Goal: Task Accomplishment & Management: Complete application form

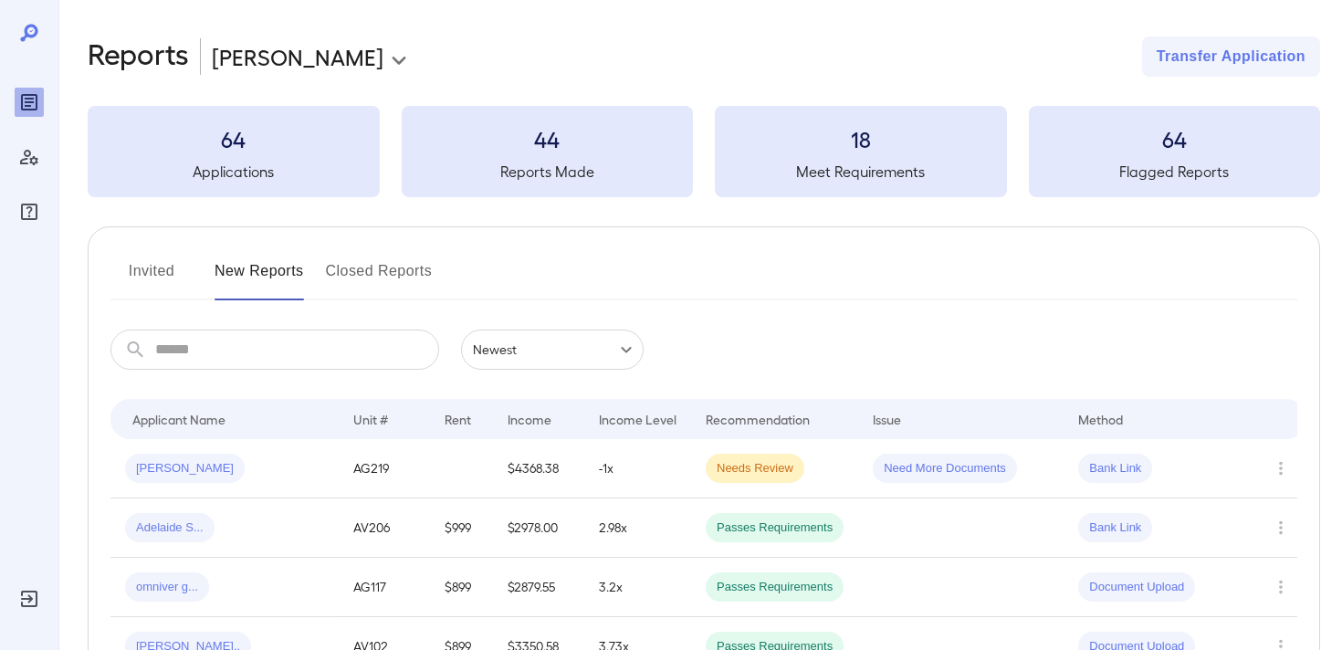
click at [270, 53] on body "**********" at bounding box center [671, 325] width 1342 height 650
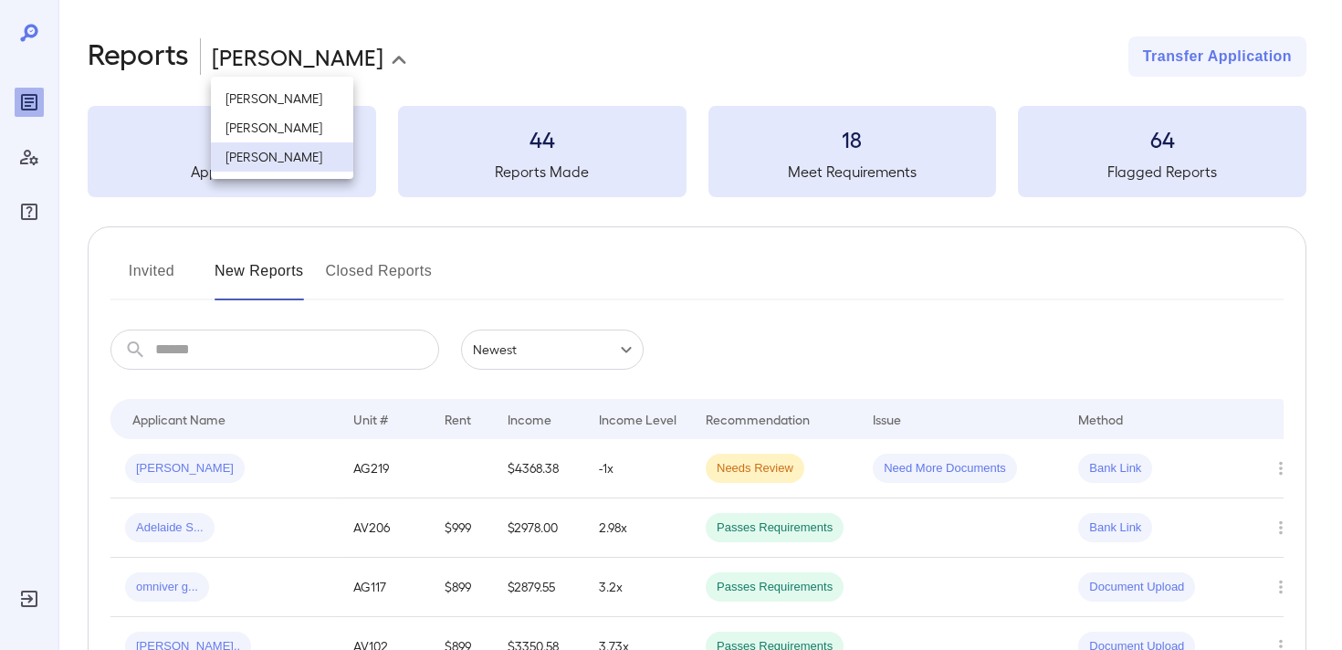
click at [320, 132] on li "[PERSON_NAME]" at bounding box center [282, 127] width 142 height 29
type input "**********"
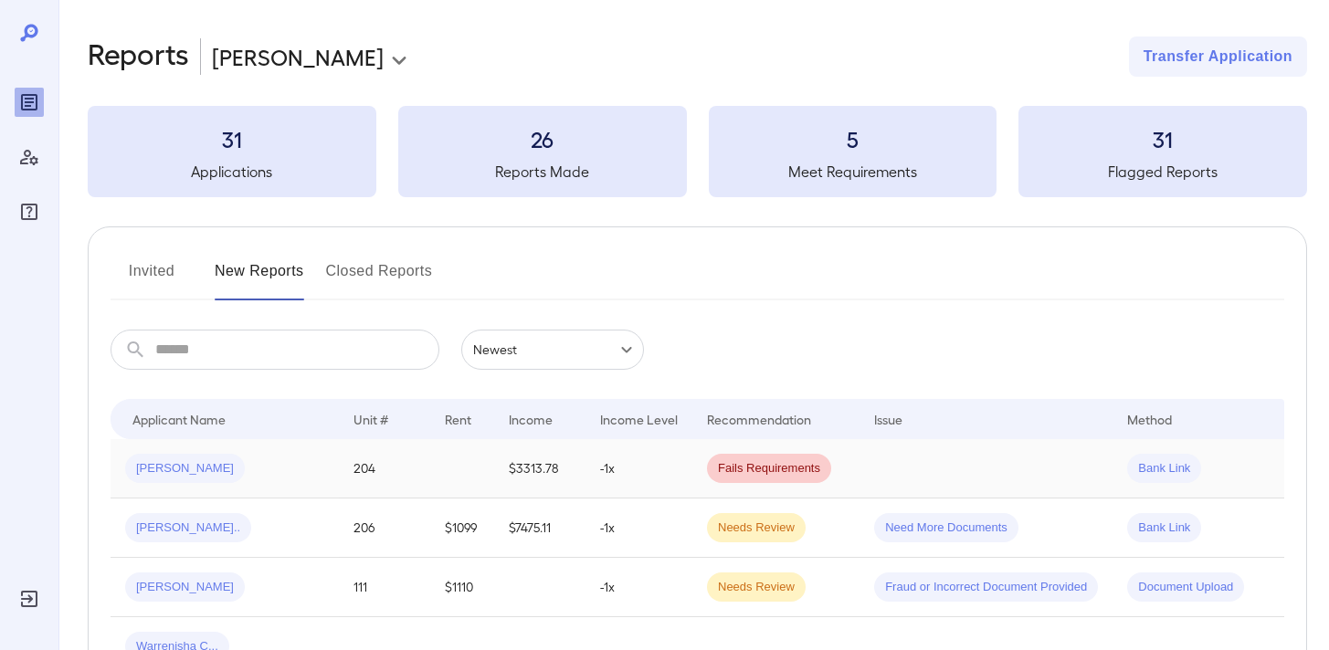
click at [275, 485] on td "[PERSON_NAME]" at bounding box center [224, 468] width 228 height 59
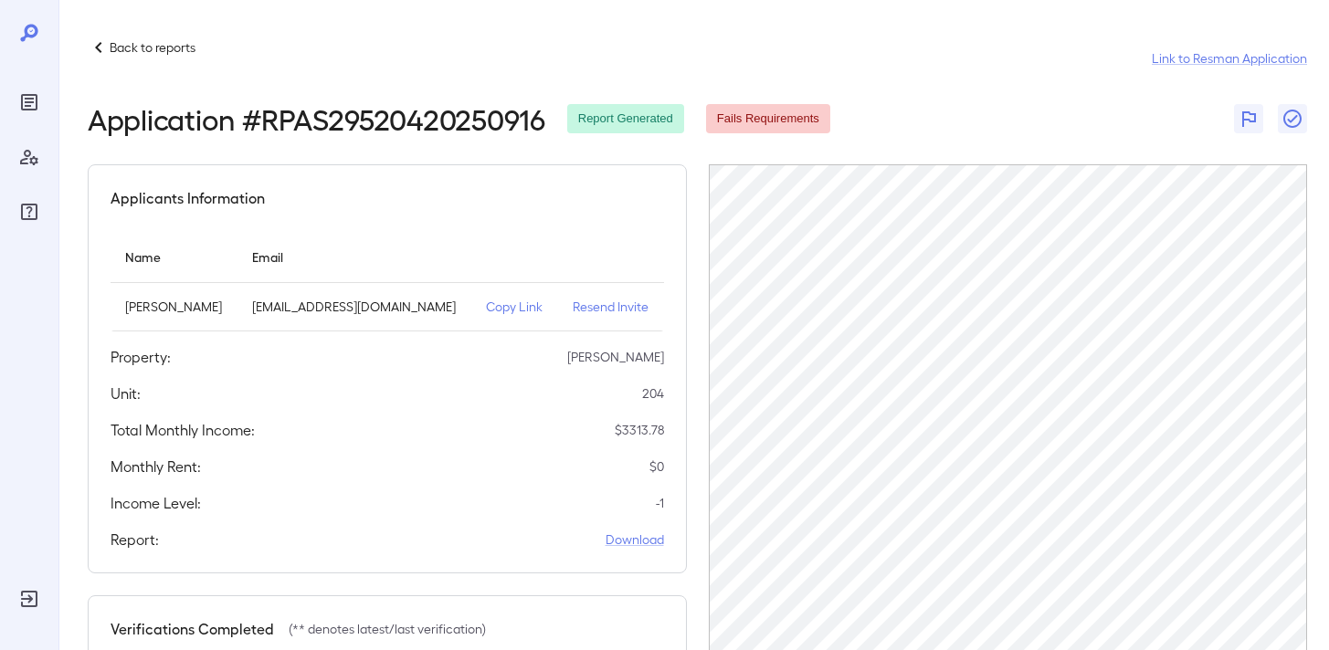
click at [517, 303] on p "Copy Link" at bounding box center [515, 307] width 58 height 18
click at [502, 307] on p "Copy Link" at bounding box center [515, 307] width 58 height 18
click at [1290, 119] on icon "button" at bounding box center [1292, 119] width 22 height 22
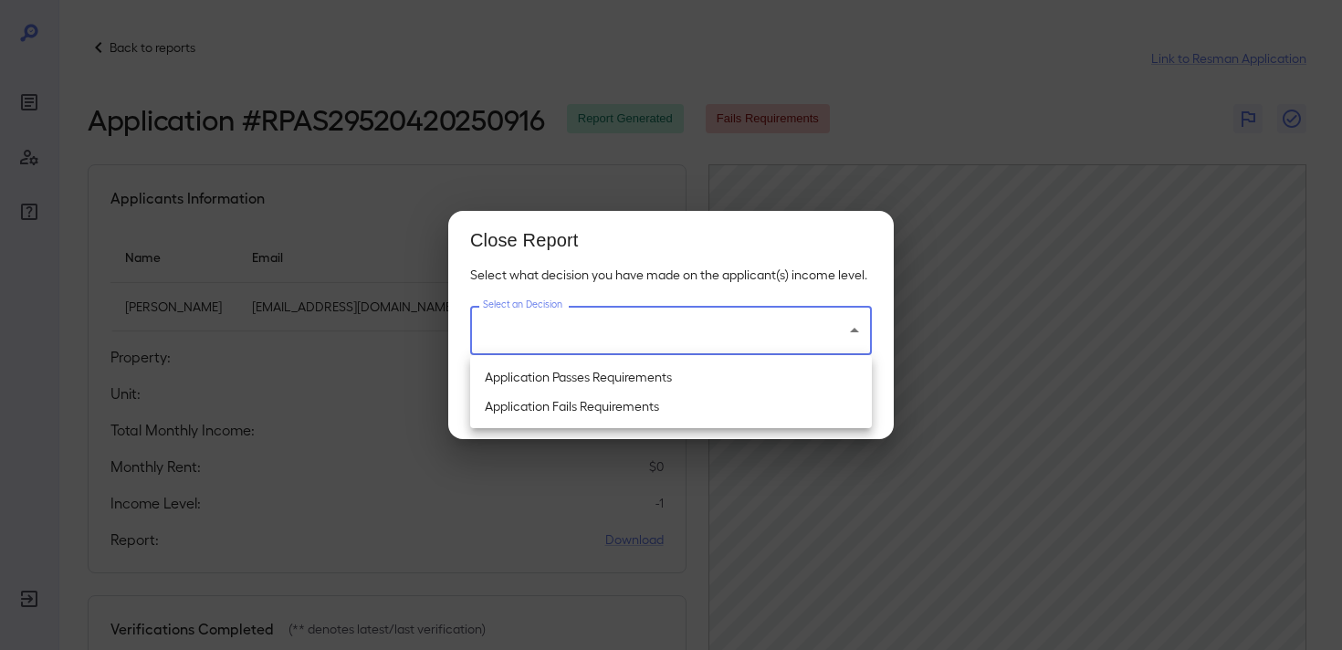
click at [747, 332] on body "Back to reports Link to Resman Application Application # RPAS29520420250916 Rep…" at bounding box center [671, 325] width 1342 height 650
click at [734, 383] on li "Application Passes Requirements" at bounding box center [671, 377] width 402 height 29
type input "**********"
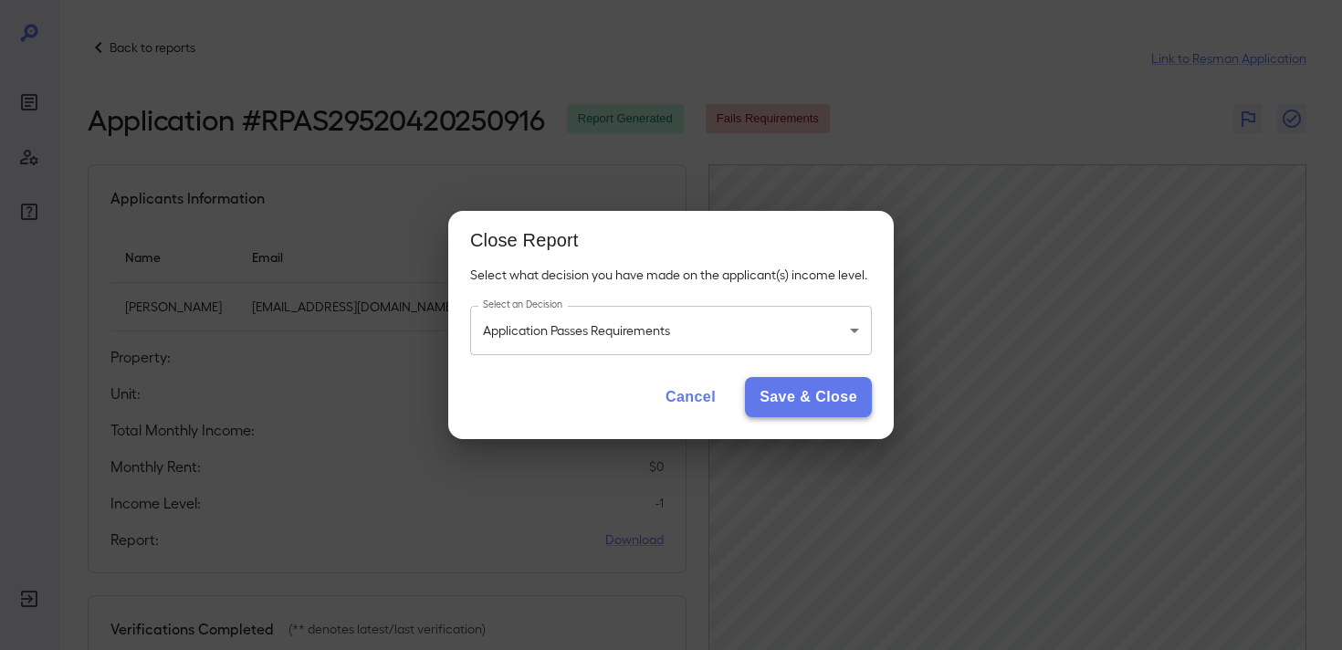
click at [799, 395] on button "Save & Close" at bounding box center [808, 397] width 127 height 40
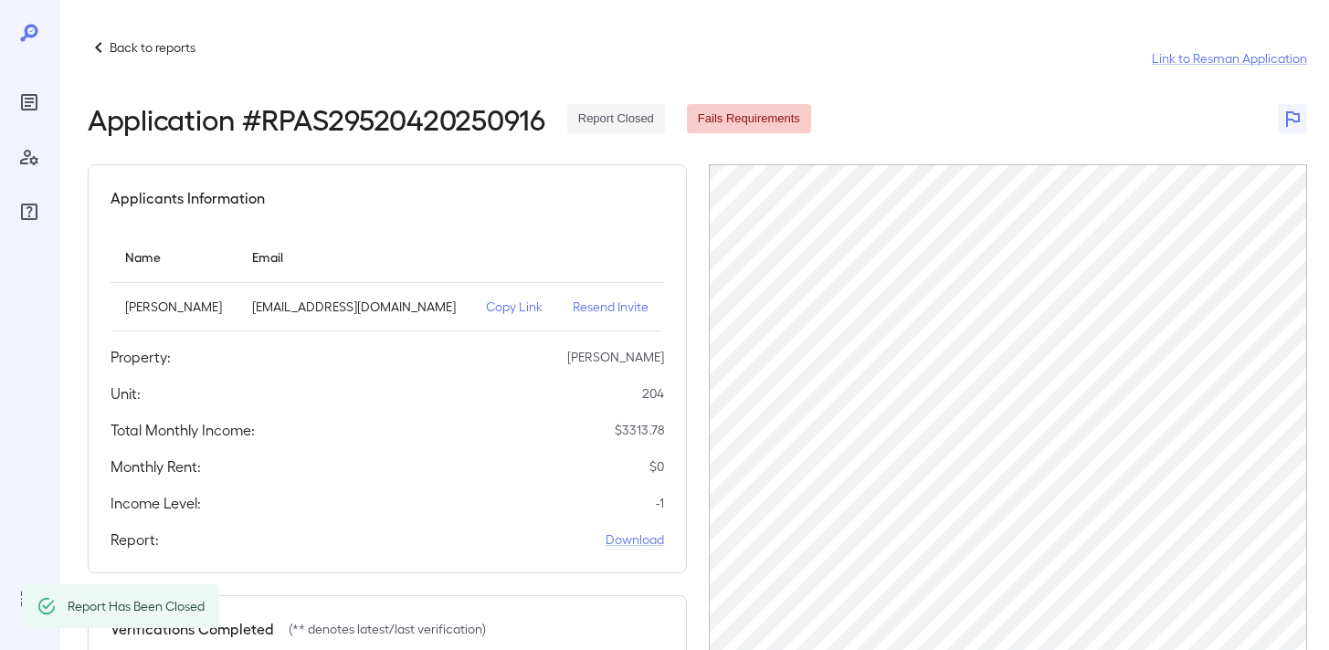
click at [110, 47] on p "Back to reports" at bounding box center [153, 47] width 86 height 18
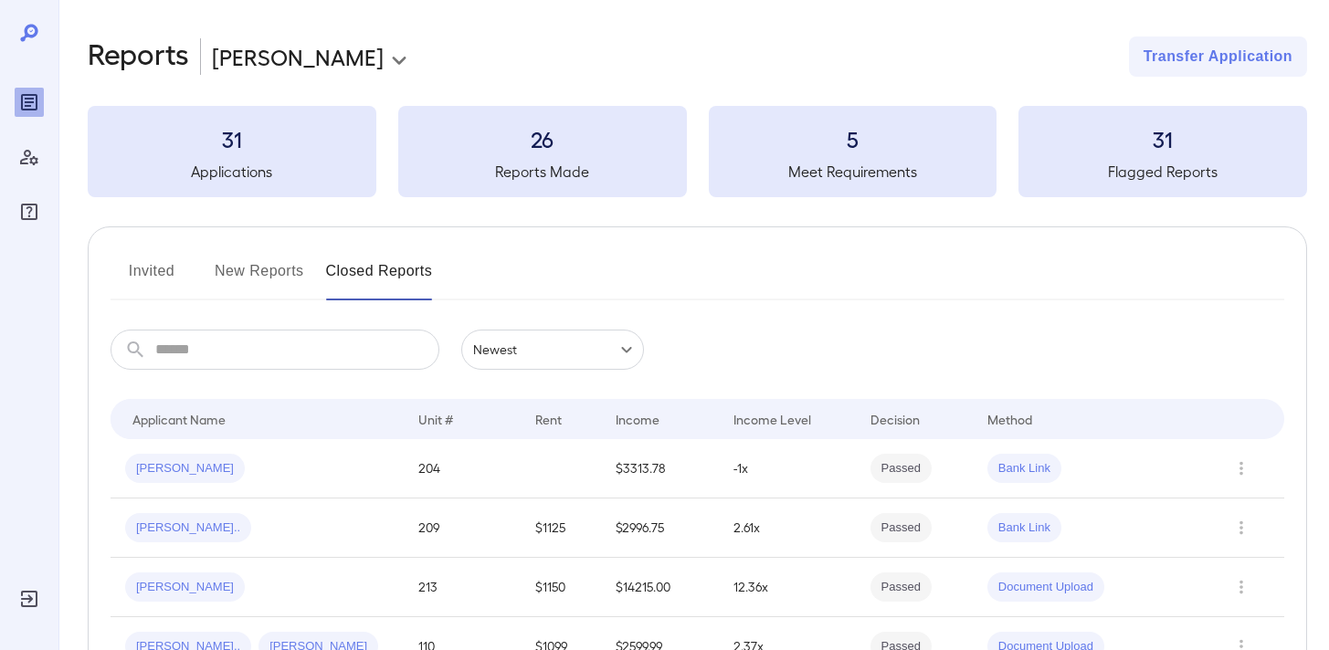
click at [240, 279] on button "New Reports" at bounding box center [259, 279] width 89 height 44
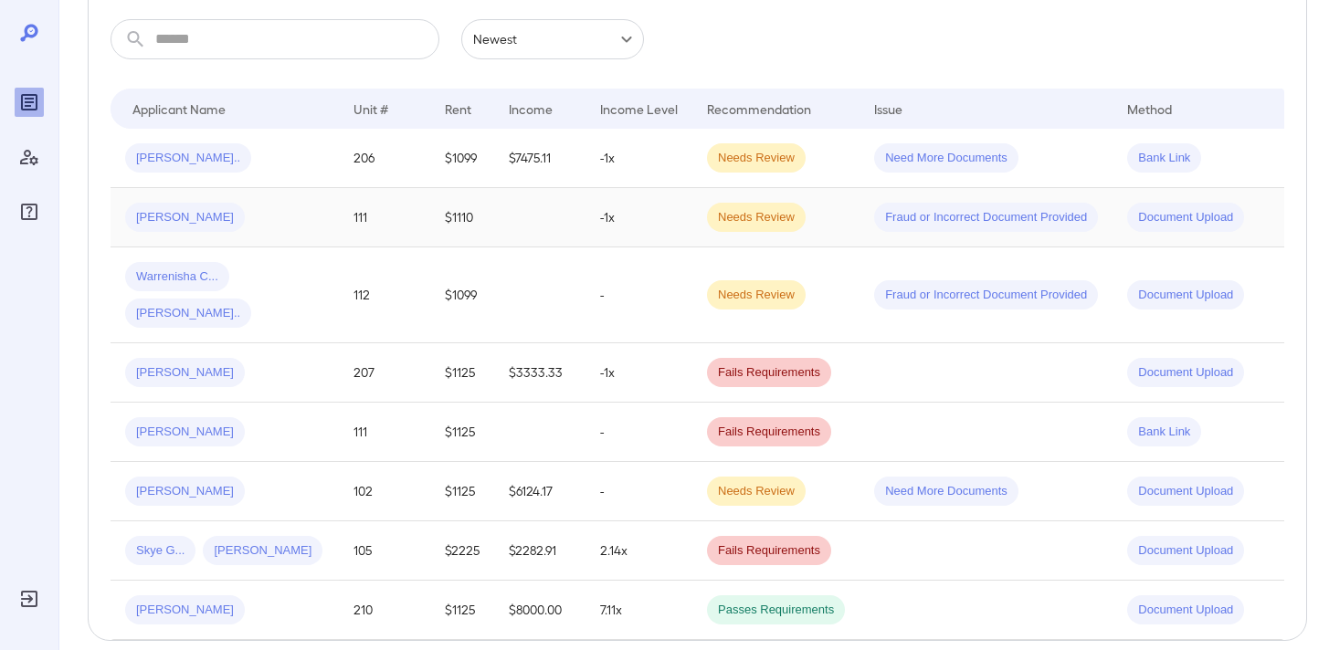
scroll to position [410, 0]
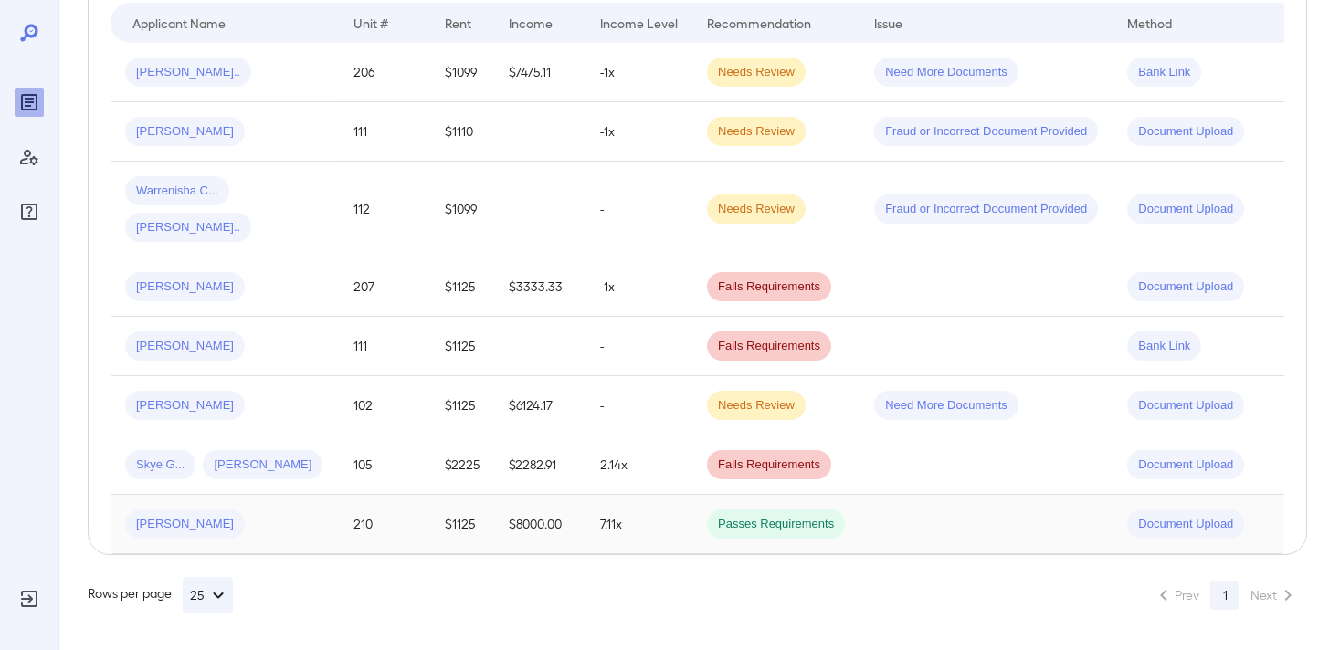
click at [679, 522] on td "7.11x" at bounding box center [638, 524] width 107 height 59
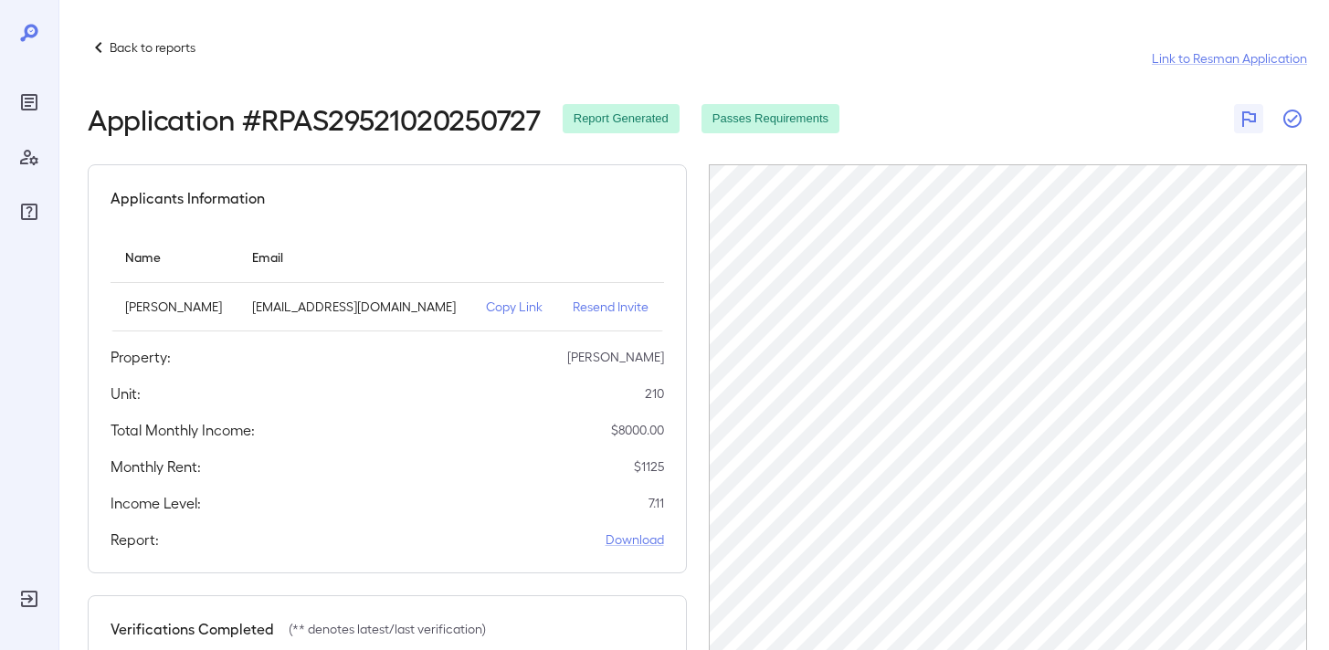
click at [1294, 111] on icon "button" at bounding box center [1292, 119] width 18 height 18
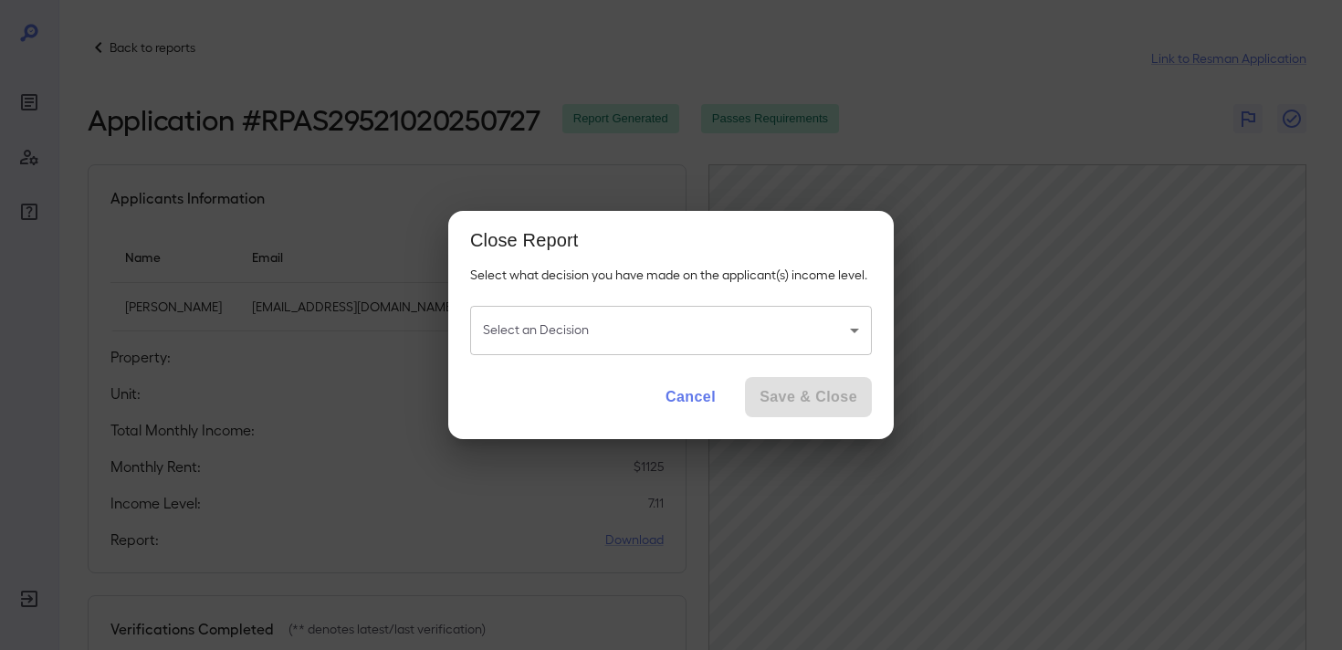
click at [807, 347] on body "Back to reports Link to Resman Application Application # RPAS29521020250727 Rep…" at bounding box center [671, 325] width 1342 height 650
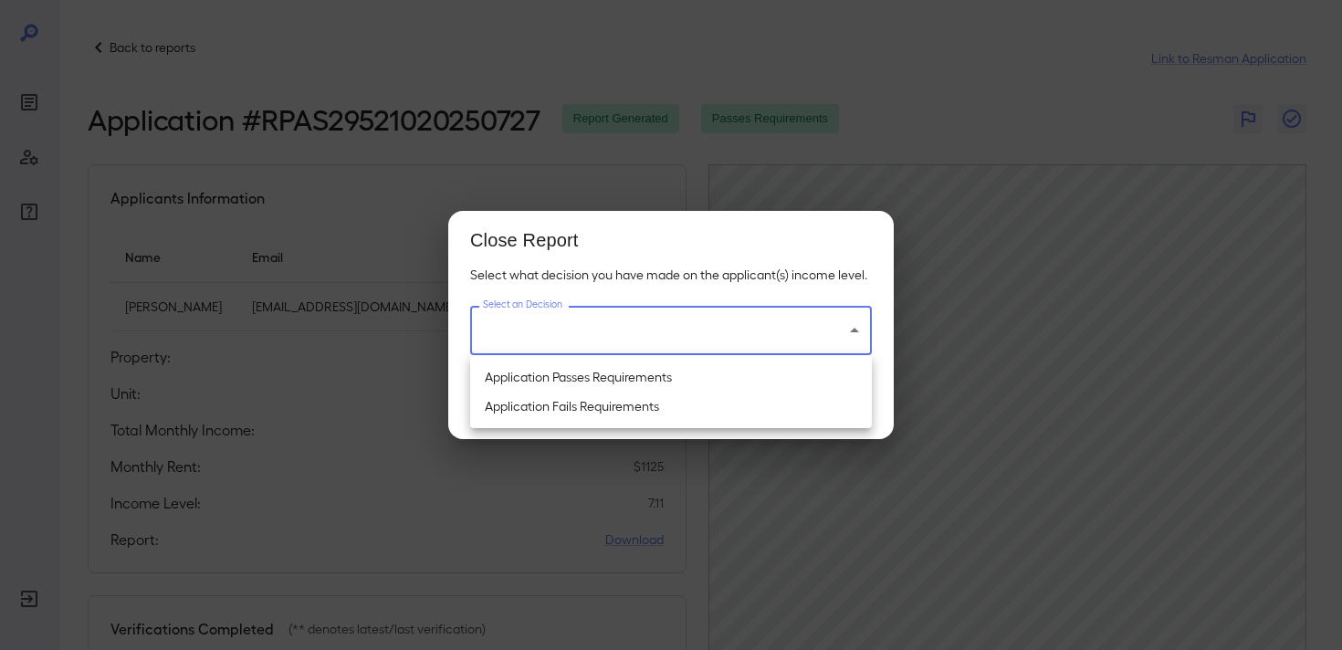
click at [764, 373] on li "Application Passes Requirements" at bounding box center [671, 377] width 402 height 29
type input "**********"
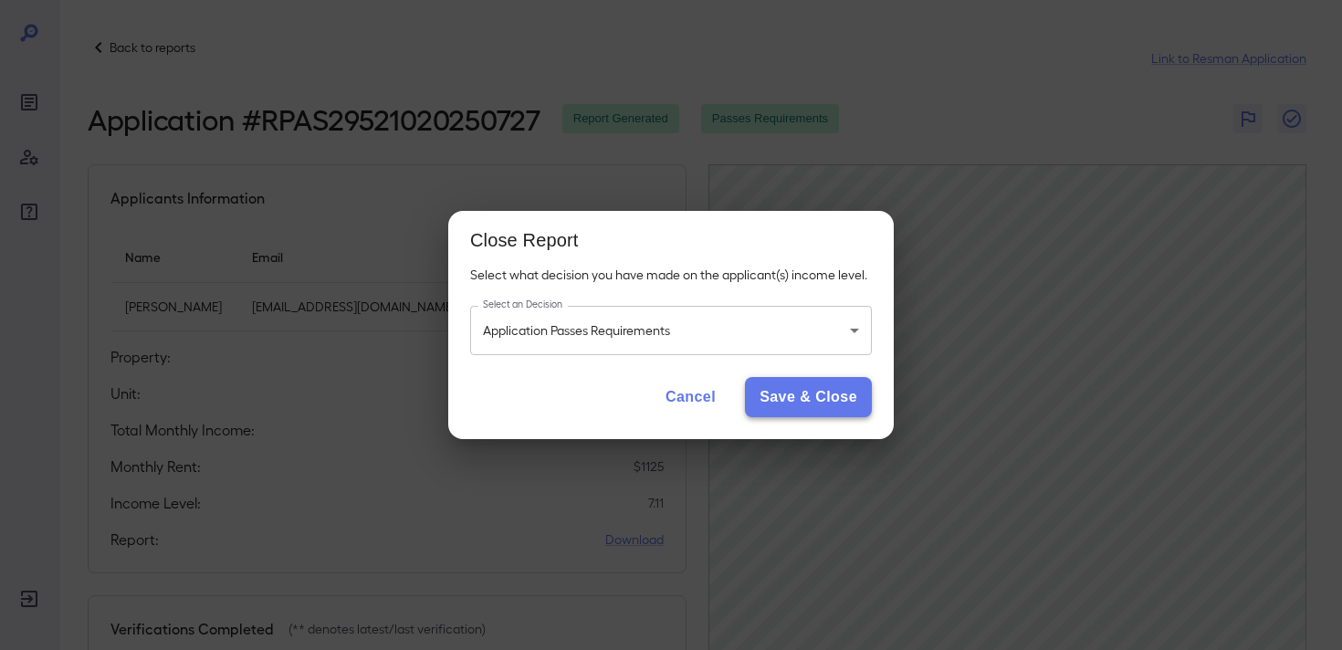
click at [814, 403] on button "Save & Close" at bounding box center [808, 397] width 127 height 40
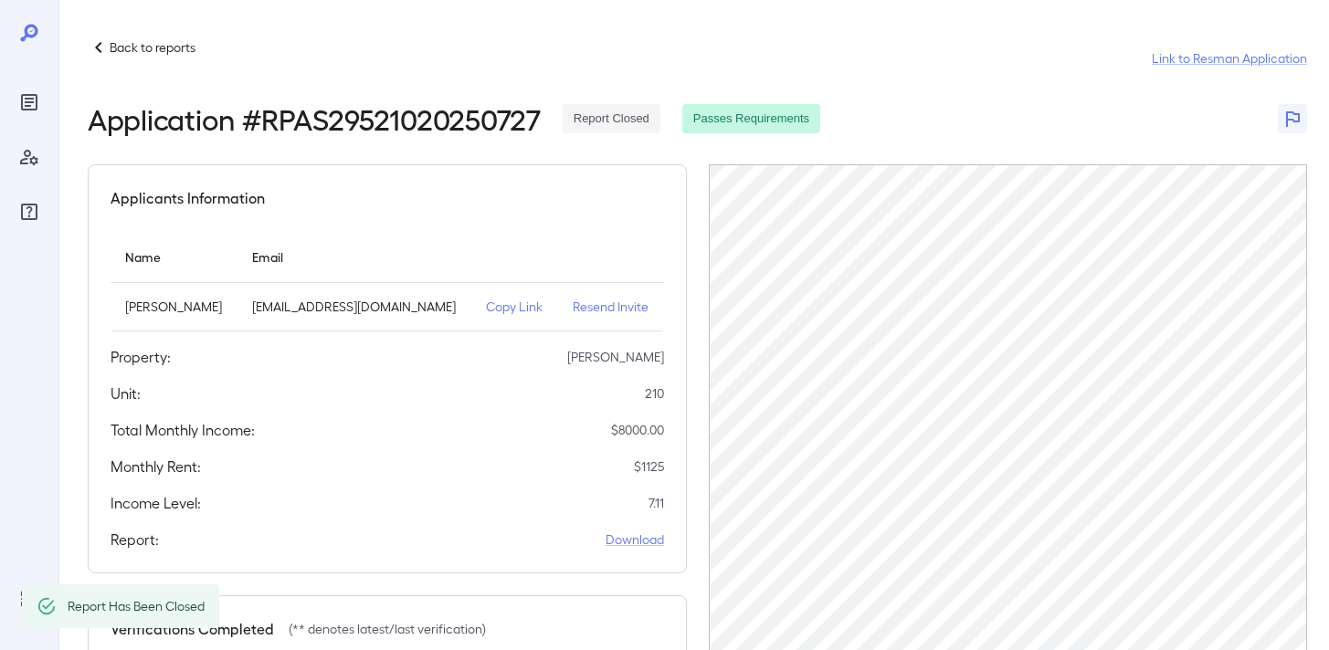
click at [187, 54] on p "Back to reports" at bounding box center [153, 47] width 86 height 18
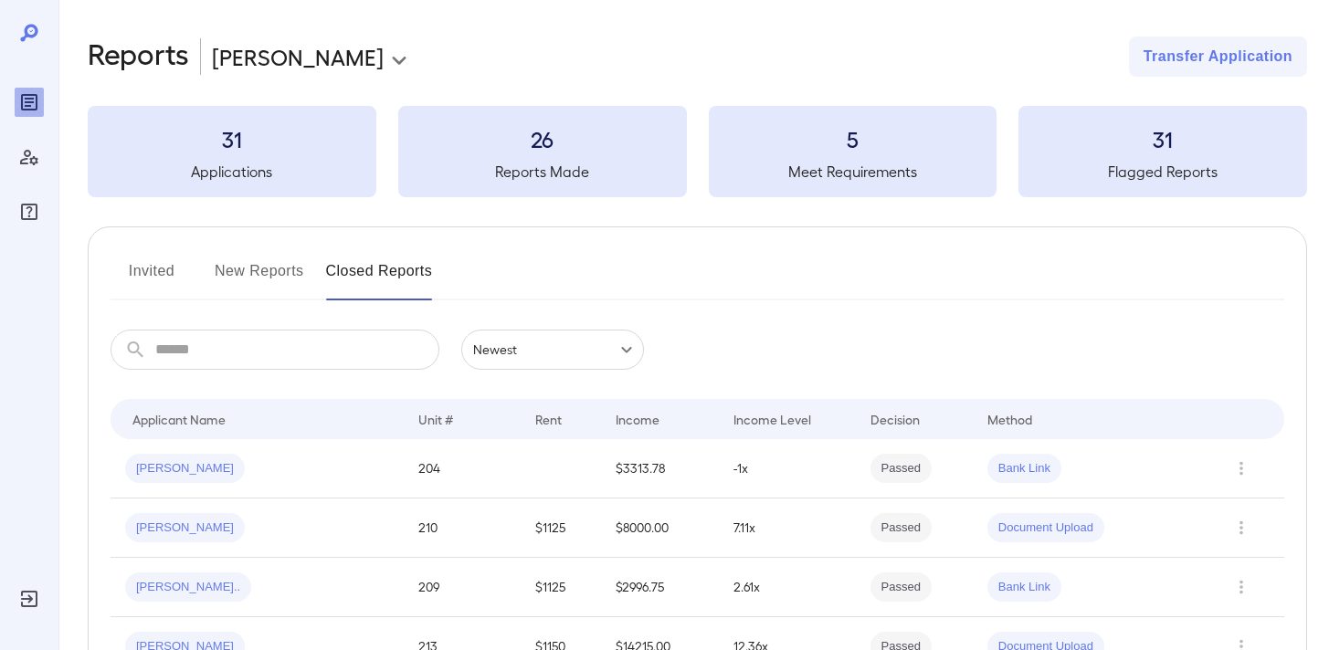
click at [262, 283] on button "New Reports" at bounding box center [259, 279] width 89 height 44
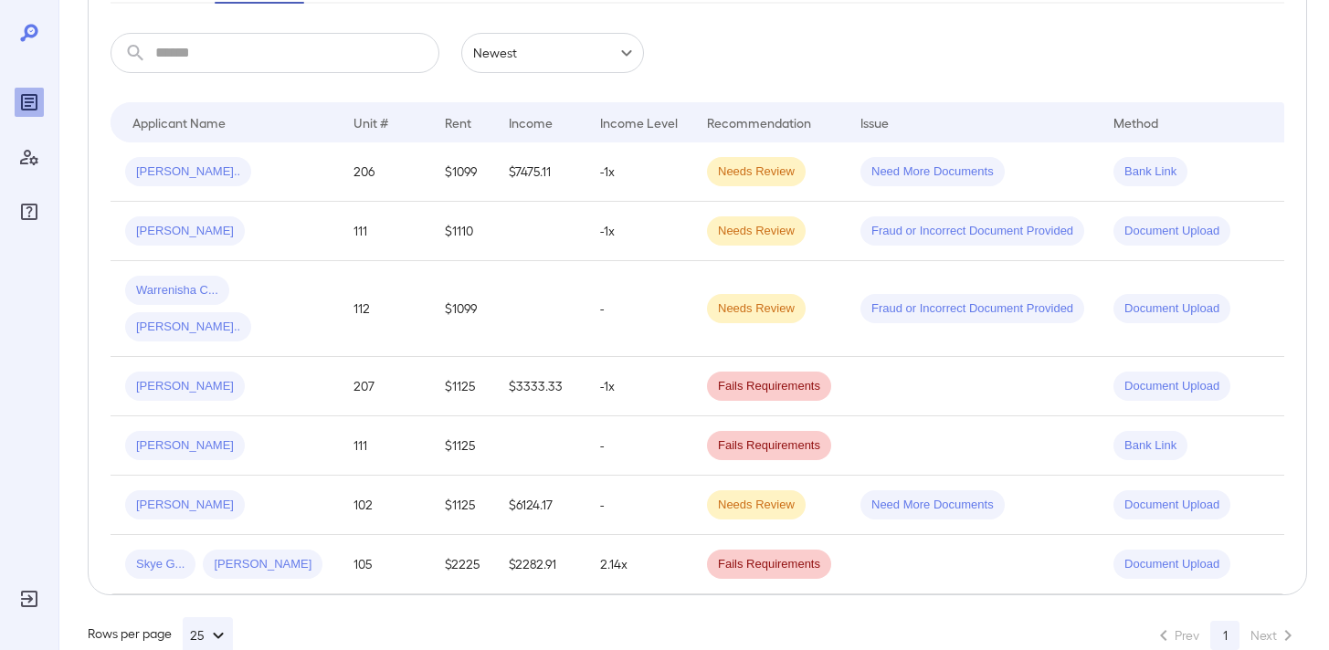
scroll to position [351, 0]
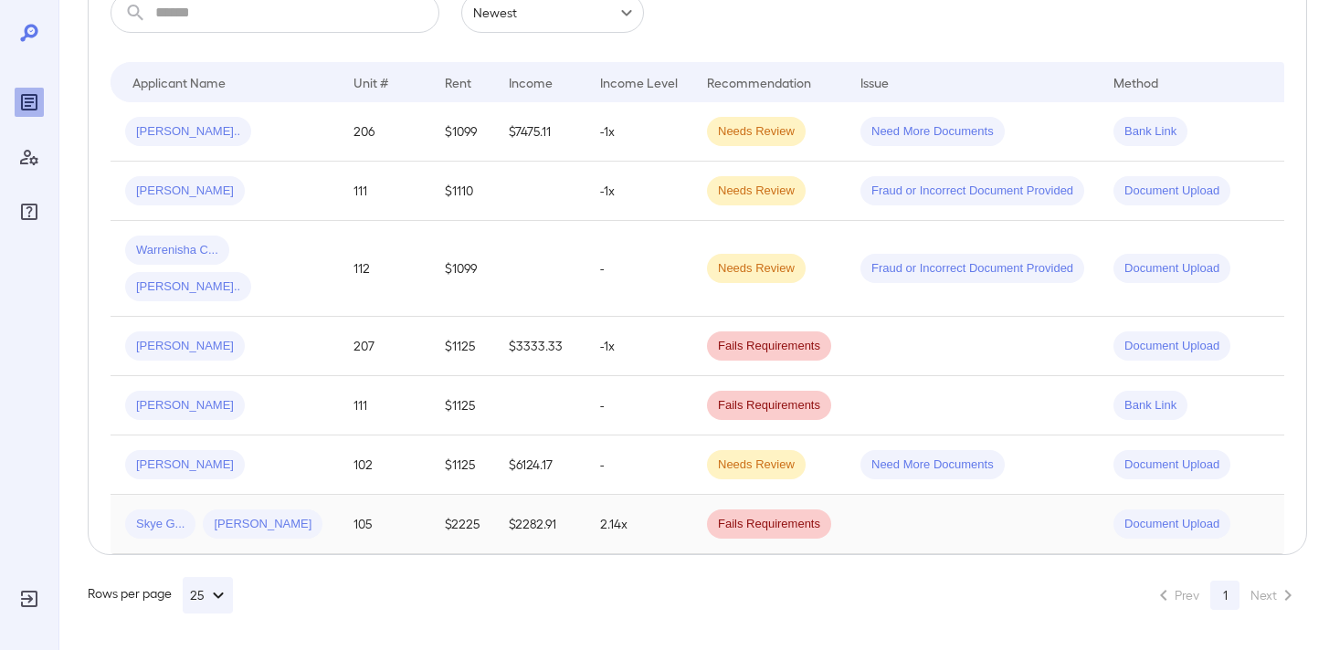
click at [673, 514] on td "2.14x" at bounding box center [638, 524] width 107 height 59
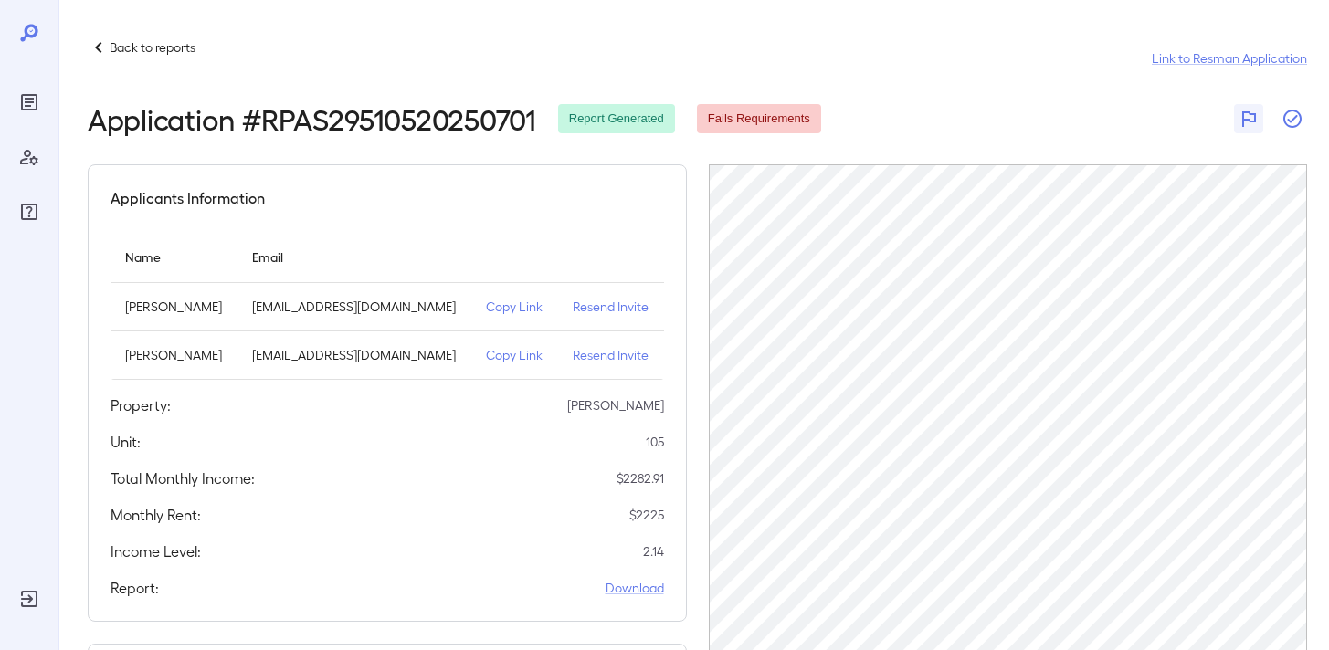
click at [1284, 111] on icon "button" at bounding box center [1292, 119] width 22 height 22
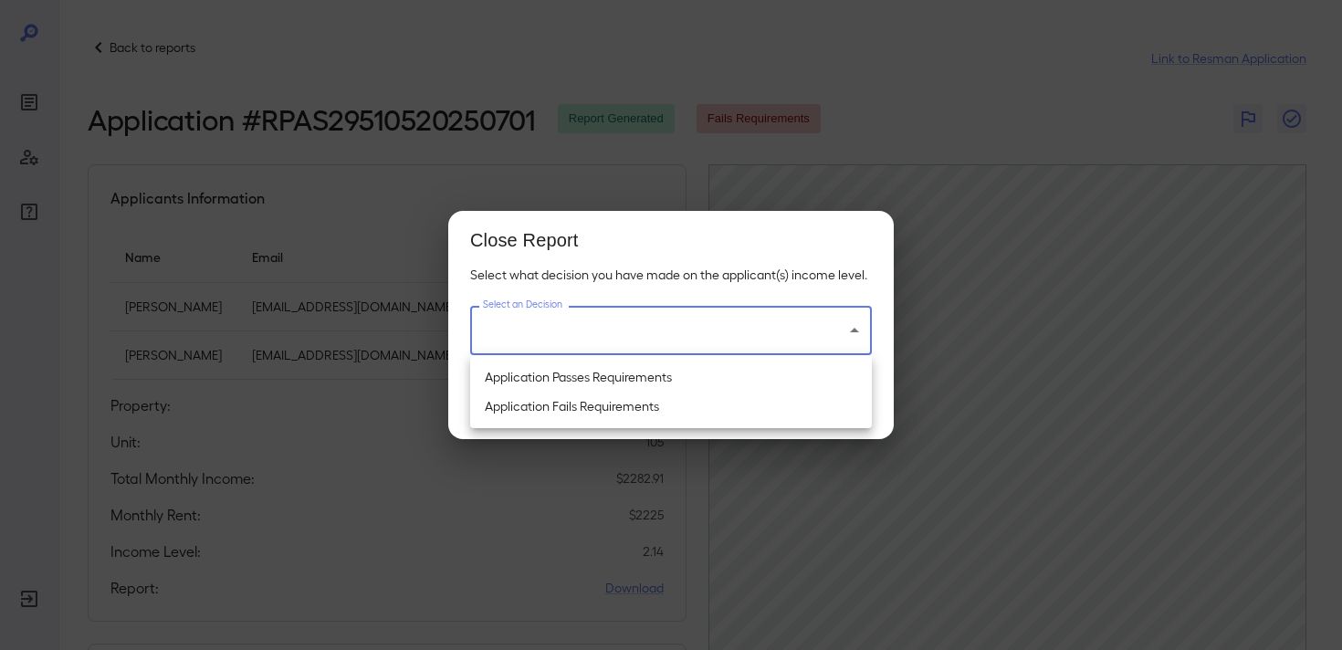
click at [790, 321] on body "Back to reports Link to Resman Application Application # RPAS29510520250701 Rep…" at bounding box center [671, 325] width 1342 height 650
click at [710, 383] on li "Application Passes Requirements" at bounding box center [671, 377] width 402 height 29
type input "**********"
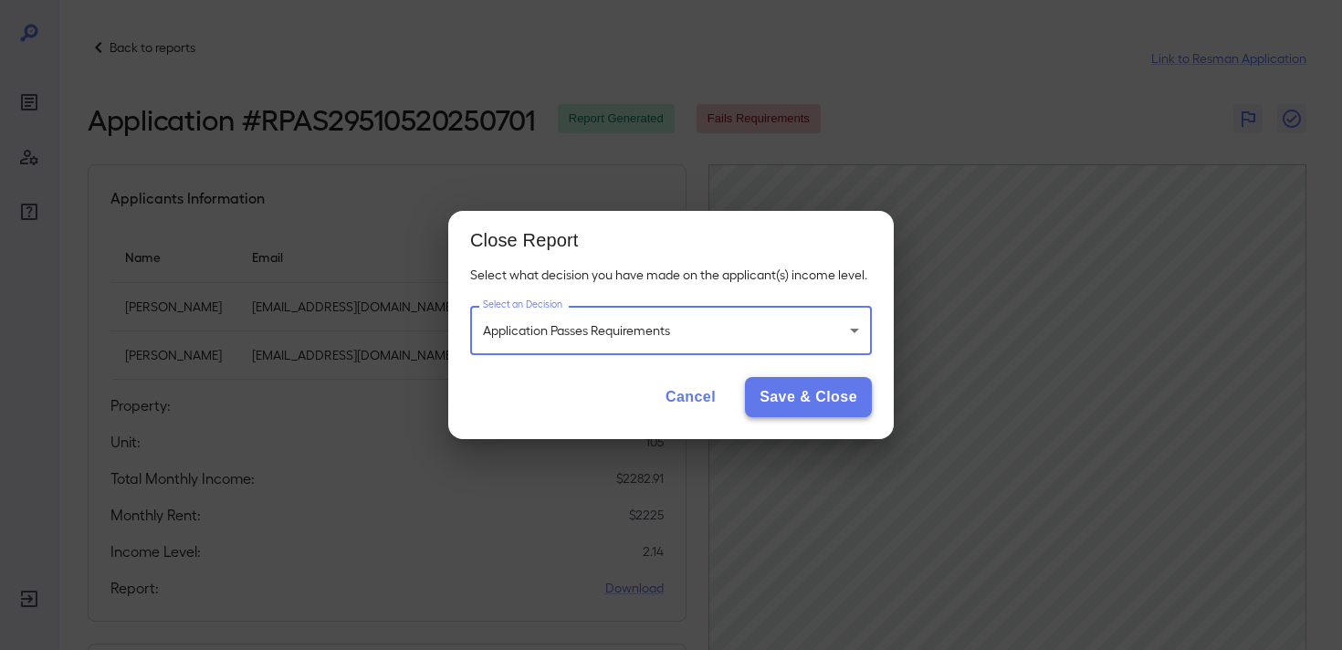
click at [813, 407] on button "Save & Close" at bounding box center [808, 397] width 127 height 40
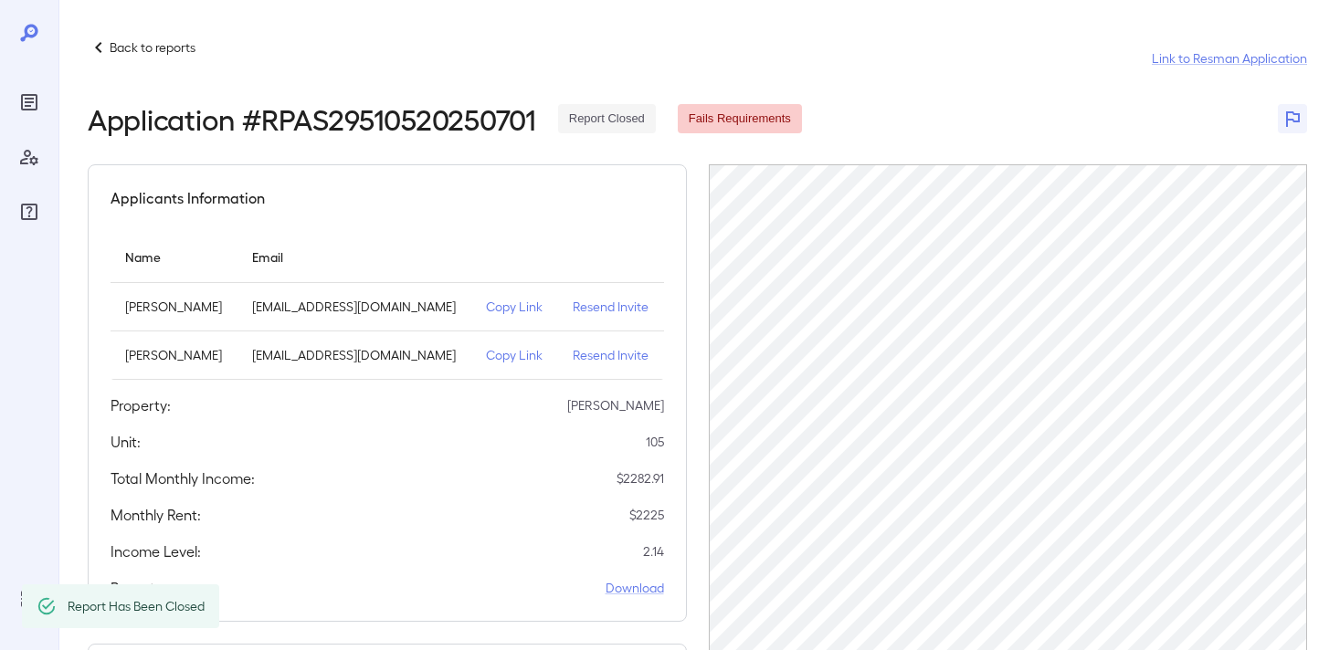
click at [165, 40] on p "Back to reports" at bounding box center [153, 47] width 86 height 18
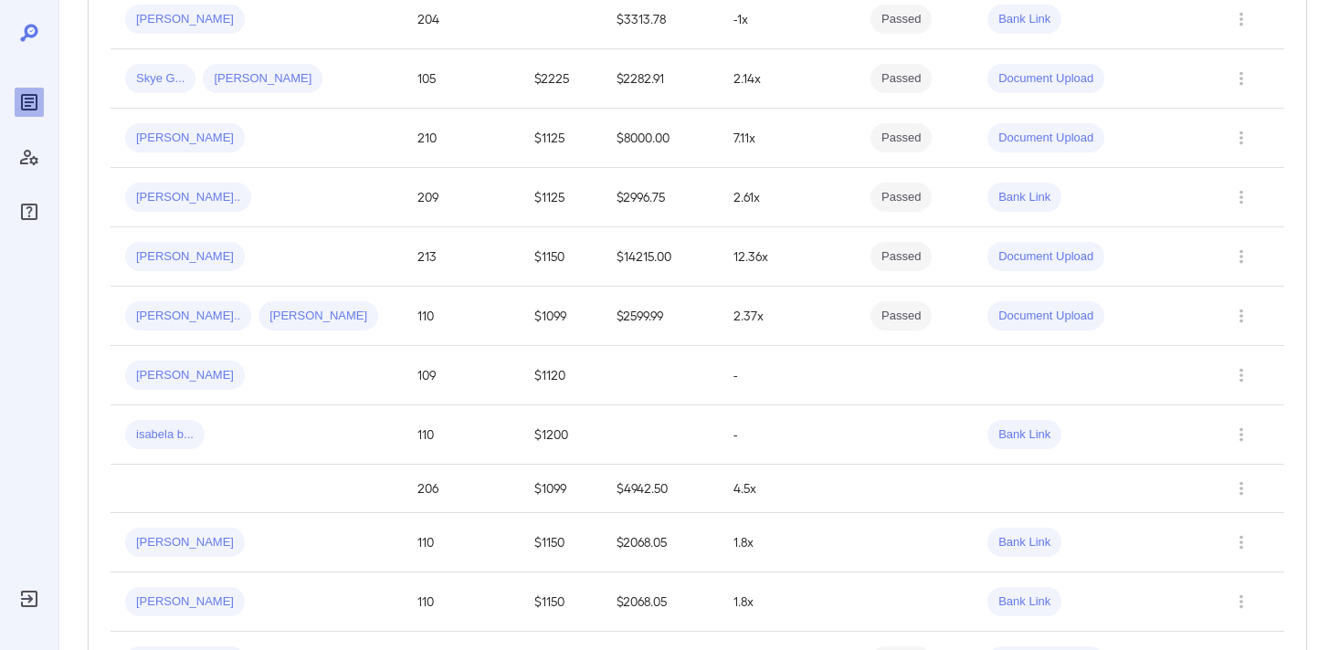
scroll to position [181, 0]
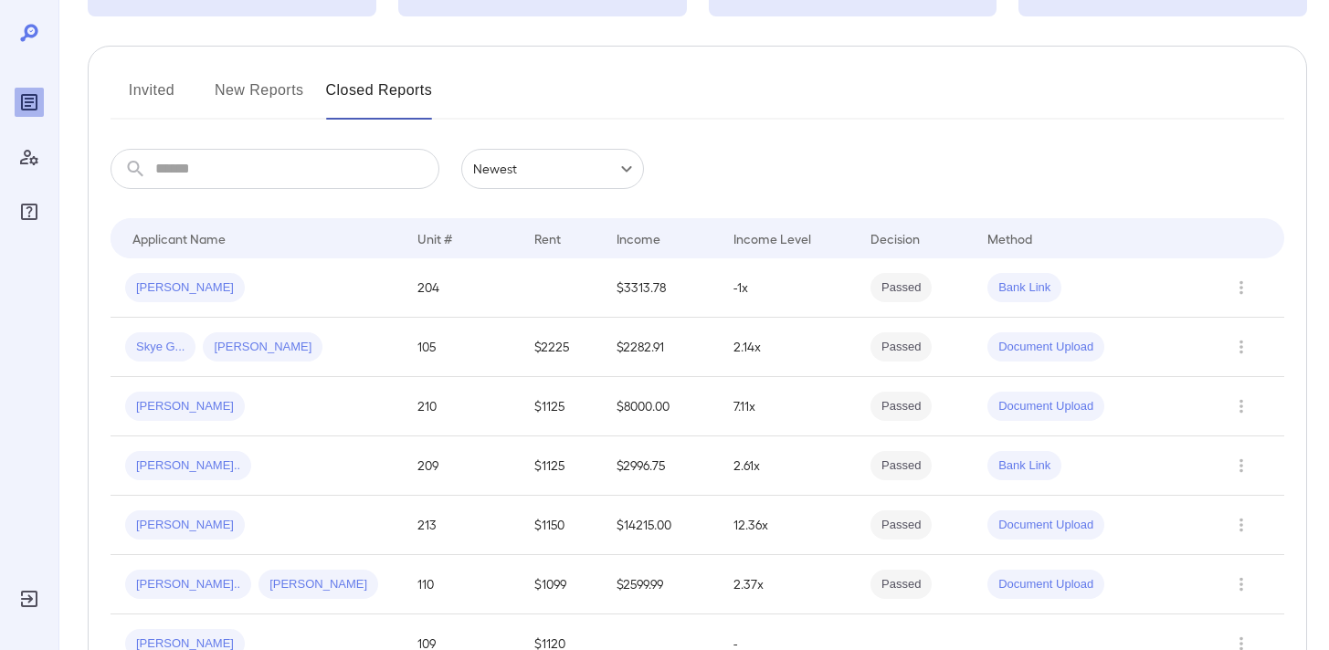
click at [234, 93] on button "New Reports" at bounding box center [259, 98] width 89 height 44
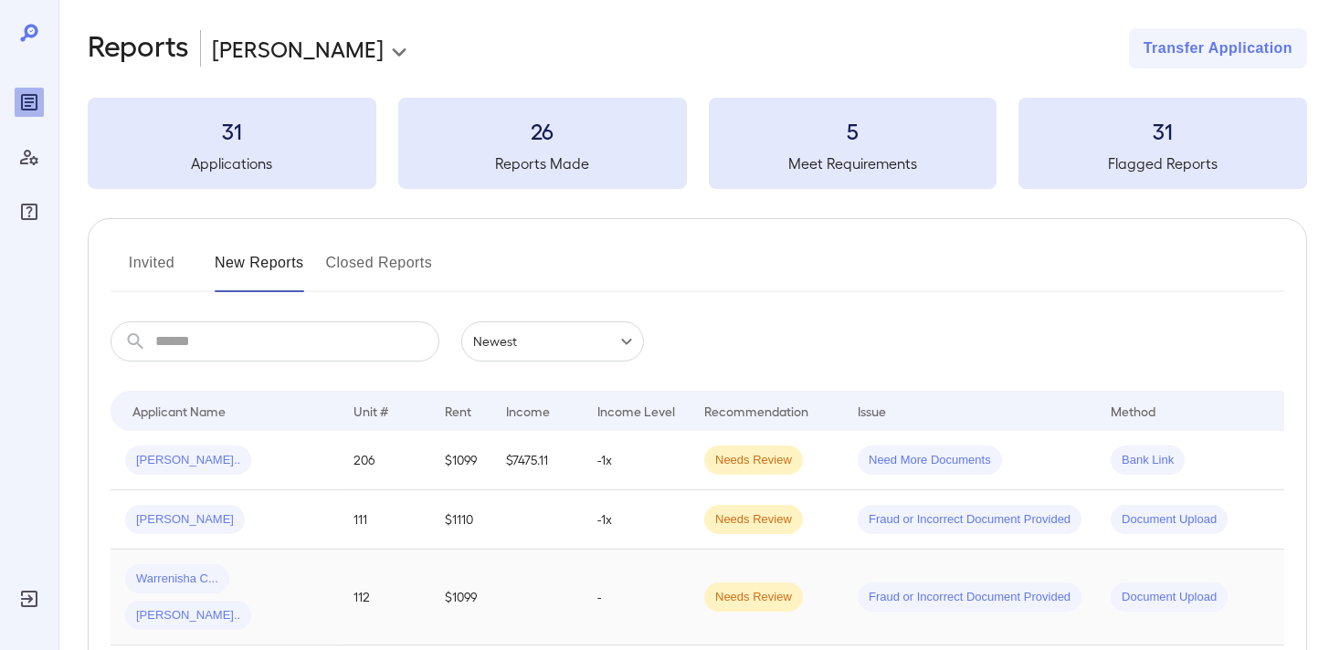
scroll to position [291, 0]
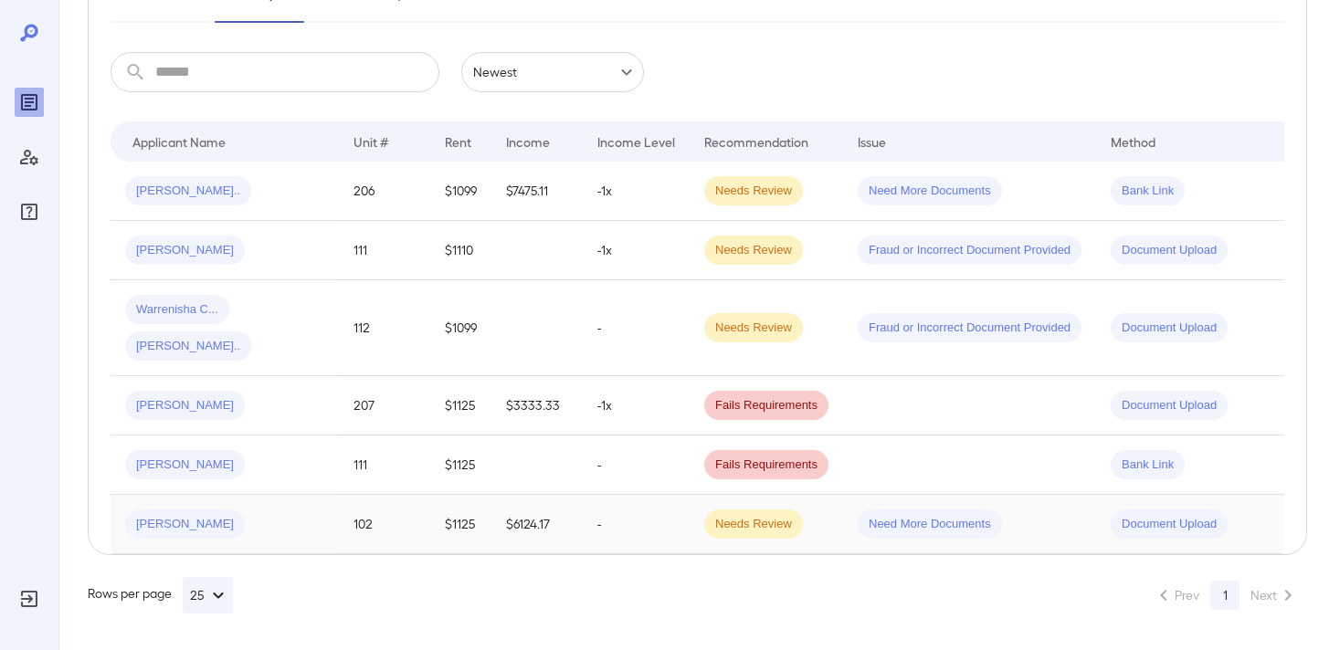
click at [599, 506] on td "-" at bounding box center [636, 524] width 107 height 59
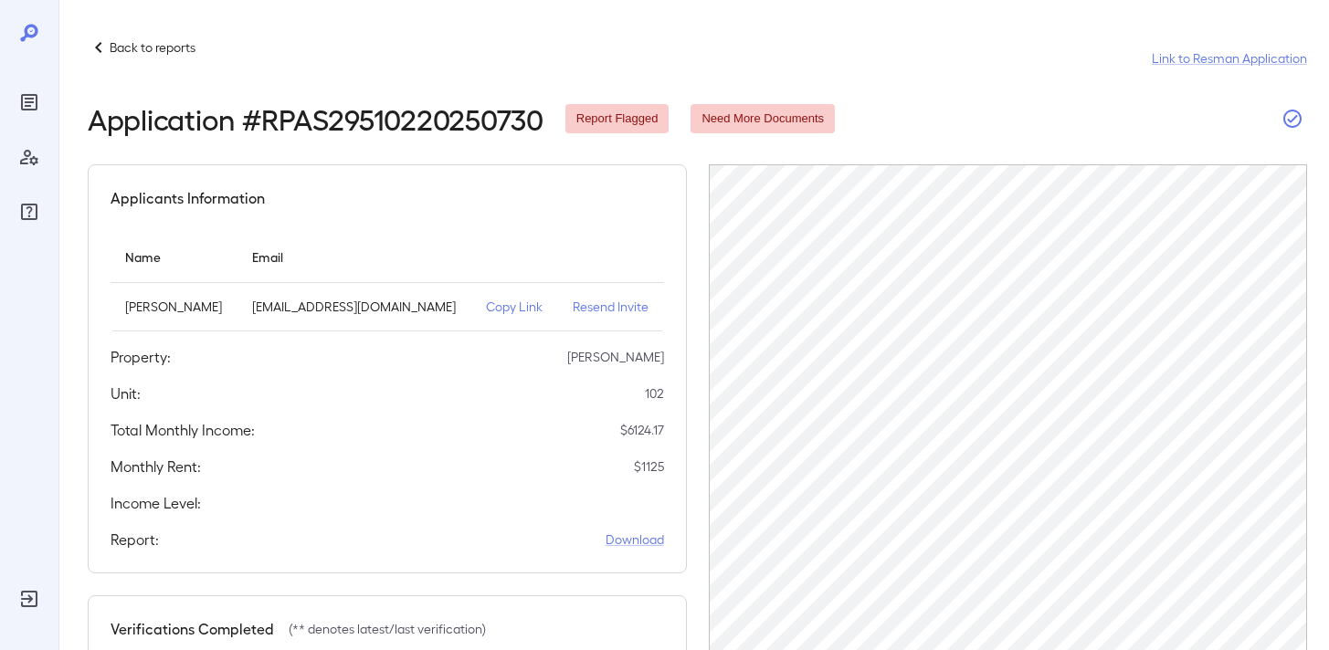
click at [1297, 114] on icon "button" at bounding box center [1292, 119] width 22 height 22
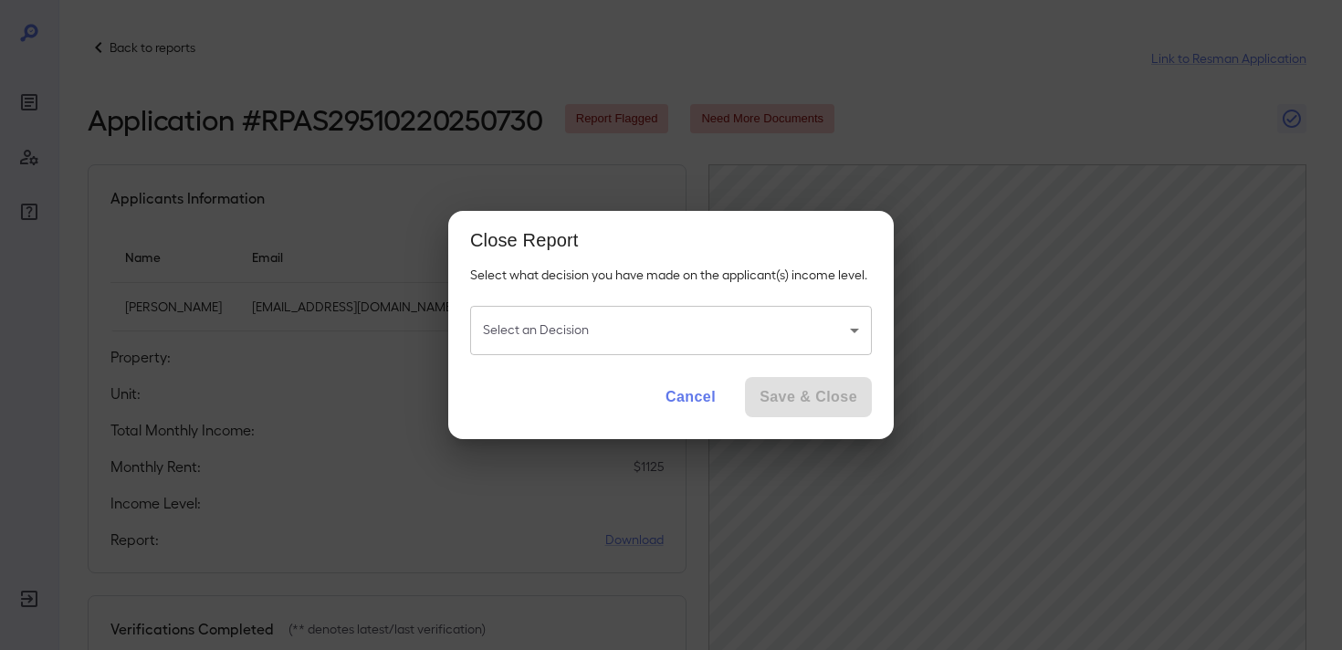
click at [757, 348] on body "Back to reports Link to Resman Application Application # RPAS29510220250730 Rep…" at bounding box center [671, 325] width 1342 height 650
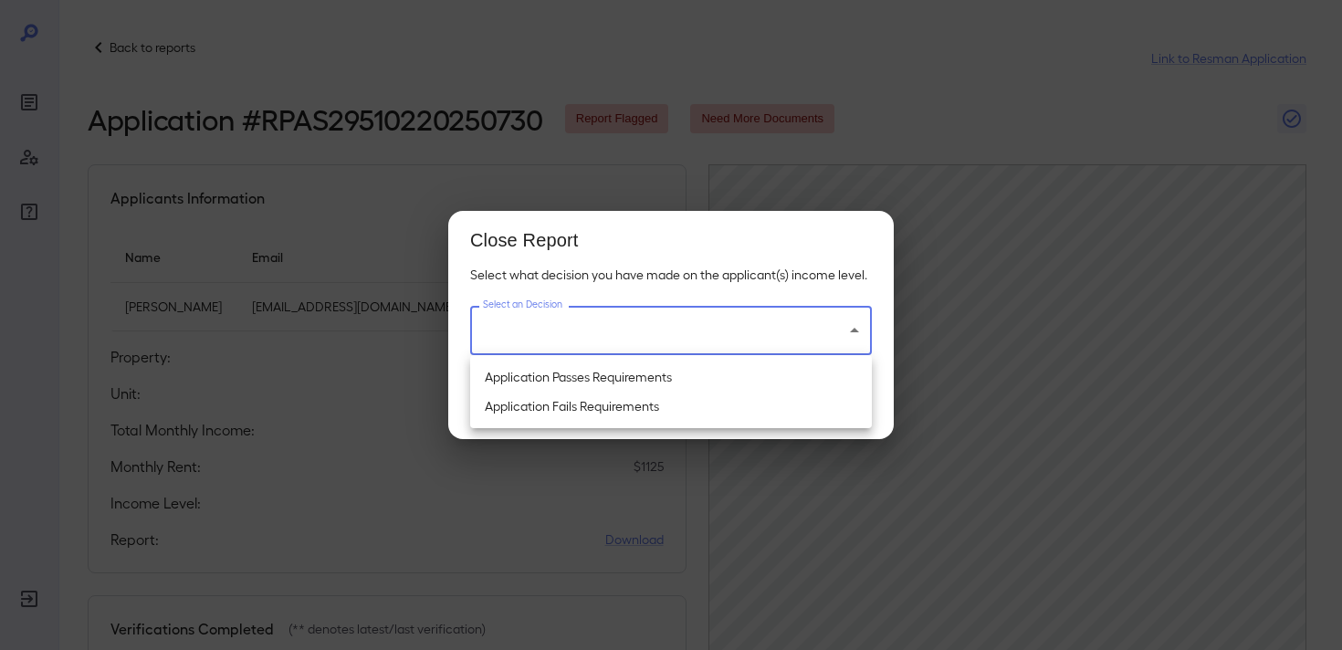
click at [680, 374] on li "Application Passes Requirements" at bounding box center [671, 377] width 402 height 29
type input "**********"
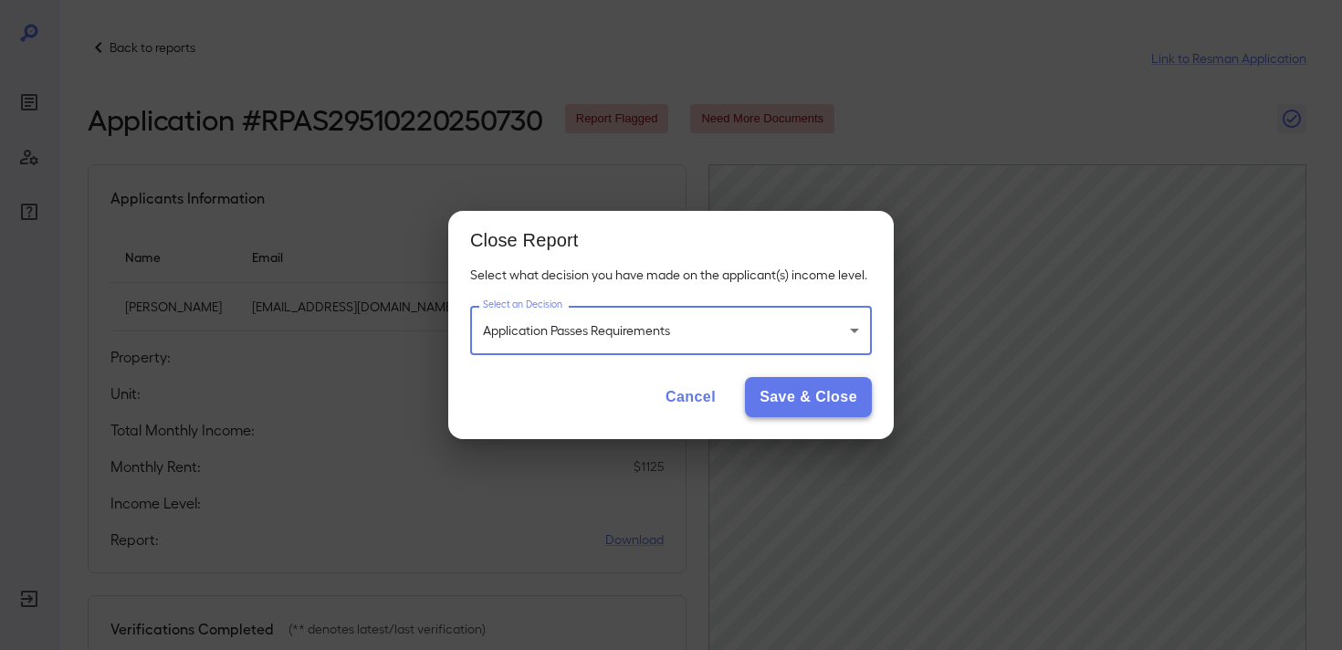
click at [791, 401] on button "Save & Close" at bounding box center [808, 397] width 127 height 40
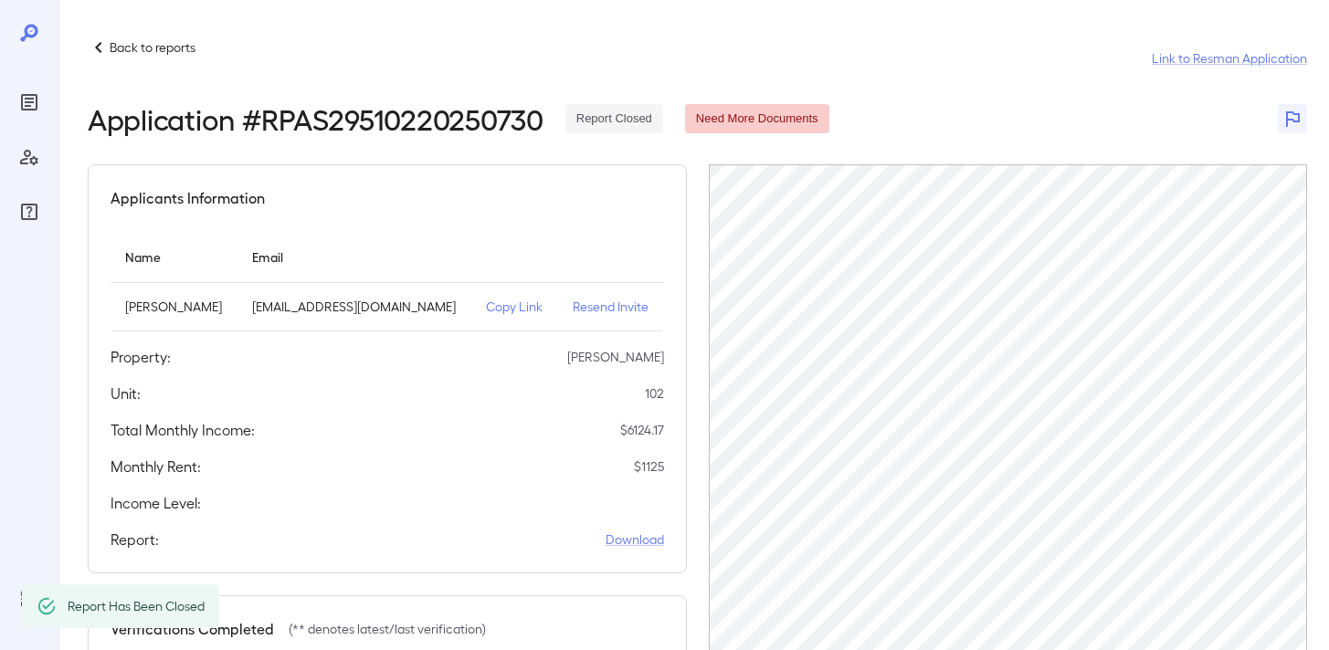
click at [142, 38] on p "Back to reports" at bounding box center [153, 47] width 86 height 18
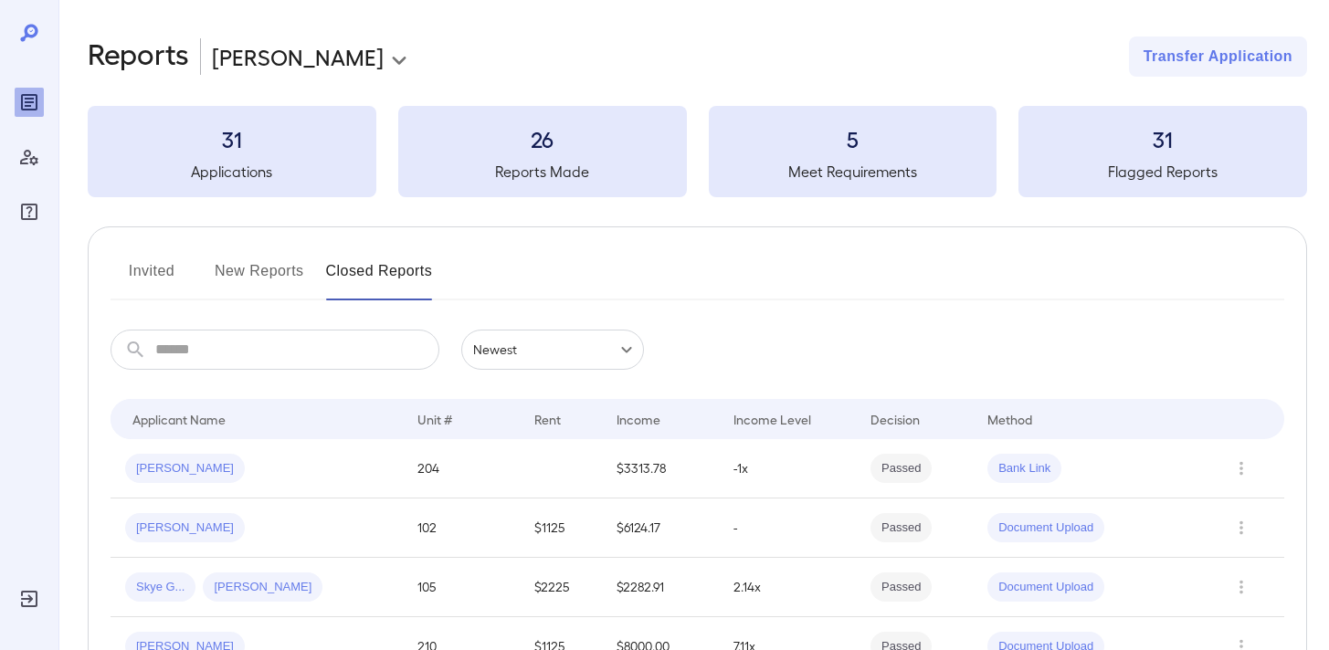
click at [256, 262] on button "New Reports" at bounding box center [259, 279] width 89 height 44
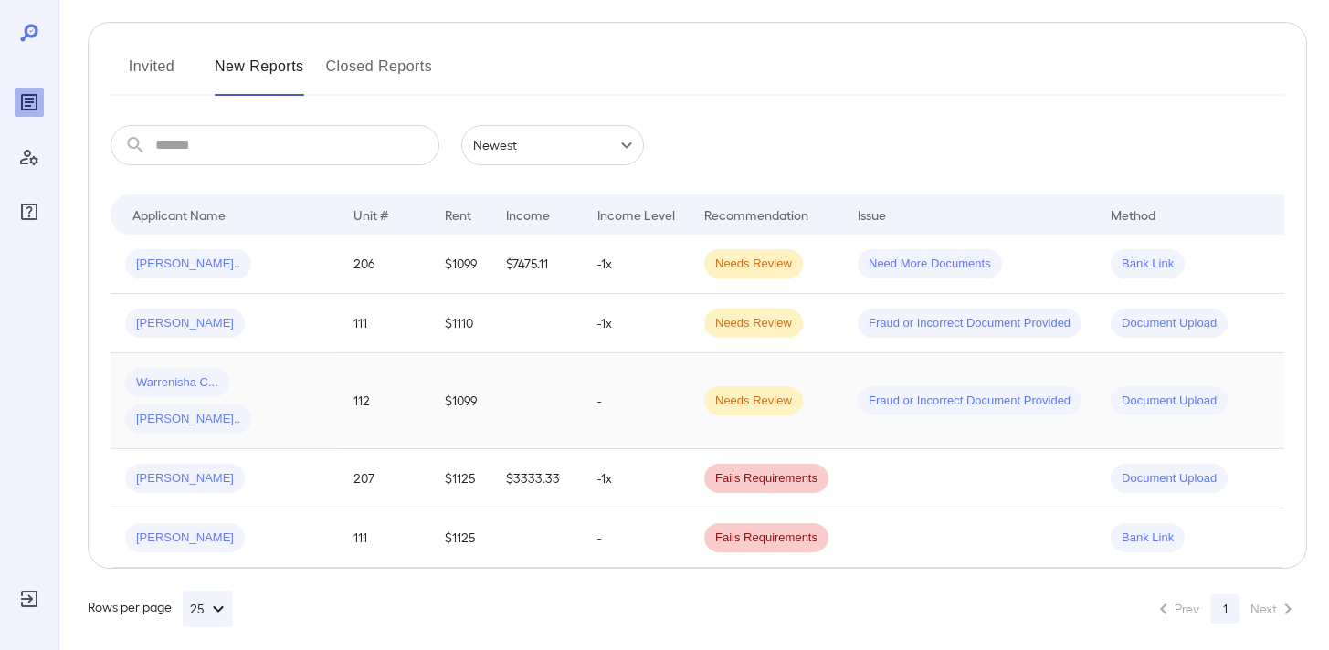
scroll to position [232, 0]
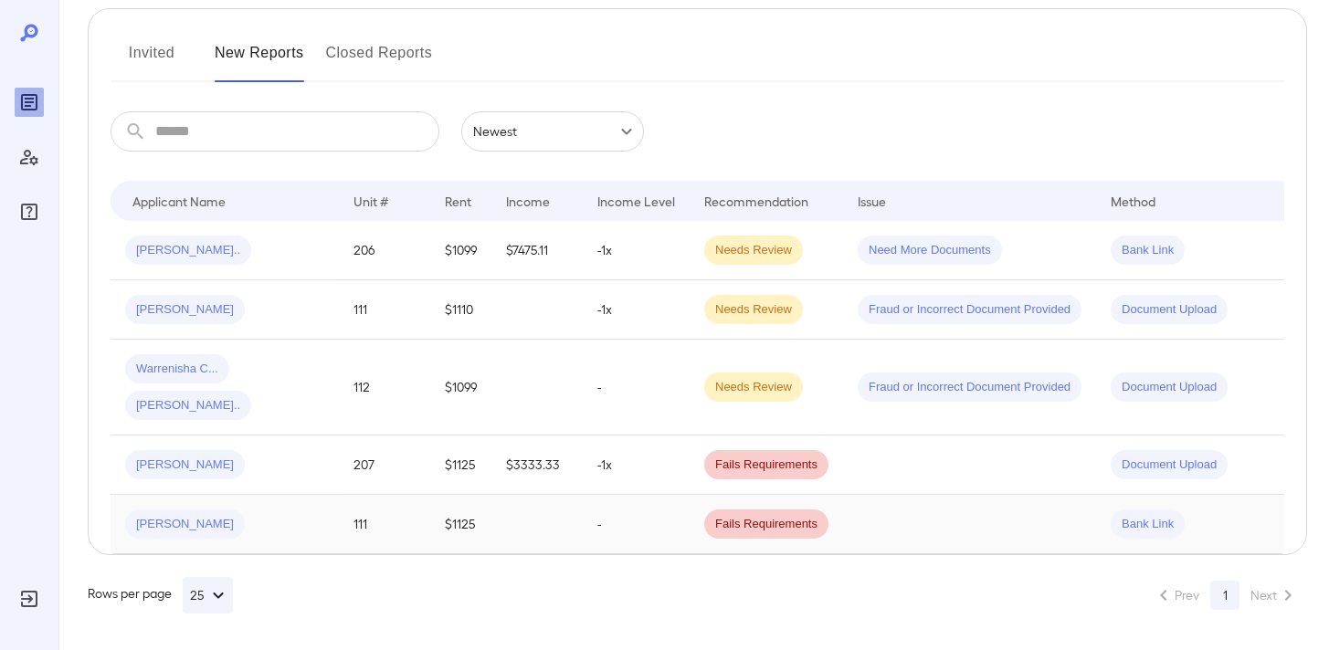
click at [563, 525] on td at bounding box center [536, 524] width 91 height 59
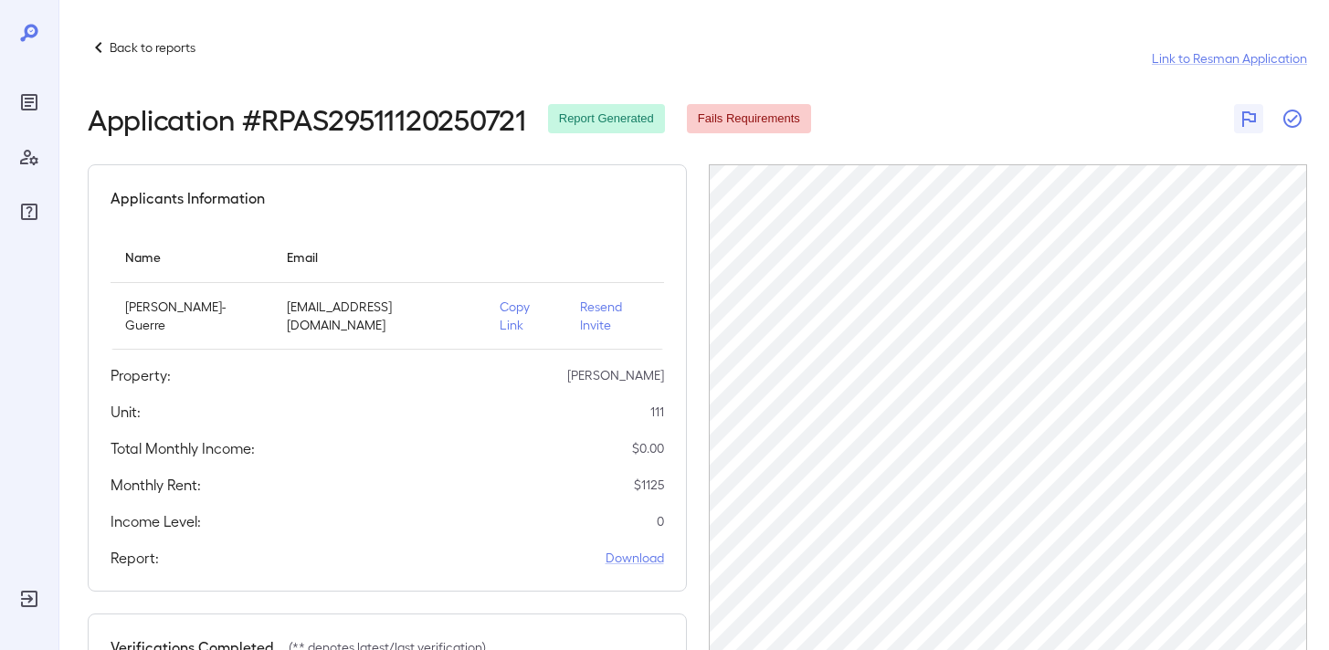
click at [1287, 123] on icon "button" at bounding box center [1292, 119] width 22 height 22
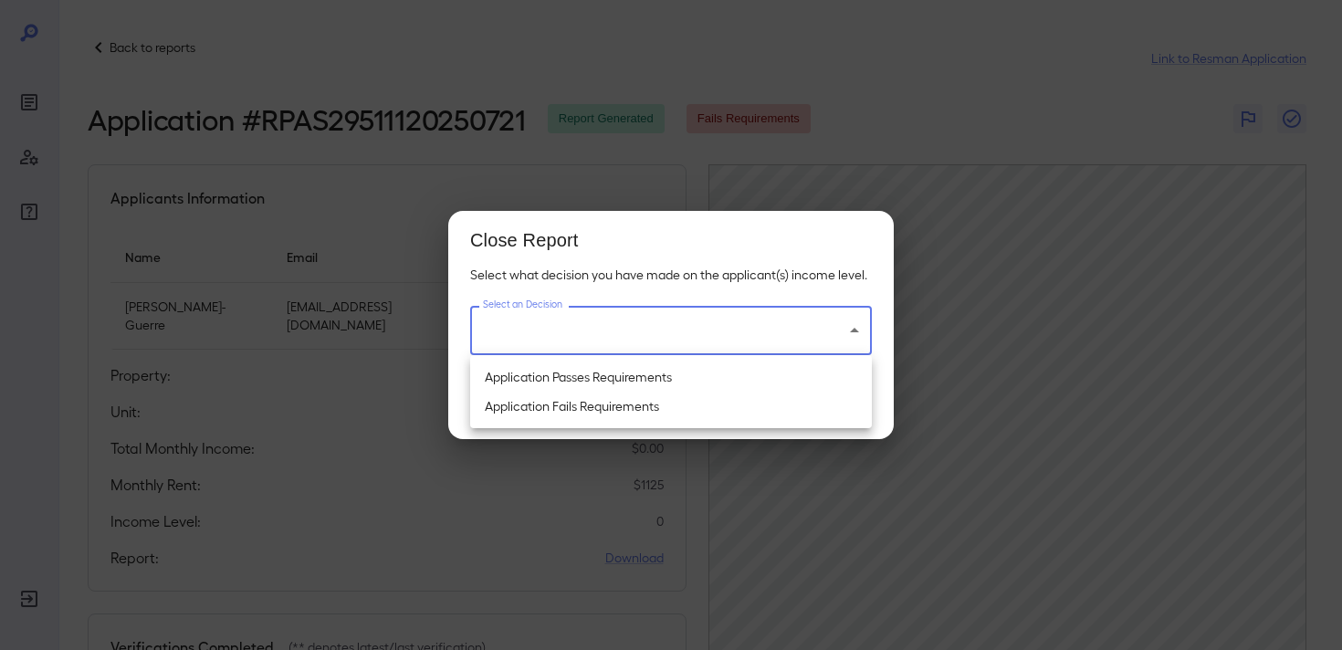
click at [709, 351] on body "Back to reports Link to Resman Application Application # RPAS29511120250721 Rep…" at bounding box center [671, 325] width 1342 height 650
click at [704, 403] on li "Application Fails Requirements" at bounding box center [671, 406] width 402 height 29
type input "**********"
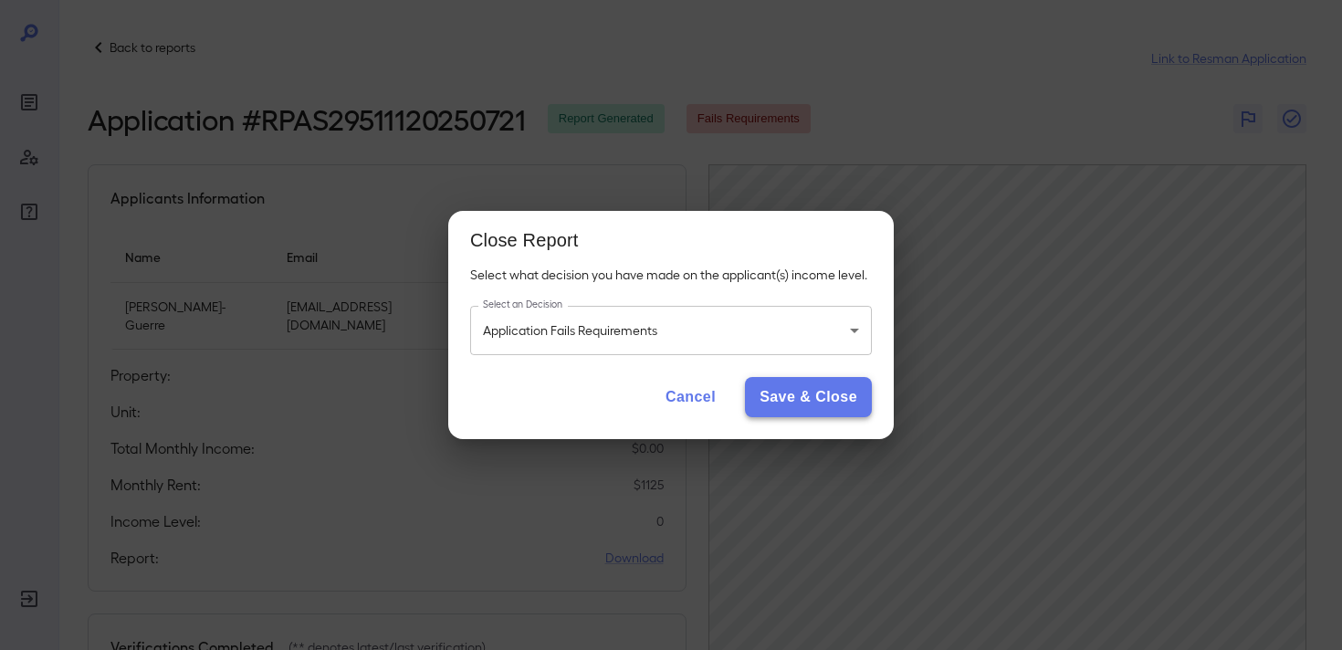
click at [787, 402] on button "Save & Close" at bounding box center [808, 397] width 127 height 40
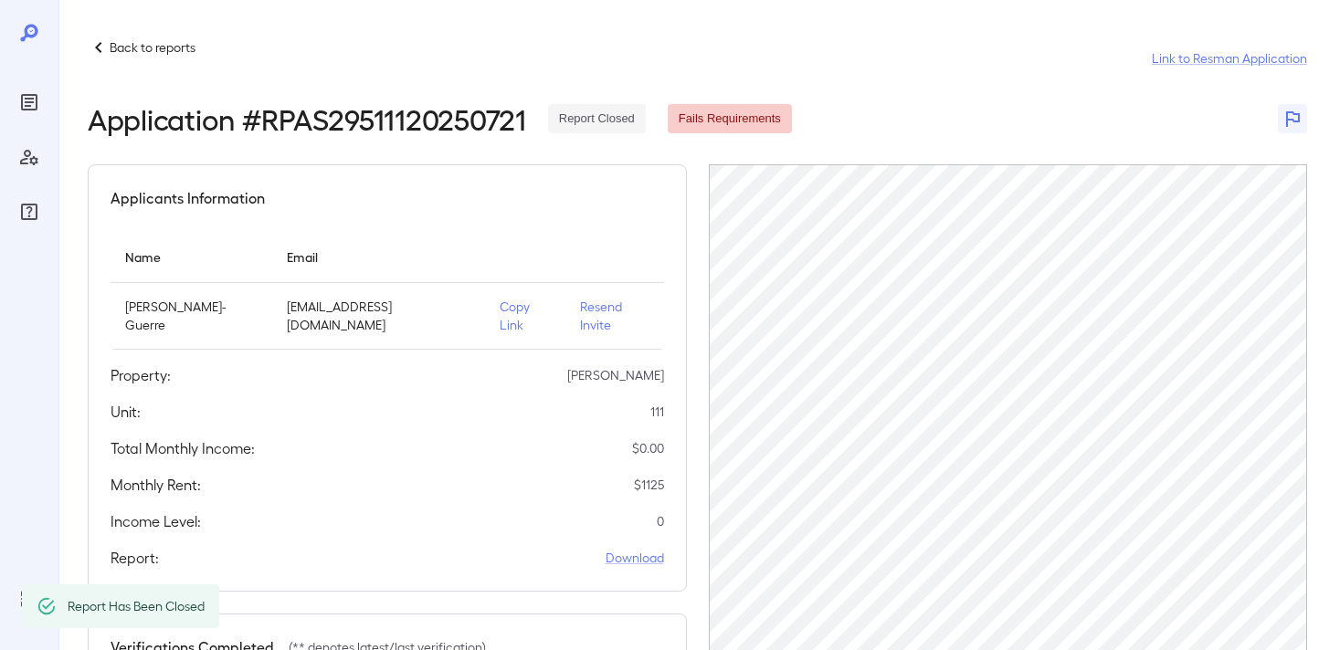
click at [125, 47] on p "Back to reports" at bounding box center [153, 47] width 86 height 18
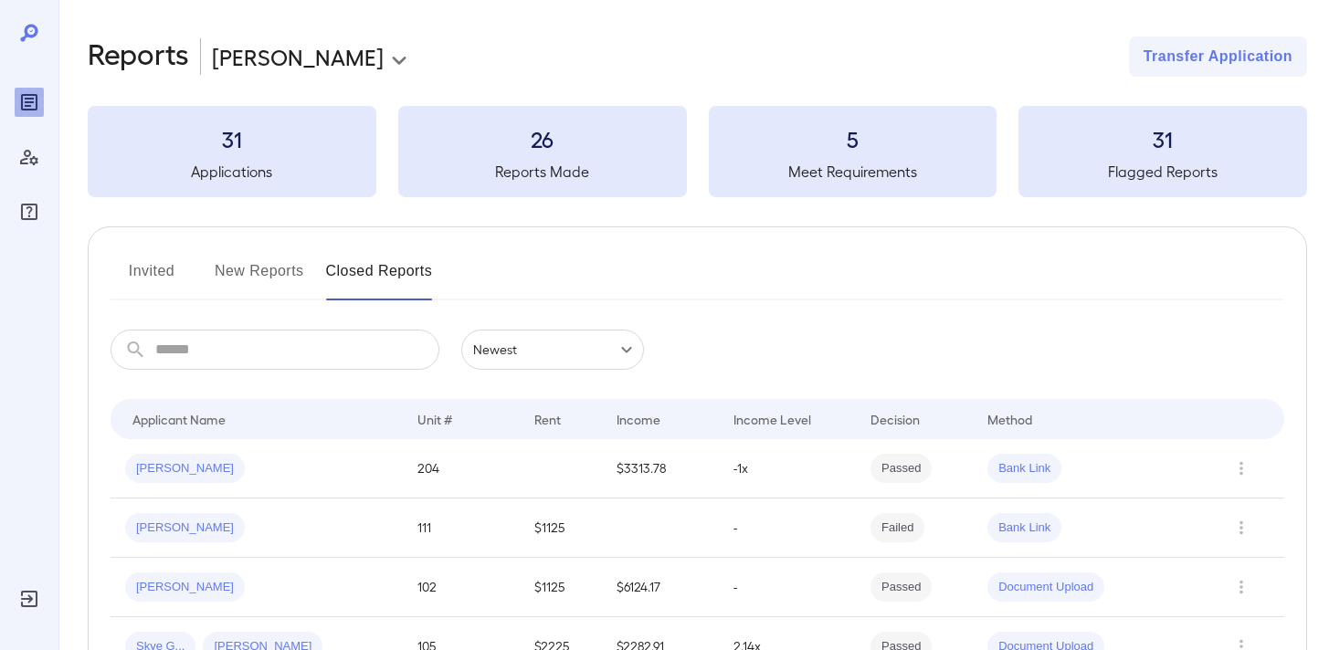
click at [268, 275] on button "New Reports" at bounding box center [259, 279] width 89 height 44
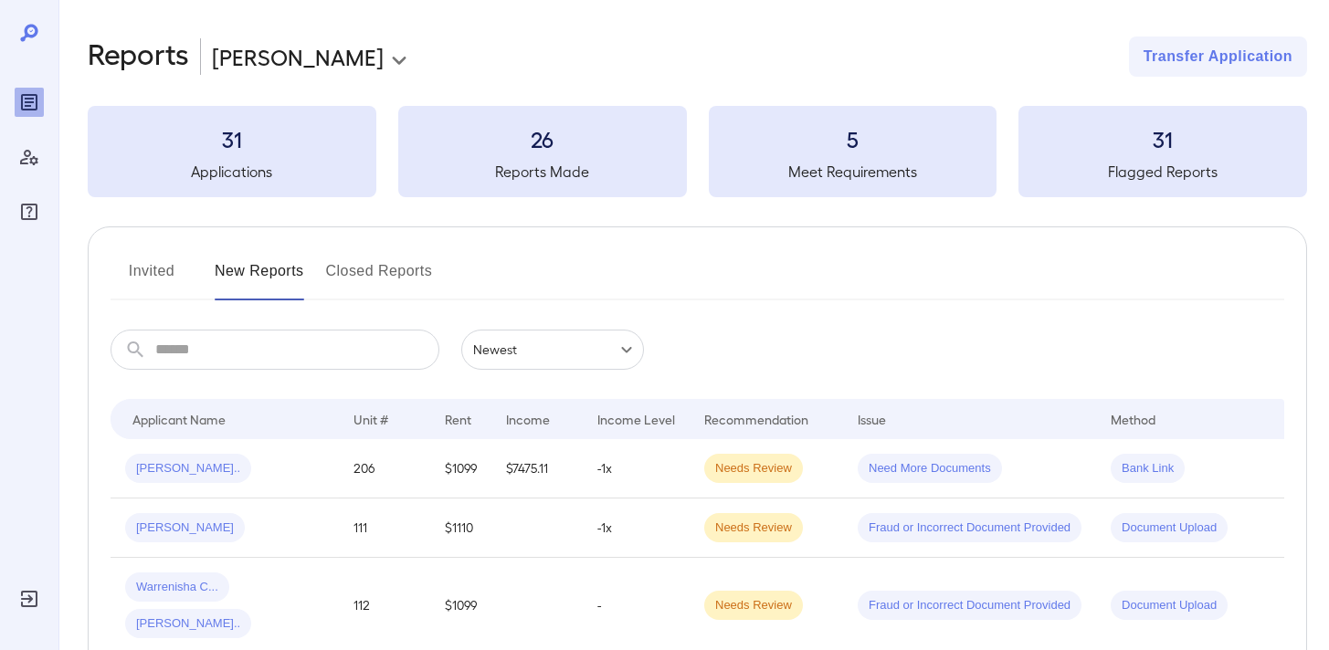
scroll to position [173, 0]
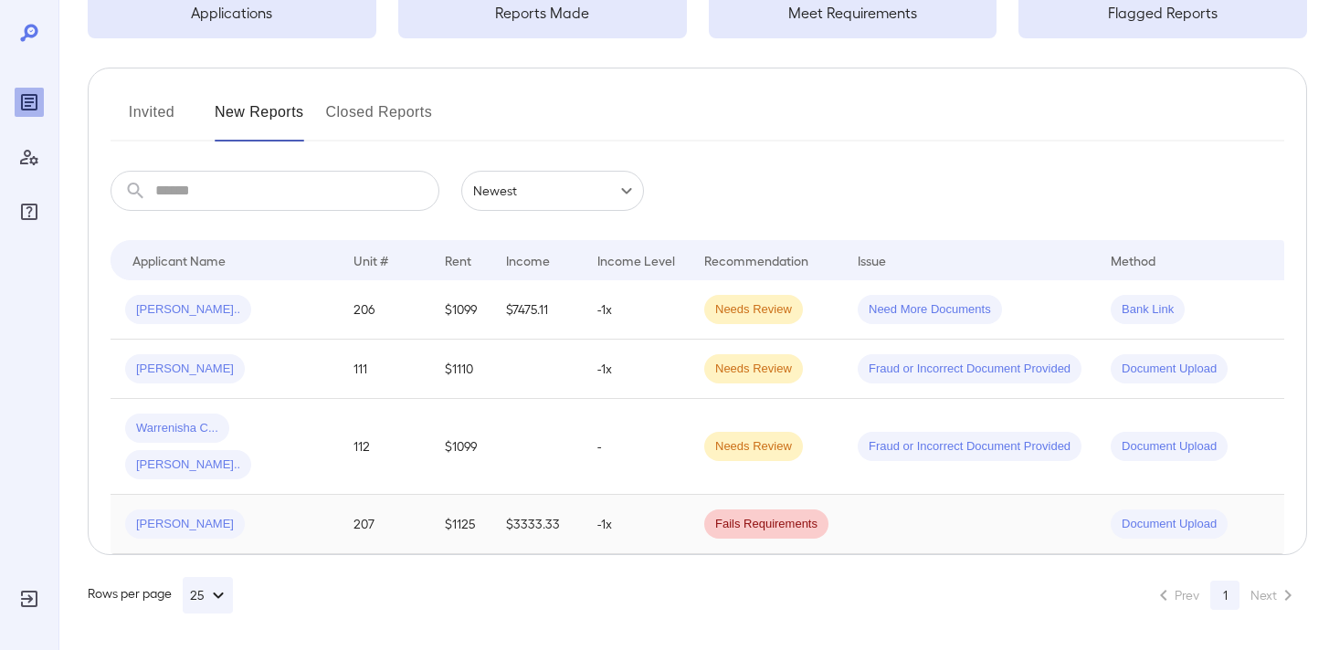
drag, startPoint x: 645, startPoint y: 516, endPoint x: 665, endPoint y: 500, distance: 26.0
click at [645, 516] on td "-1x" at bounding box center [636, 524] width 107 height 59
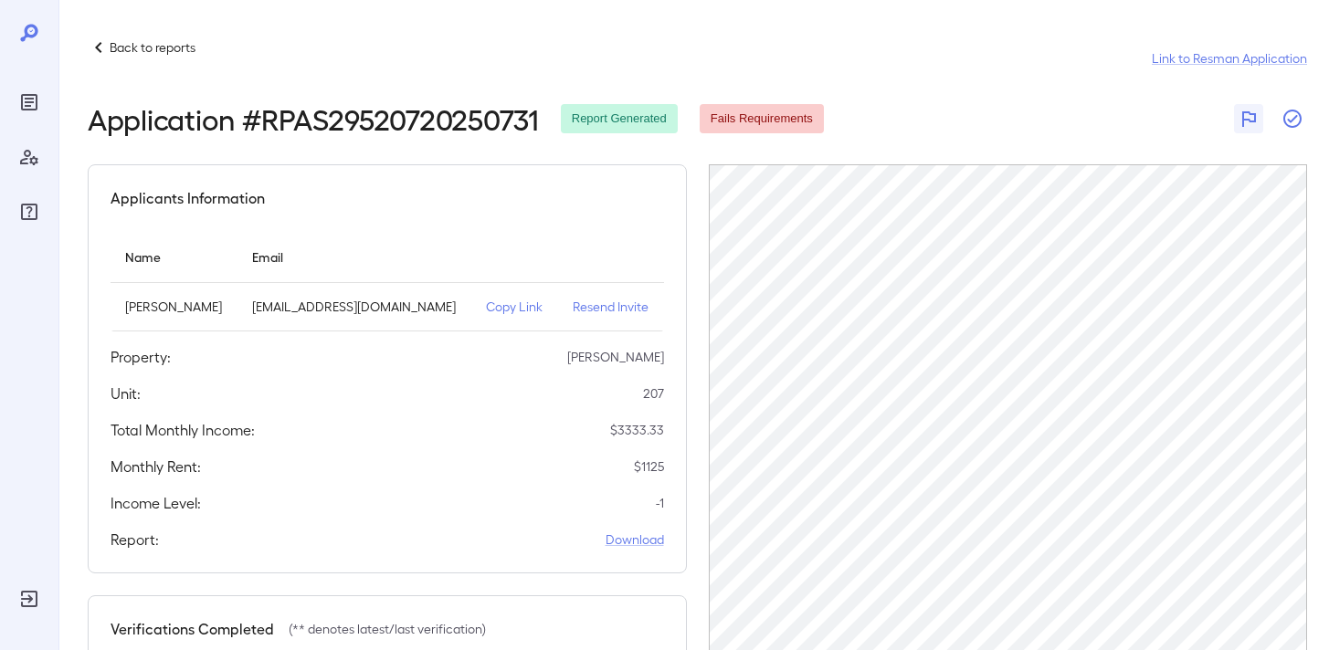
click at [1293, 112] on icon "button" at bounding box center [1292, 119] width 22 height 22
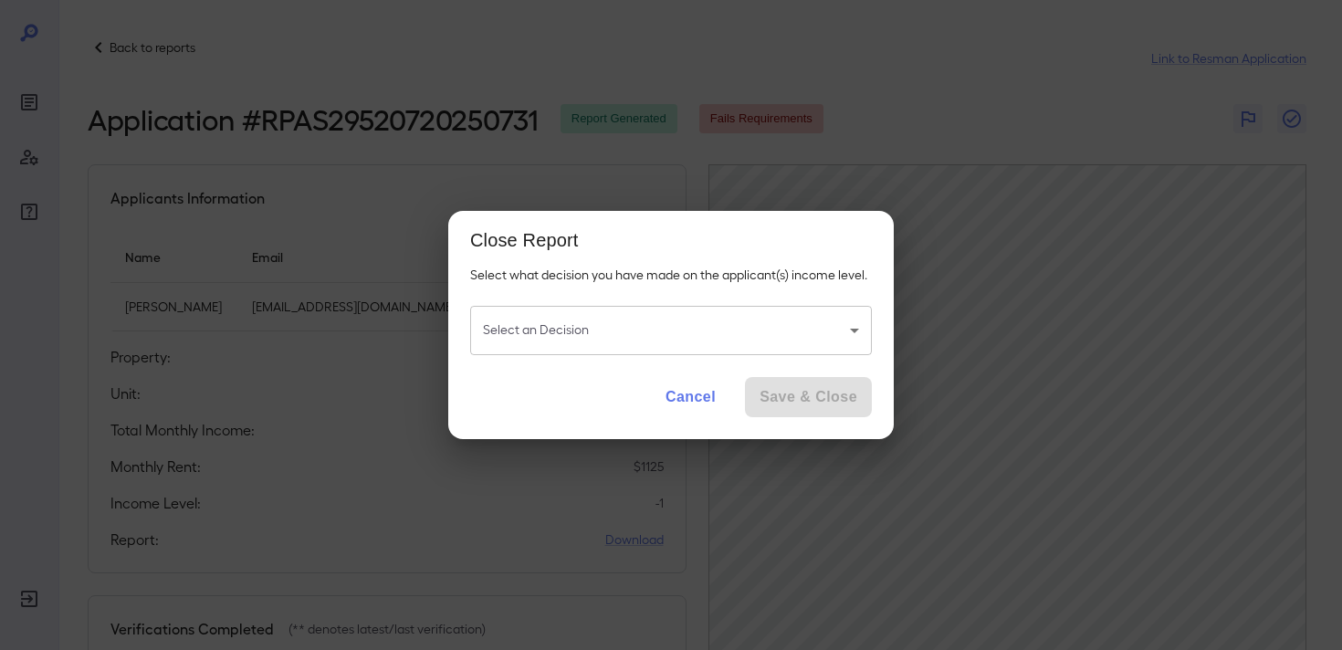
click at [667, 335] on body "Back to reports Link to Resman Application Application # RPAS29520720250731 Rep…" at bounding box center [671, 325] width 1342 height 650
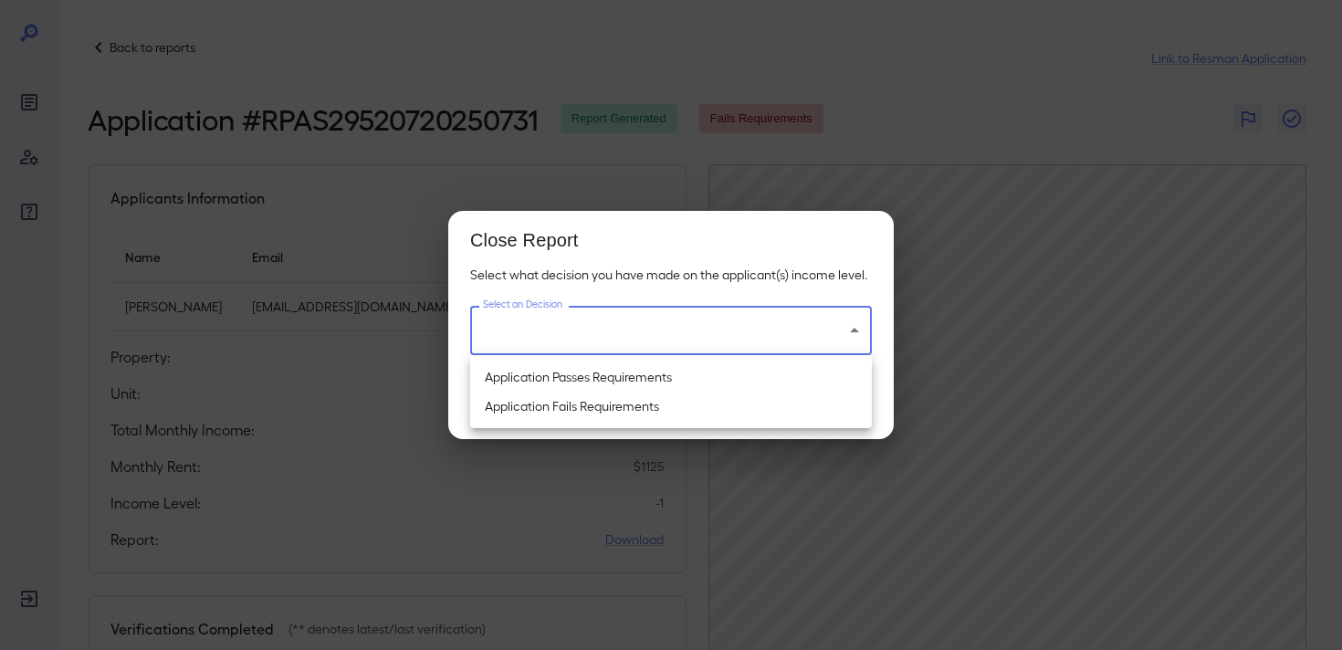
click at [669, 375] on li "Application Passes Requirements" at bounding box center [671, 377] width 402 height 29
type input "**********"
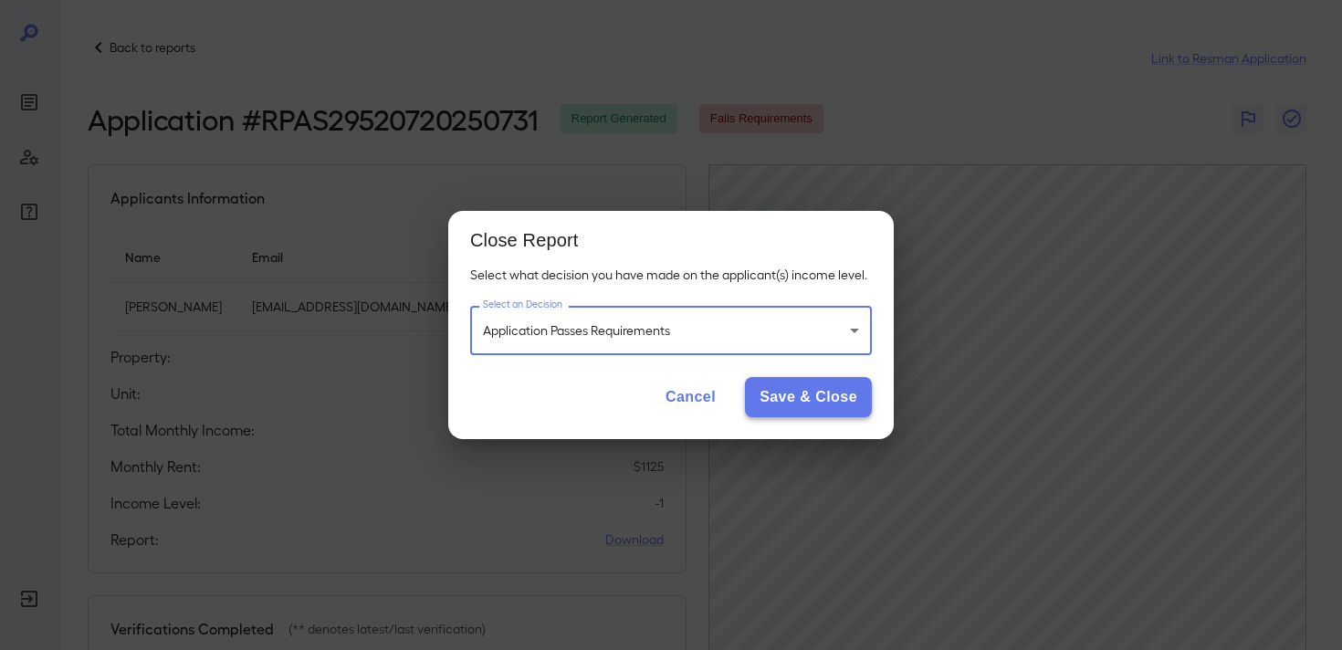
click at [803, 410] on button "Save & Close" at bounding box center [808, 397] width 127 height 40
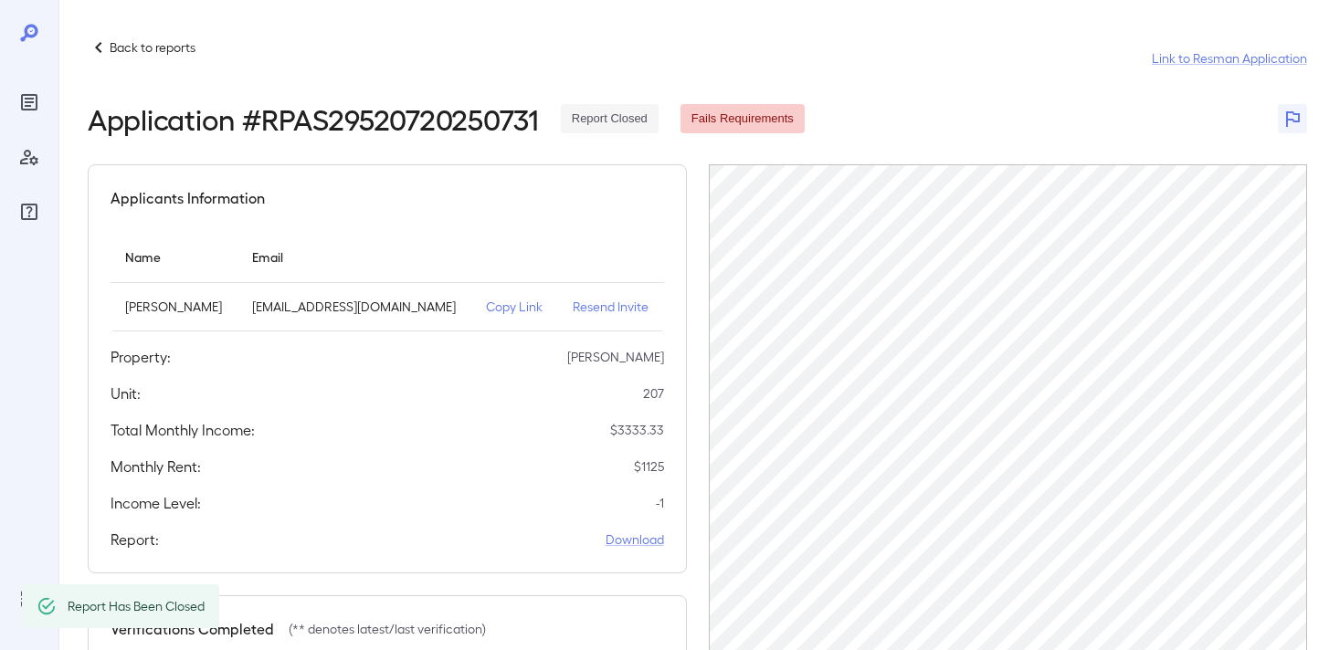
click at [111, 43] on p "Back to reports" at bounding box center [153, 47] width 86 height 18
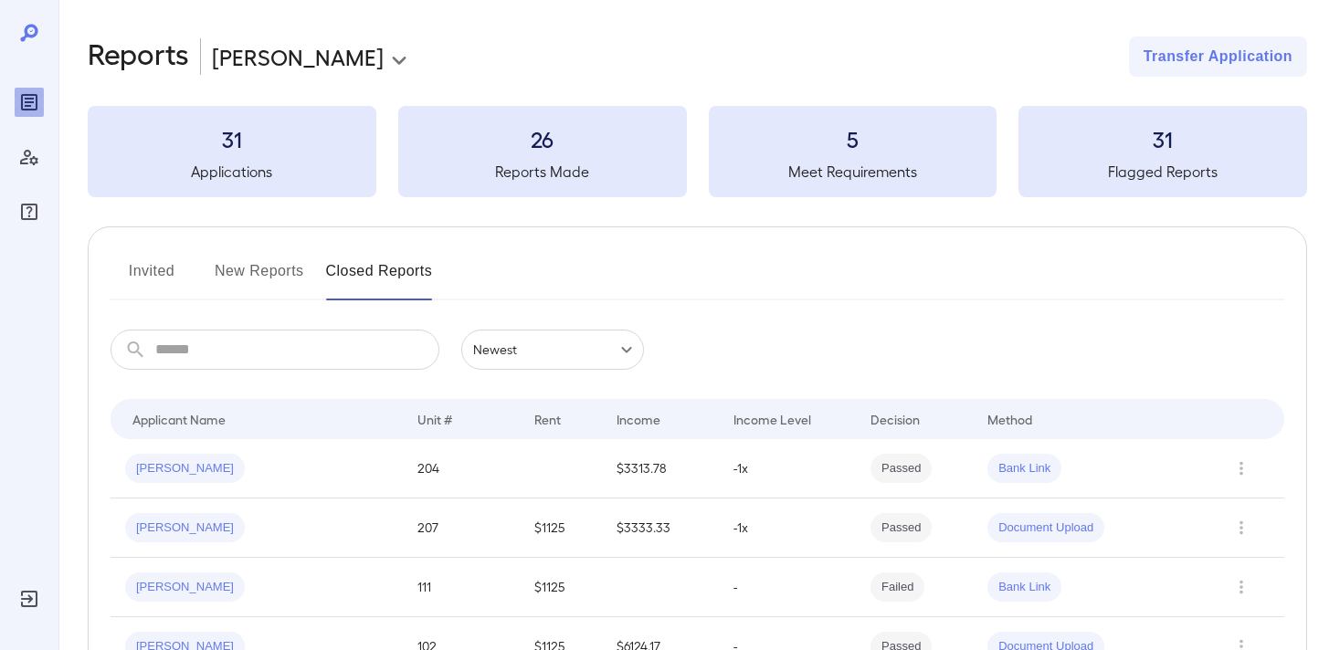
click at [258, 275] on button "New Reports" at bounding box center [259, 279] width 89 height 44
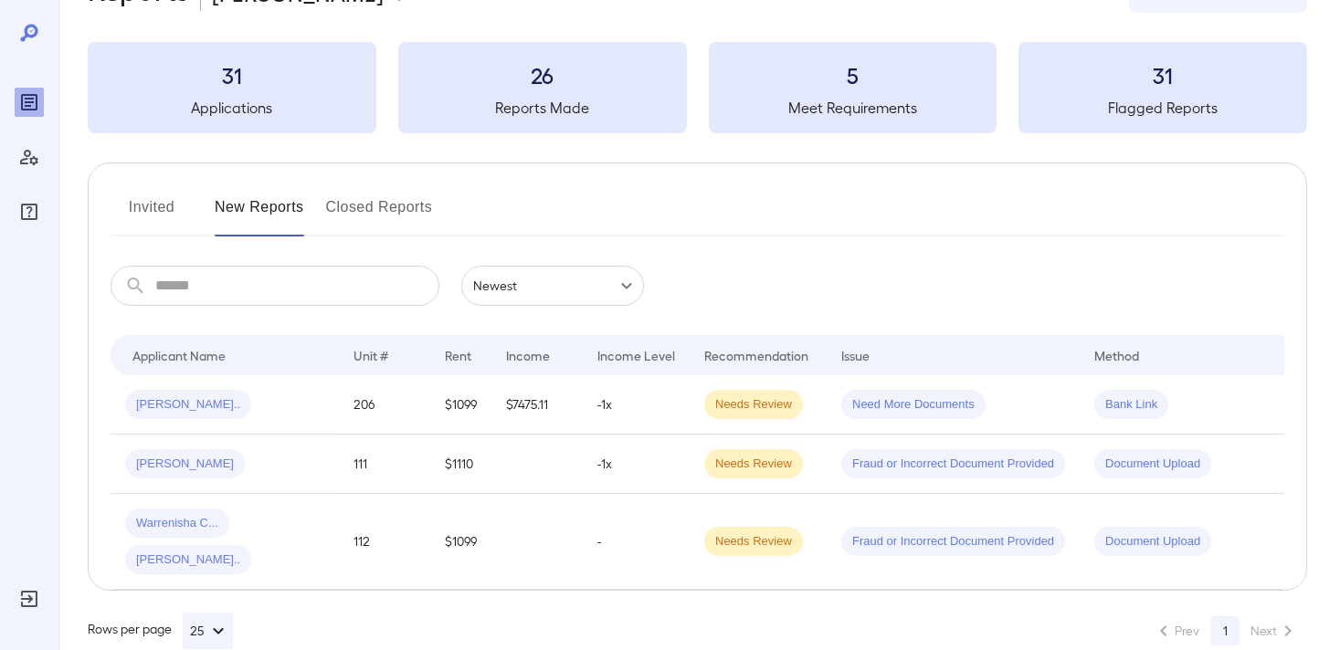
scroll to position [113, 0]
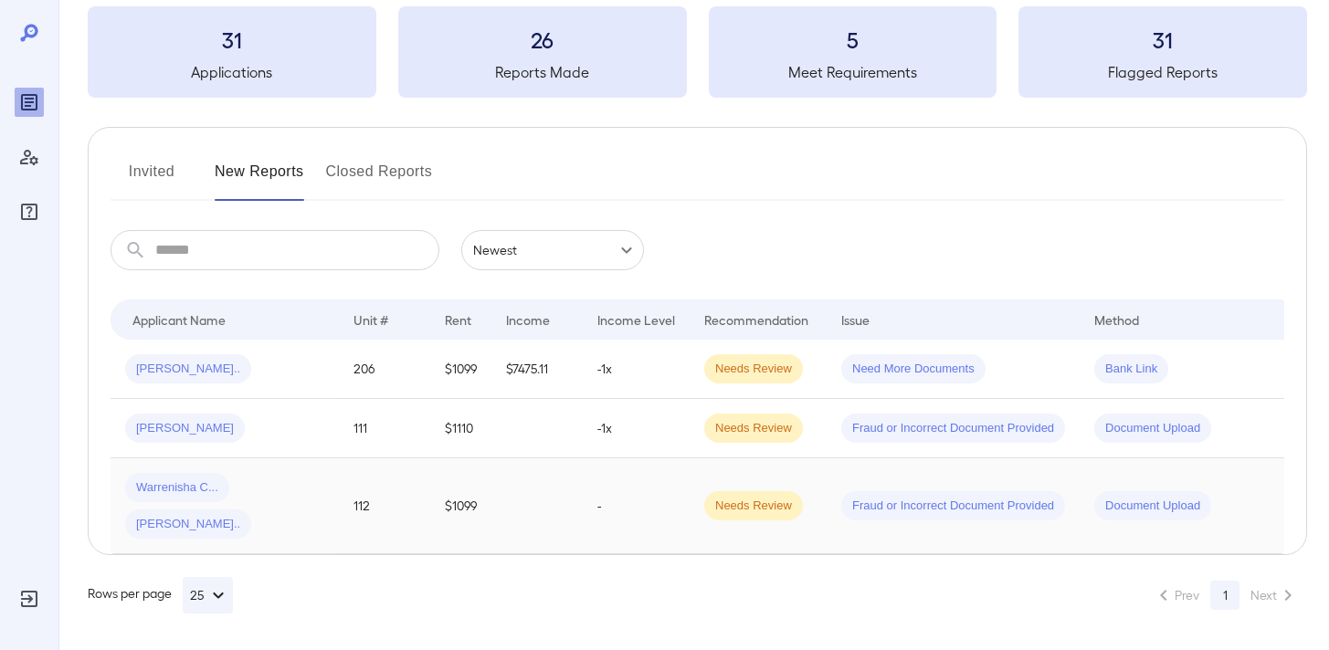
click at [584, 487] on td "-" at bounding box center [636, 506] width 107 height 96
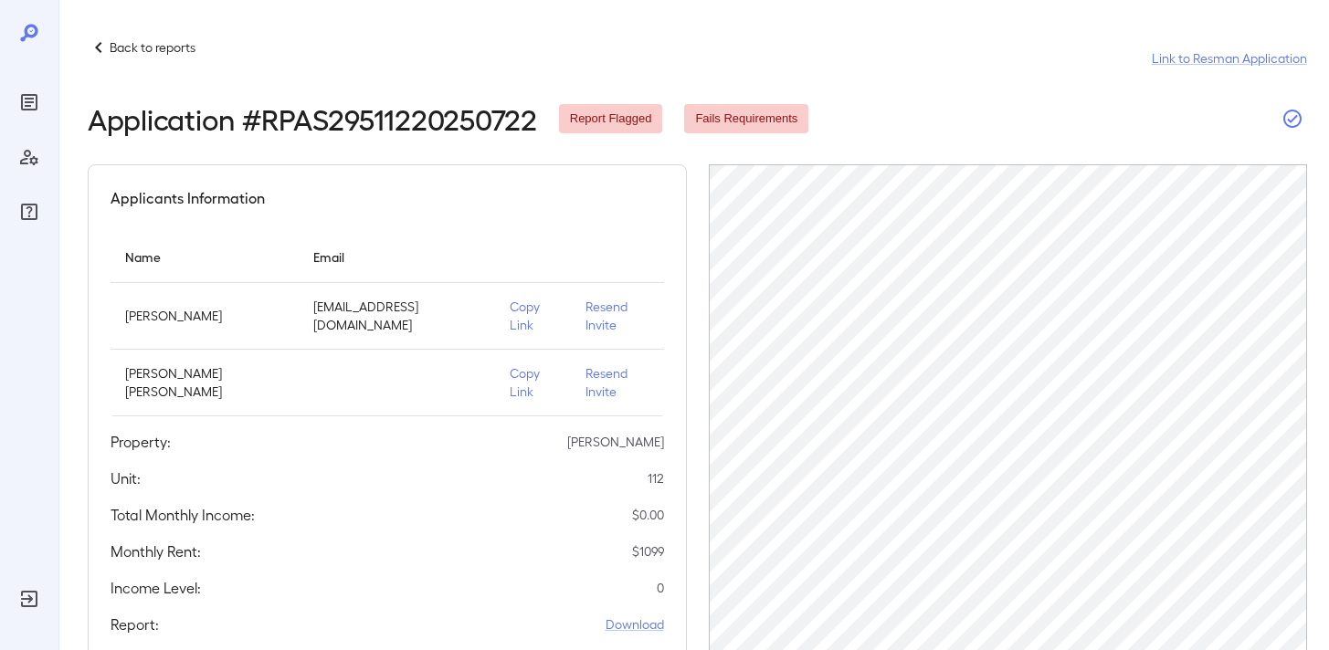
click at [1292, 120] on icon "button" at bounding box center [1292, 119] width 18 height 18
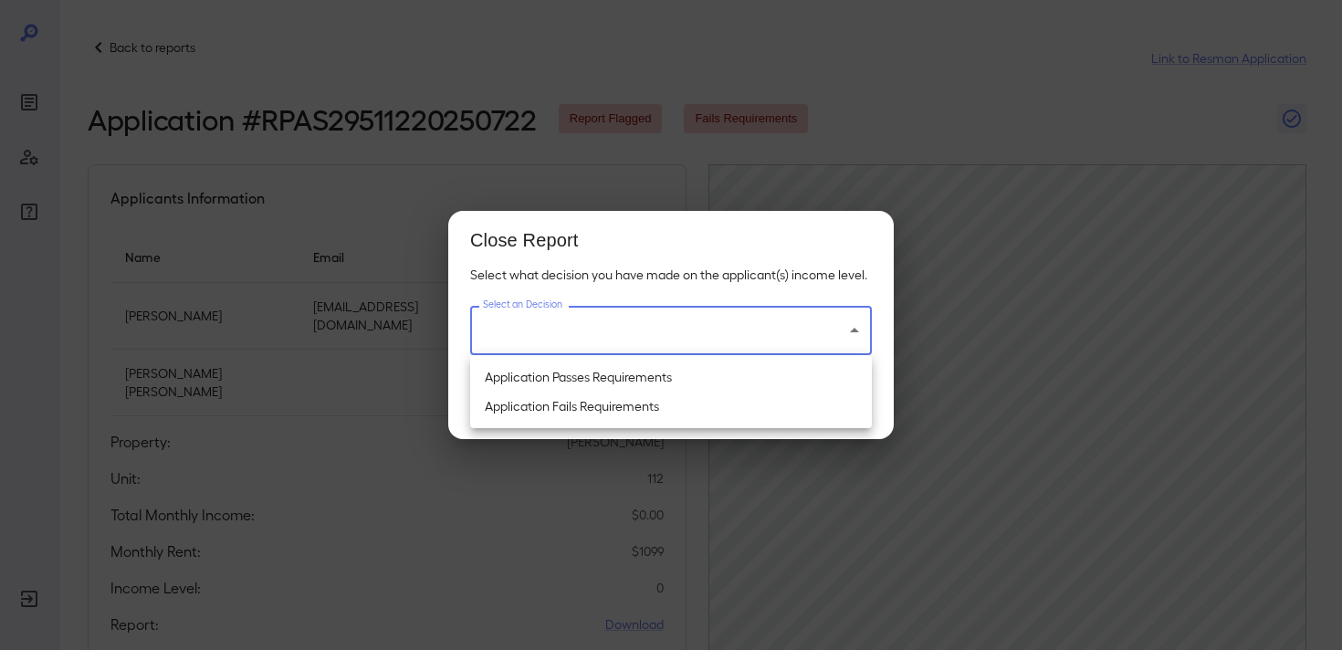
click at [680, 332] on body "Back to reports Link to Resman Application Application # RPAS29511220250722 Rep…" at bounding box center [671, 325] width 1342 height 650
click at [657, 382] on li "Application Passes Requirements" at bounding box center [671, 377] width 402 height 29
type input "**********"
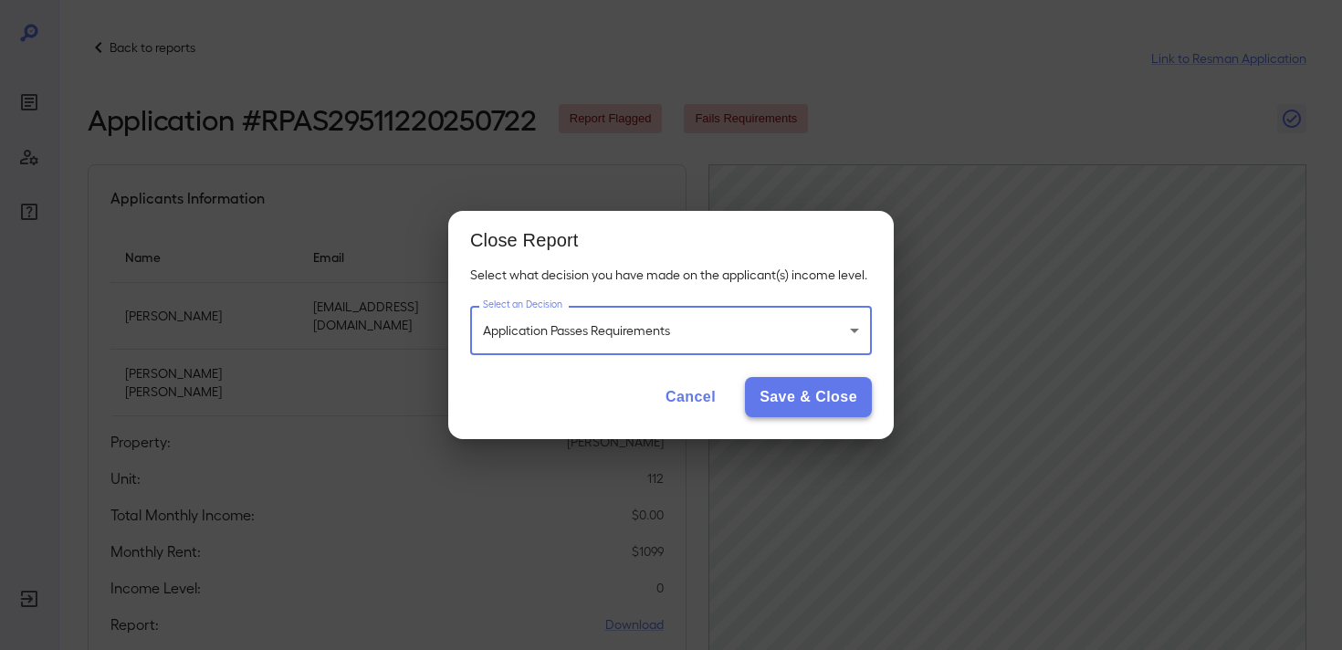
click at [824, 404] on button "Save & Close" at bounding box center [808, 397] width 127 height 40
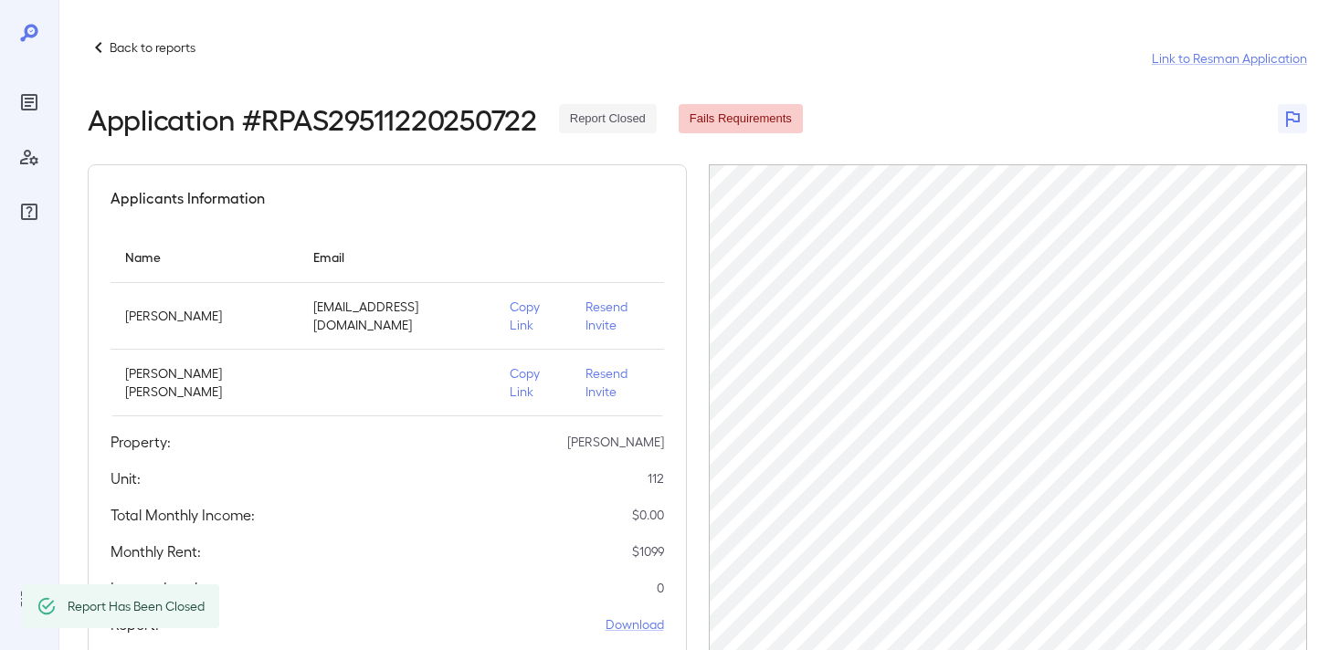
click at [131, 51] on p "Back to reports" at bounding box center [153, 47] width 86 height 18
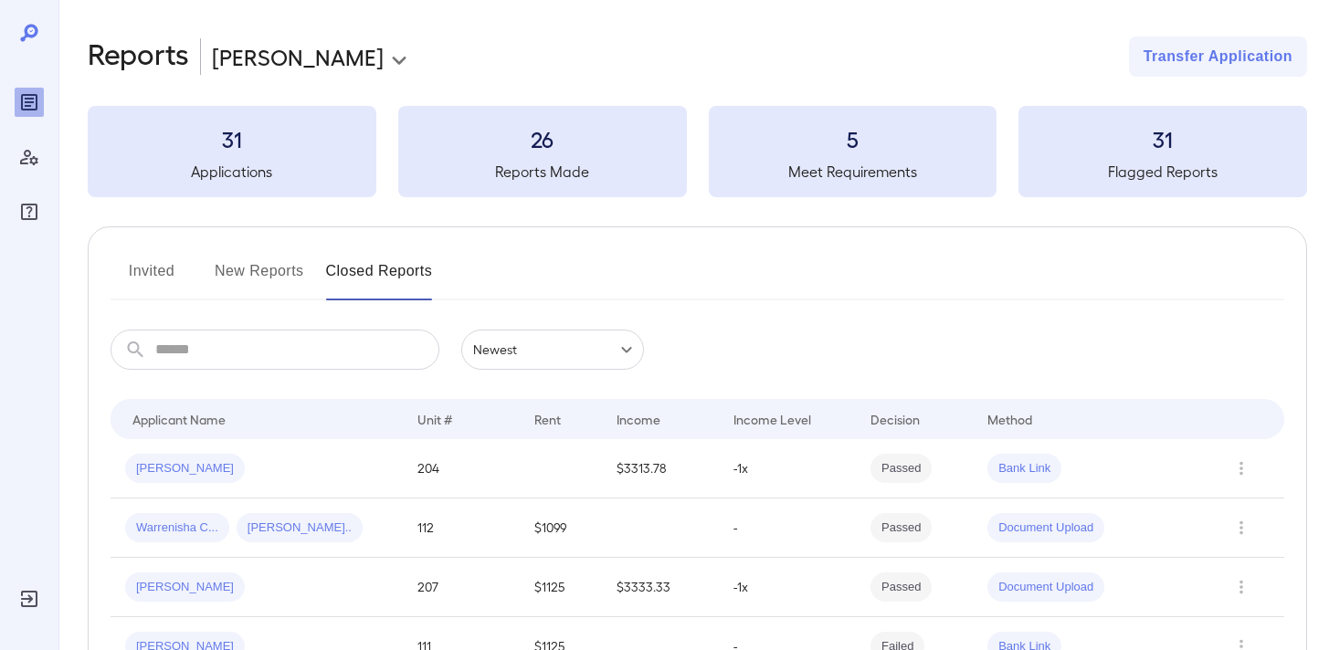
click at [264, 277] on button "New Reports" at bounding box center [259, 279] width 89 height 44
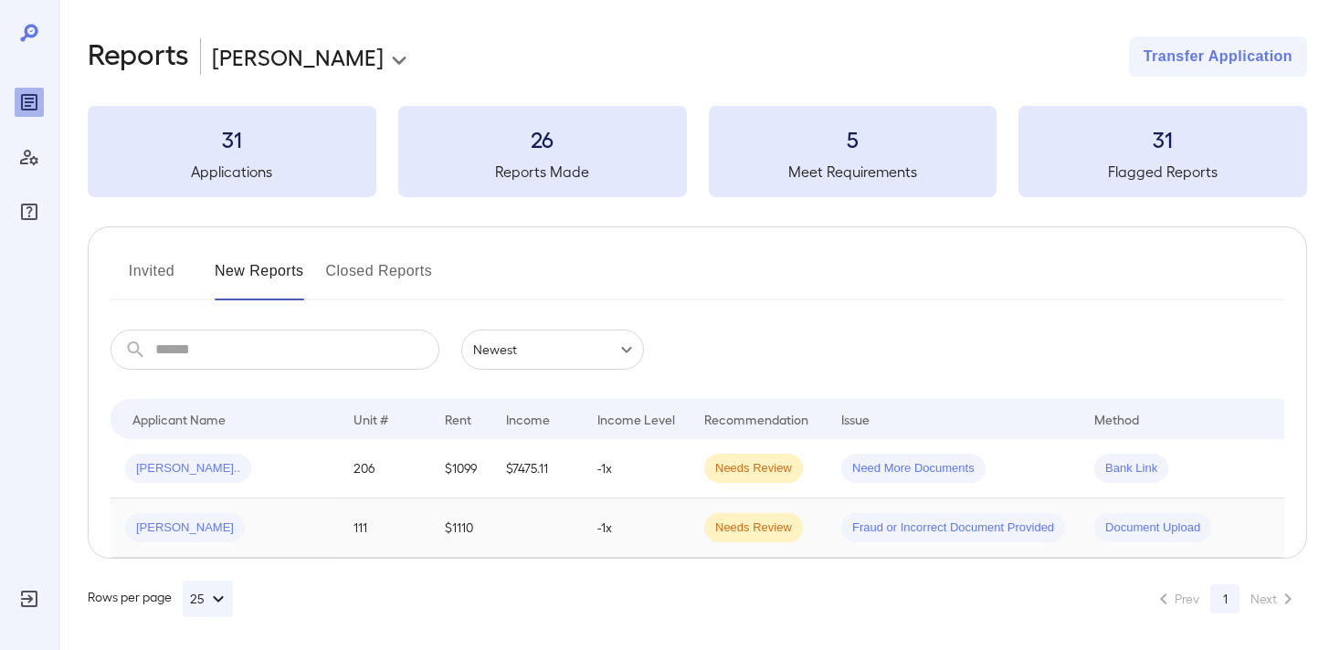
click at [350, 521] on td "111" at bounding box center [384, 528] width 91 height 59
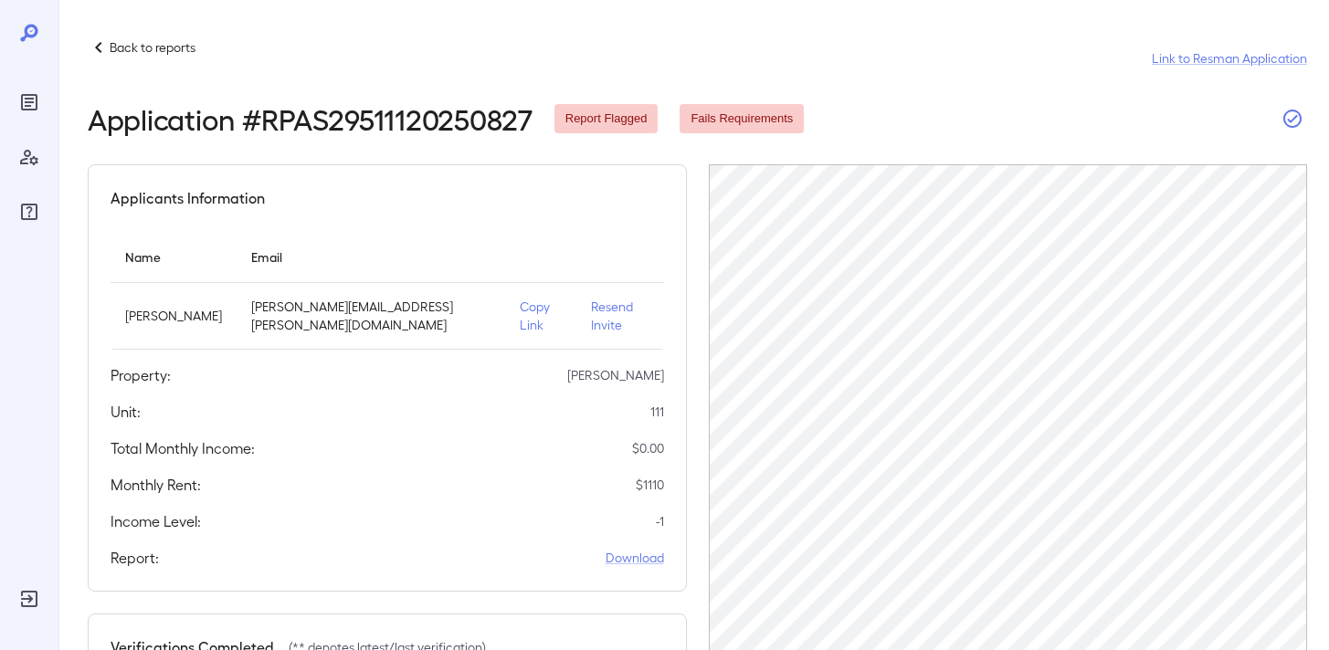
click at [1296, 112] on icon "button" at bounding box center [1292, 119] width 22 height 22
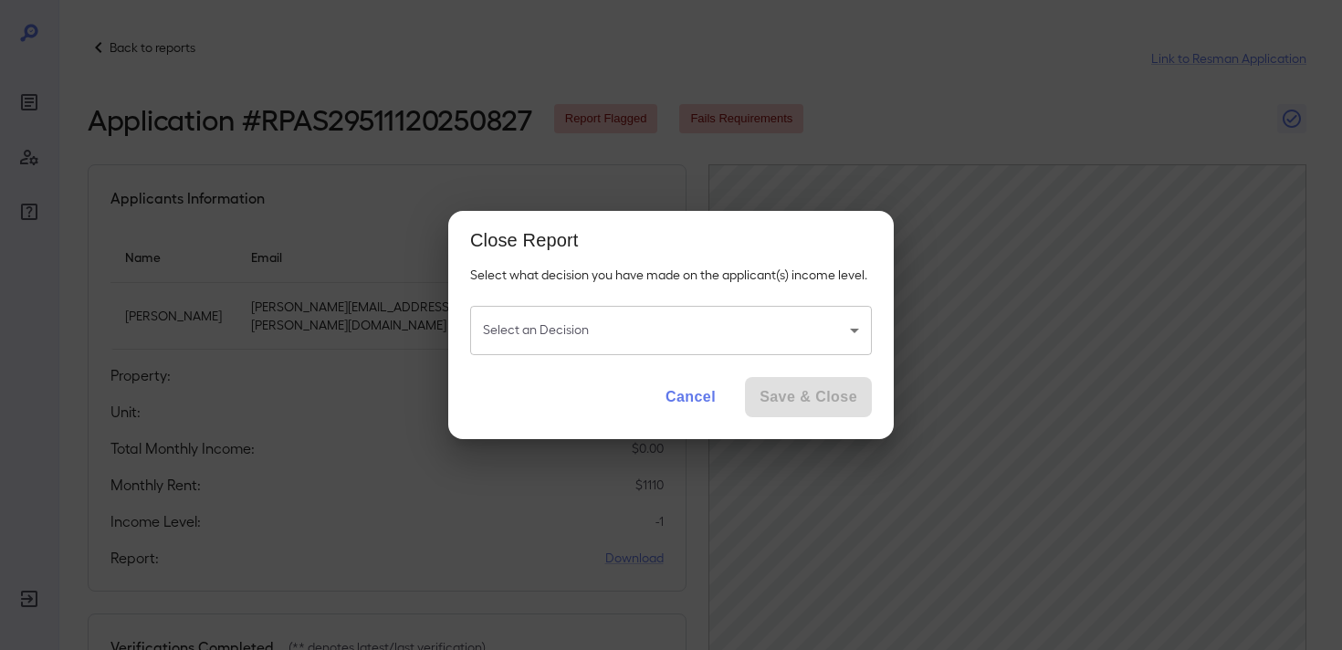
click at [682, 321] on body "Back to reports Link to Resman Application Application # RPAS29511120250827 Rep…" at bounding box center [671, 325] width 1342 height 650
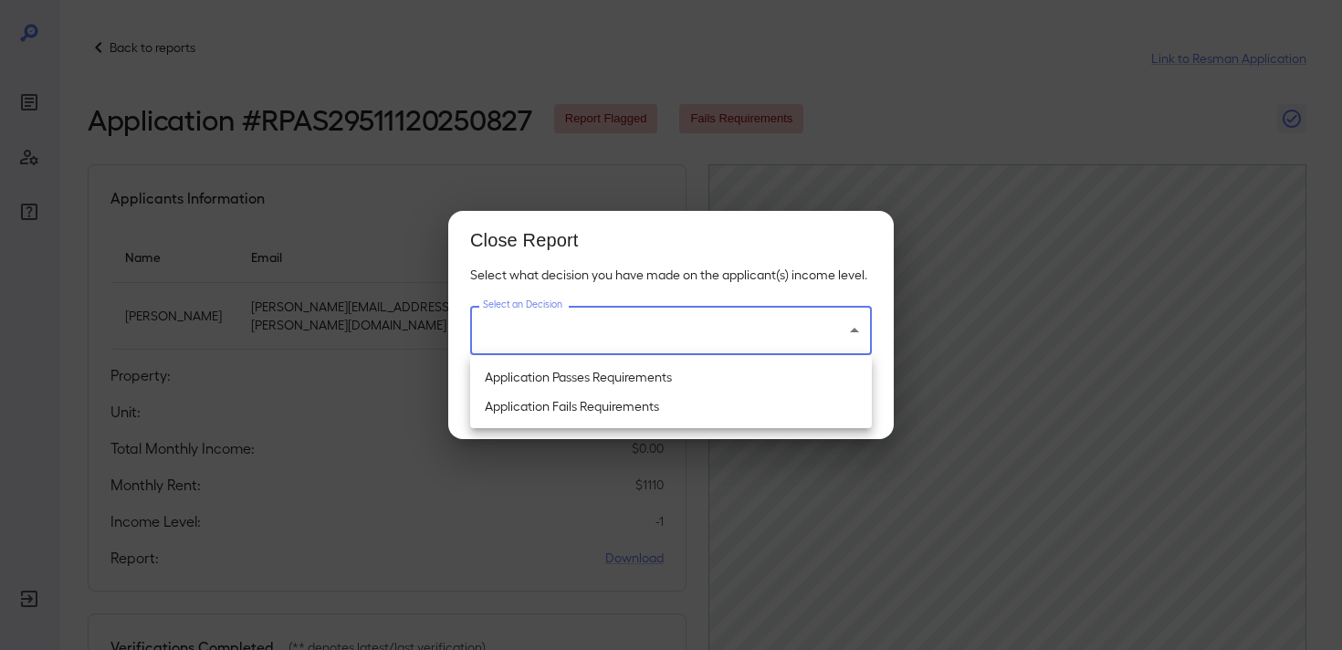
click at [656, 376] on li "Application Passes Requirements" at bounding box center [671, 377] width 402 height 29
type input "**********"
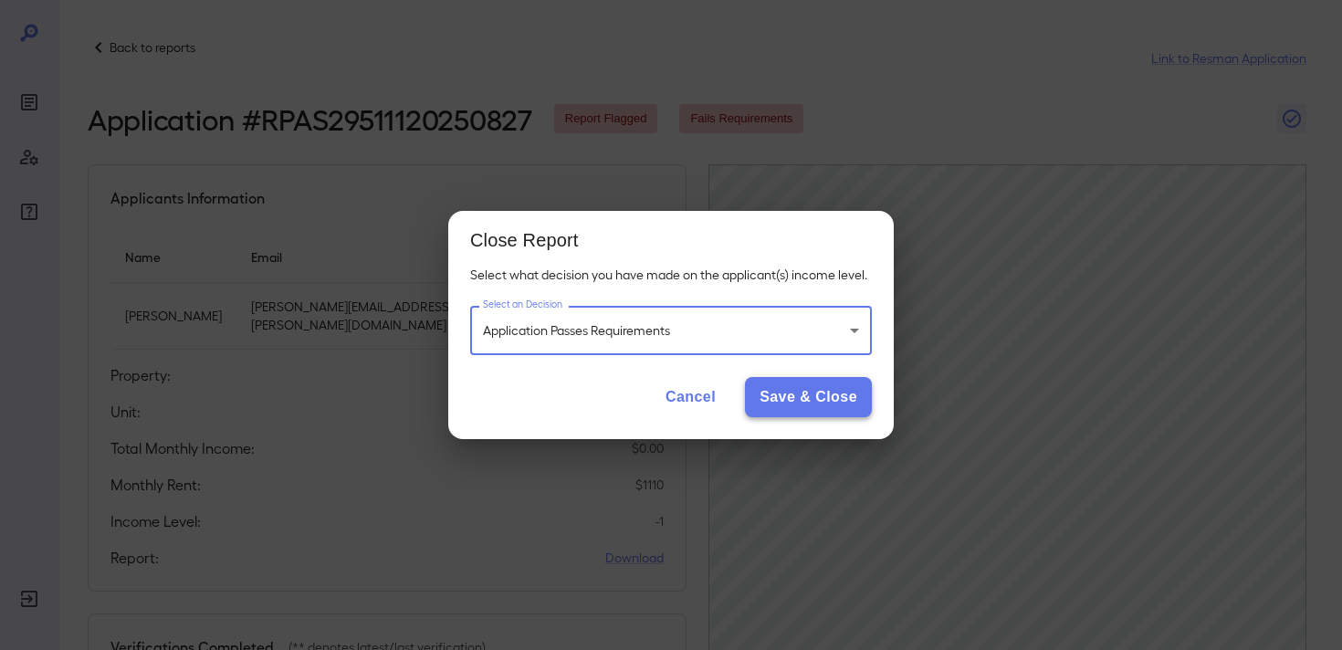
click at [787, 391] on button "Save & Close" at bounding box center [808, 397] width 127 height 40
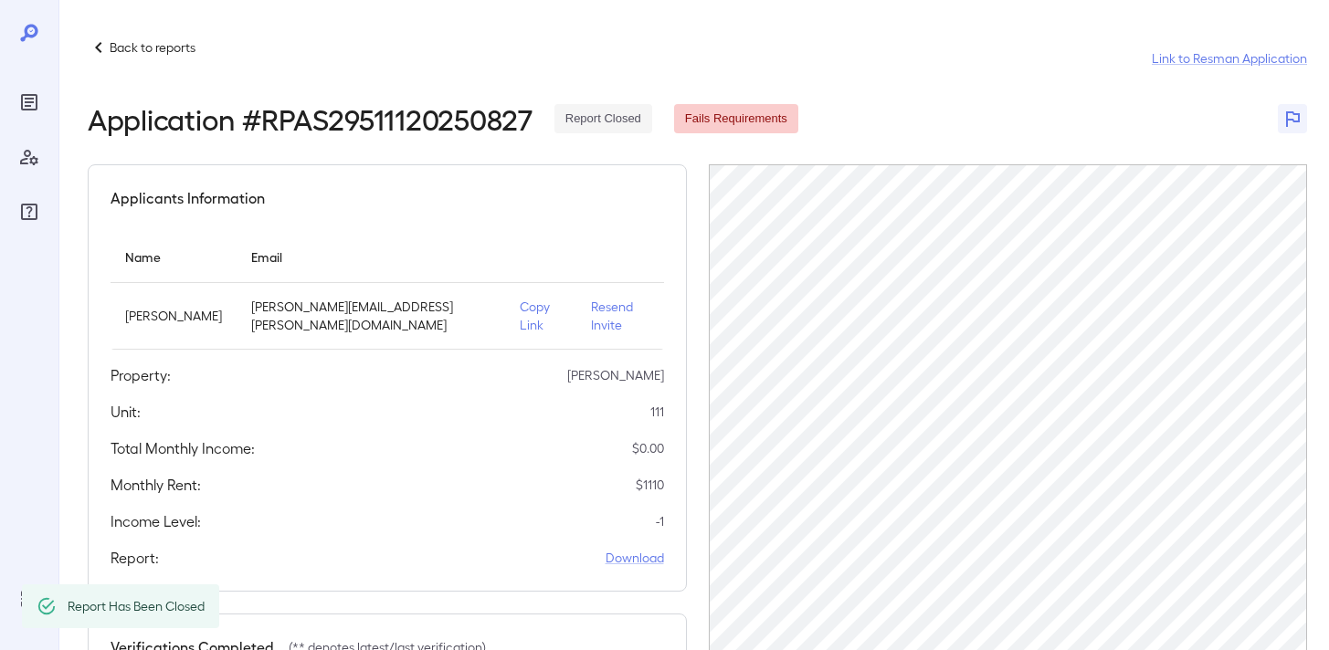
click at [130, 48] on p "Back to reports" at bounding box center [153, 47] width 86 height 18
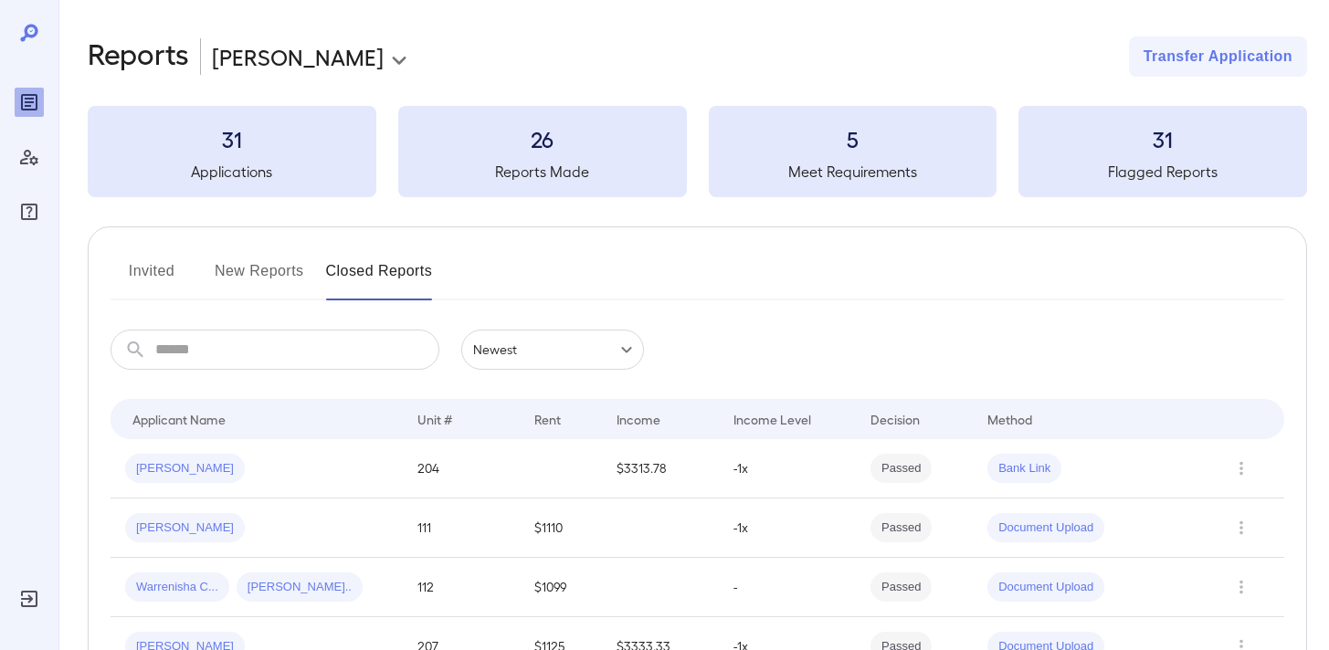
click at [243, 264] on button "New Reports" at bounding box center [259, 279] width 89 height 44
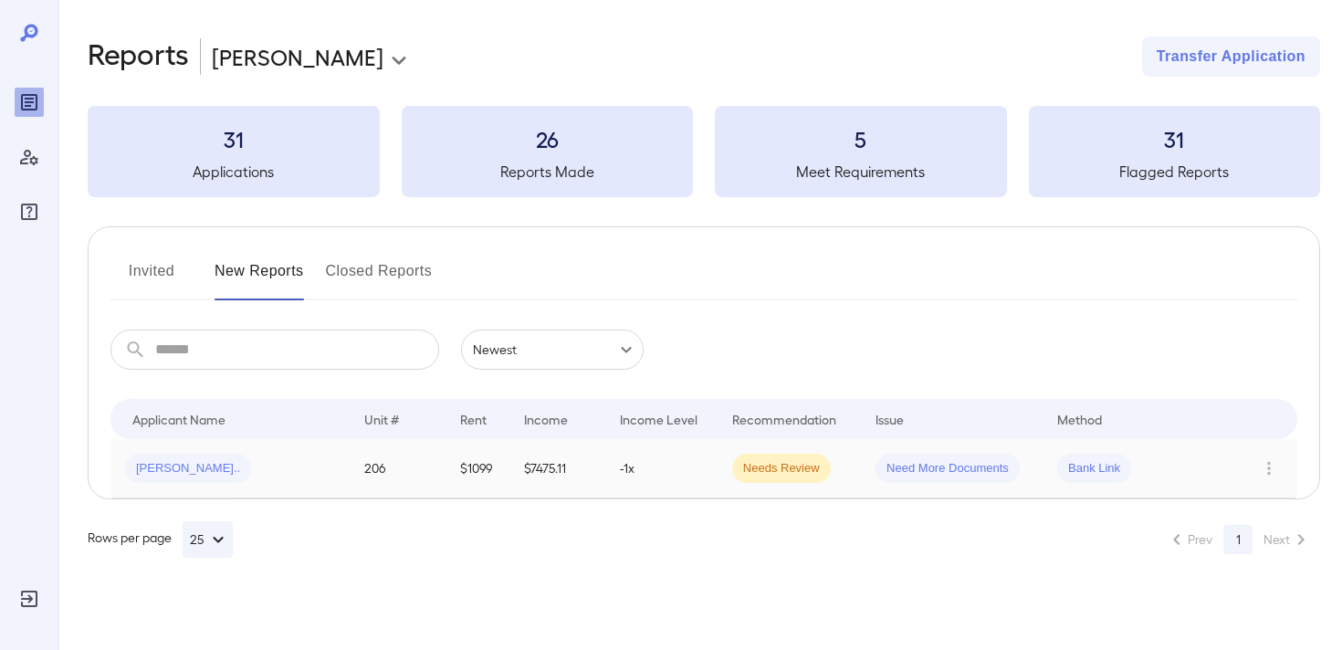
click at [290, 470] on div "[PERSON_NAME].." at bounding box center [230, 468] width 210 height 29
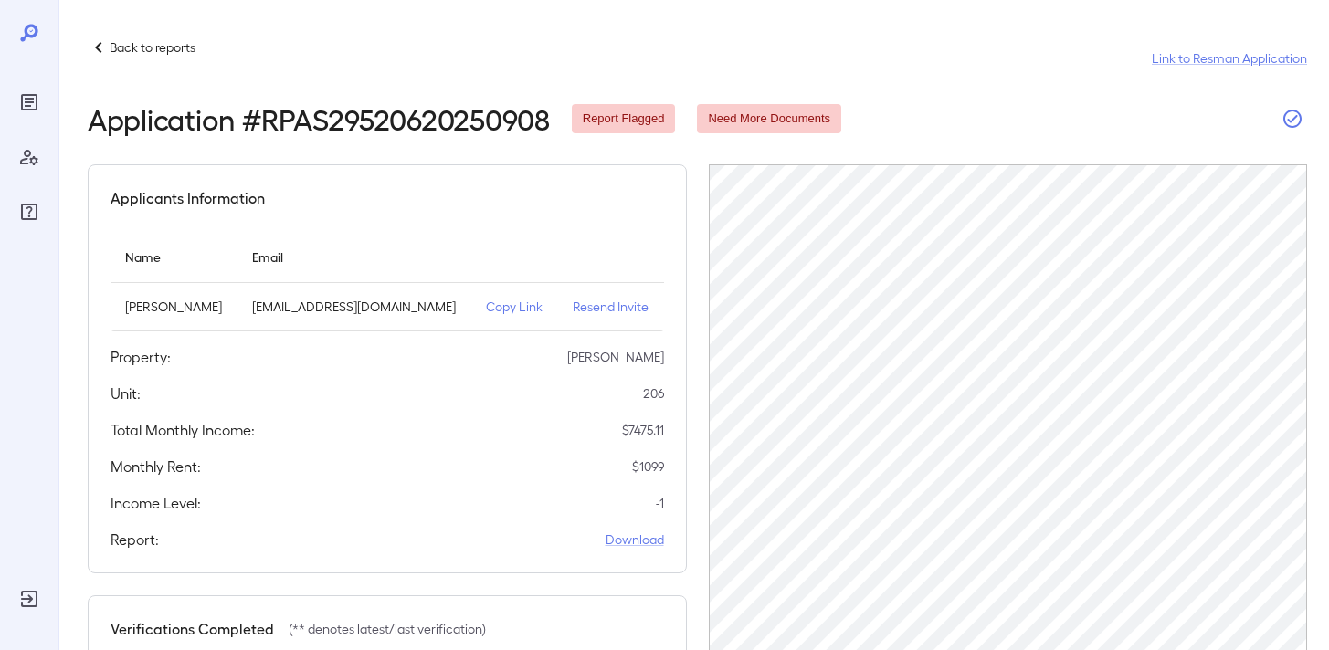
click at [1289, 115] on icon "button" at bounding box center [1292, 119] width 22 height 22
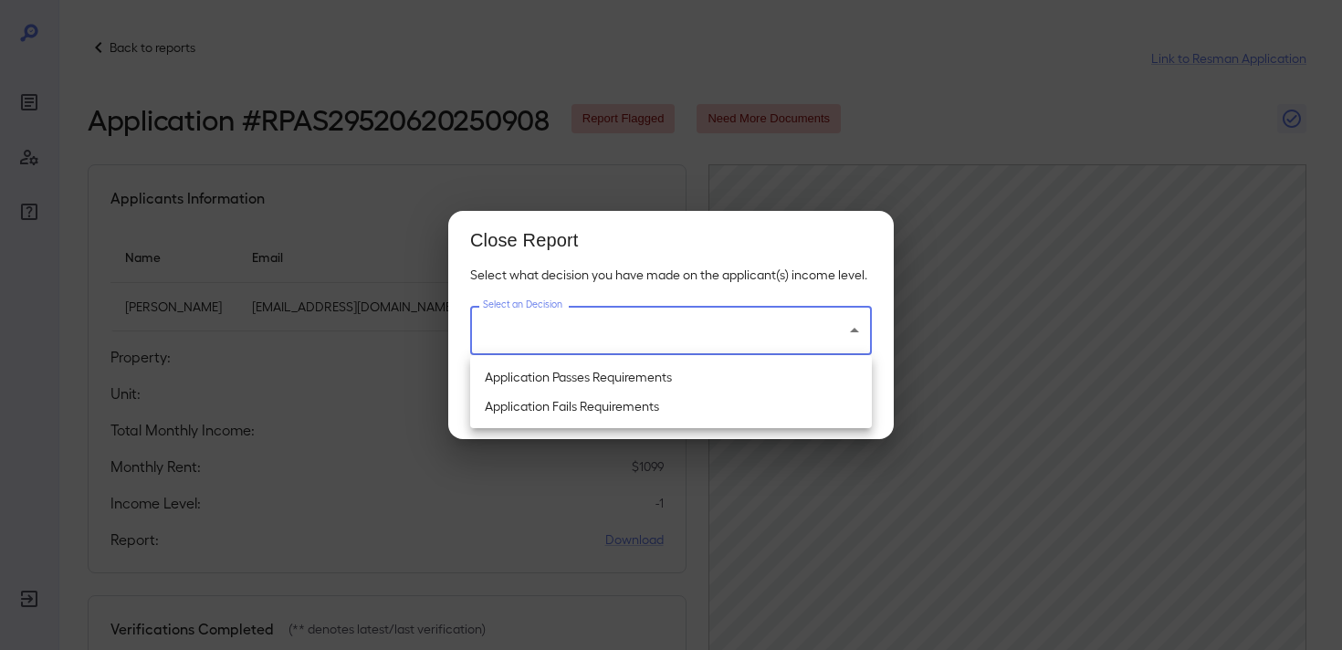
click at [763, 320] on body "Back to reports Link to Resman Application Application # RPAS29520620250908 Rep…" at bounding box center [671, 325] width 1342 height 650
click at [725, 386] on li "Application Passes Requirements" at bounding box center [671, 377] width 402 height 29
type input "**********"
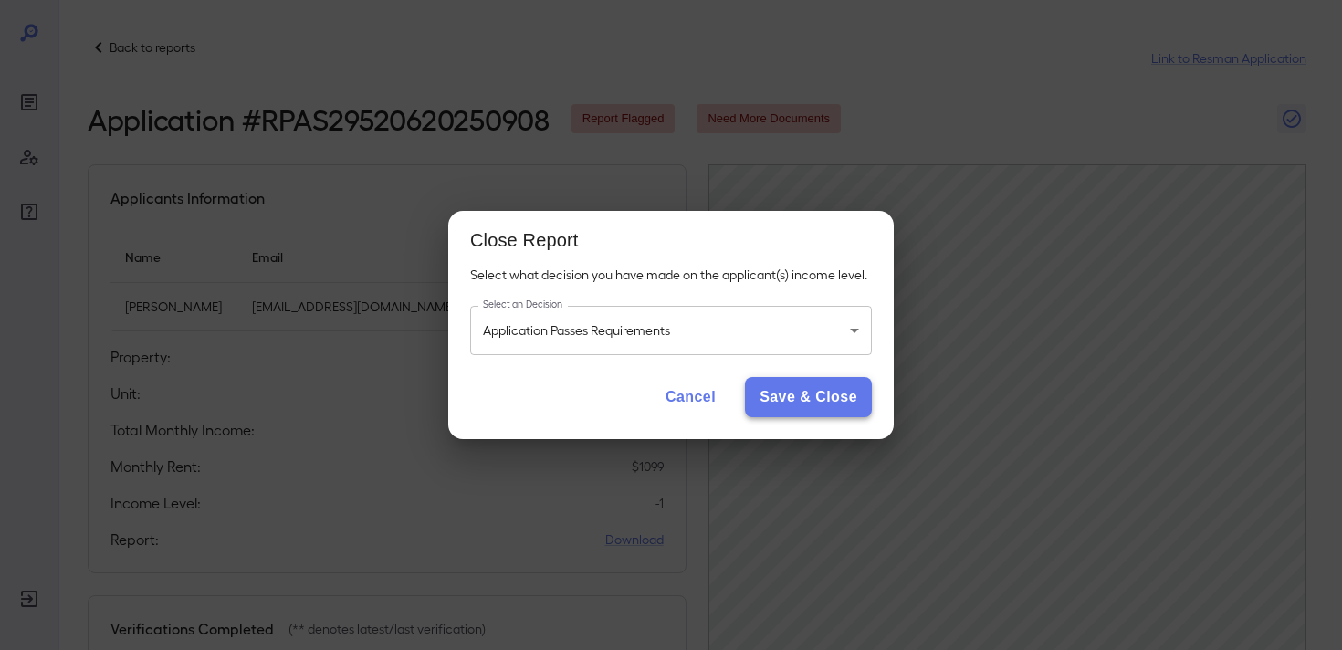
click at [786, 390] on button "Save & Close" at bounding box center [808, 397] width 127 height 40
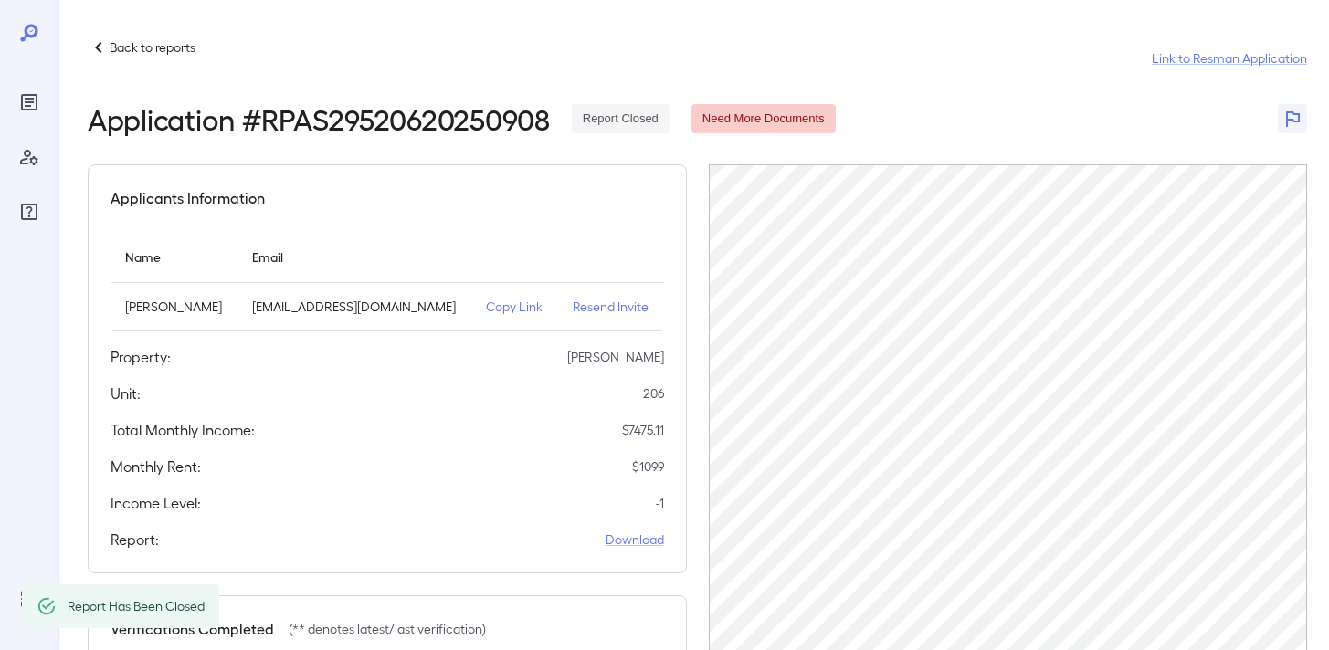
click at [173, 58] on div "Back to reports Link to Resman Application" at bounding box center [697, 59] width 1219 height 44
click at [176, 47] on p "Back to reports" at bounding box center [153, 47] width 86 height 18
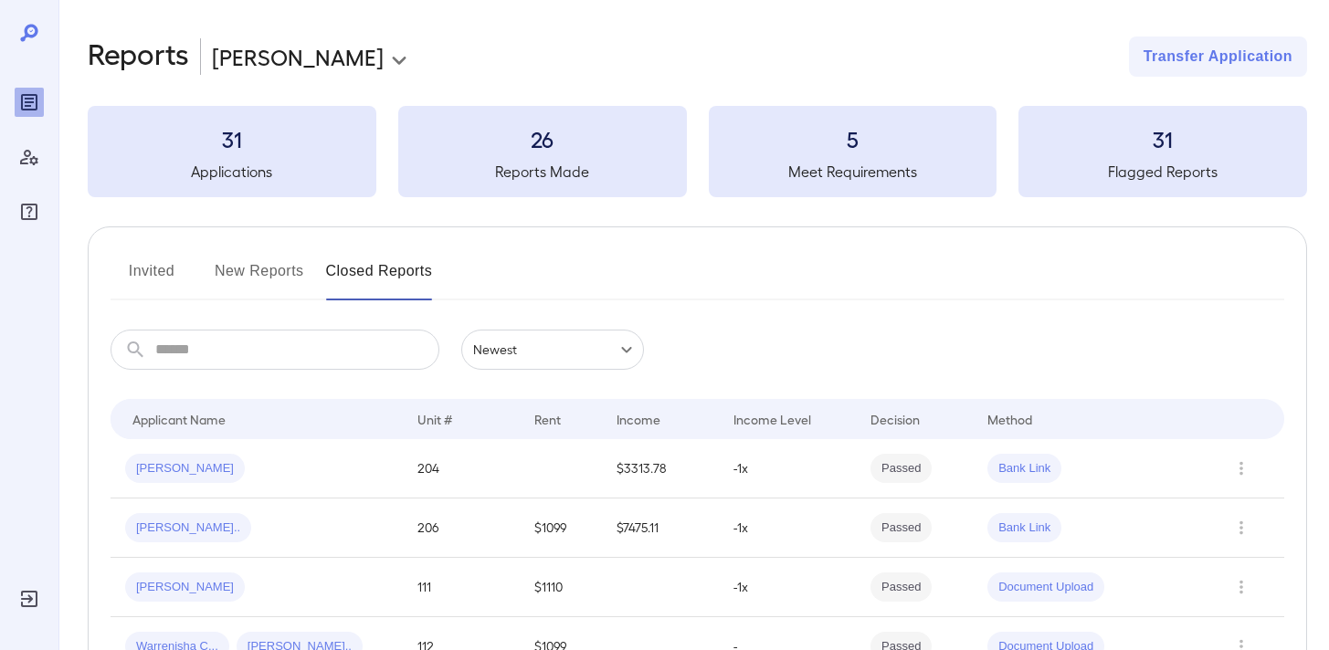
click at [244, 266] on button "New Reports" at bounding box center [259, 279] width 89 height 44
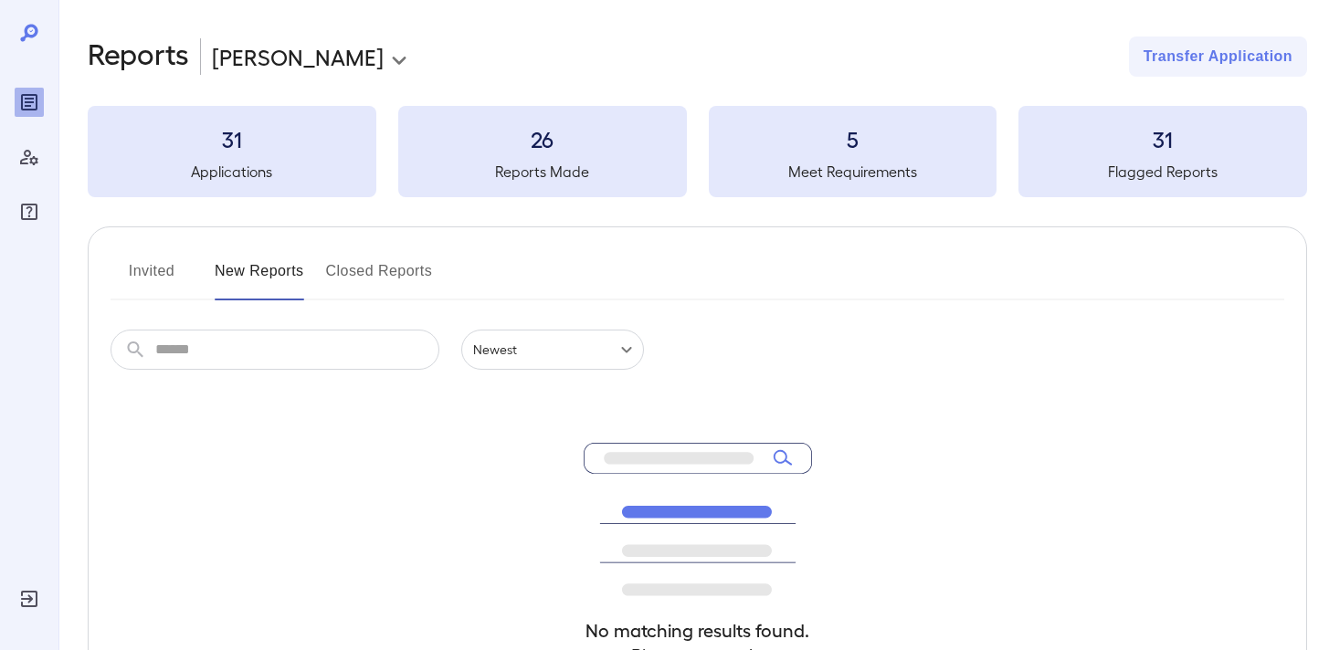
click at [166, 279] on button "Invited" at bounding box center [151, 279] width 82 height 44
click at [295, 278] on button "New Reports" at bounding box center [259, 279] width 89 height 44
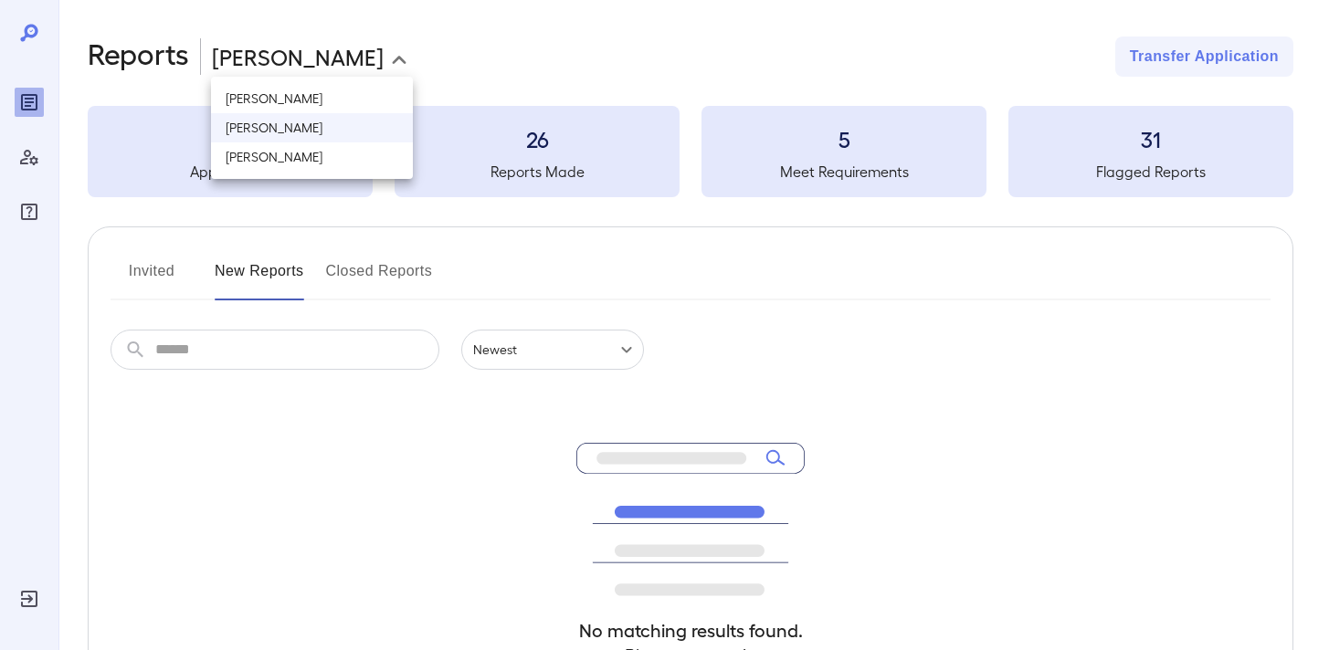
click at [353, 51] on body "**********" at bounding box center [664, 325] width 1329 height 650
click at [322, 163] on li "[PERSON_NAME]" at bounding box center [312, 156] width 202 height 29
type input "**********"
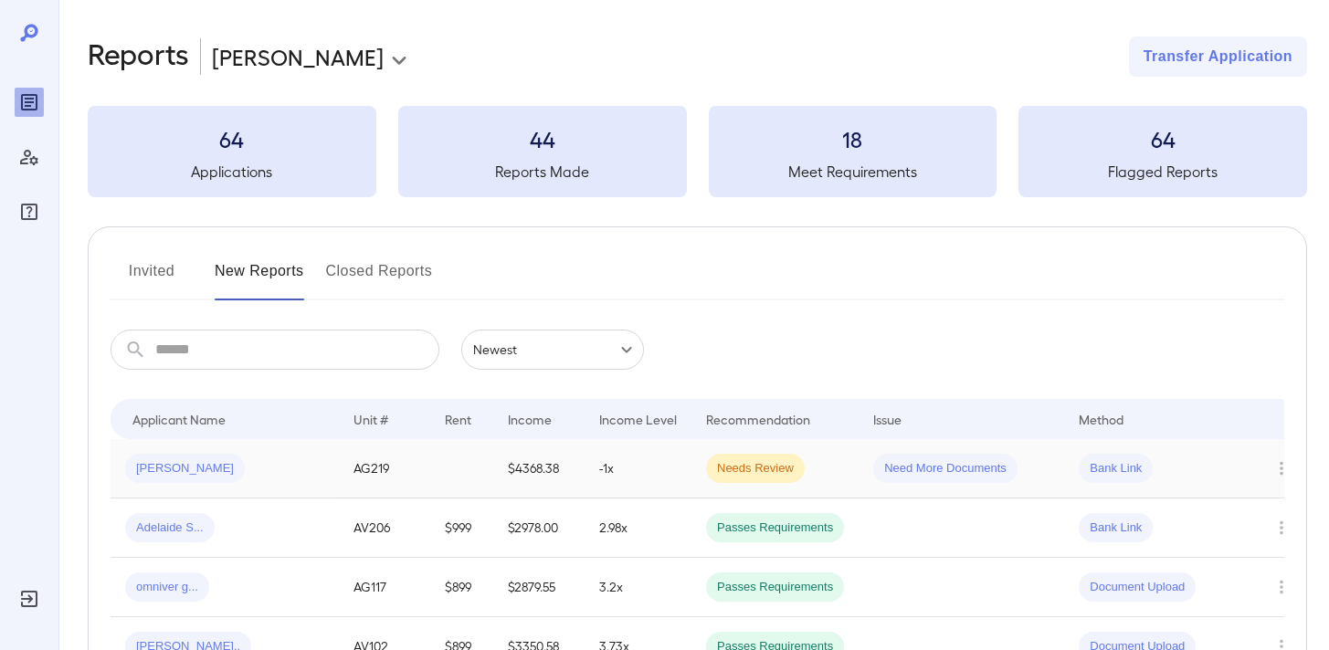
click at [257, 469] on div "[PERSON_NAME]" at bounding box center [224, 468] width 199 height 29
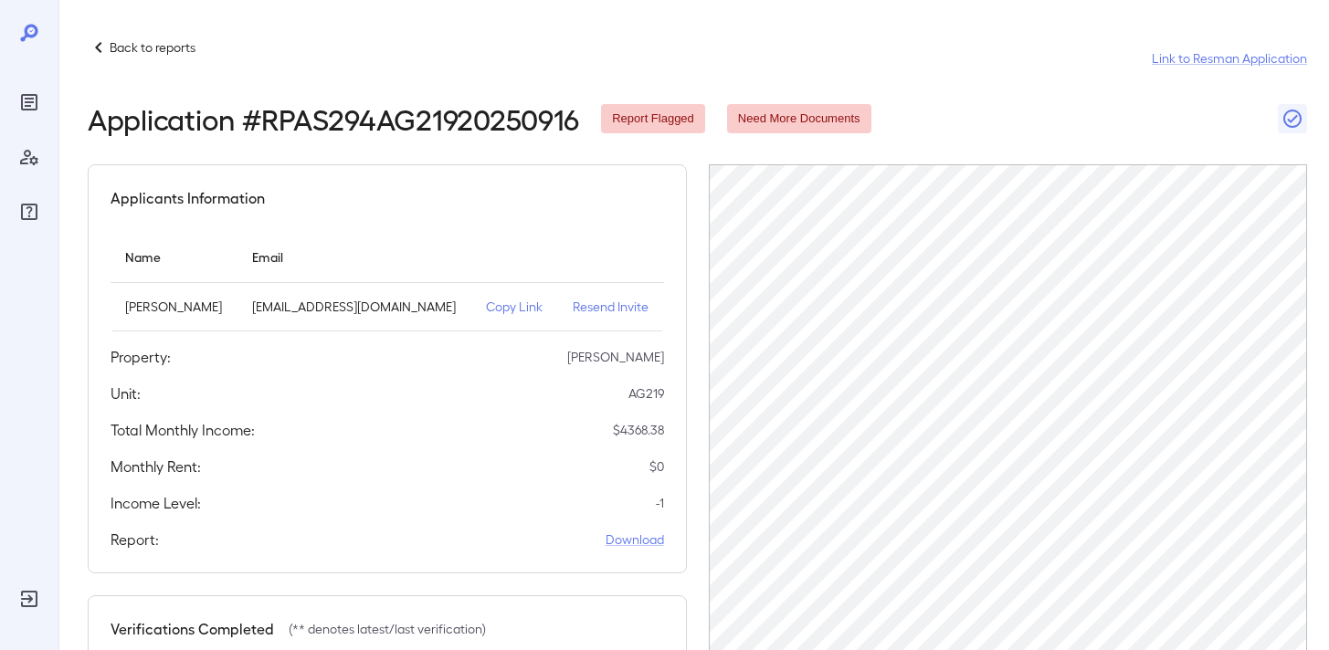
click at [497, 307] on p "Copy Link" at bounding box center [515, 307] width 58 height 18
click at [89, 46] on icon at bounding box center [99, 48] width 22 height 22
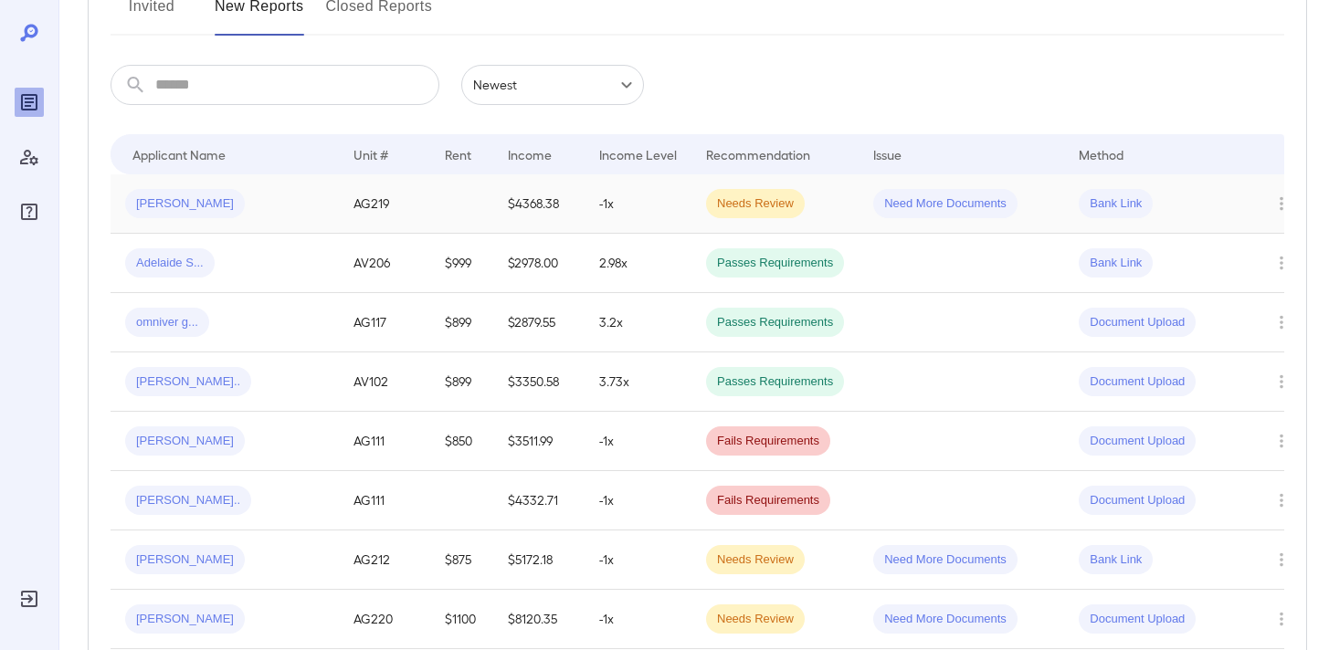
scroll to position [265, 0]
click at [510, 268] on td "$2978.00" at bounding box center [538, 263] width 91 height 59
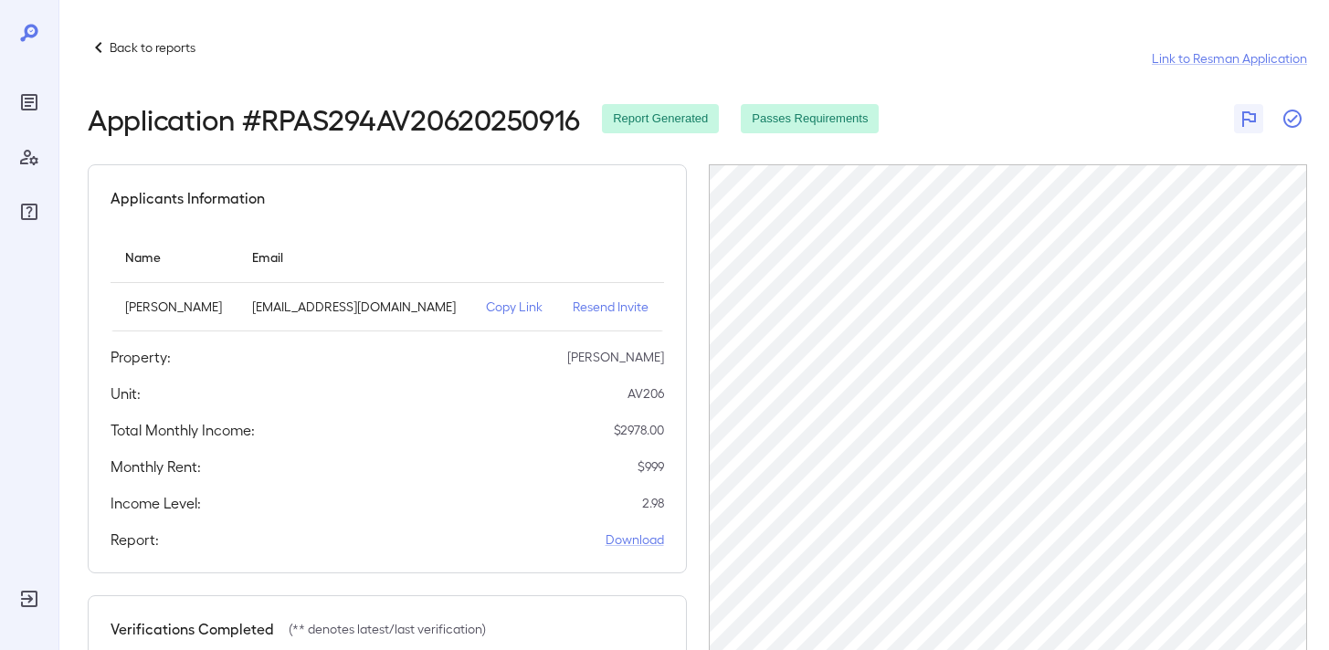
click at [1290, 113] on icon "button" at bounding box center [1292, 119] width 22 height 22
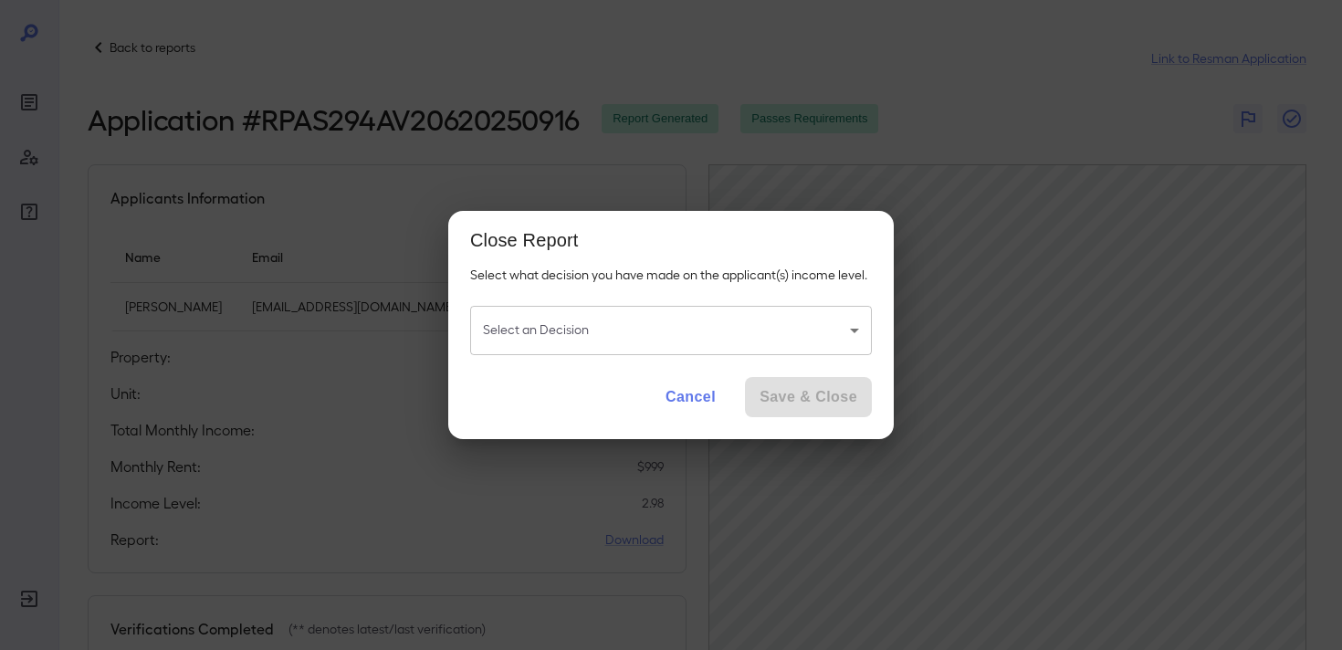
click at [729, 320] on body "Back to reports Link to Resman Application Application # RPAS294AV20620250916 R…" at bounding box center [671, 325] width 1342 height 650
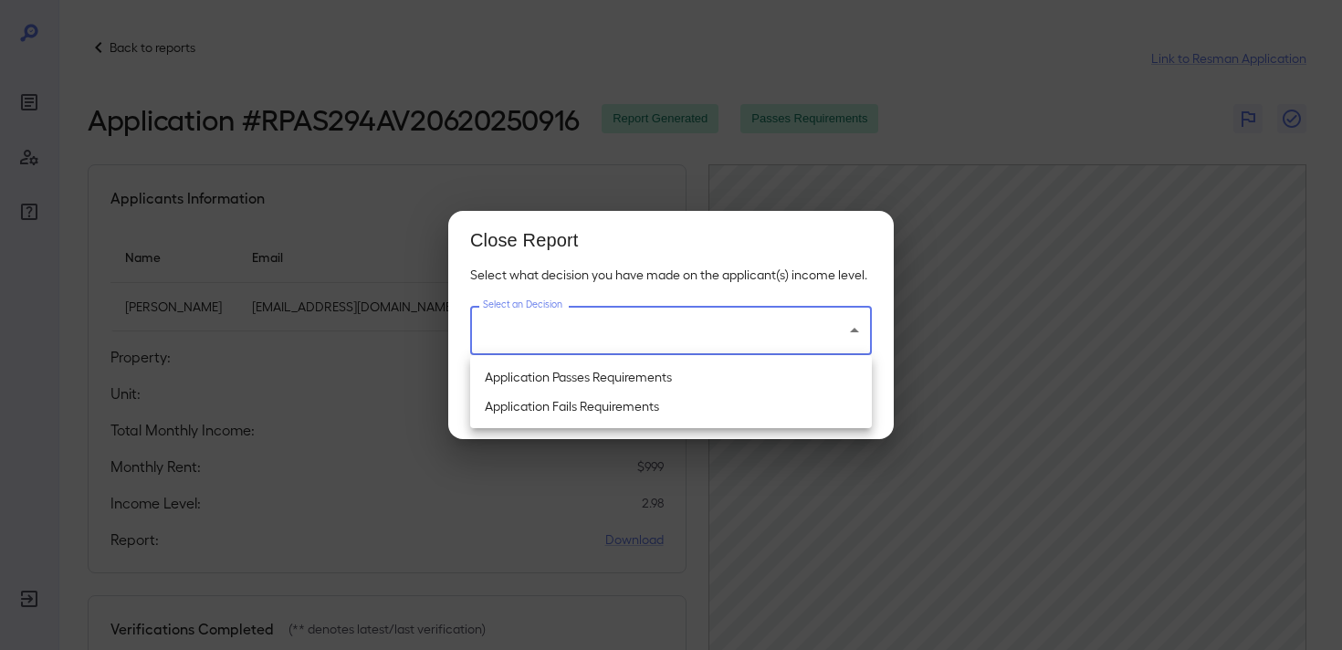
click at [696, 366] on li "Application Passes Requirements" at bounding box center [671, 377] width 402 height 29
type input "**********"
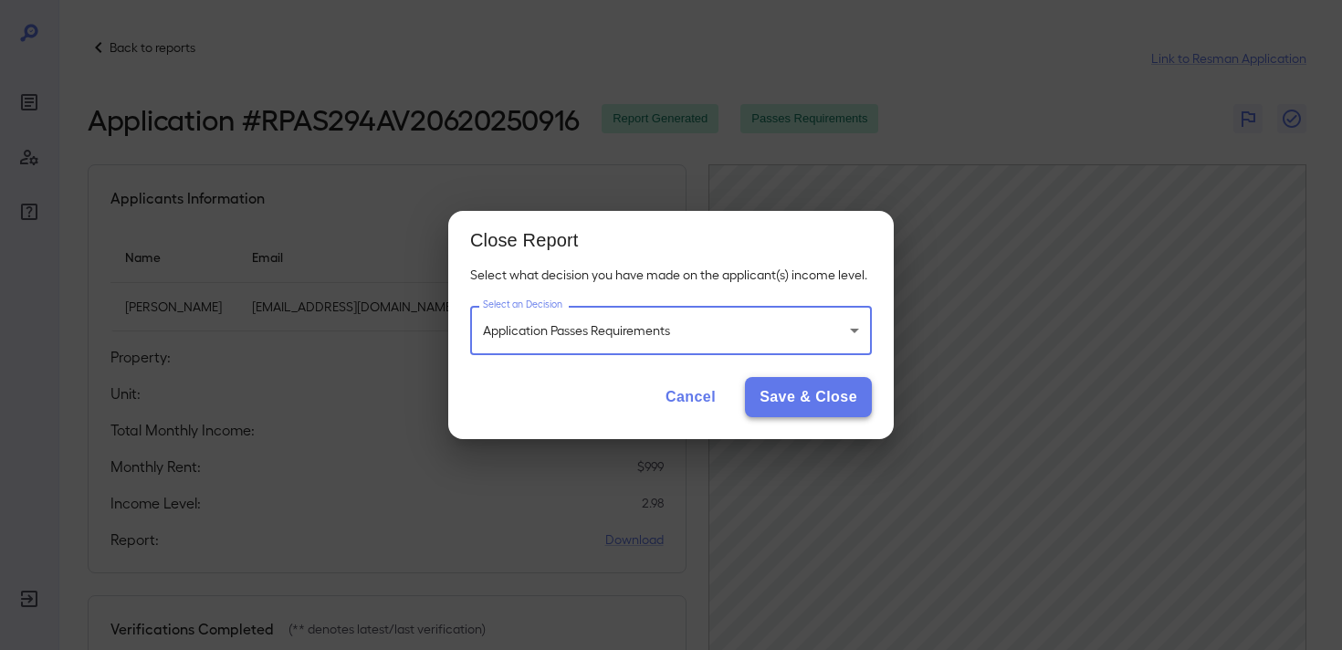
click at [816, 384] on button "Save & Close" at bounding box center [808, 397] width 127 height 40
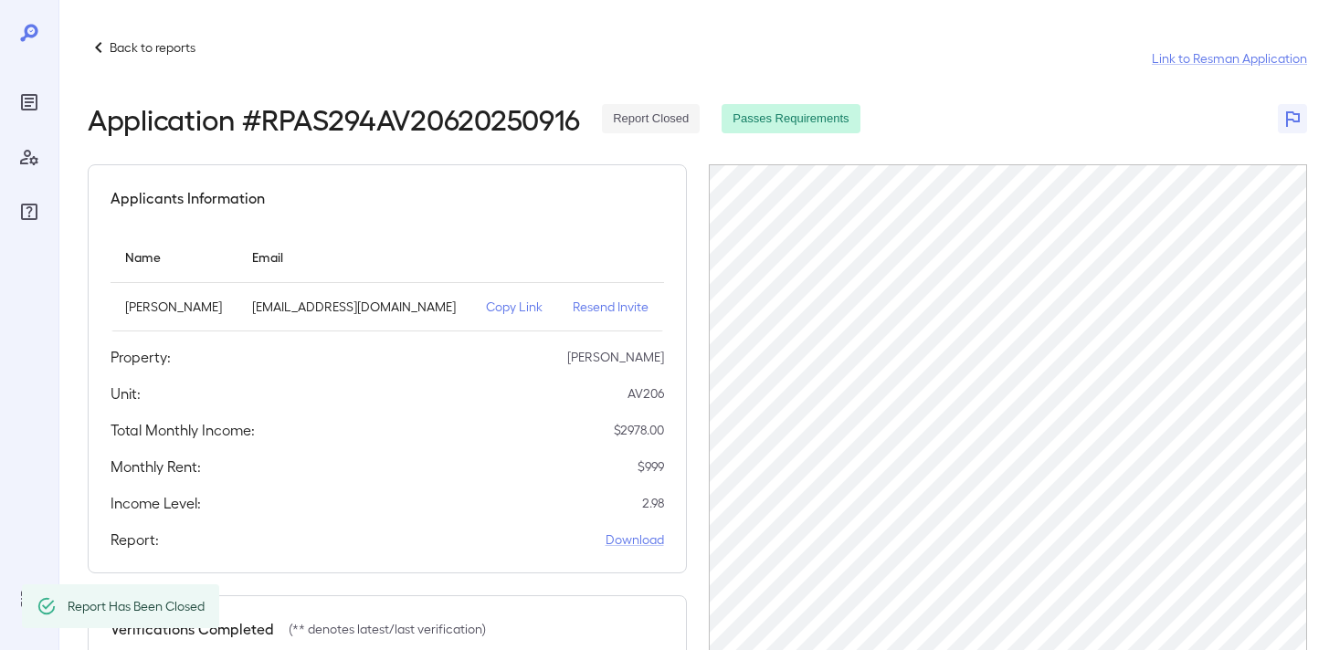
click at [183, 48] on p "Back to reports" at bounding box center [153, 47] width 86 height 18
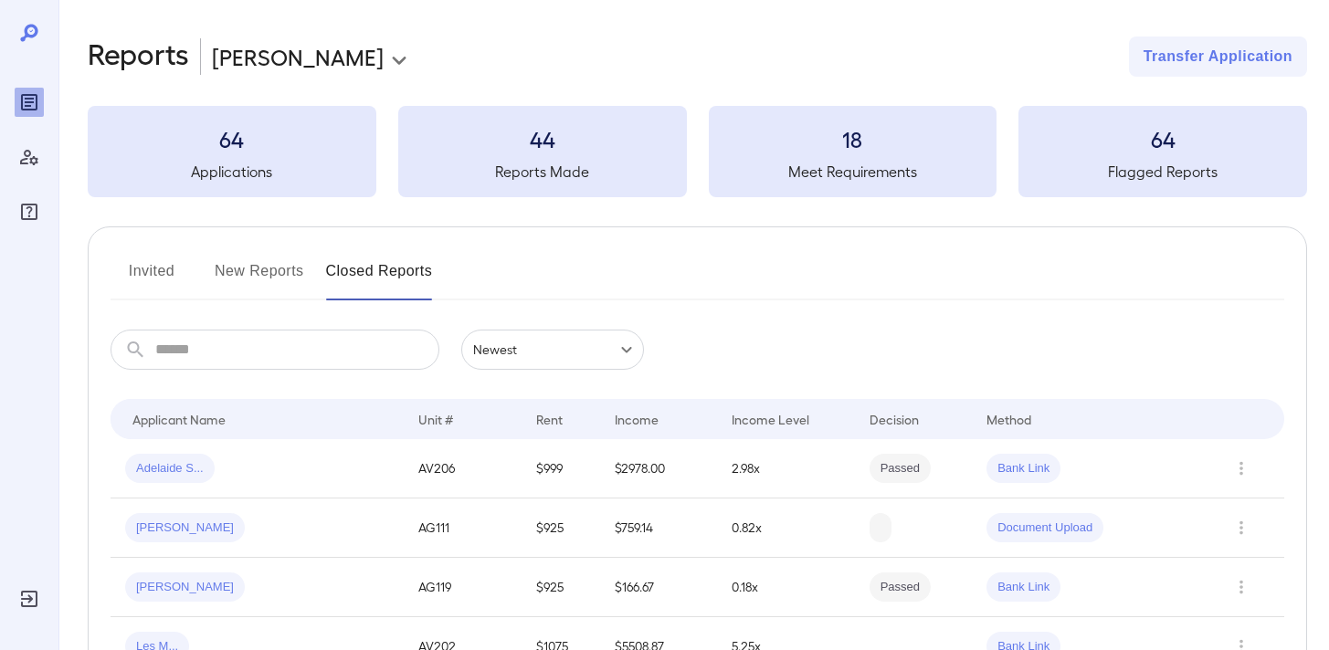
click at [279, 273] on button "New Reports" at bounding box center [259, 279] width 89 height 44
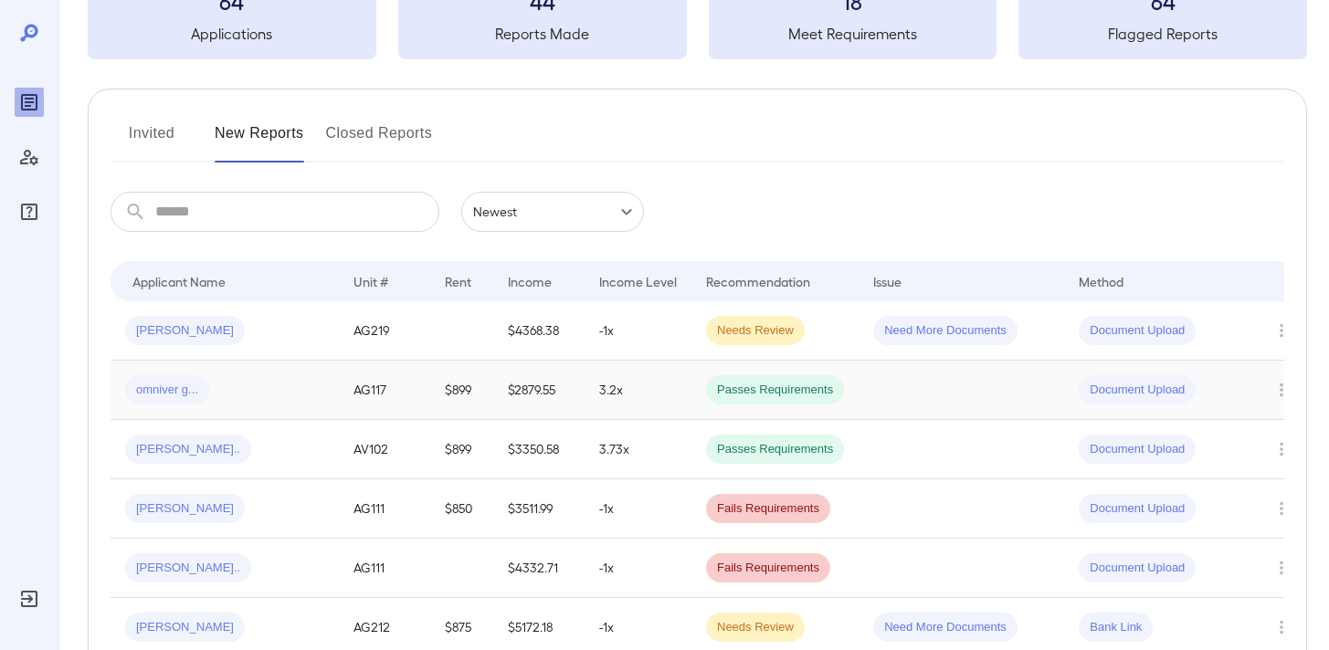
scroll to position [140, 0]
click at [268, 376] on div "omniver g..." at bounding box center [224, 388] width 199 height 29
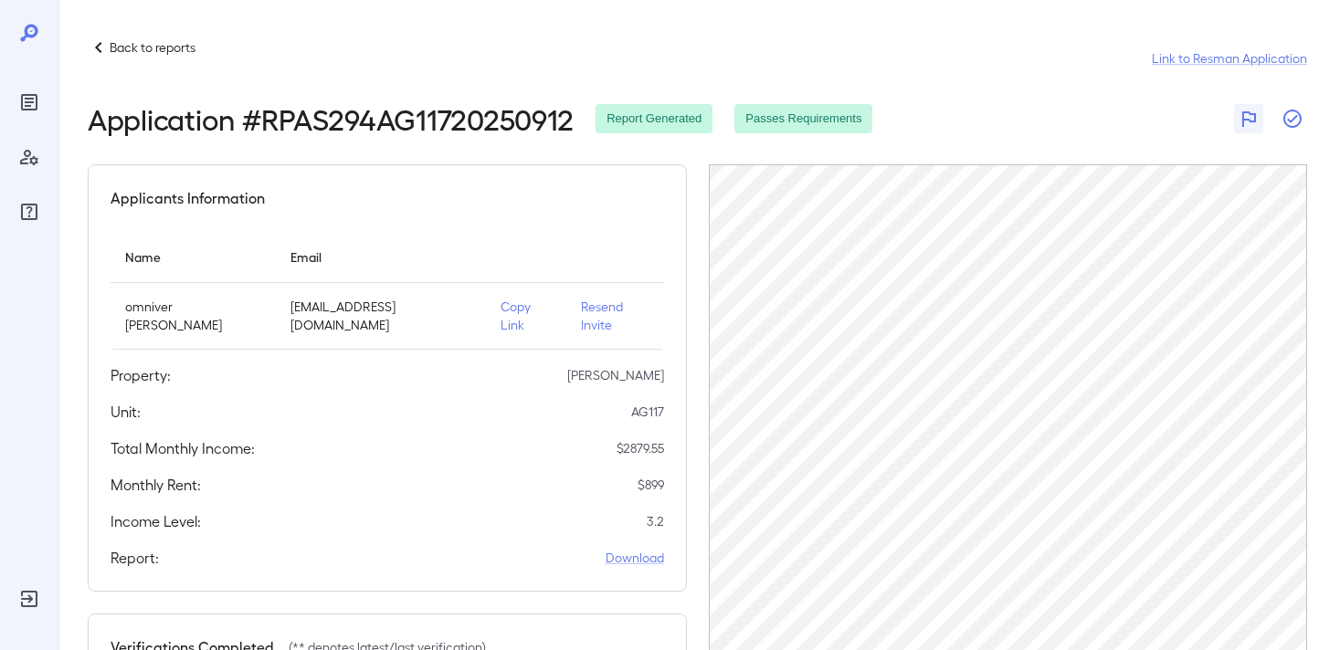
click at [1299, 117] on icon "button" at bounding box center [1292, 119] width 22 height 22
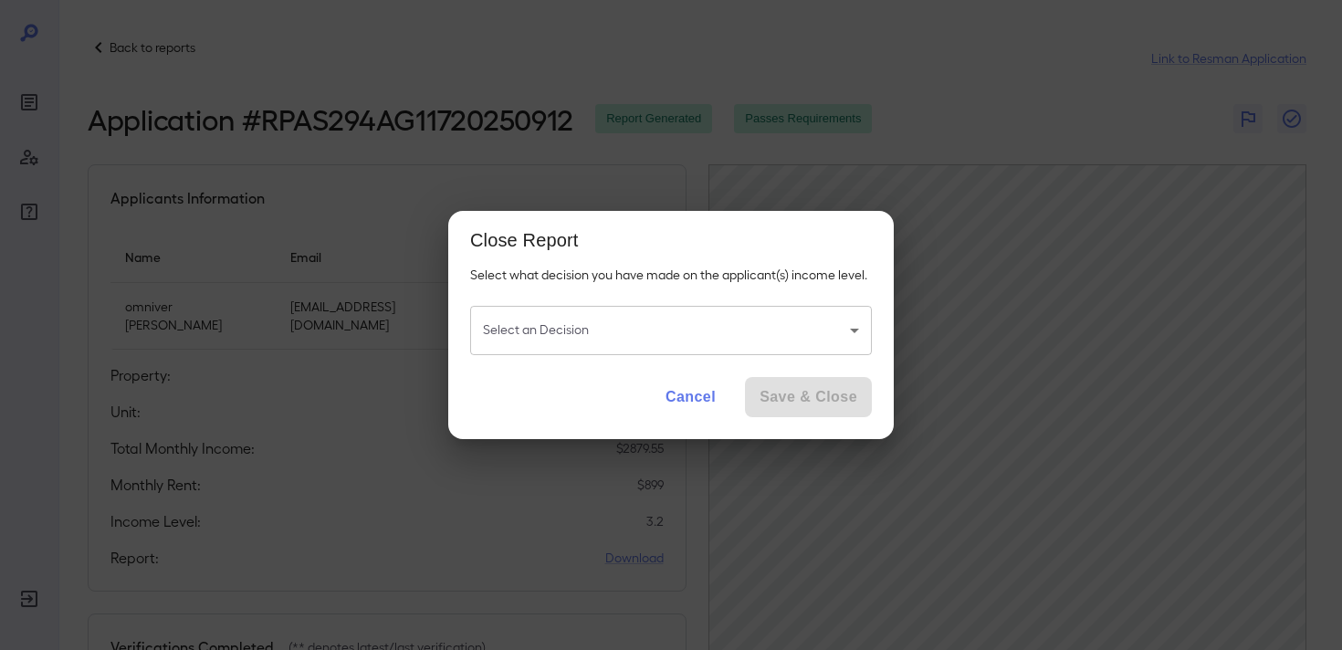
click at [618, 318] on body "Back to reports Link to Resman Application Application # RPAS294AG11720250912 R…" at bounding box center [671, 325] width 1342 height 650
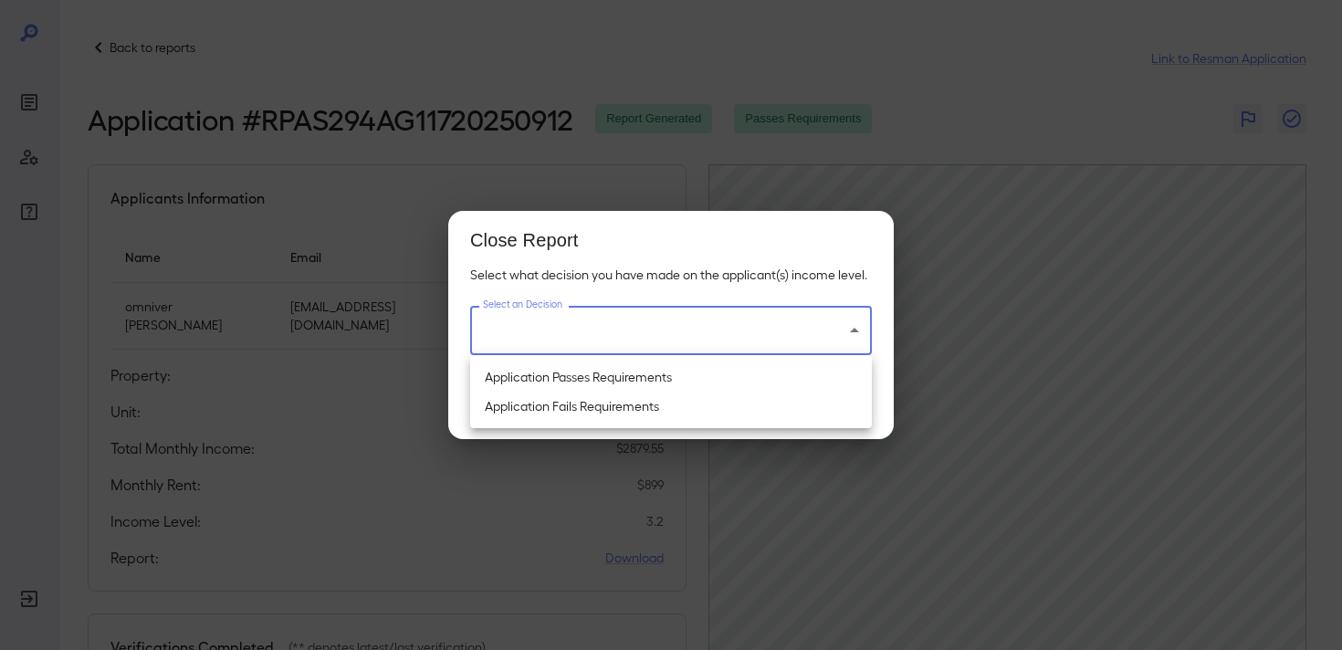
click at [651, 380] on li "Application Passes Requirements" at bounding box center [671, 377] width 402 height 29
type input "**********"
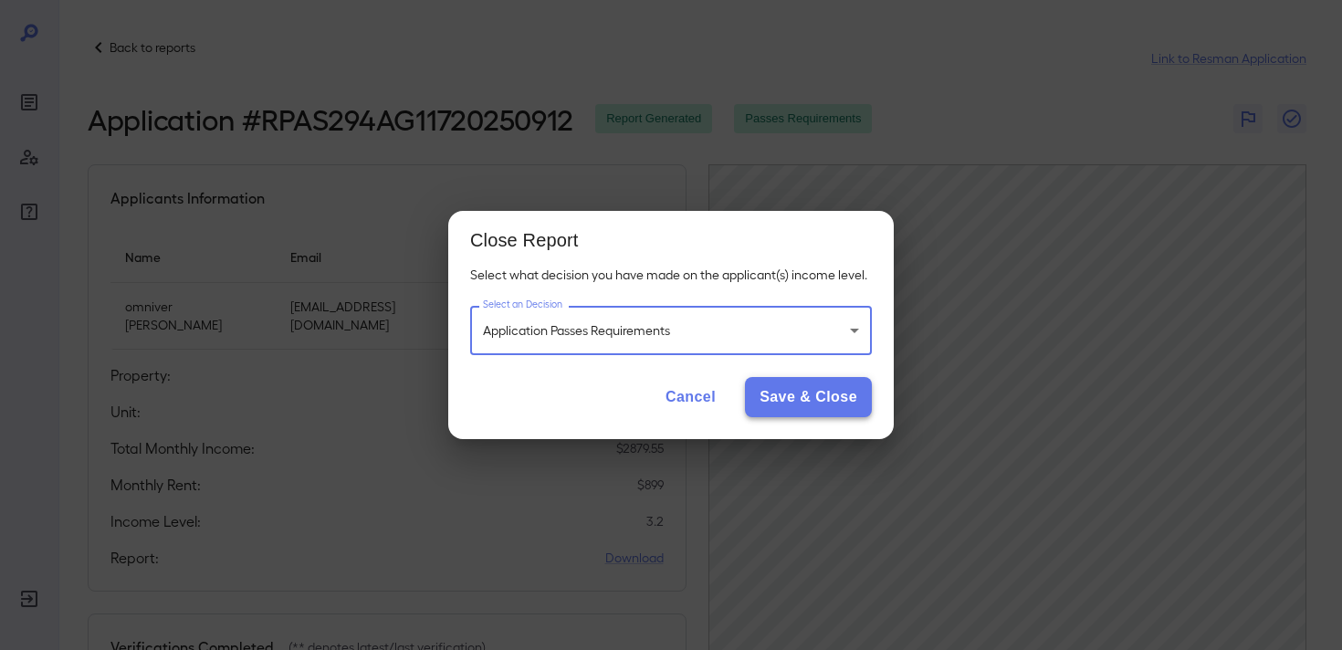
click at [777, 406] on button "Save & Close" at bounding box center [808, 397] width 127 height 40
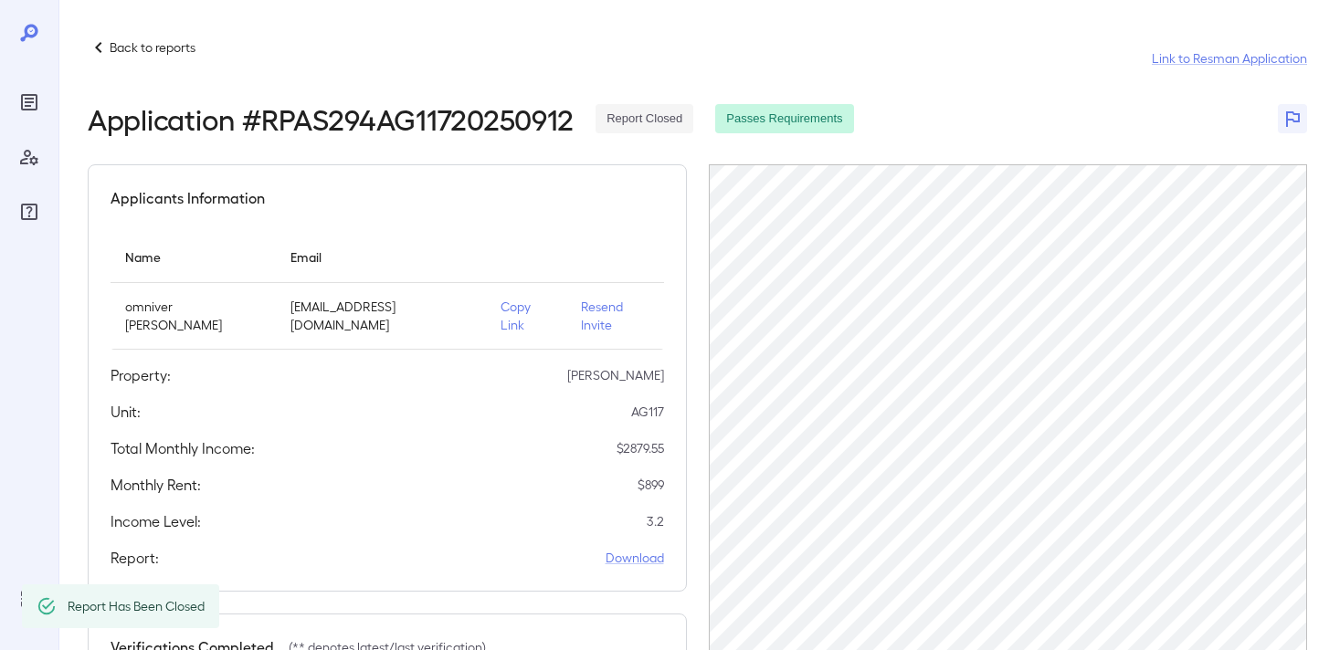
click at [156, 46] on p "Back to reports" at bounding box center [153, 47] width 86 height 18
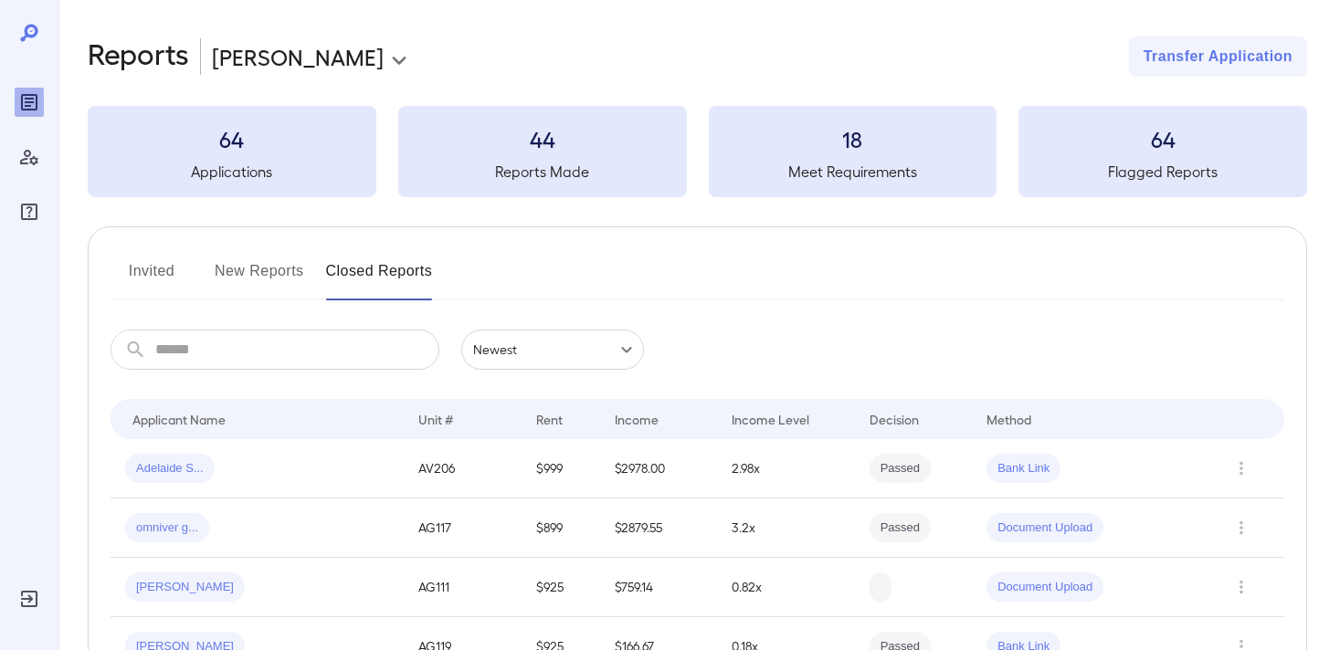
click at [252, 260] on button "New Reports" at bounding box center [259, 279] width 89 height 44
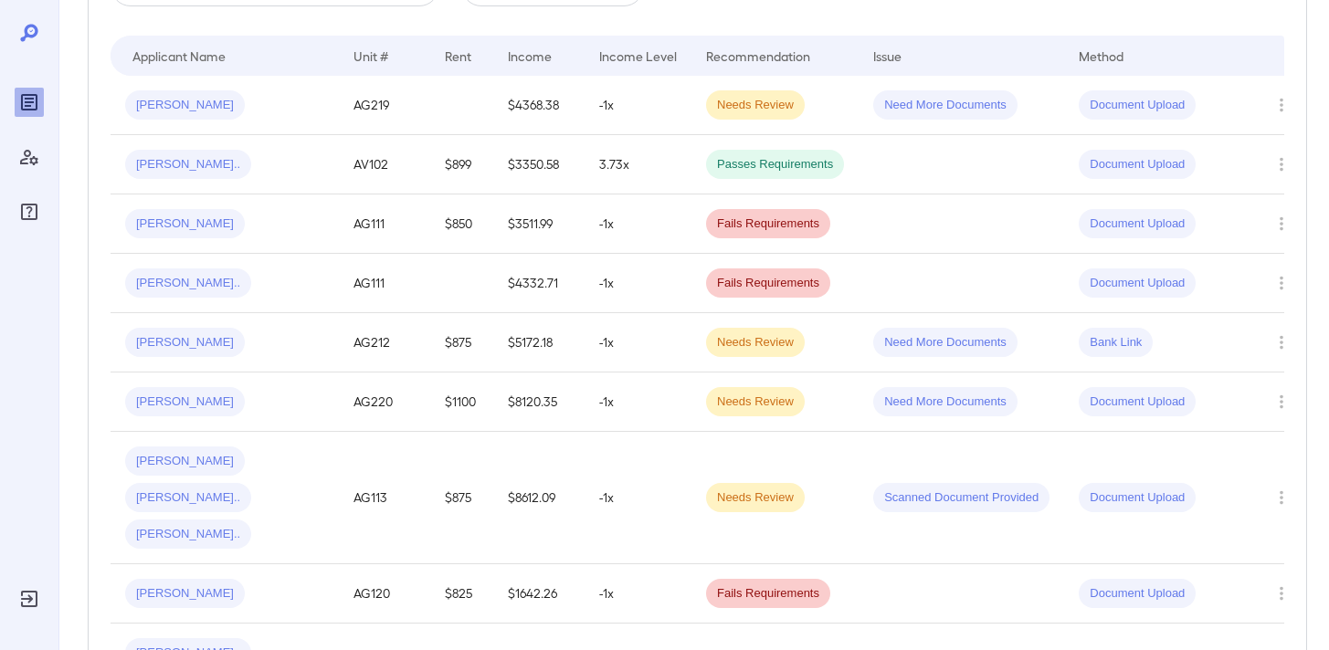
scroll to position [588, 0]
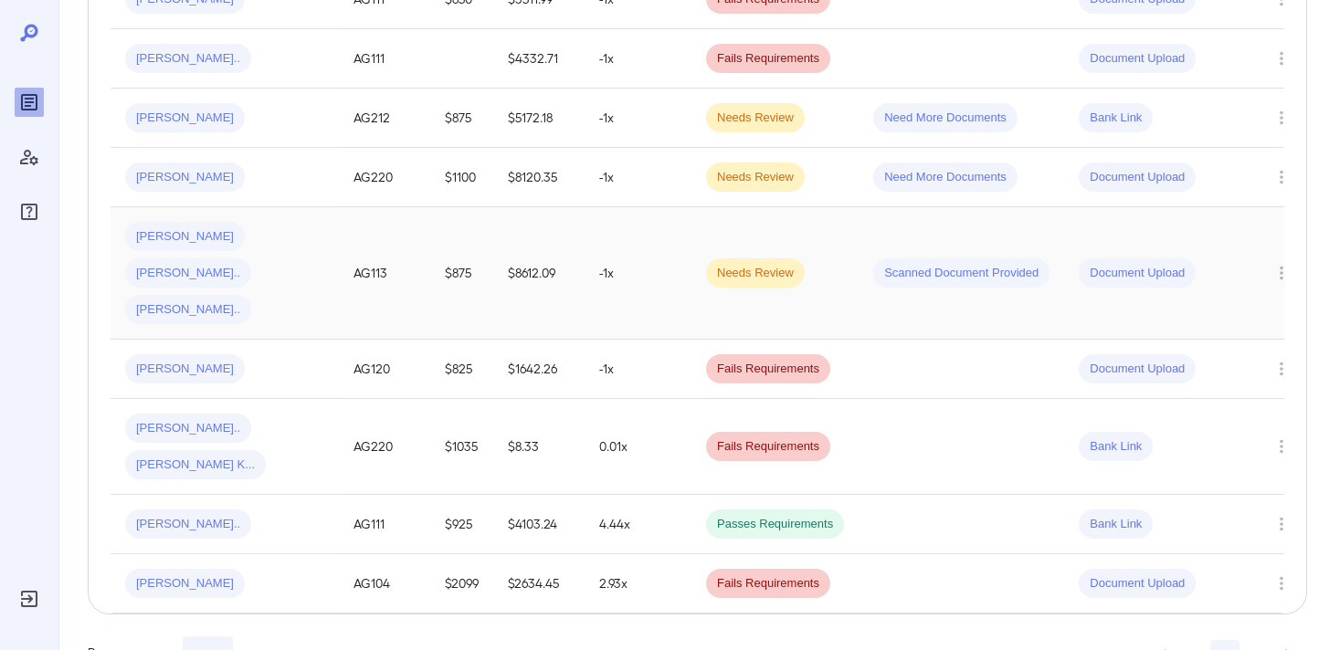
click at [677, 273] on td "-1x" at bounding box center [637, 273] width 107 height 132
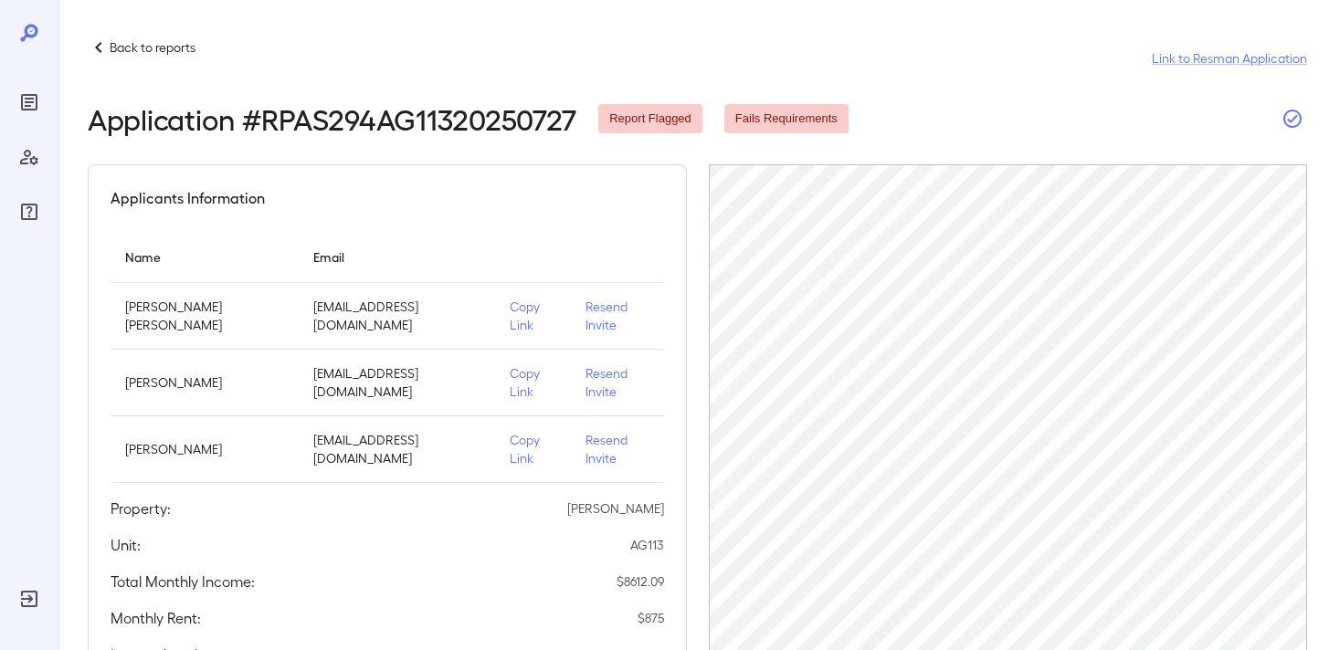
click at [1299, 116] on icon "button" at bounding box center [1292, 119] width 22 height 22
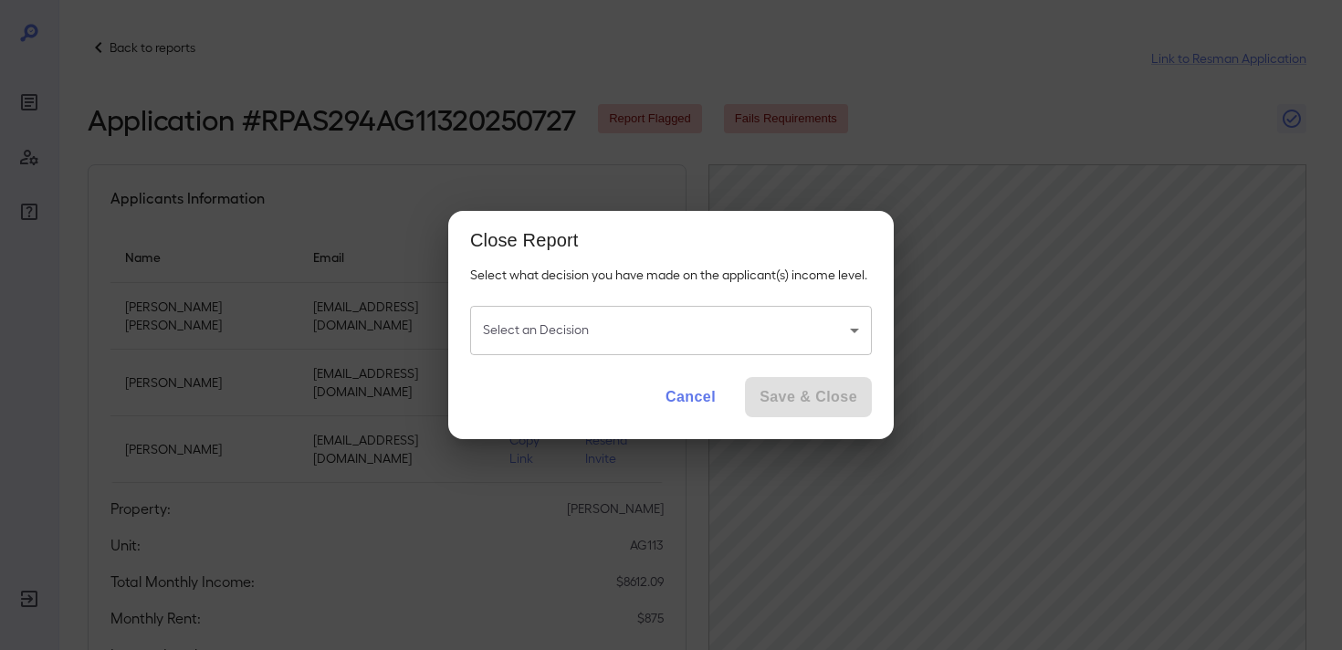
click at [745, 335] on body "Back to reports Link to Resman Application Application # RPAS294AG11320250727 R…" at bounding box center [671, 325] width 1342 height 650
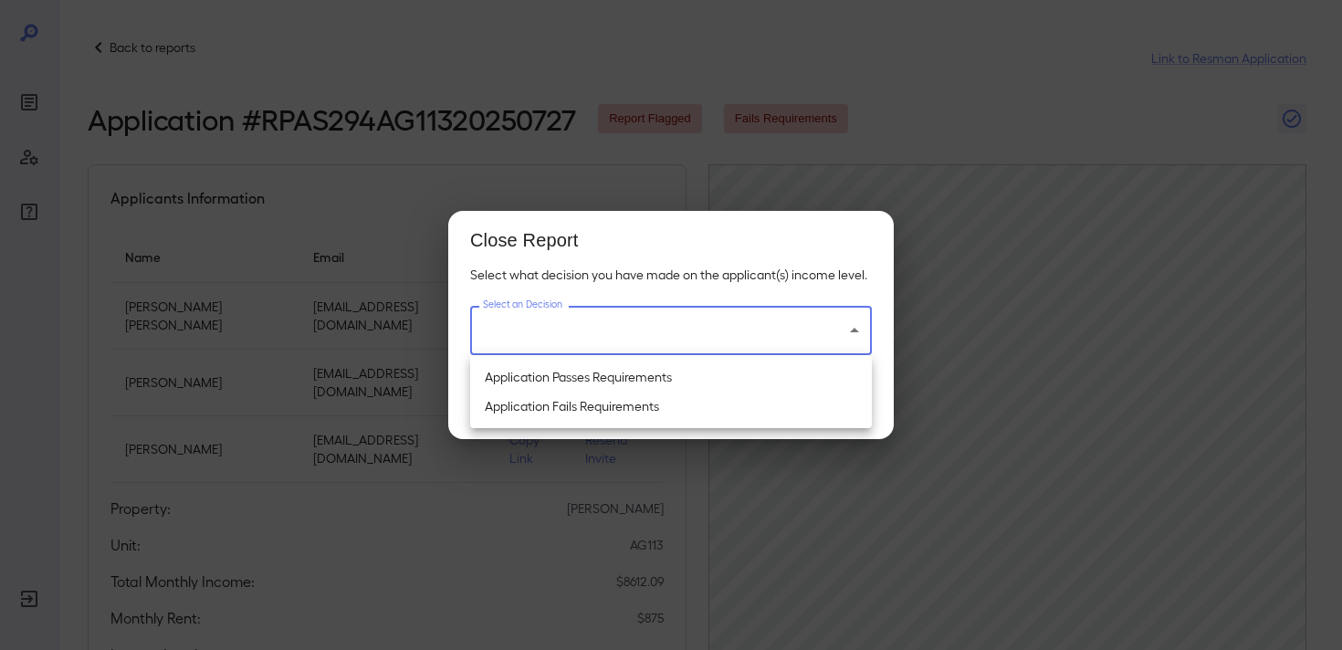
click at [726, 370] on li "Application Passes Requirements" at bounding box center [671, 377] width 402 height 29
type input "**********"
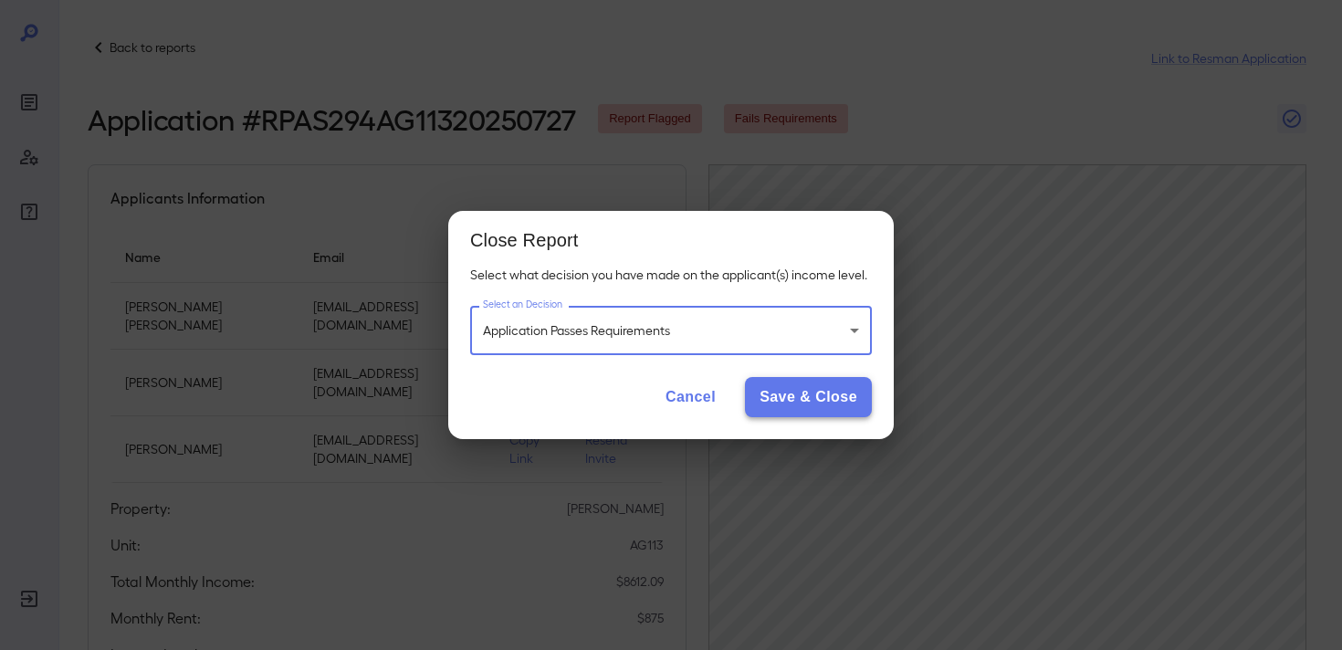
click at [831, 407] on button "Save & Close" at bounding box center [808, 397] width 127 height 40
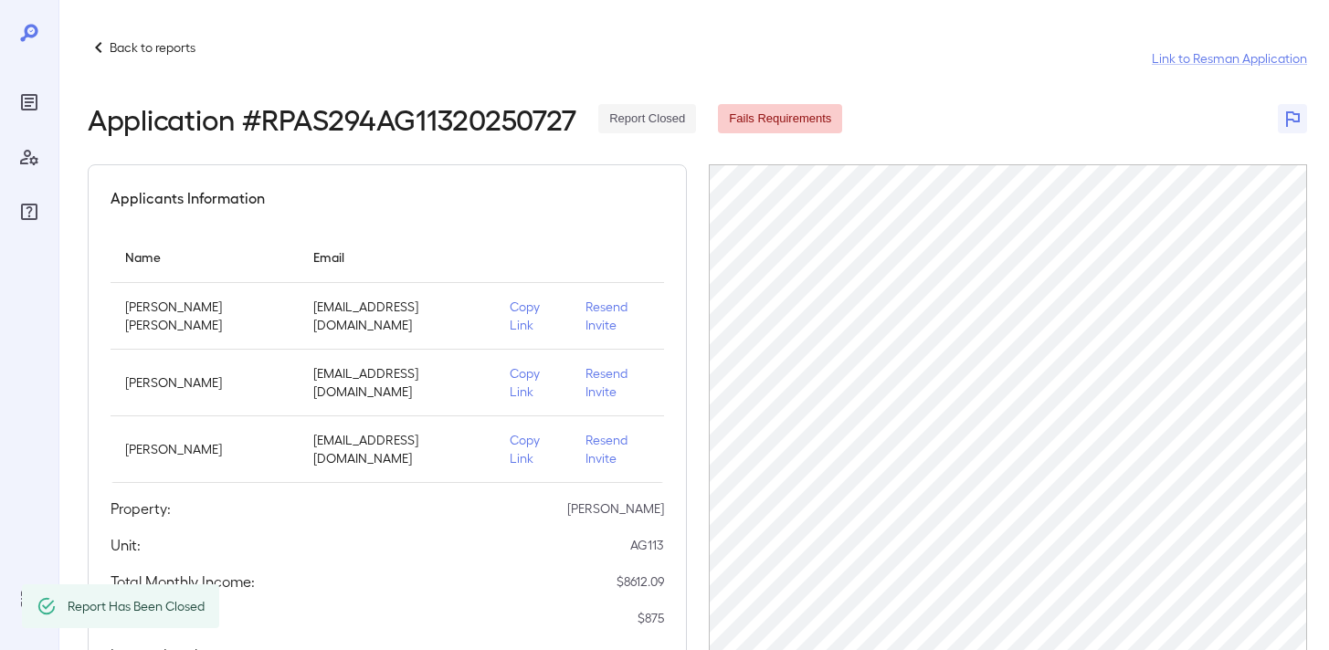
click at [170, 45] on p "Back to reports" at bounding box center [153, 47] width 86 height 18
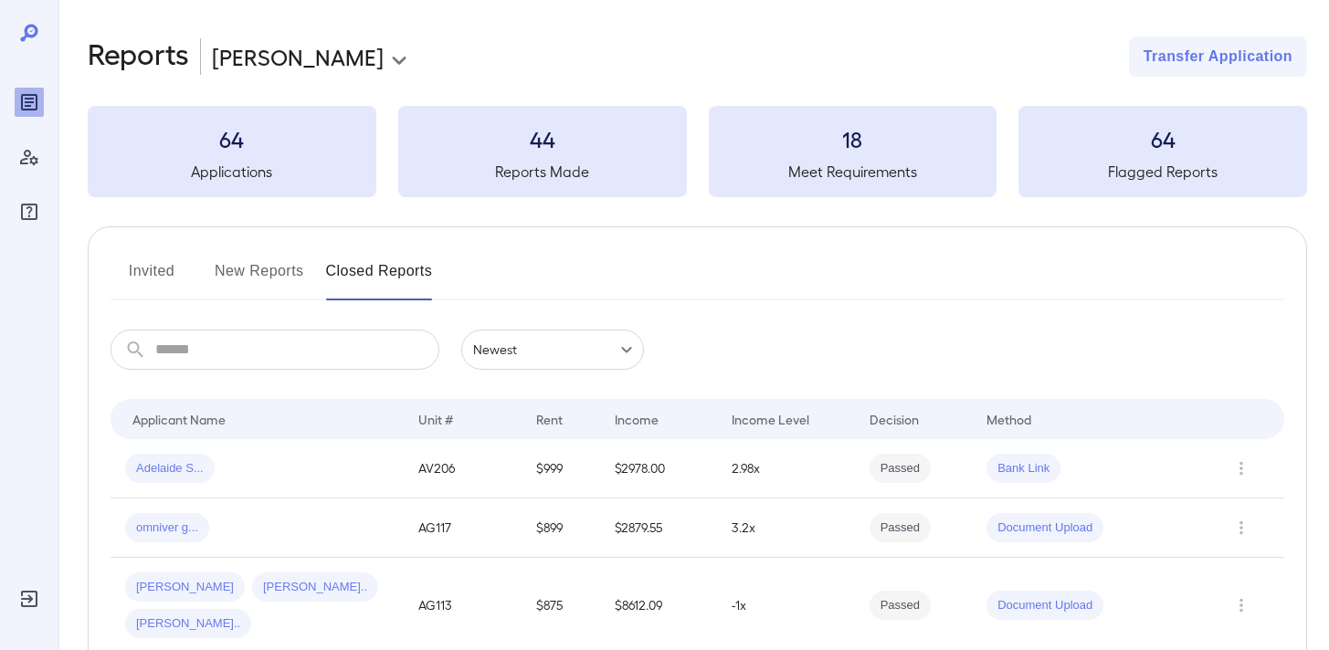
click at [280, 273] on button "New Reports" at bounding box center [259, 279] width 89 height 44
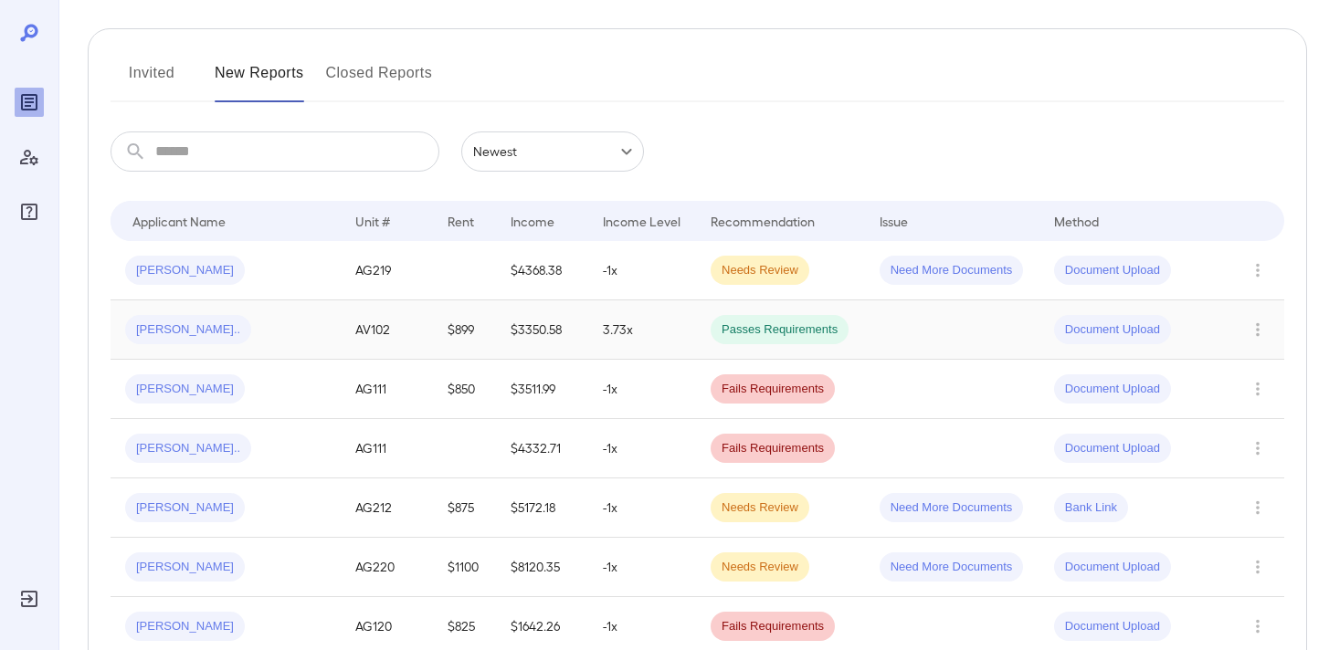
scroll to position [348, 0]
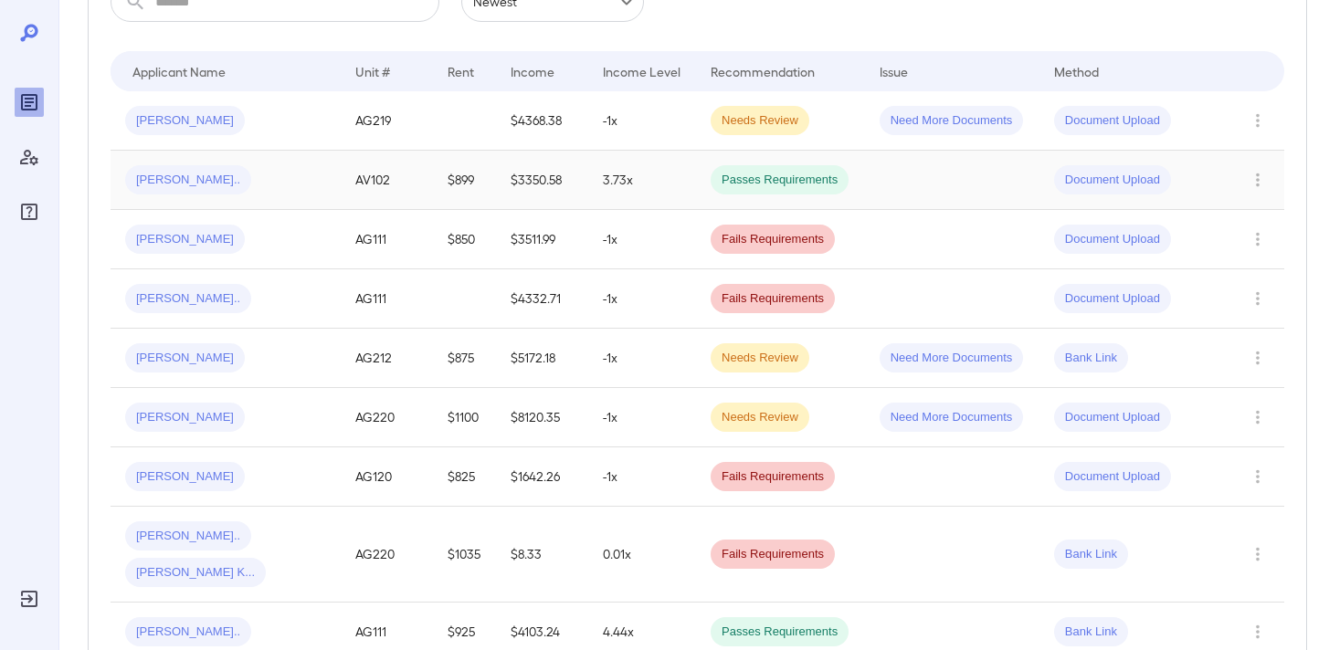
click at [650, 191] on td "3.73x" at bounding box center [642, 180] width 108 height 59
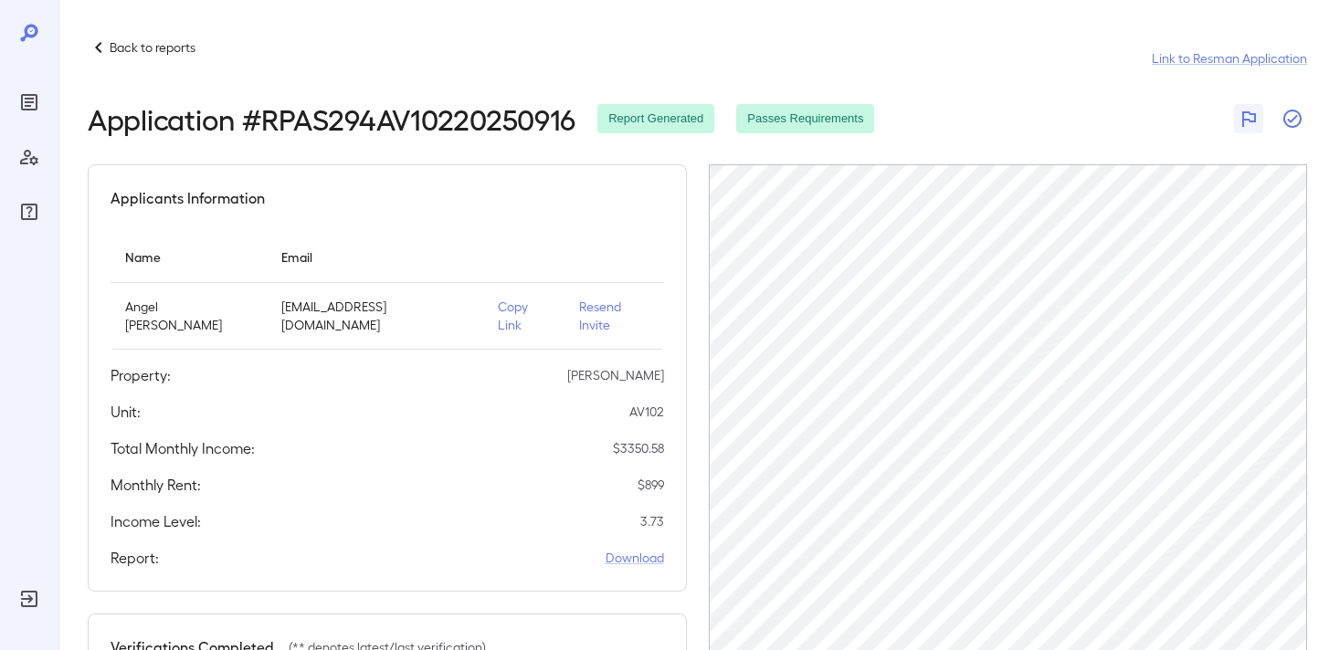
click at [1297, 114] on icon "button" at bounding box center [1292, 119] width 22 height 22
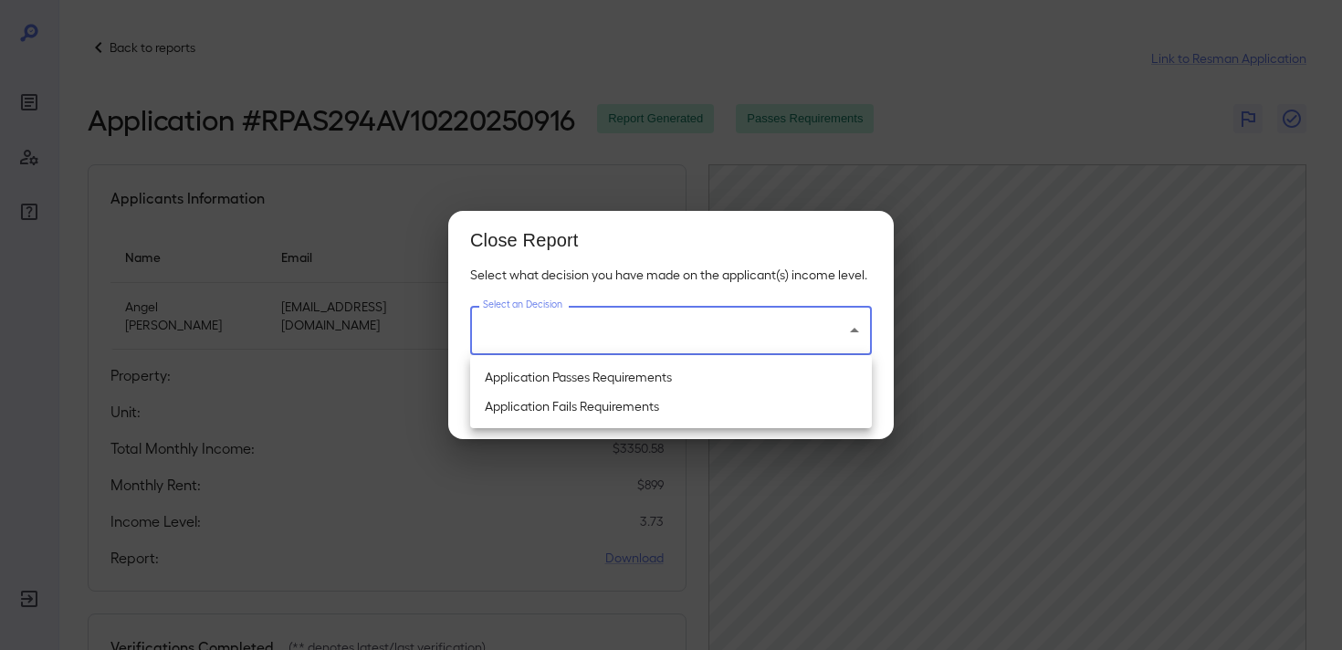
drag, startPoint x: 677, startPoint y: 341, endPoint x: 692, endPoint y: 341, distance: 15.5
click at [679, 341] on body "Back to reports Link to Resman Application Application # RPAS294AV10220250916 R…" at bounding box center [671, 325] width 1342 height 650
click at [689, 380] on li "Application Passes Requirements" at bounding box center [671, 377] width 402 height 29
type input "**********"
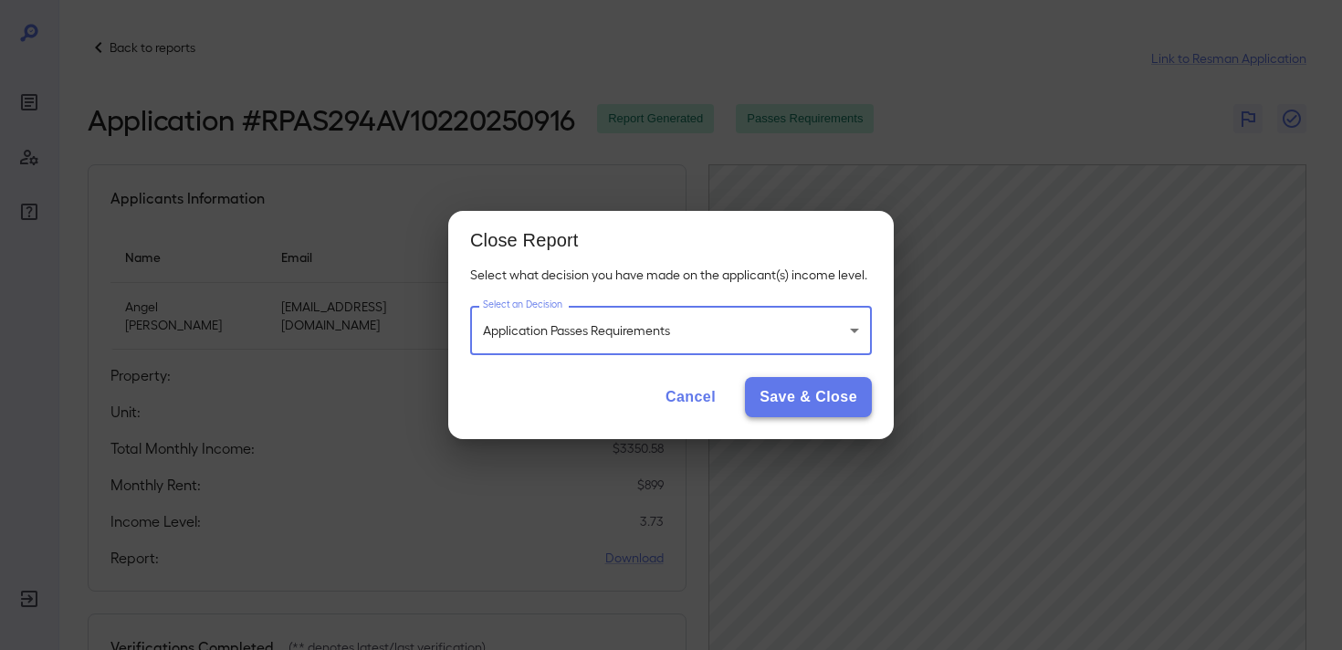
click at [795, 404] on button "Save & Close" at bounding box center [808, 397] width 127 height 40
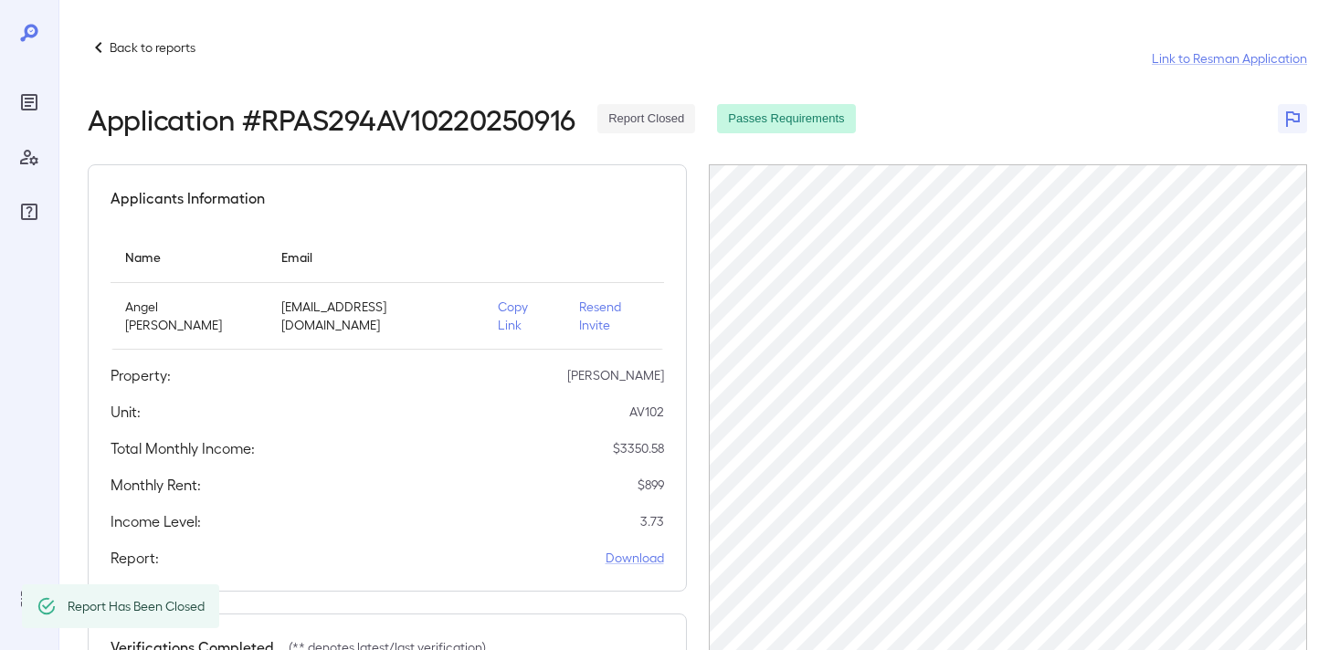
click at [137, 48] on p "Back to reports" at bounding box center [153, 47] width 86 height 18
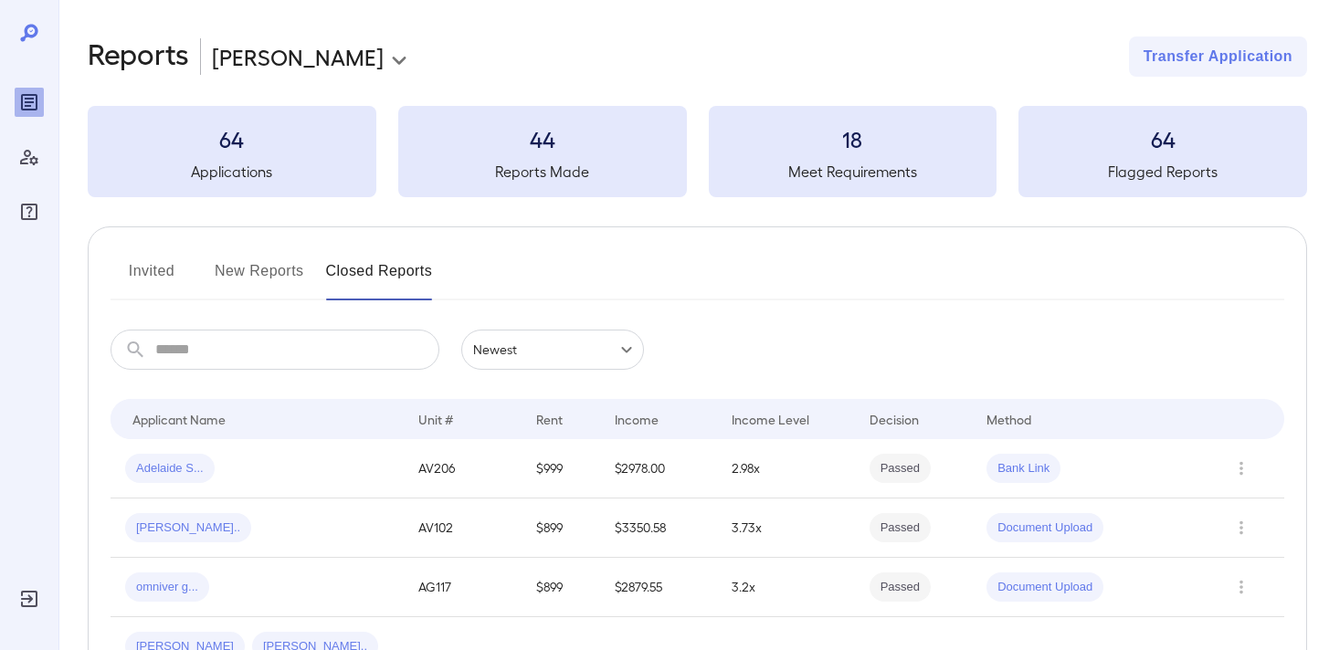
click at [277, 285] on button "New Reports" at bounding box center [259, 279] width 89 height 44
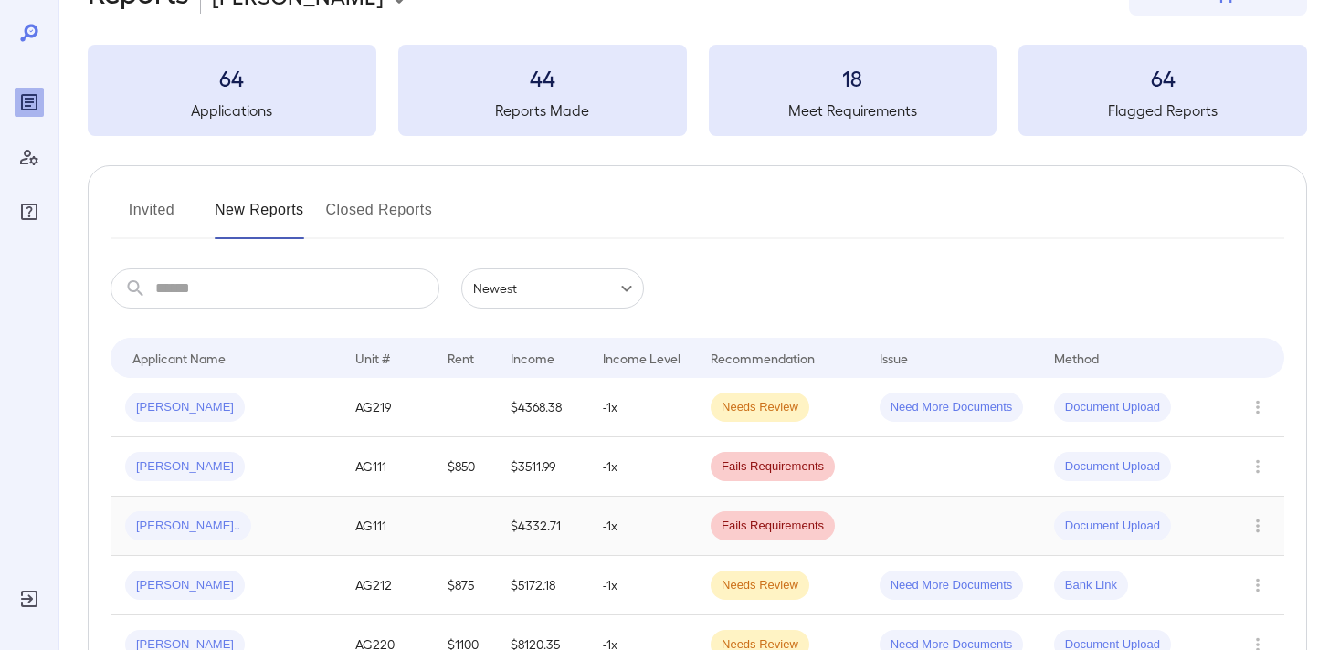
scroll to position [90, 0]
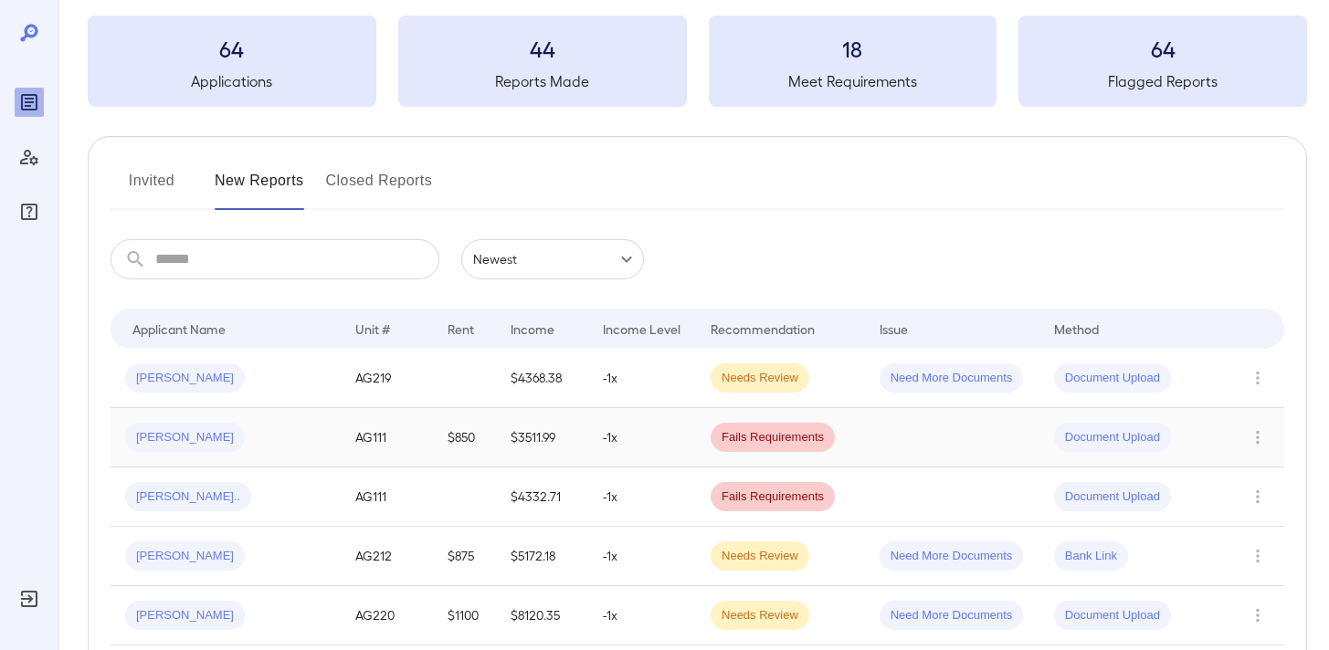
click at [897, 438] on td at bounding box center [952, 437] width 174 height 59
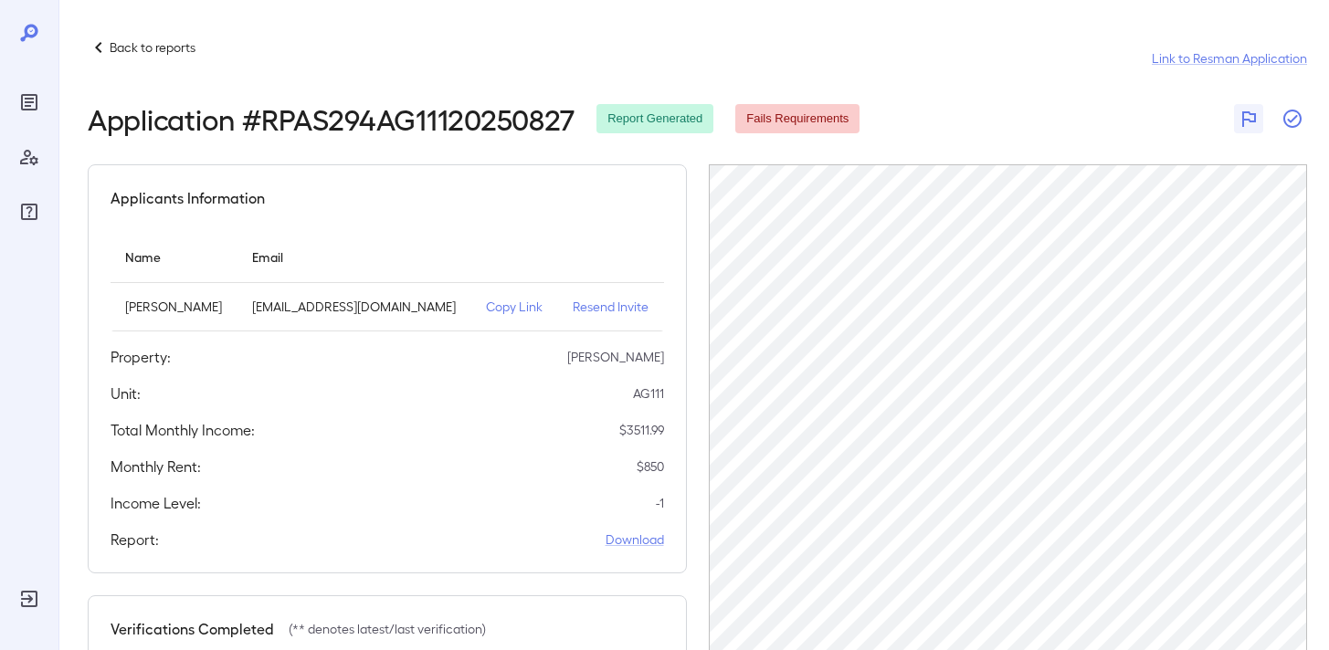
click at [1295, 114] on icon "button" at bounding box center [1292, 119] width 22 height 22
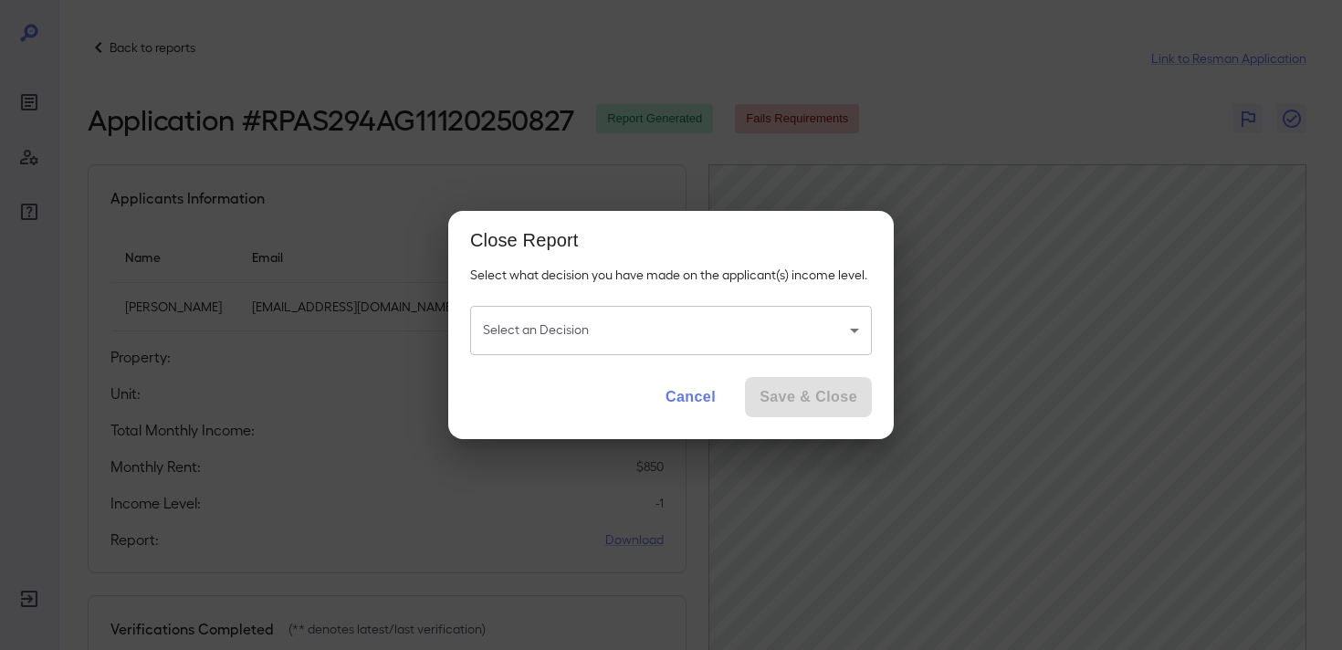
click at [731, 337] on body "Back to reports Link to Resman Application Application # RPAS294AG11120250827 R…" at bounding box center [671, 325] width 1342 height 650
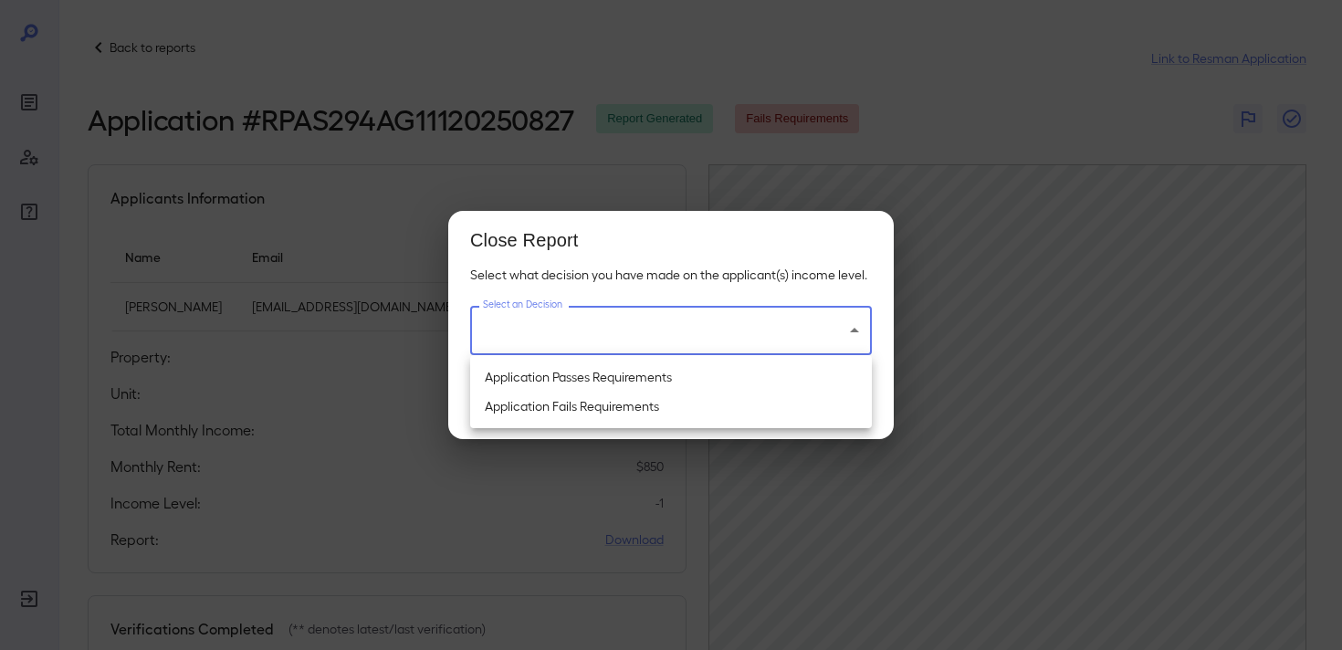
click at [707, 377] on li "Application Passes Requirements" at bounding box center [671, 377] width 402 height 29
type input "**********"
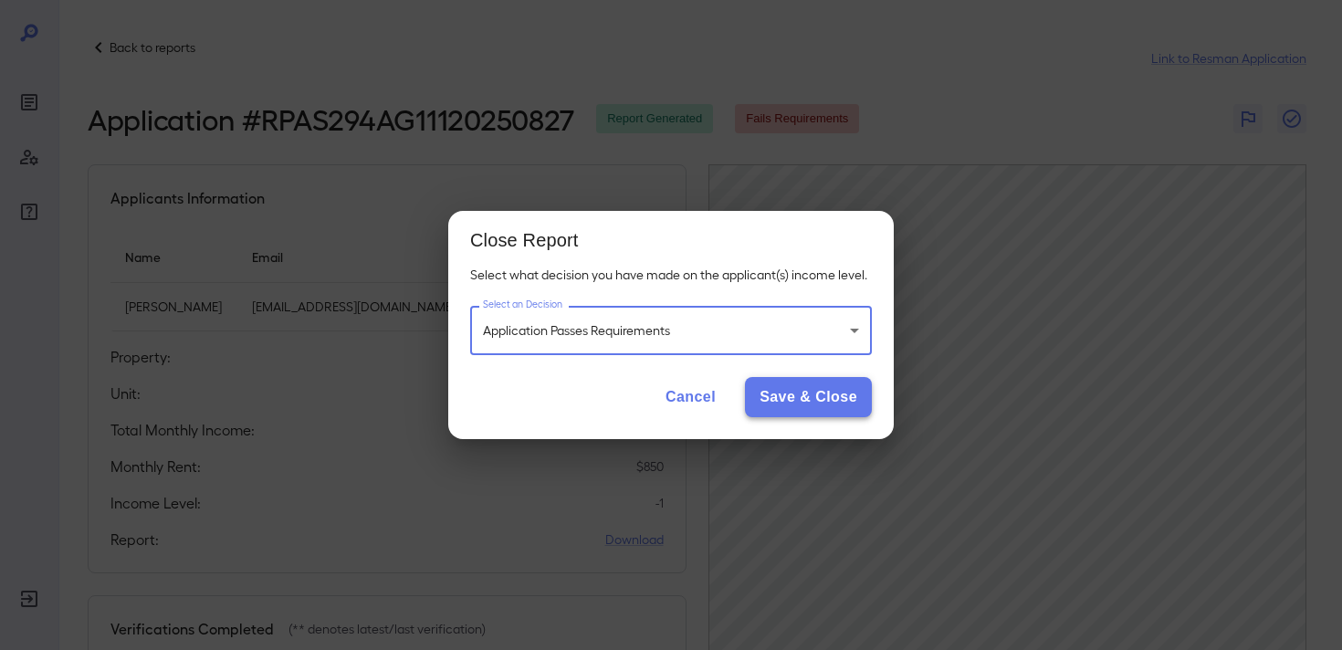
click at [789, 401] on button "Save & Close" at bounding box center [808, 397] width 127 height 40
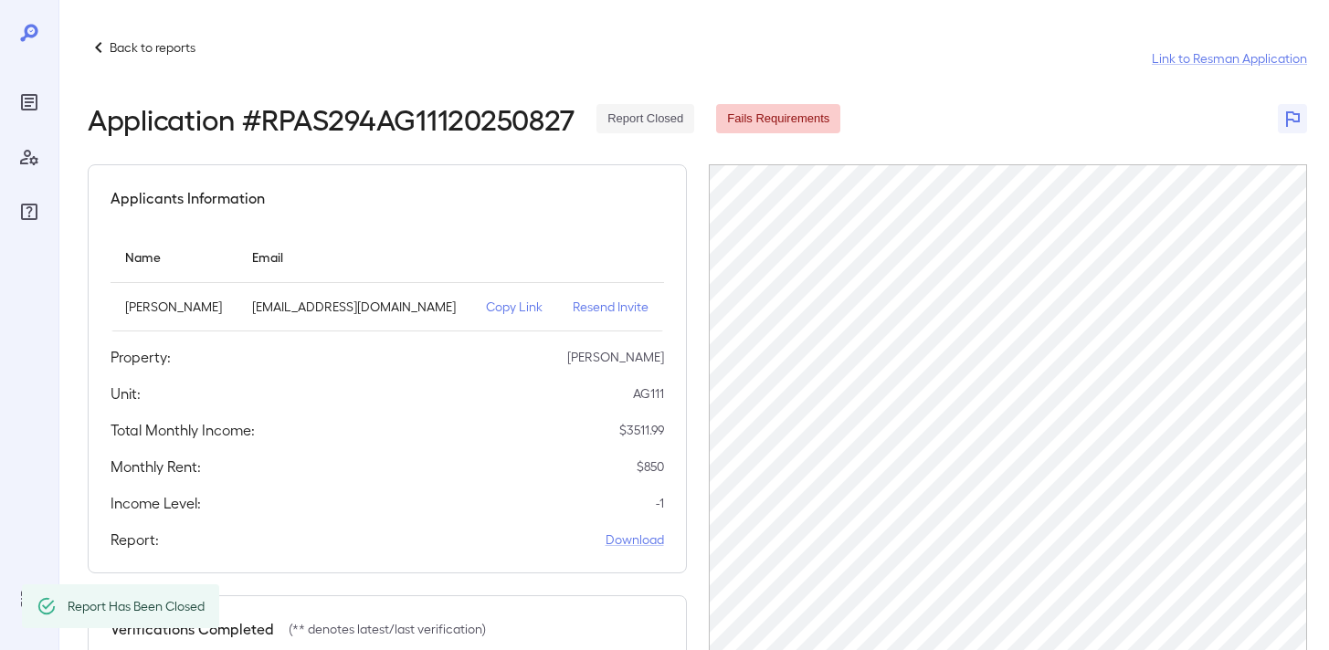
click at [182, 47] on p "Back to reports" at bounding box center [153, 47] width 86 height 18
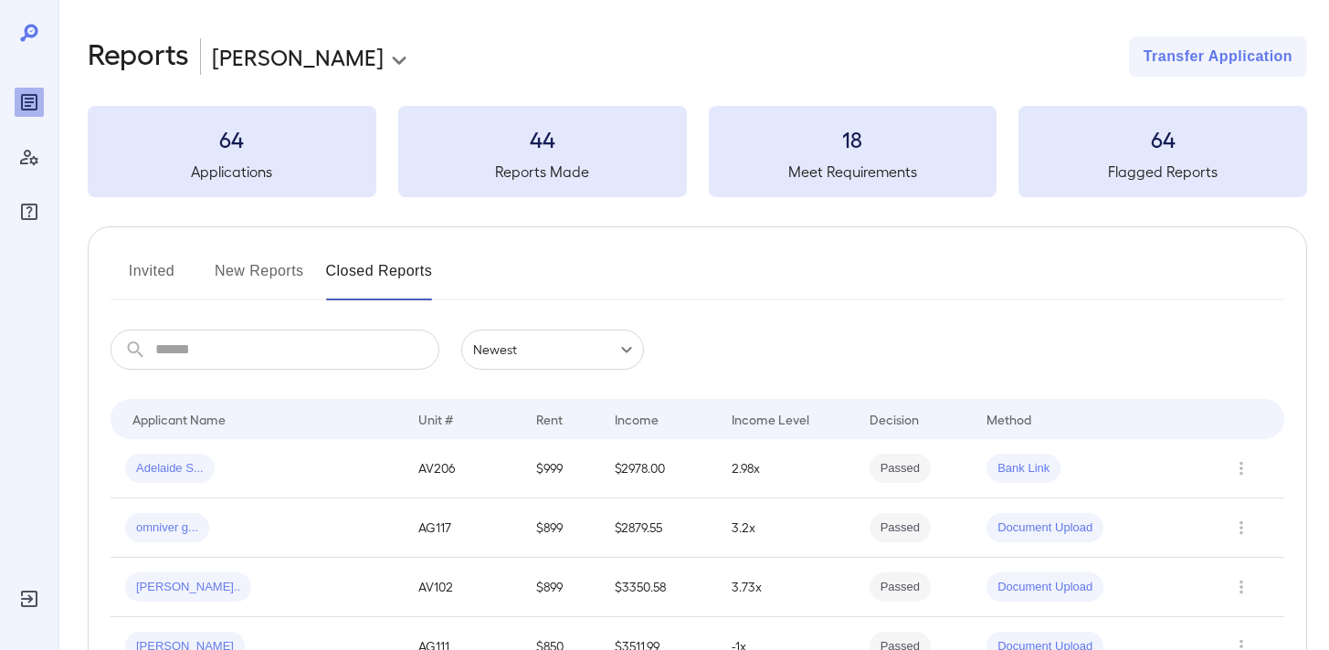
click at [257, 272] on button "New Reports" at bounding box center [259, 279] width 89 height 44
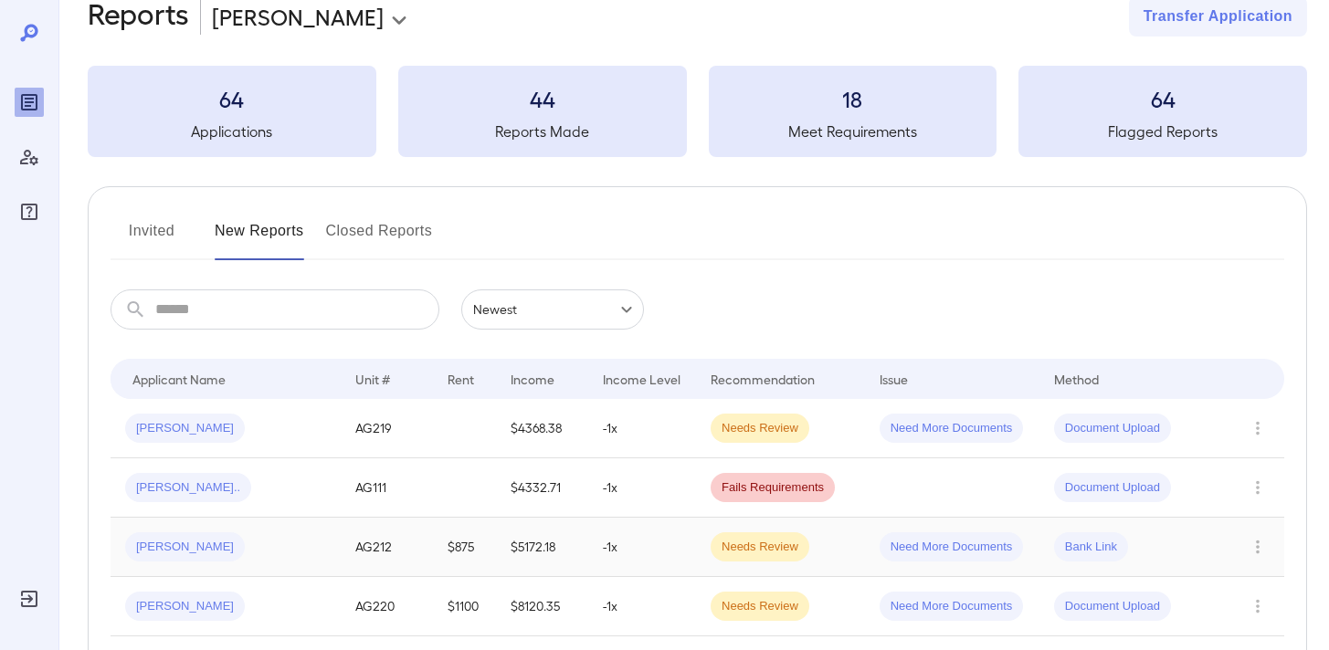
scroll to position [63, 0]
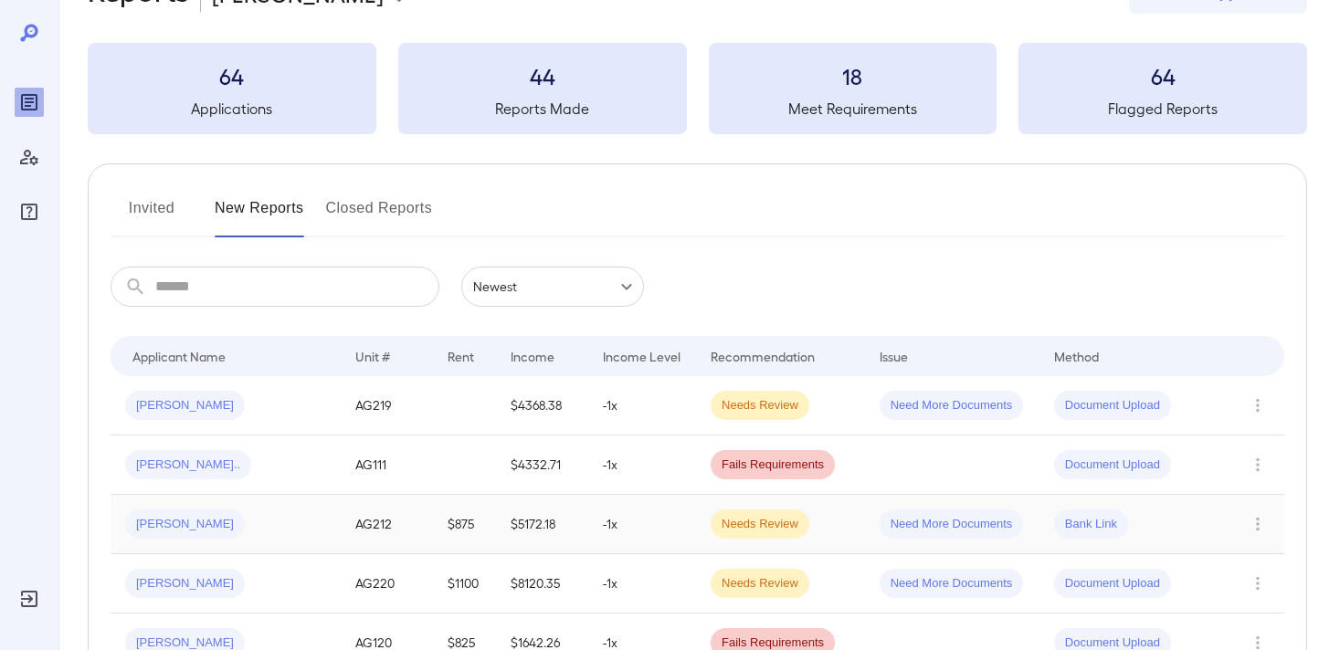
click at [287, 530] on div "[PERSON_NAME]" at bounding box center [225, 524] width 201 height 29
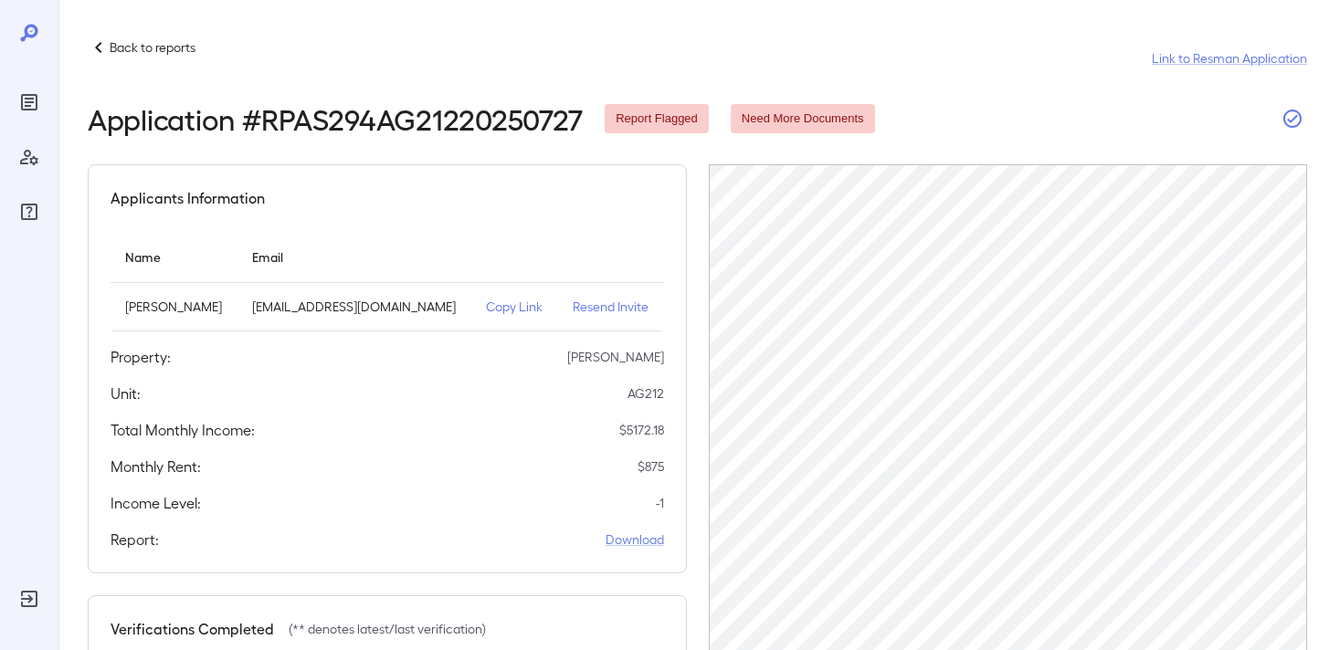
click at [1295, 115] on icon "button" at bounding box center [1292, 119] width 18 height 18
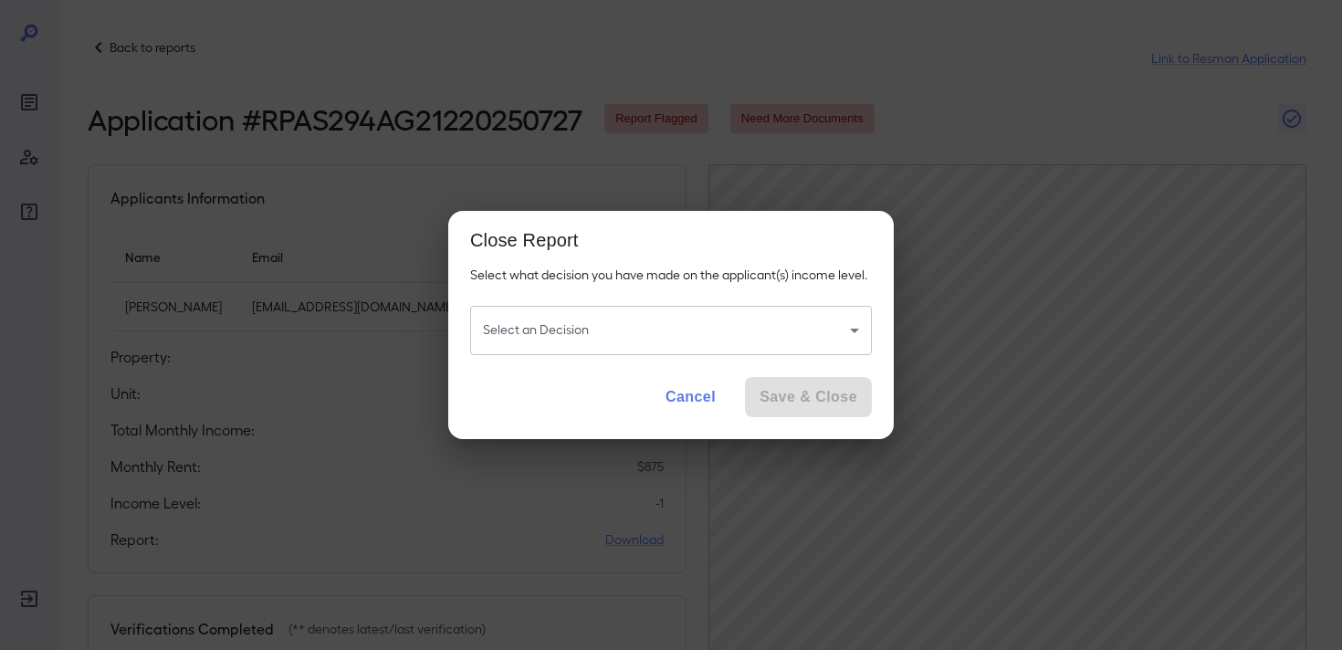
click at [664, 325] on body "Back to reports Link to Resman Application Application # RPAS294AG21220250727 R…" at bounding box center [671, 325] width 1342 height 650
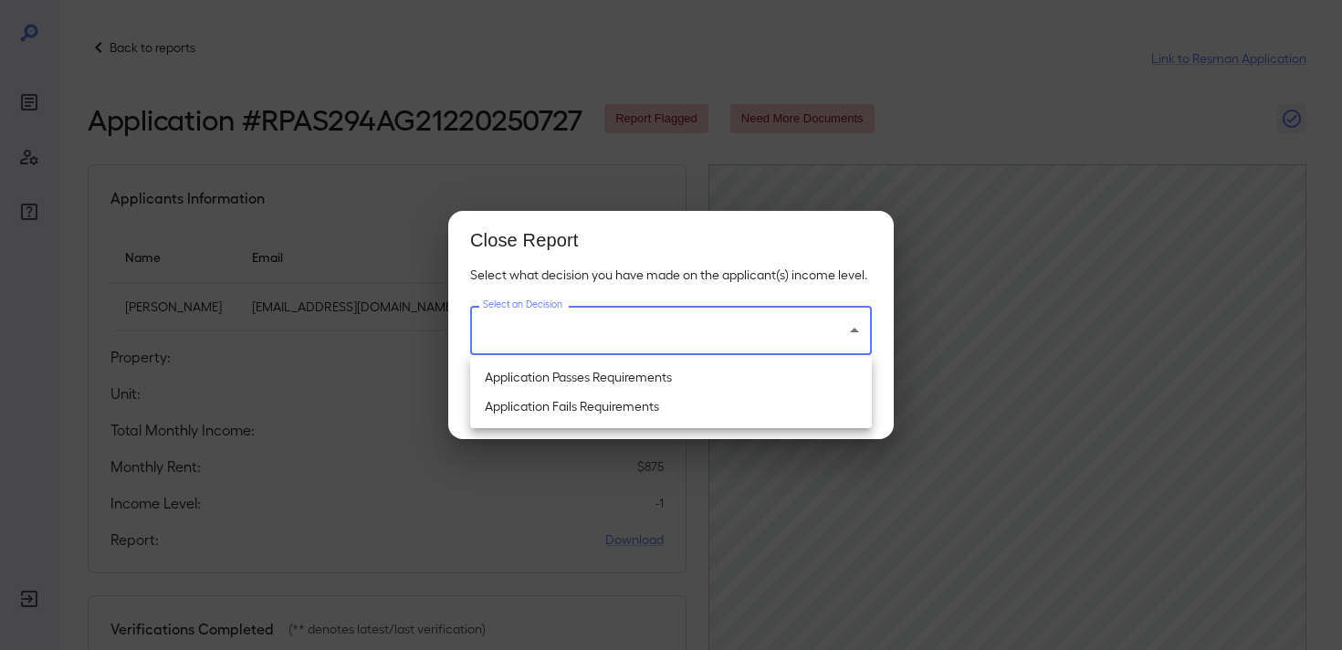
click at [641, 371] on li "Application Passes Requirements" at bounding box center [671, 377] width 402 height 29
type input "**********"
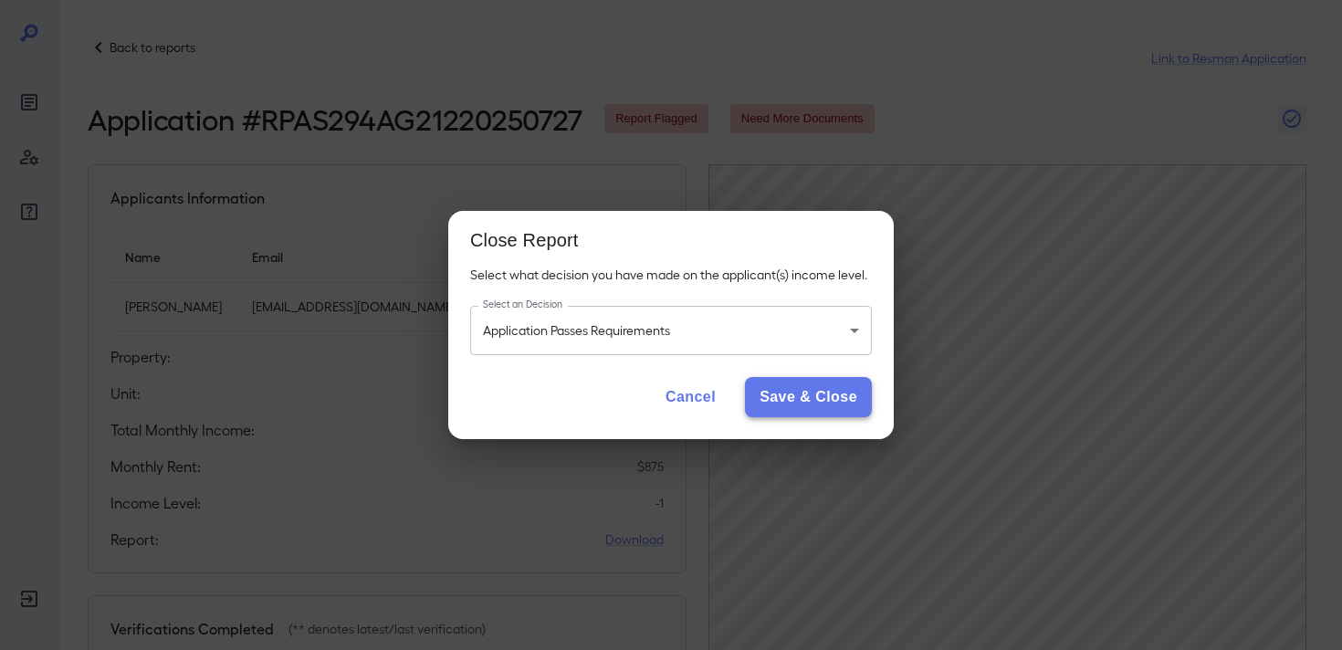
click at [820, 406] on button "Save & Close" at bounding box center [808, 397] width 127 height 40
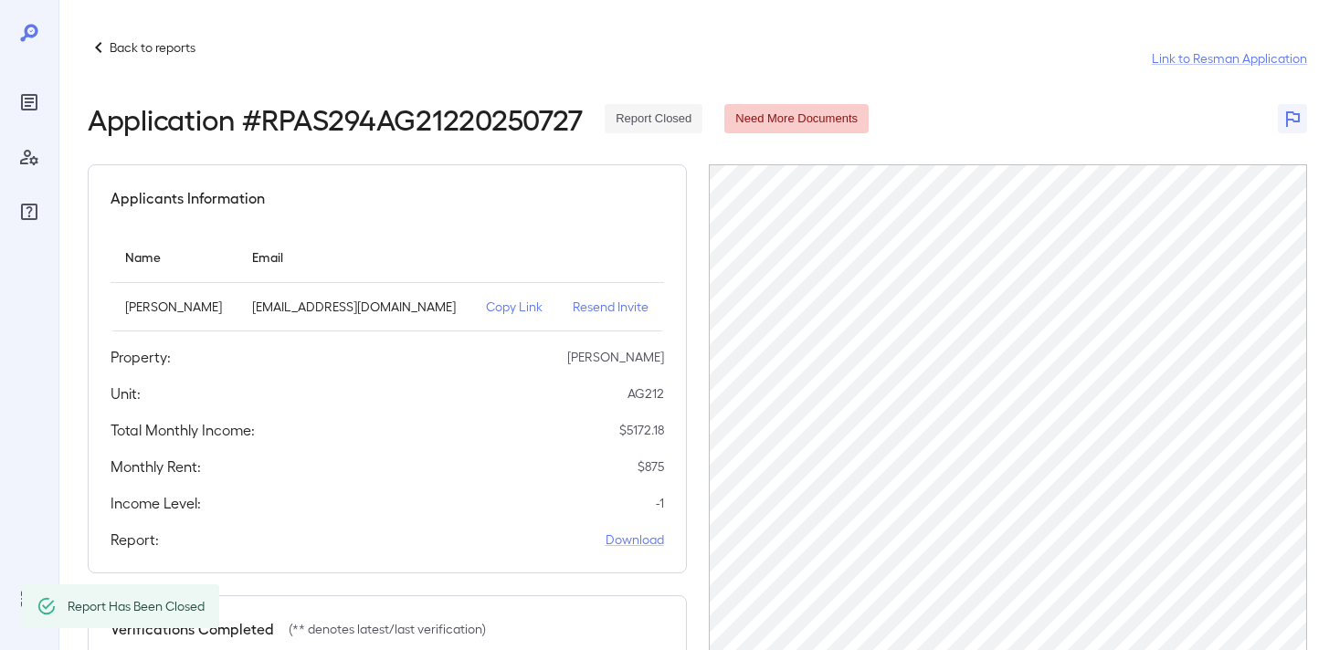
click at [154, 53] on p "Back to reports" at bounding box center [153, 47] width 86 height 18
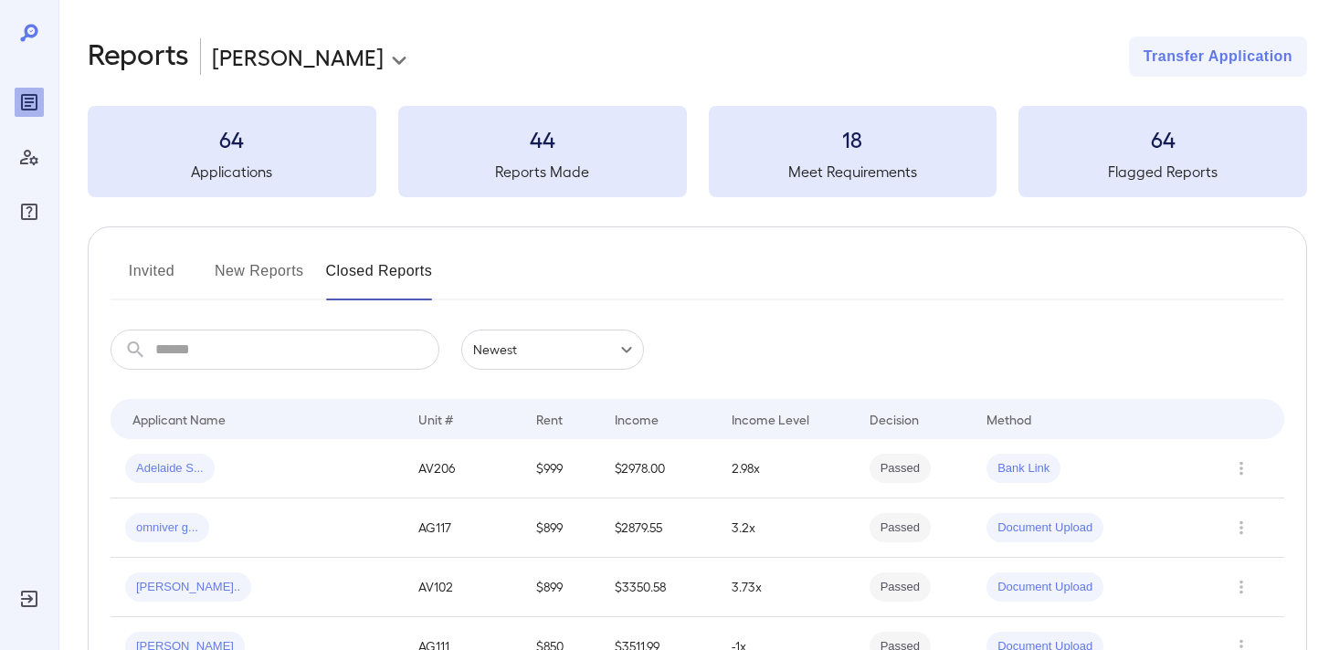
click at [267, 268] on button "New Reports" at bounding box center [259, 279] width 89 height 44
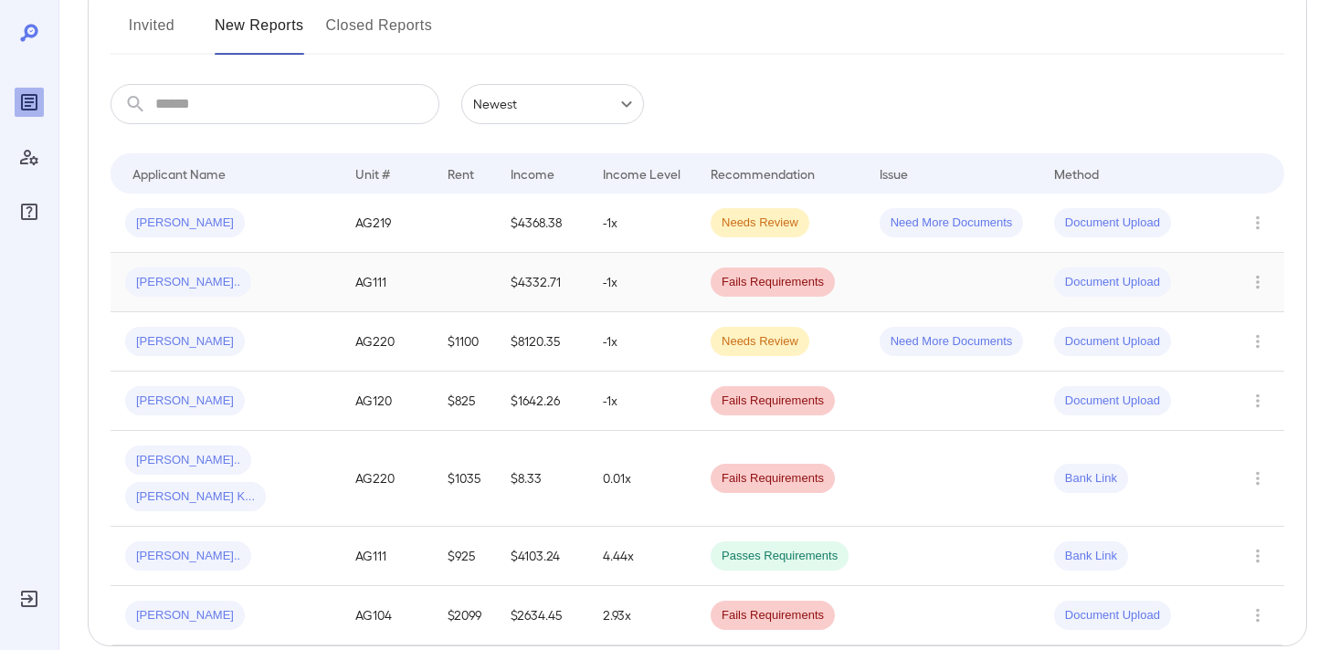
scroll to position [300, 0]
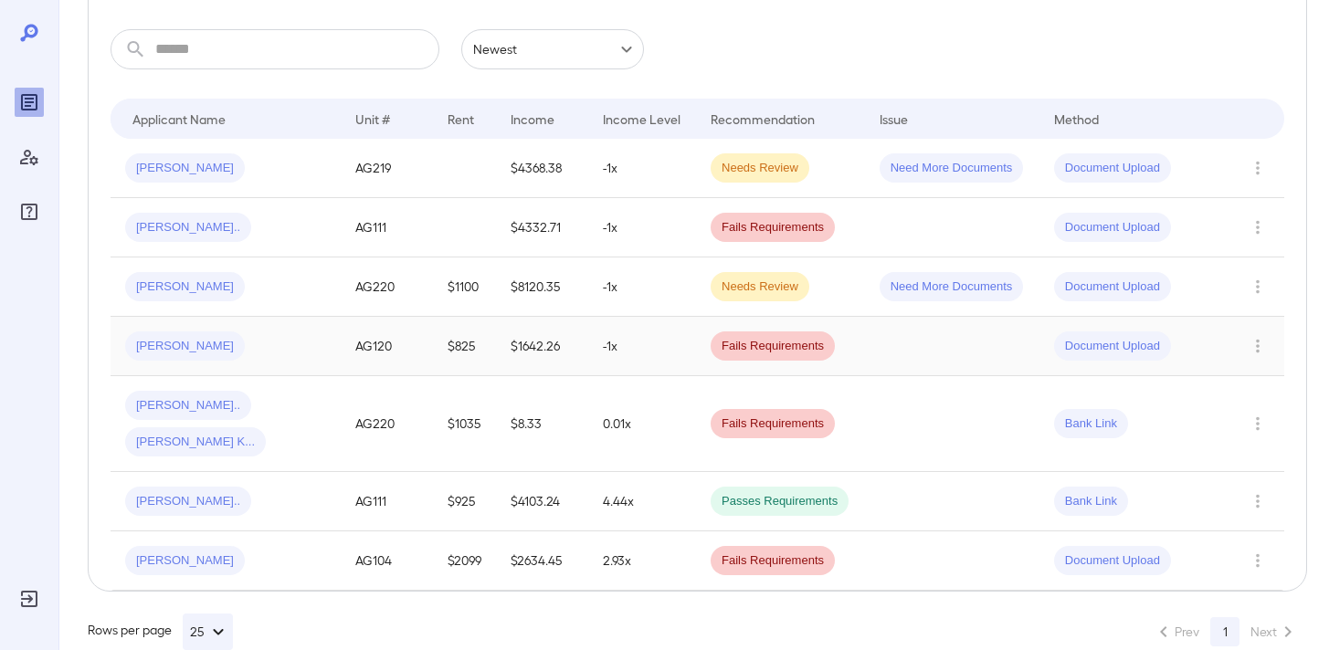
click at [280, 340] on div "[PERSON_NAME]" at bounding box center [225, 345] width 201 height 29
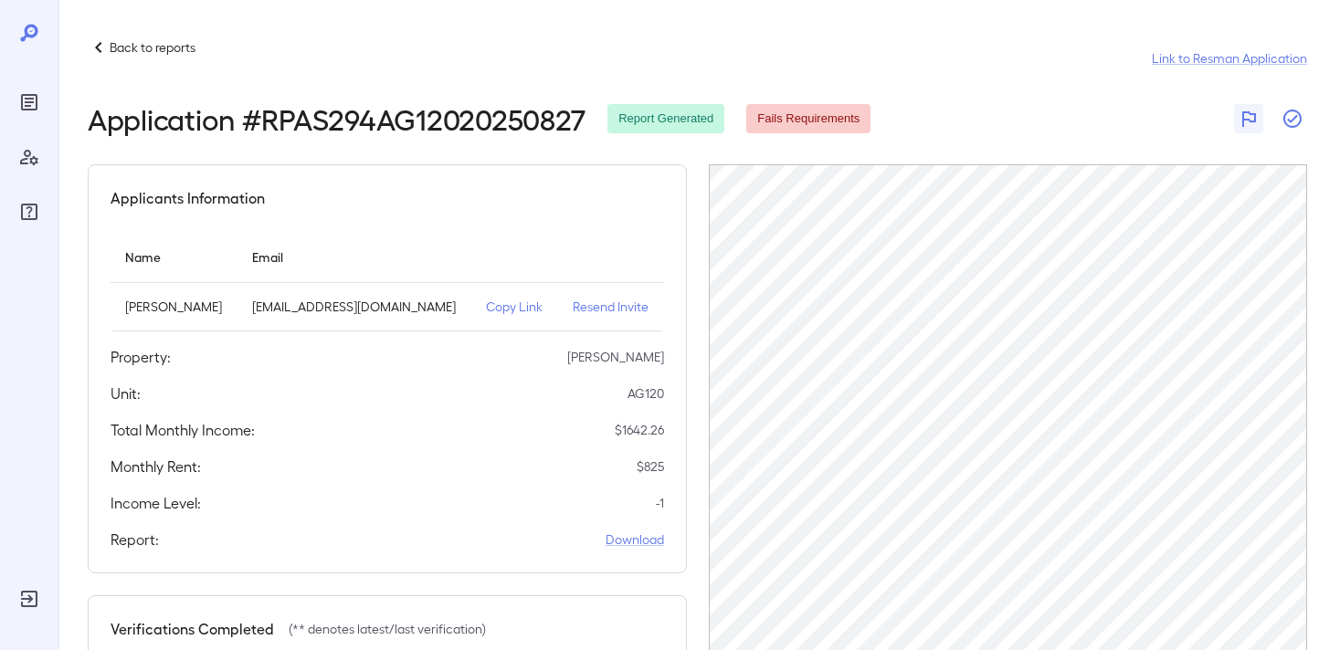
click at [1300, 110] on icon "button" at bounding box center [1292, 119] width 22 height 22
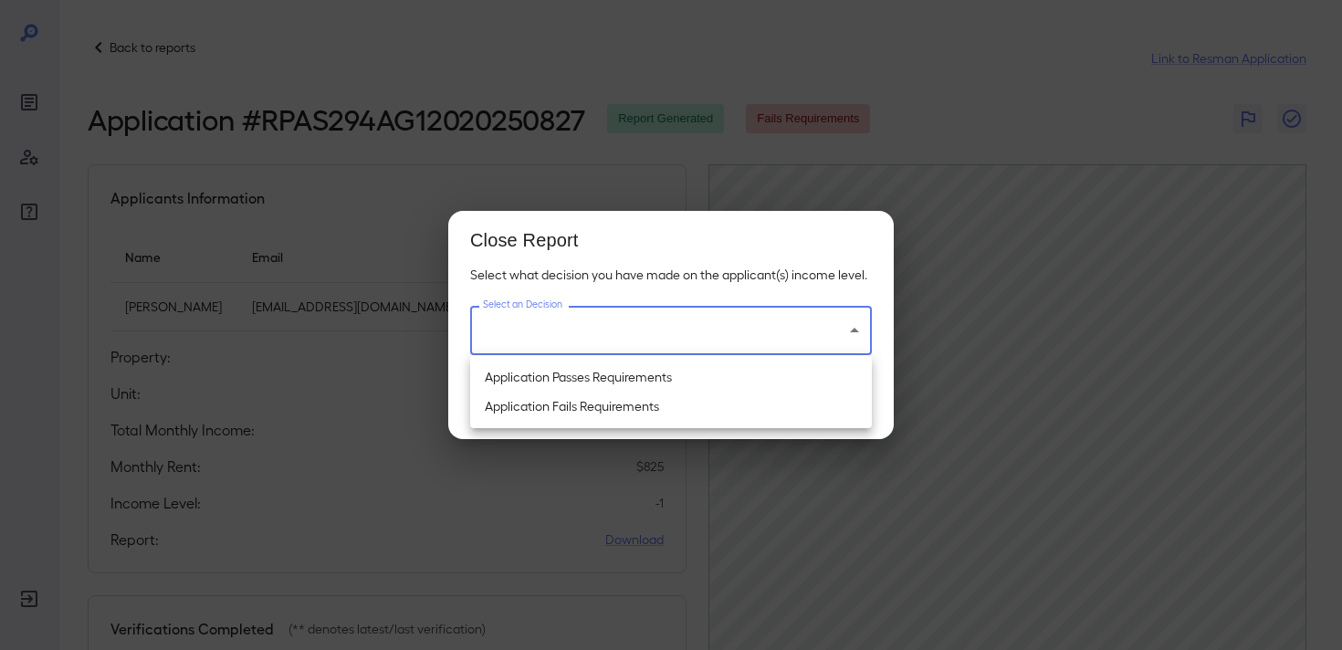
click at [713, 337] on body "Back to reports Link to Resman Application Application # RPAS294AG12020250827 R…" at bounding box center [671, 325] width 1342 height 650
click at [693, 371] on li "Application Passes Requirements" at bounding box center [671, 377] width 402 height 29
type input "**********"
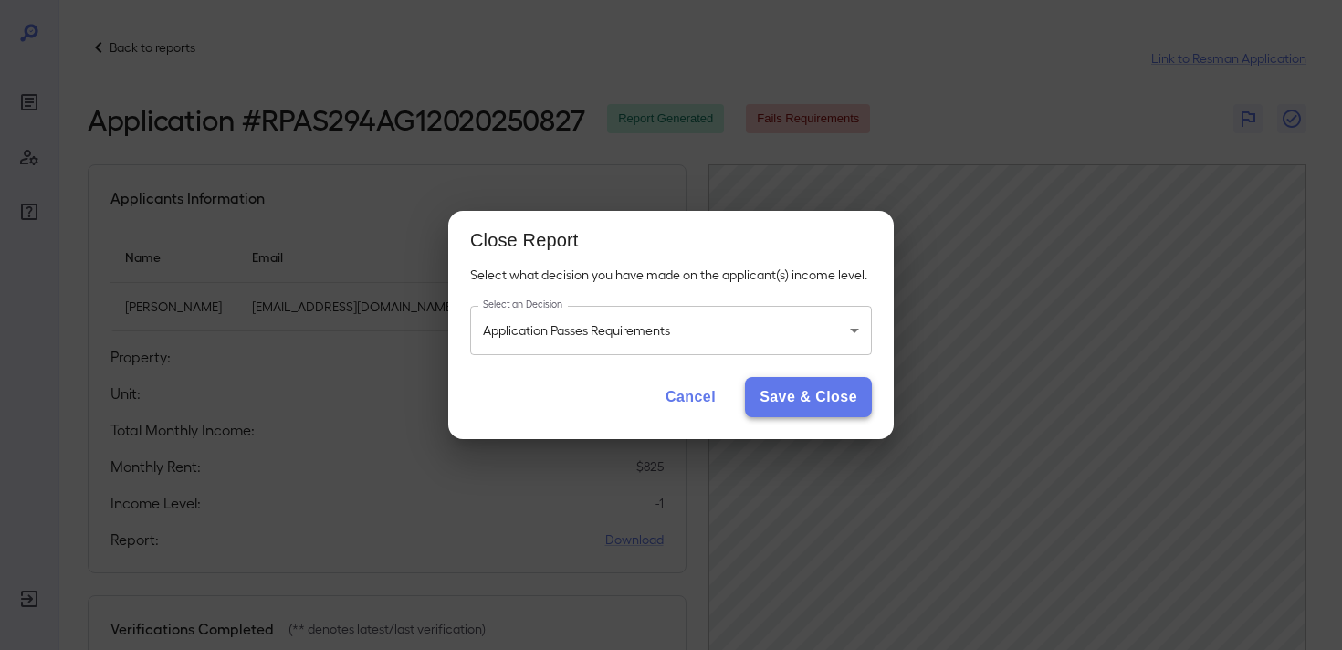
click at [835, 409] on button "Save & Close" at bounding box center [808, 397] width 127 height 40
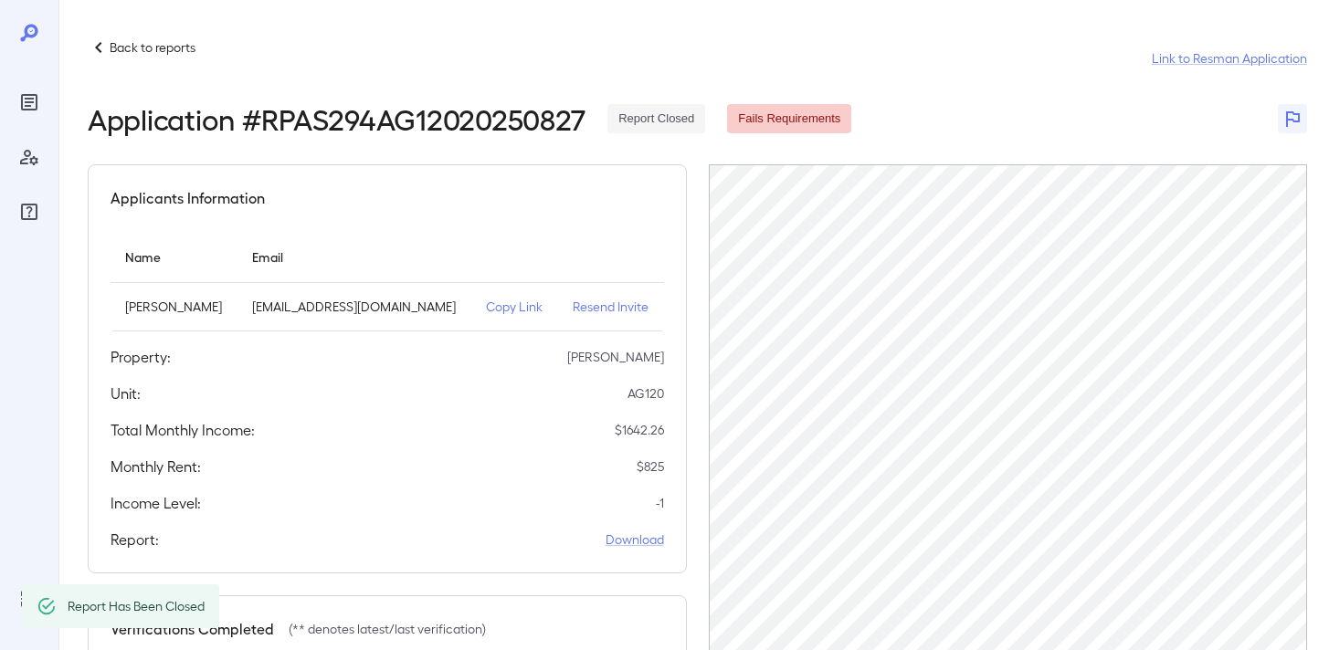
click at [159, 54] on p "Back to reports" at bounding box center [153, 47] width 86 height 18
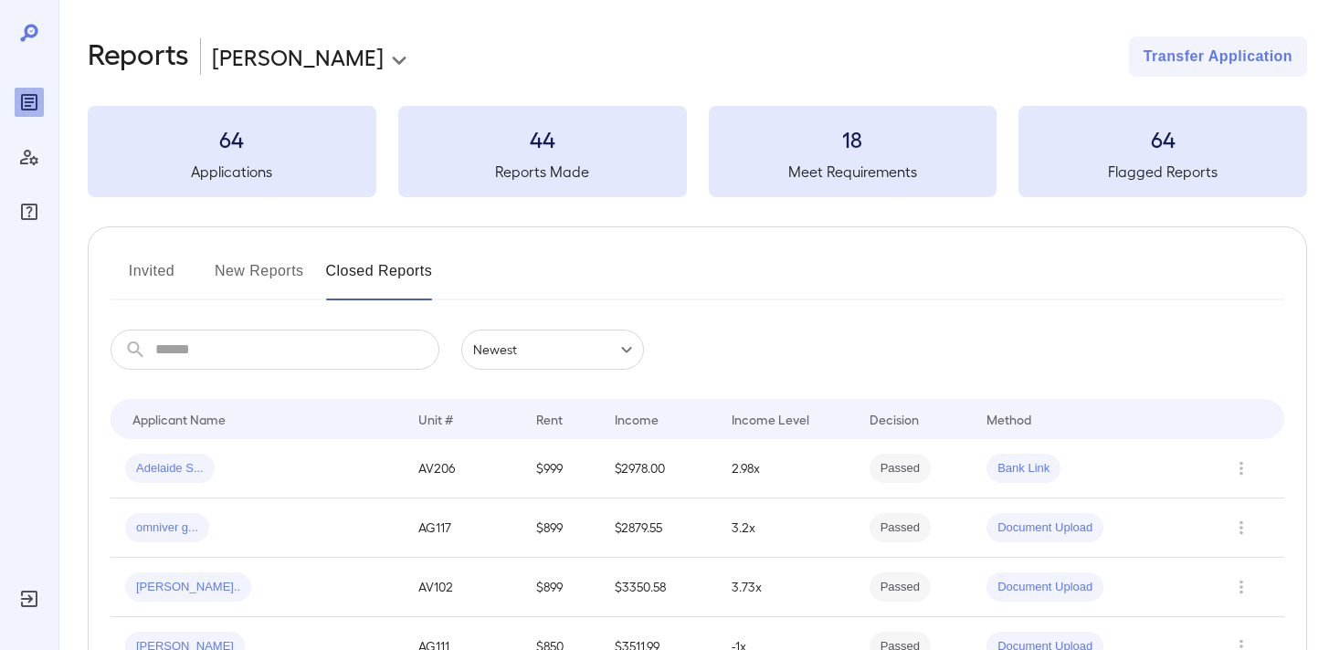
click at [268, 274] on button "New Reports" at bounding box center [259, 279] width 89 height 44
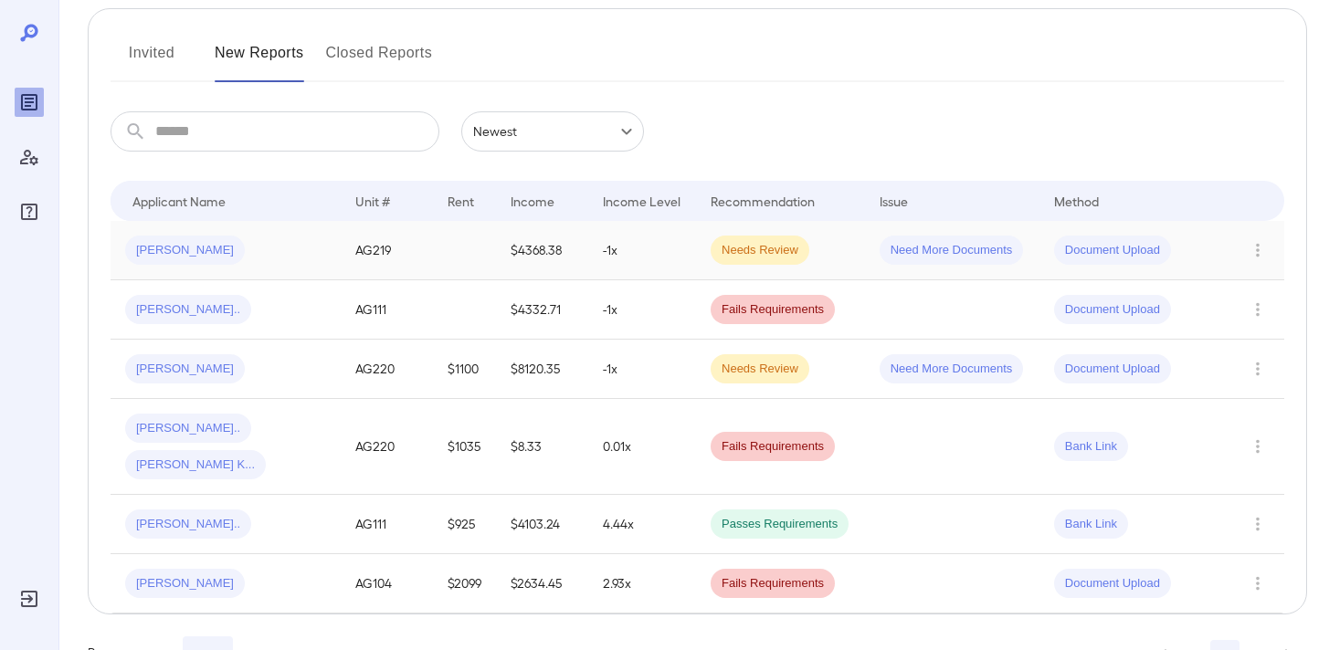
scroll to position [241, 0]
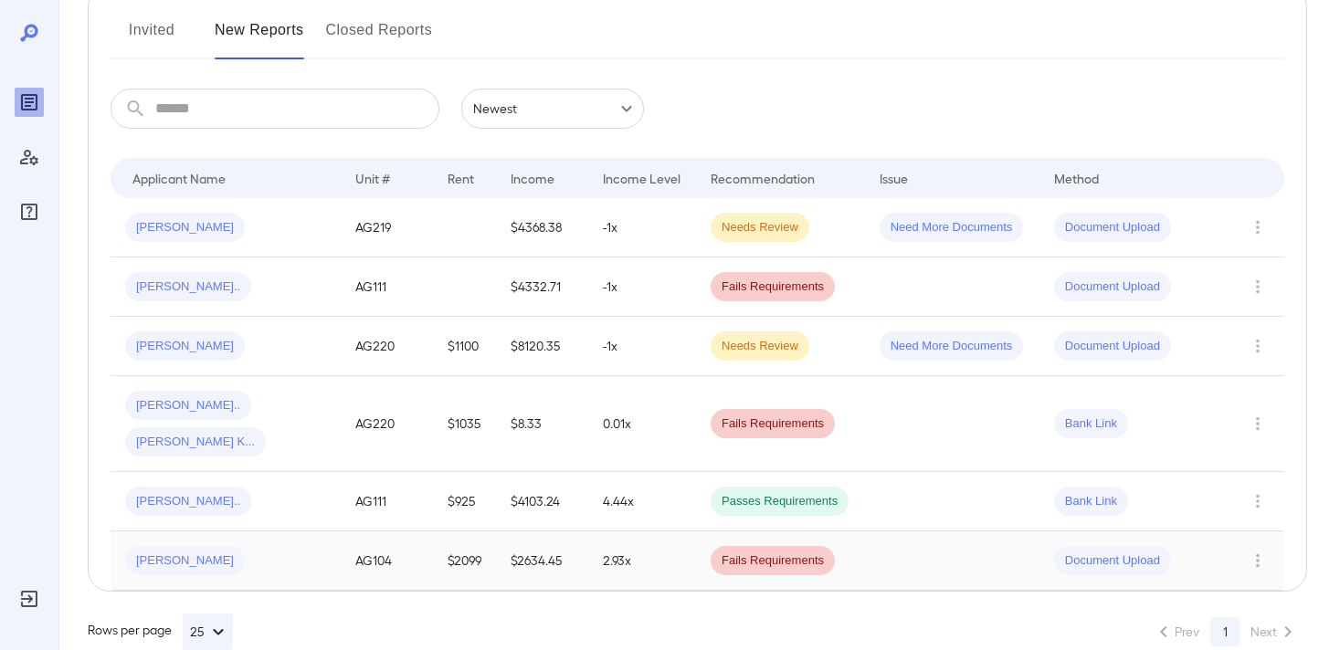
click at [275, 546] on div "[PERSON_NAME]" at bounding box center [225, 560] width 201 height 29
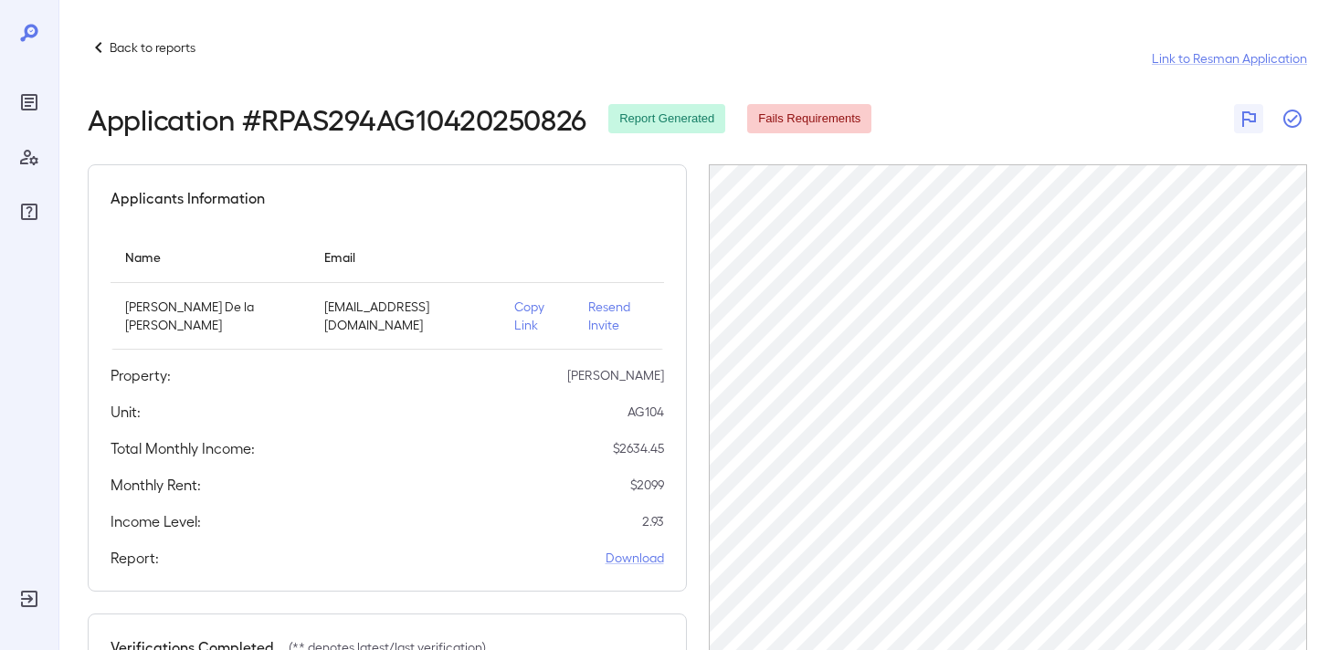
click at [1289, 113] on icon "button" at bounding box center [1292, 119] width 22 height 22
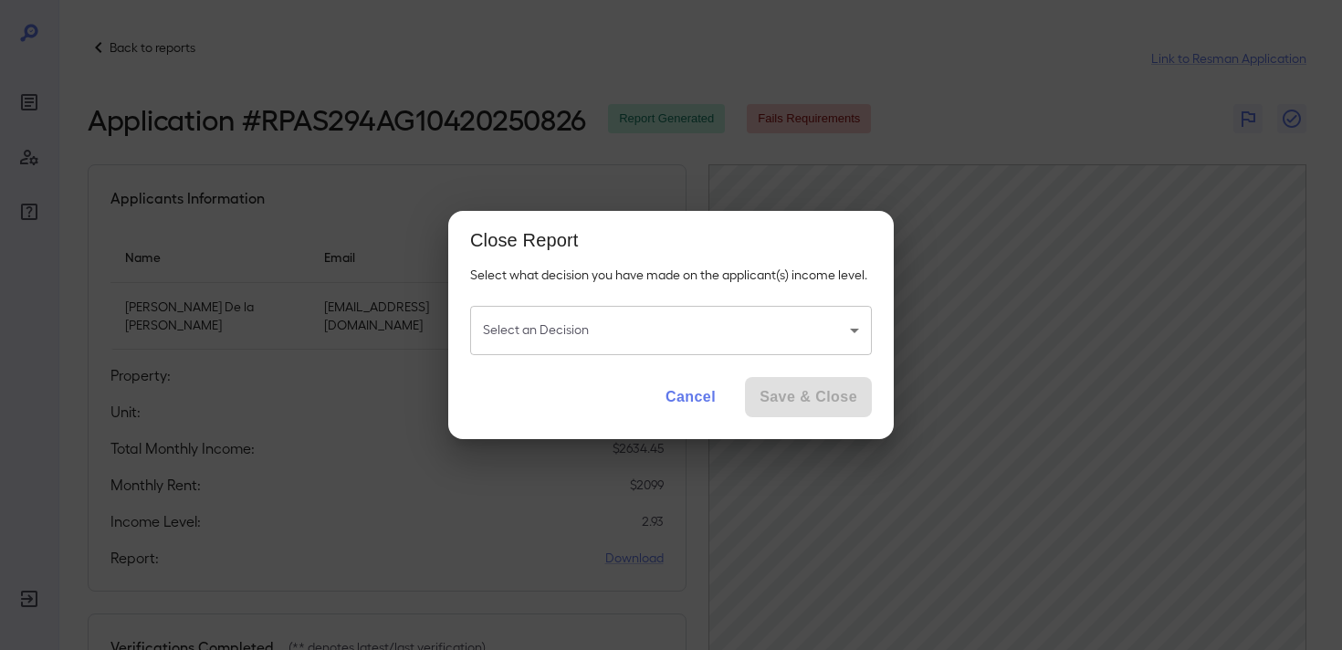
click at [723, 330] on body "Back to reports Link to Resman Application Application # RPAS294AG10420250826 R…" at bounding box center [671, 325] width 1342 height 650
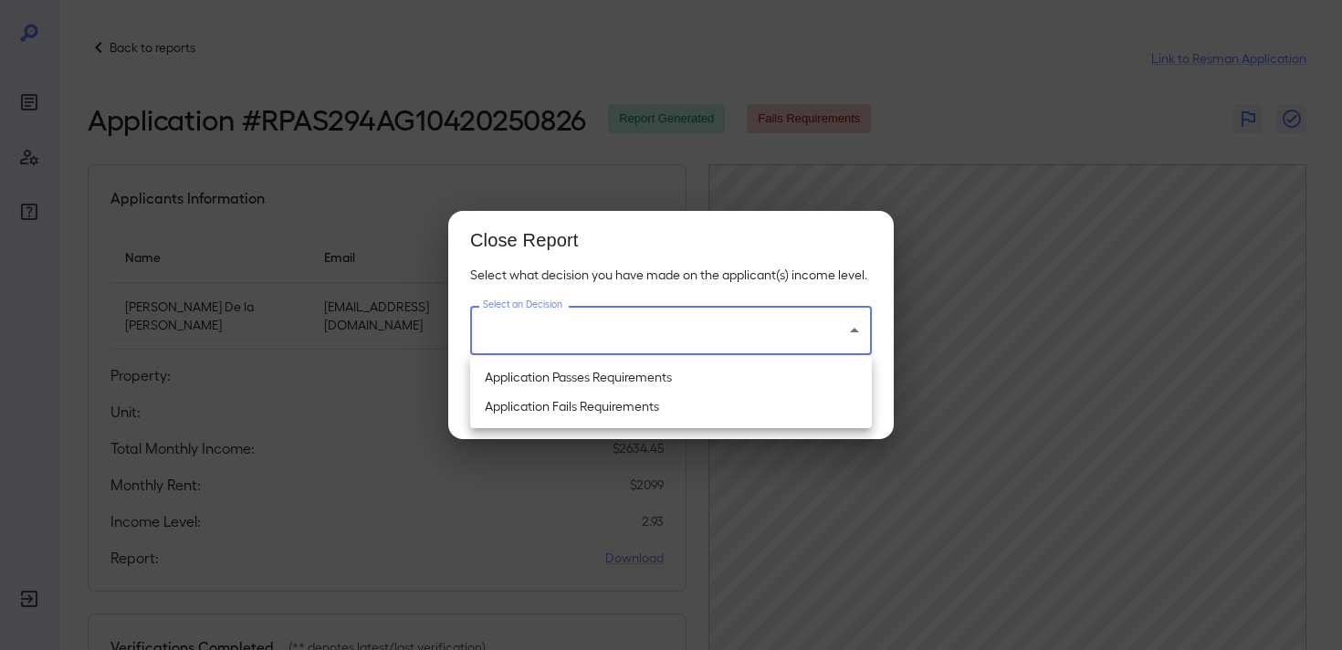
click at [648, 376] on li "Application Passes Requirements" at bounding box center [671, 377] width 402 height 29
type input "**********"
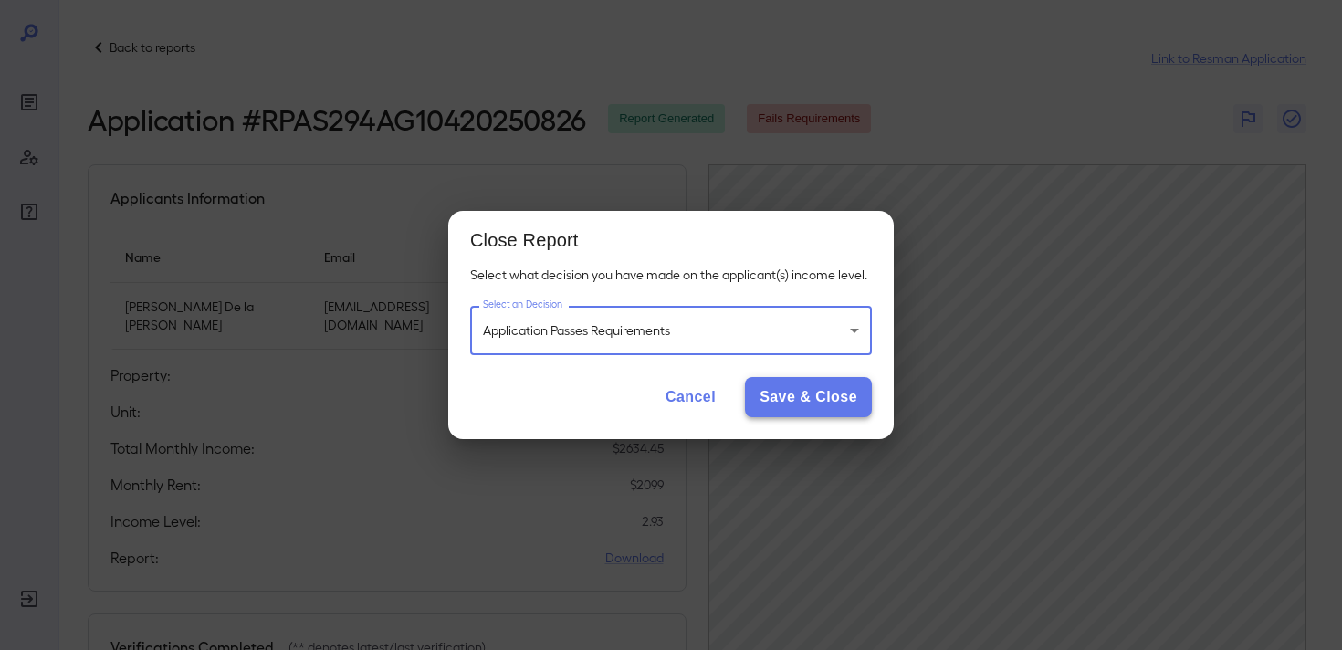
click at [826, 408] on button "Save & Close" at bounding box center [808, 397] width 127 height 40
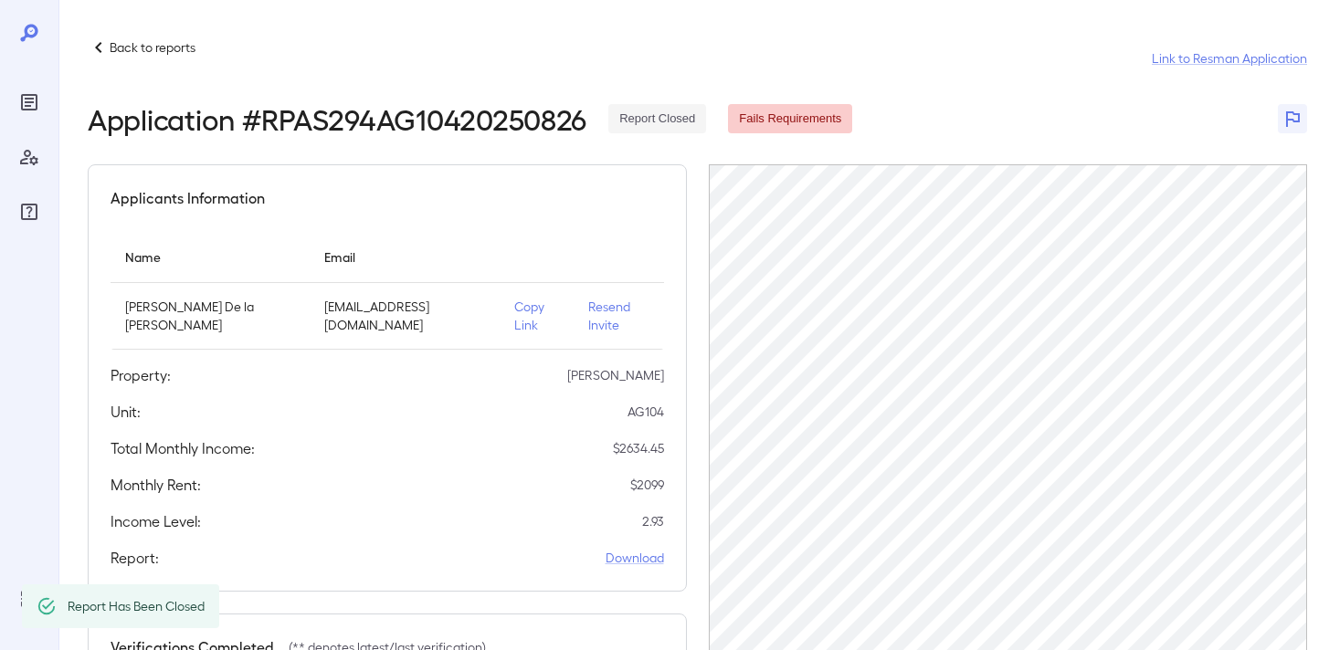
click at [147, 52] on p "Back to reports" at bounding box center [153, 47] width 86 height 18
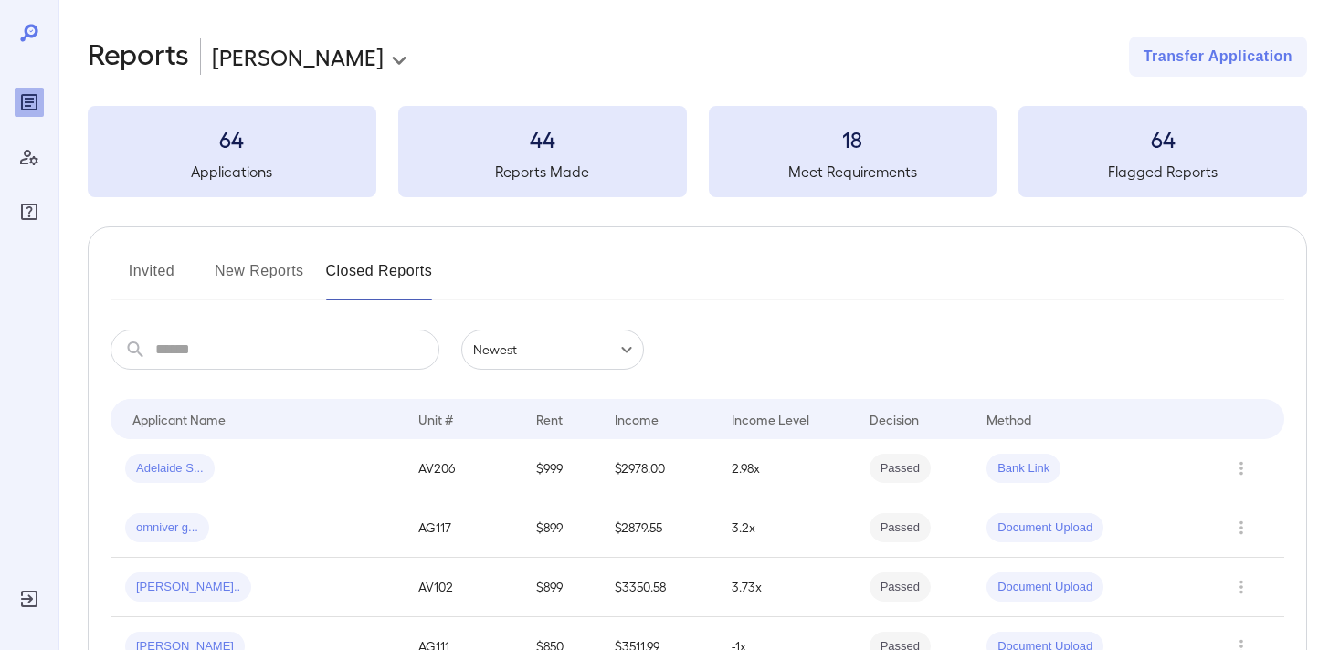
click at [238, 265] on button "New Reports" at bounding box center [259, 279] width 89 height 44
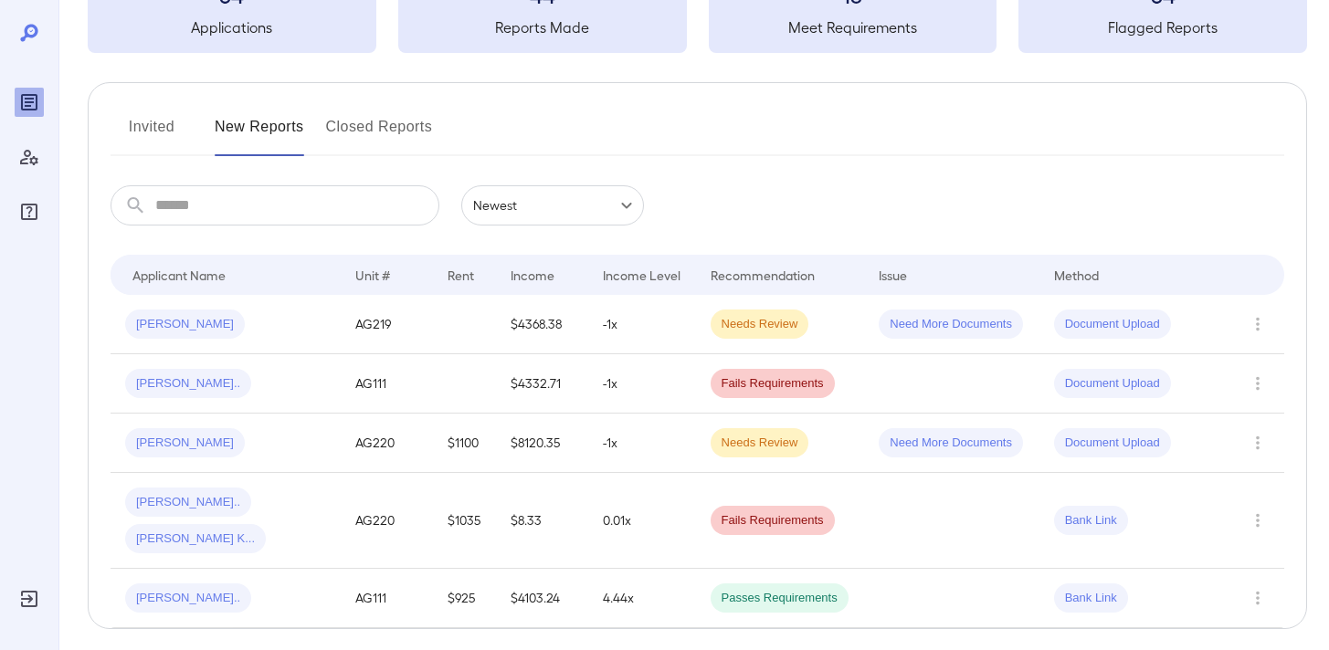
scroll to position [182, 0]
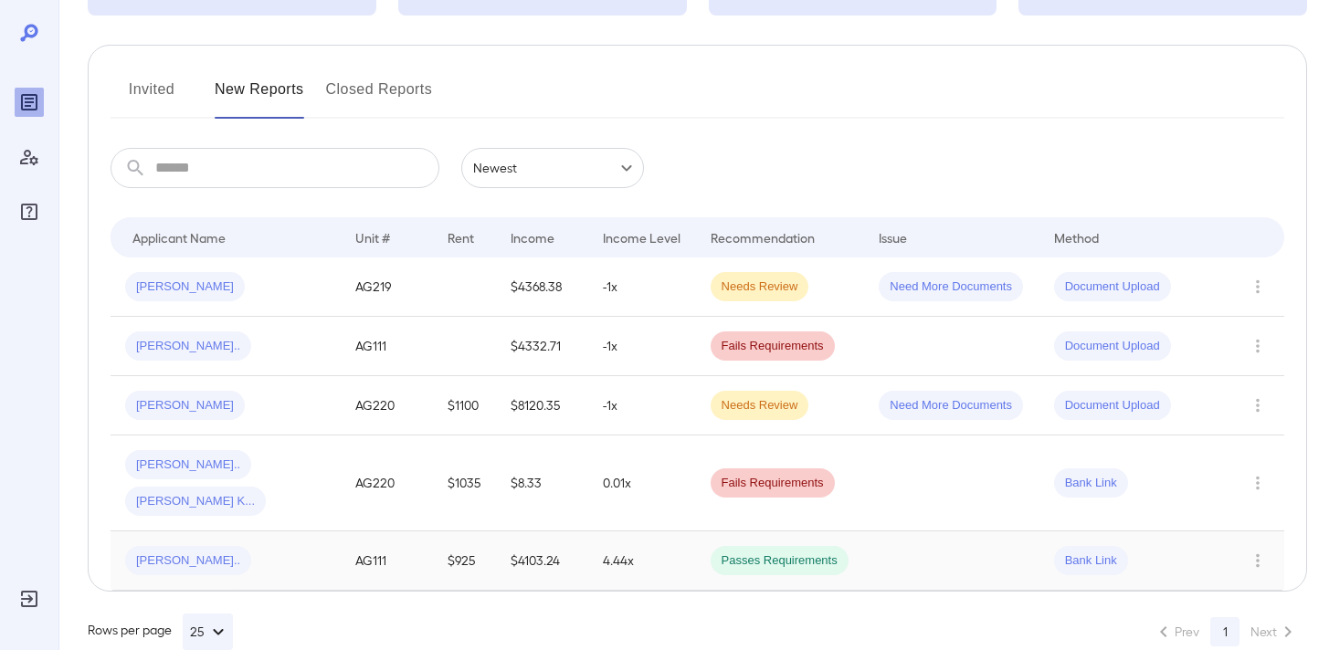
click at [323, 546] on div "[PERSON_NAME].." at bounding box center [225, 560] width 201 height 29
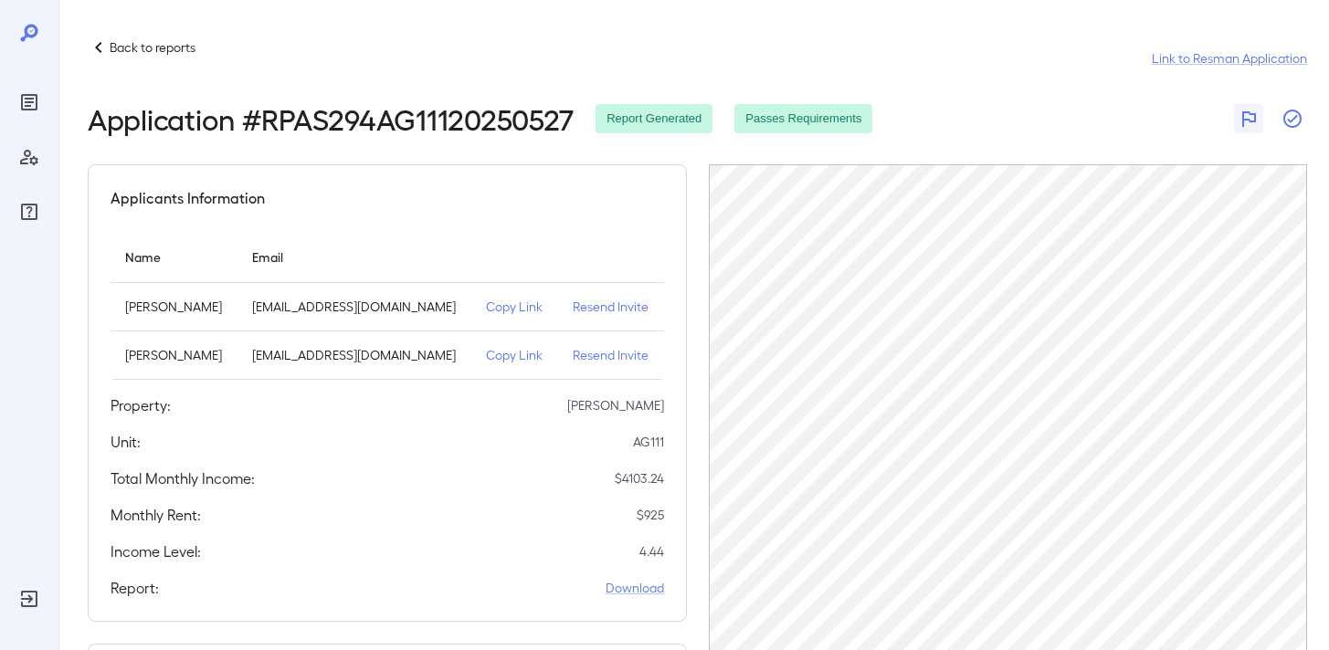
click at [1294, 112] on icon "button" at bounding box center [1292, 119] width 22 height 22
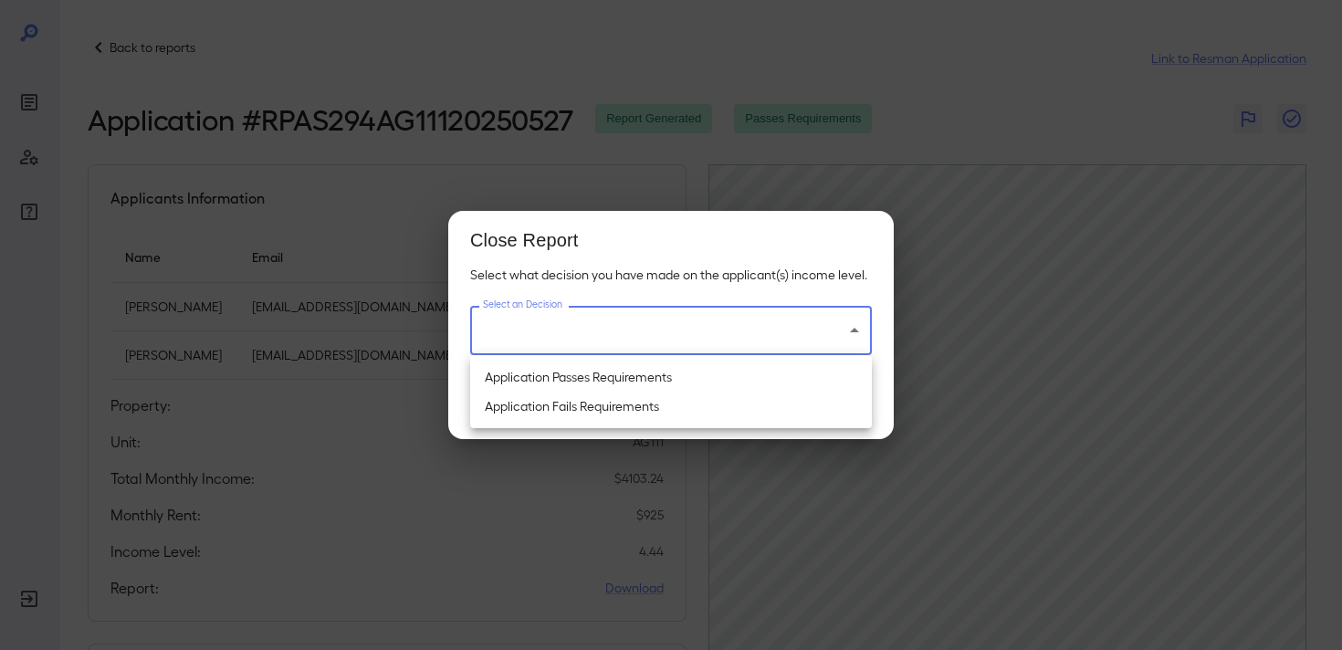
click at [726, 345] on body "Back to reports Link to Resman Application Application # RPAS294AG11120250527 R…" at bounding box center [671, 325] width 1342 height 650
click at [658, 370] on li "Application Passes Requirements" at bounding box center [671, 377] width 402 height 29
type input "**********"
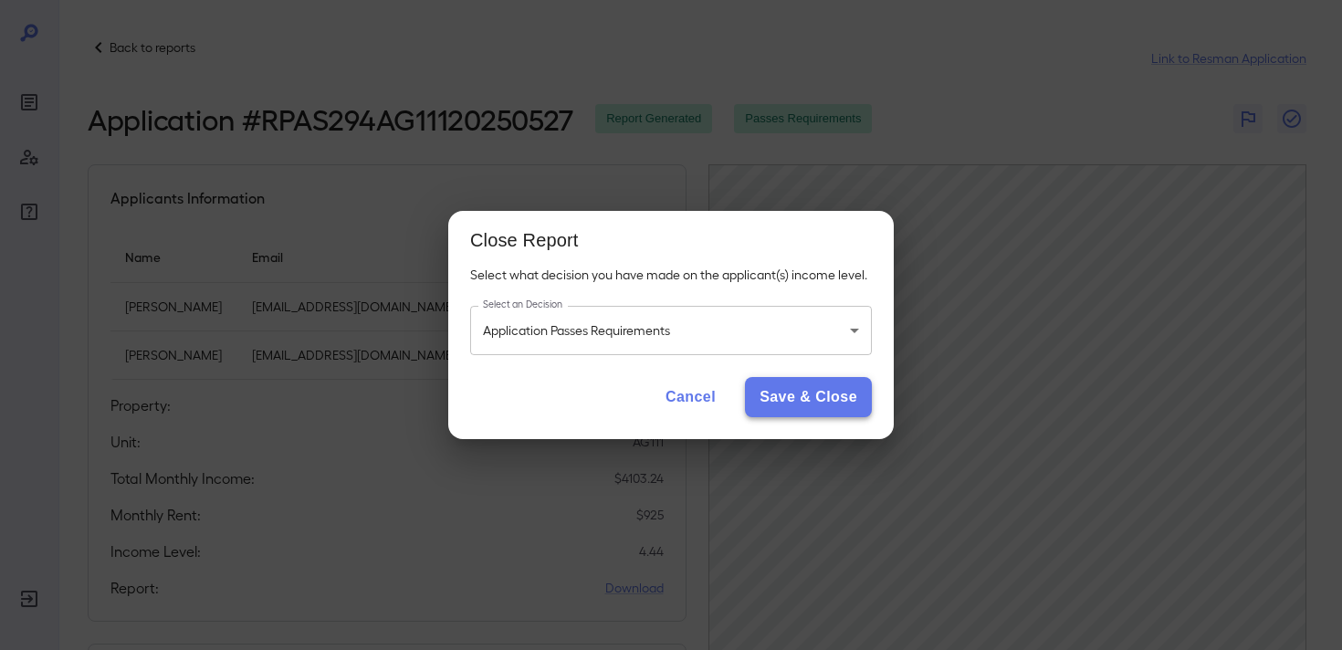
click at [797, 393] on button "Save & Close" at bounding box center [808, 397] width 127 height 40
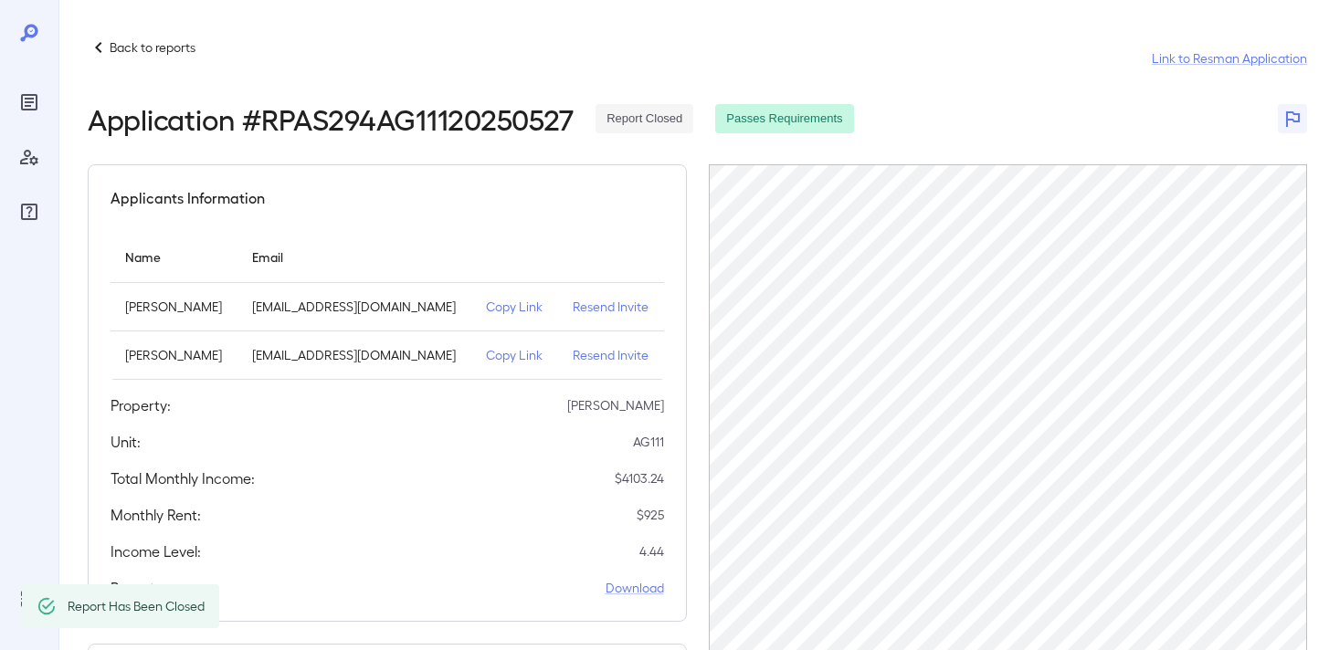
click at [161, 54] on p "Back to reports" at bounding box center [153, 47] width 86 height 18
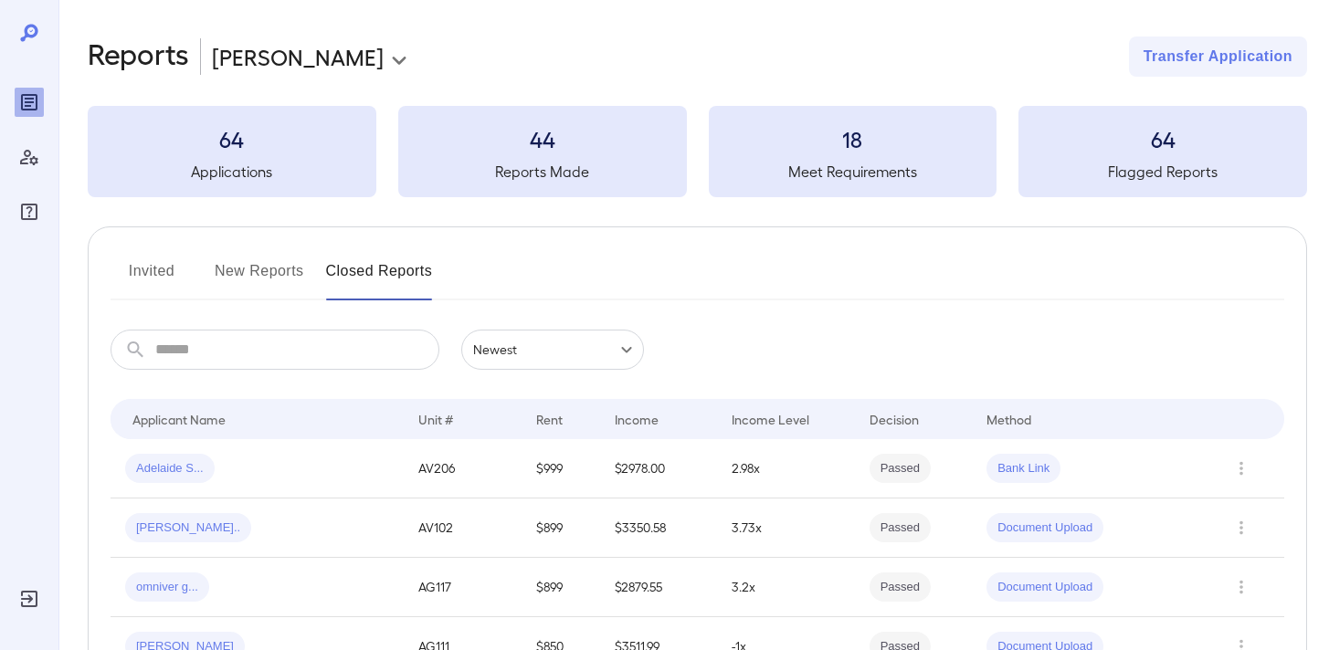
click at [268, 272] on button "New Reports" at bounding box center [259, 279] width 89 height 44
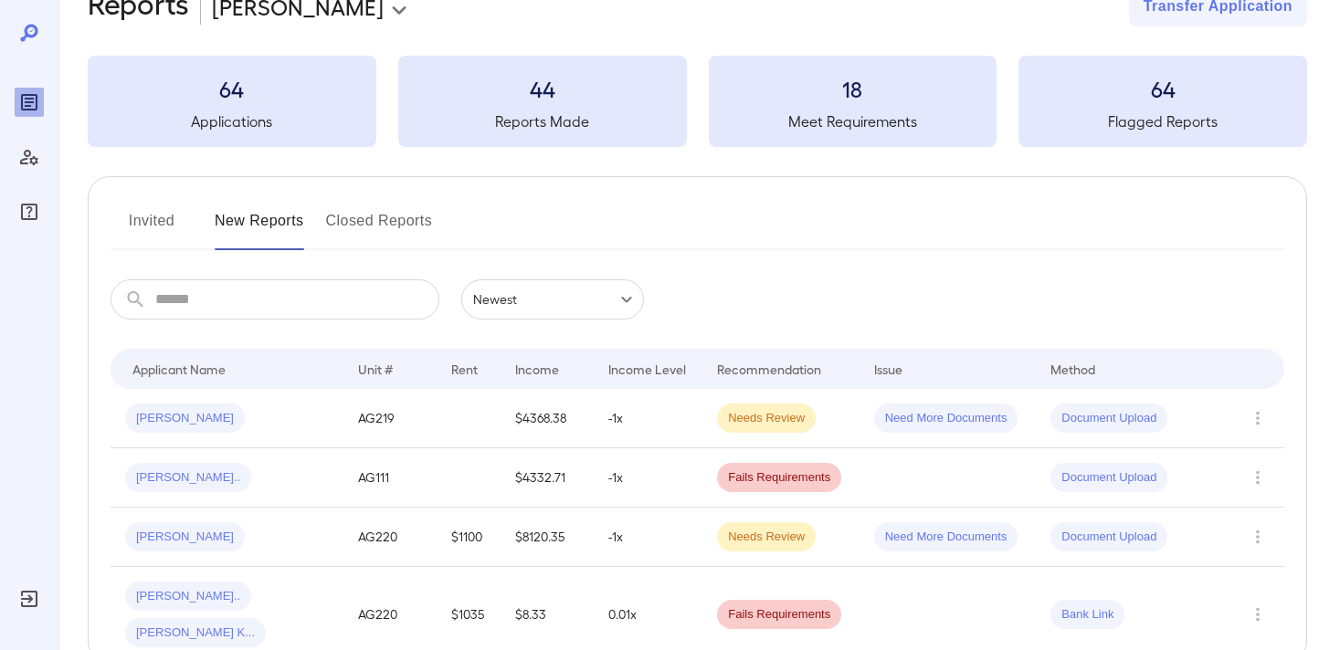
scroll to position [122, 0]
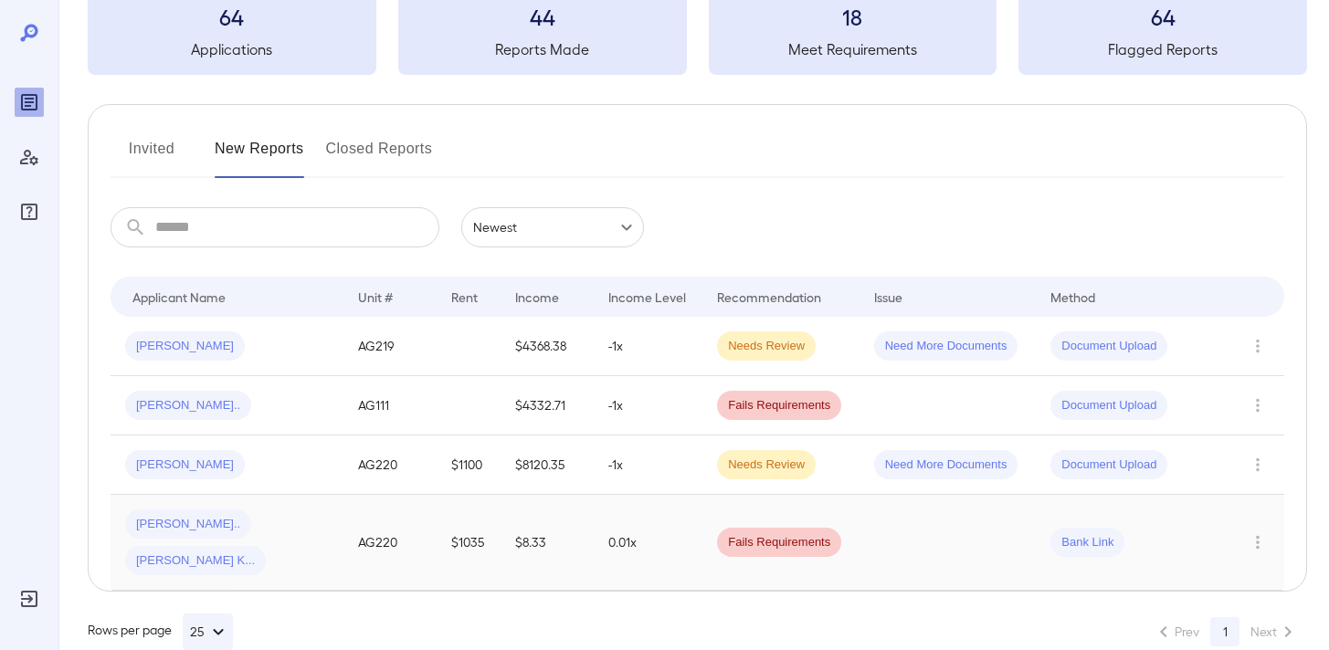
click at [329, 517] on td "[PERSON_NAME].. [PERSON_NAME] K..." at bounding box center [226, 543] width 233 height 96
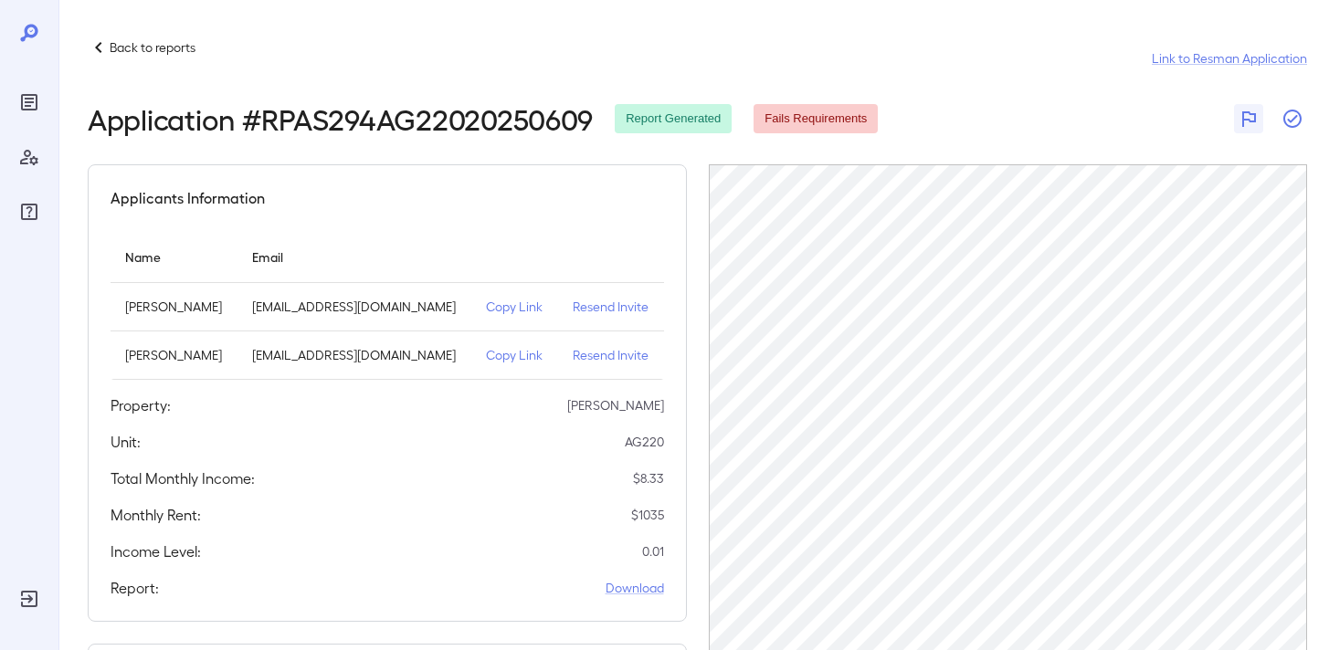
click at [1287, 121] on icon "button" at bounding box center [1292, 119] width 22 height 22
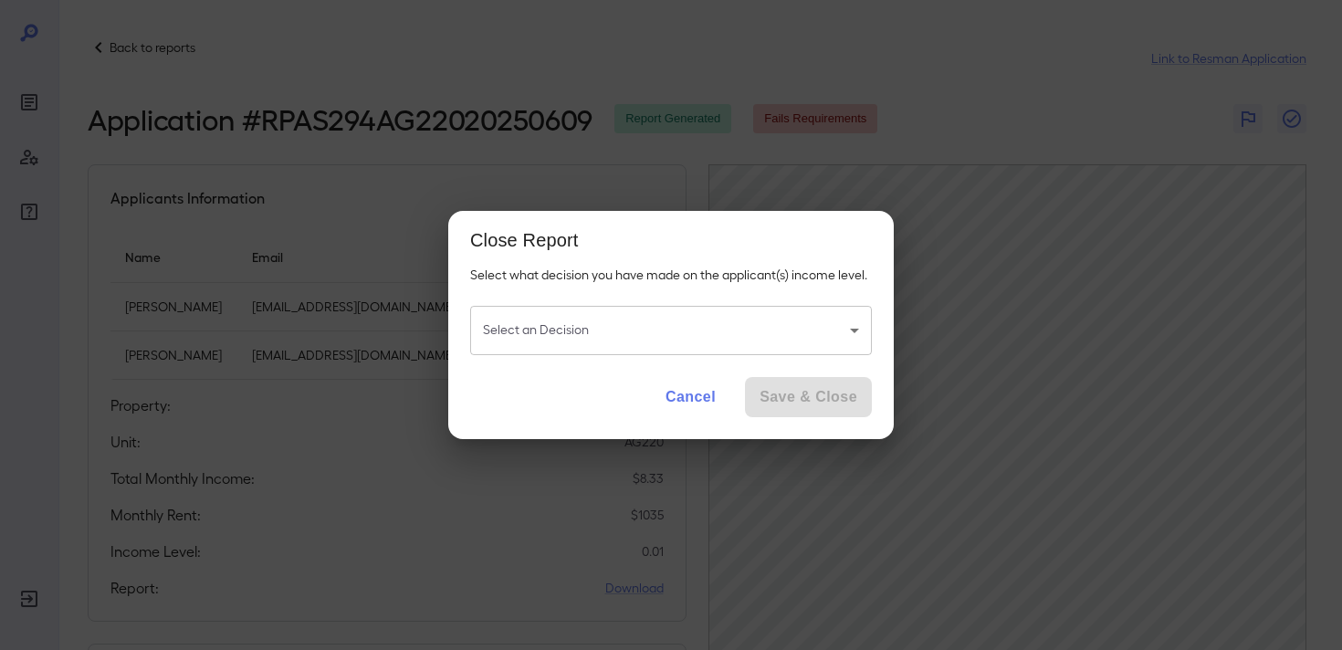
click at [707, 335] on body "Back to reports Link to Resman Application Application # RPAS294AG22020250609 R…" at bounding box center [671, 325] width 1342 height 650
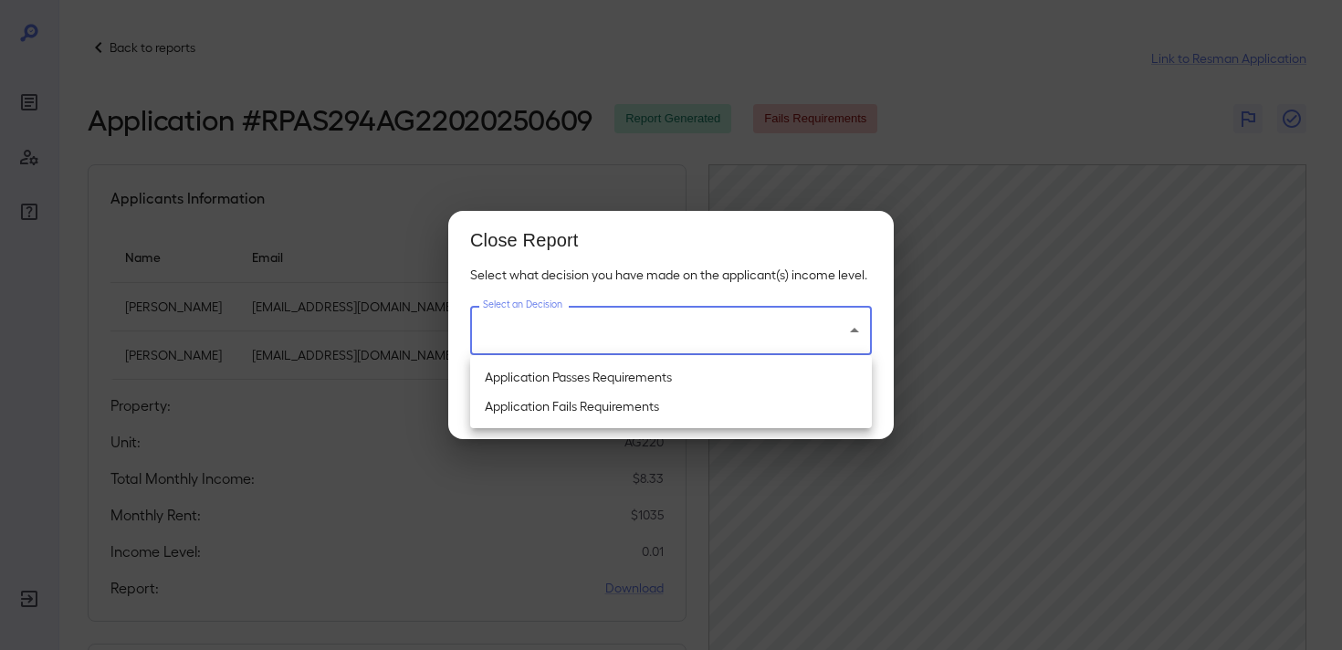
click at [626, 408] on li "Application Fails Requirements" at bounding box center [671, 406] width 402 height 29
type input "**********"
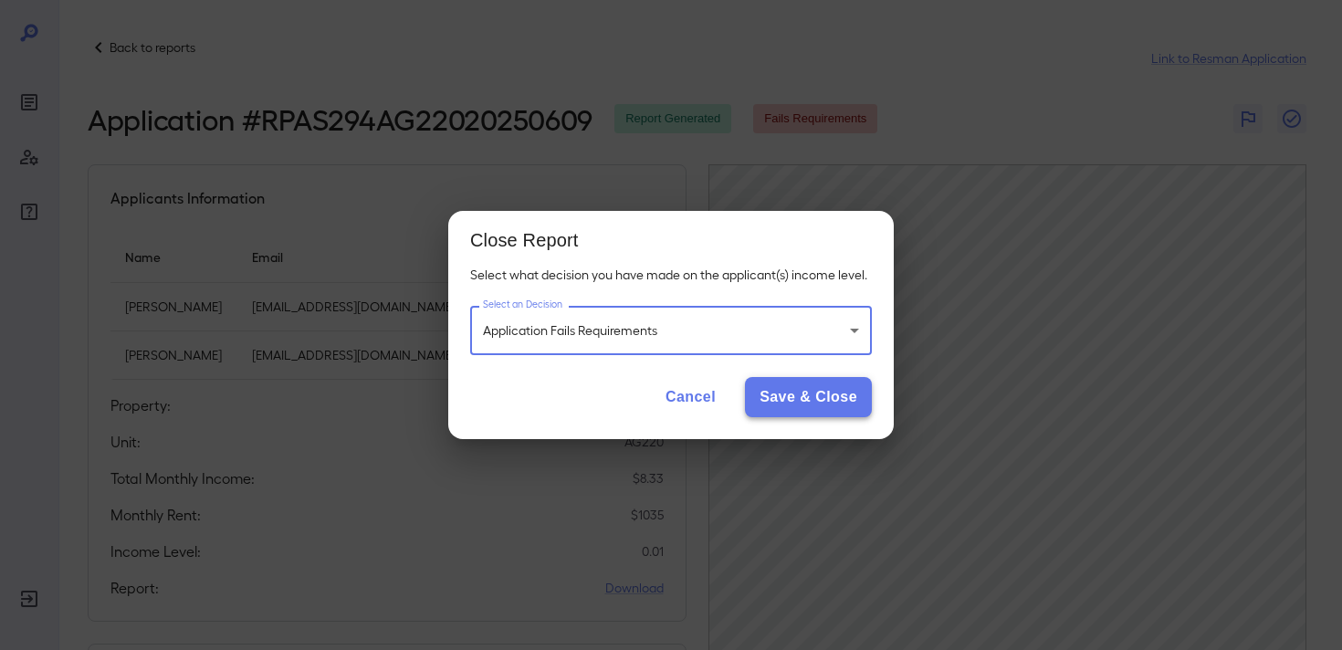
click at [782, 404] on button "Save & Close" at bounding box center [808, 397] width 127 height 40
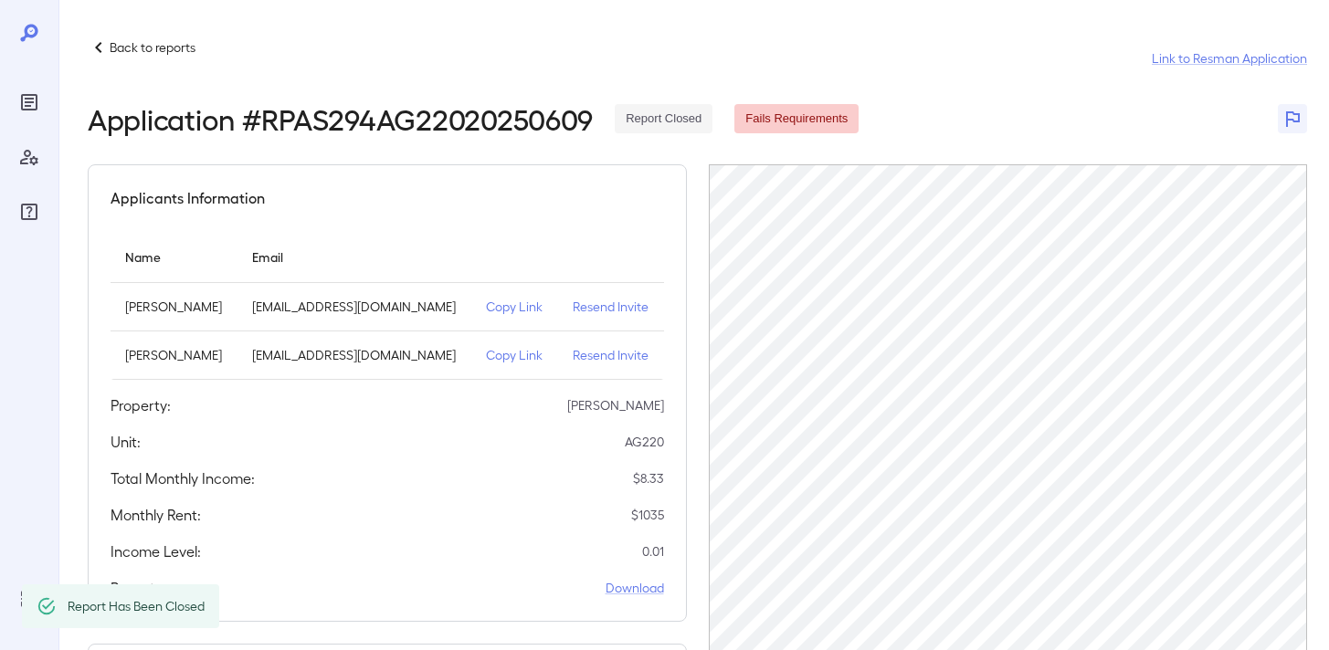
click at [155, 38] on p "Back to reports" at bounding box center [153, 47] width 86 height 18
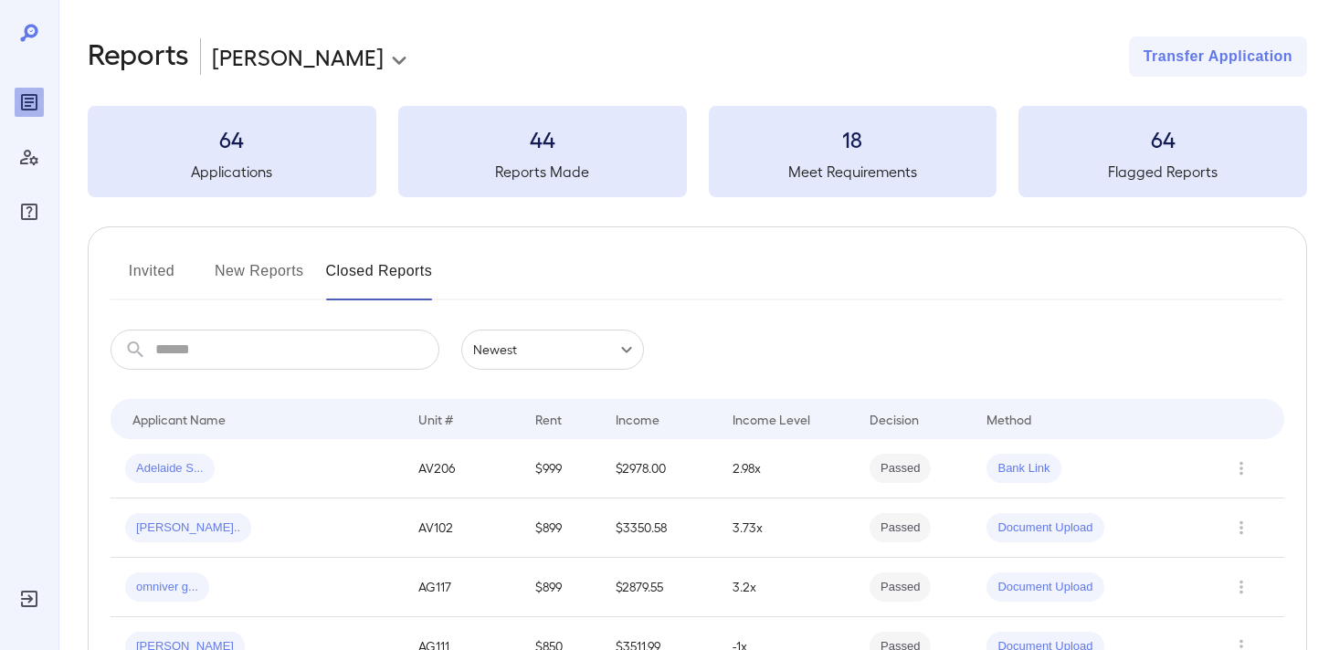
click at [245, 268] on button "New Reports" at bounding box center [259, 279] width 89 height 44
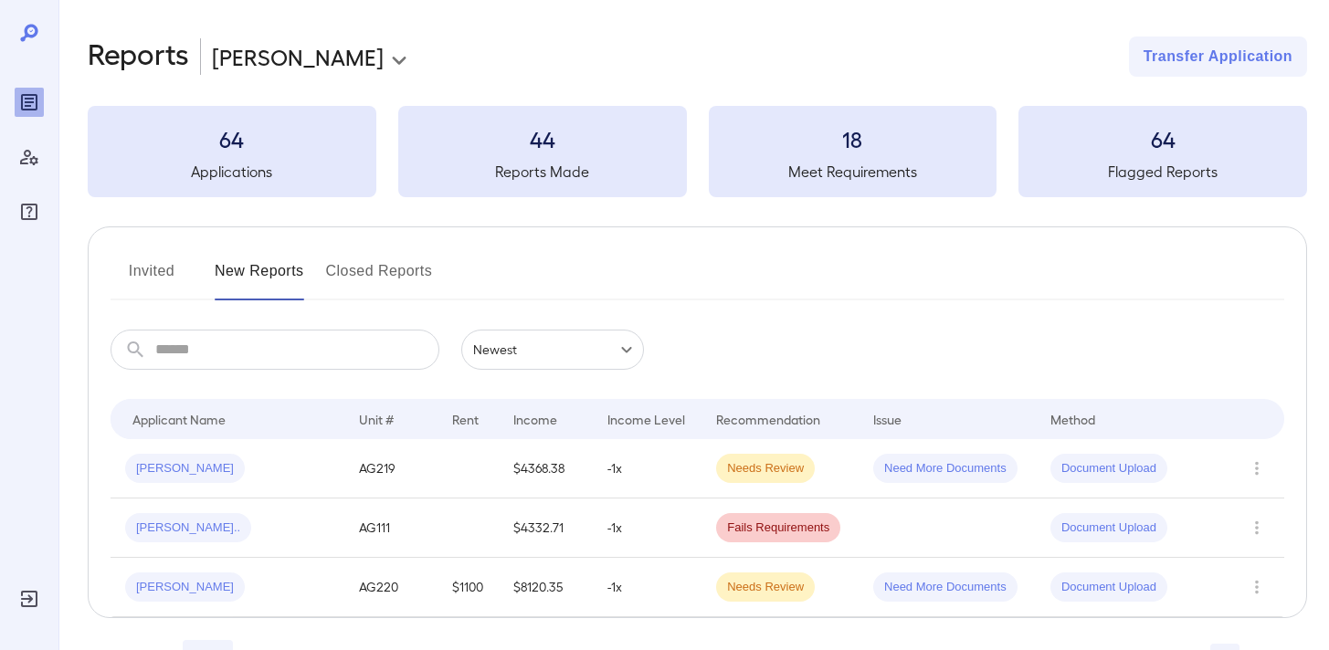
drag, startPoint x: 265, startPoint y: 598, endPoint x: 694, endPoint y: 447, distance: 454.9
click at [265, 598] on div "[PERSON_NAME]" at bounding box center [227, 587] width 205 height 29
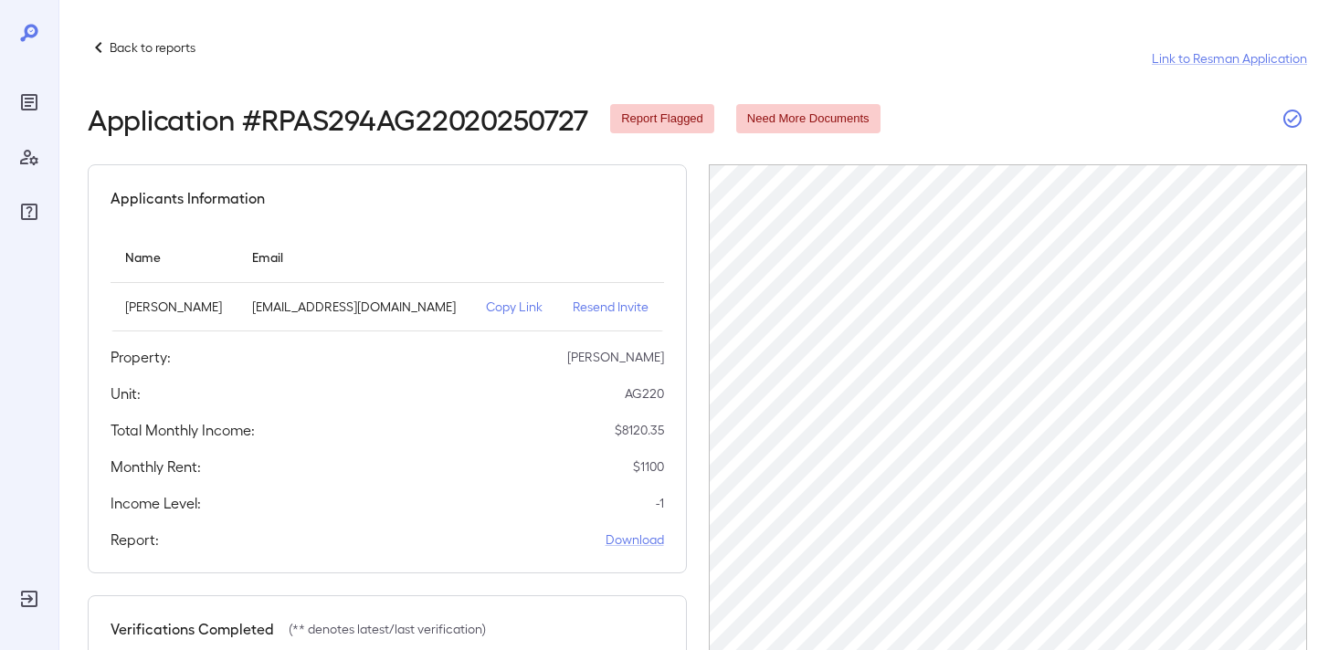
click at [1288, 110] on icon "button" at bounding box center [1292, 119] width 22 height 22
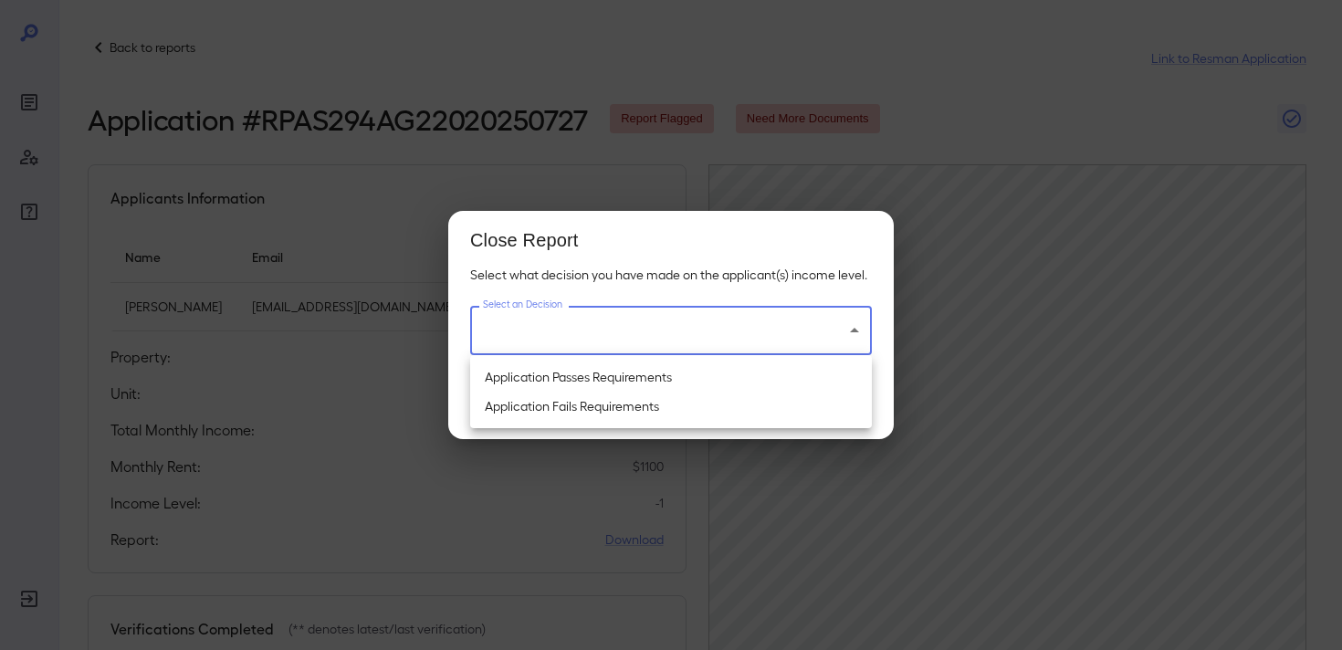
click at [702, 342] on body "Back to reports Link to Resman Application Application # RPAS294AG22020250727 R…" at bounding box center [671, 325] width 1342 height 650
click at [662, 385] on li "Application Passes Requirements" at bounding box center [671, 377] width 402 height 29
type input "**********"
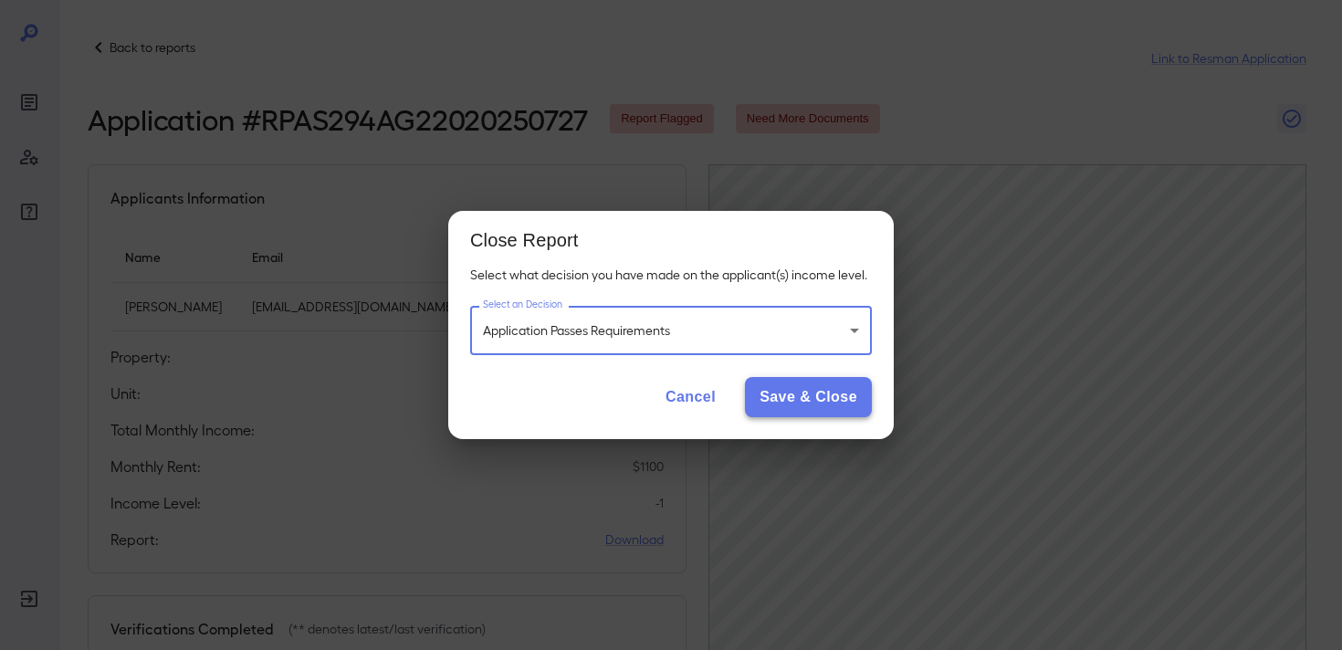
click at [822, 405] on button "Save & Close" at bounding box center [808, 397] width 127 height 40
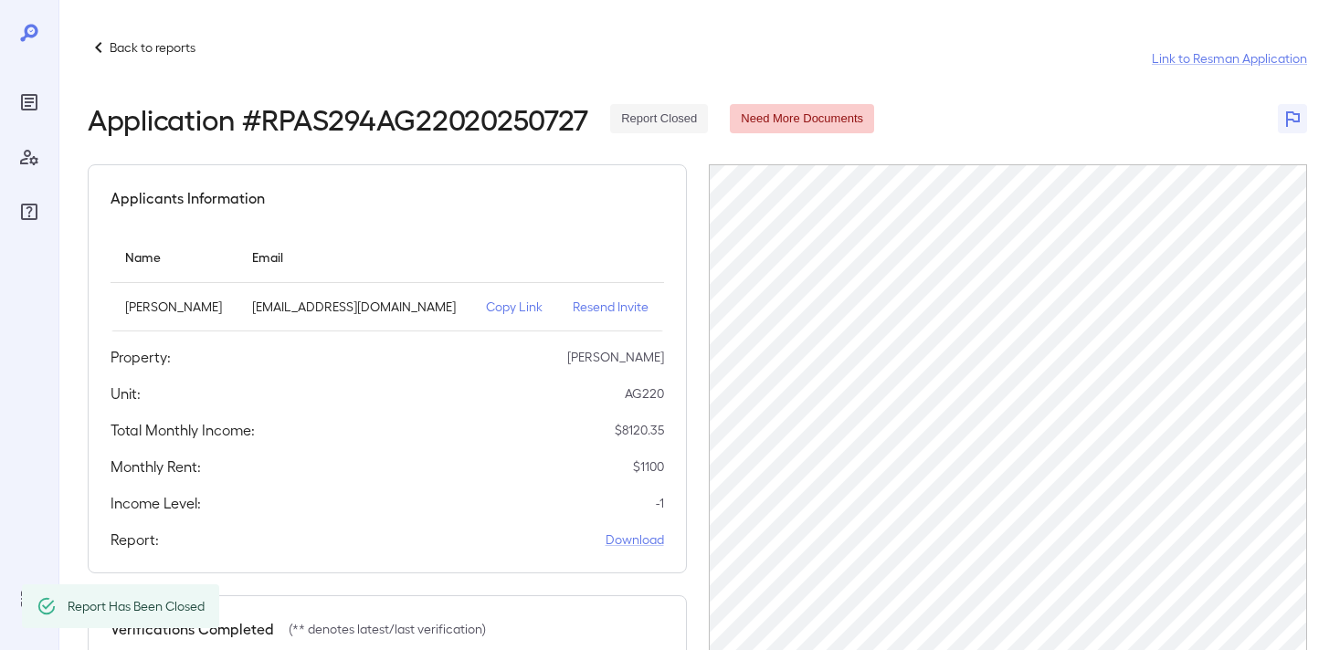
click at [131, 43] on p "Back to reports" at bounding box center [153, 47] width 86 height 18
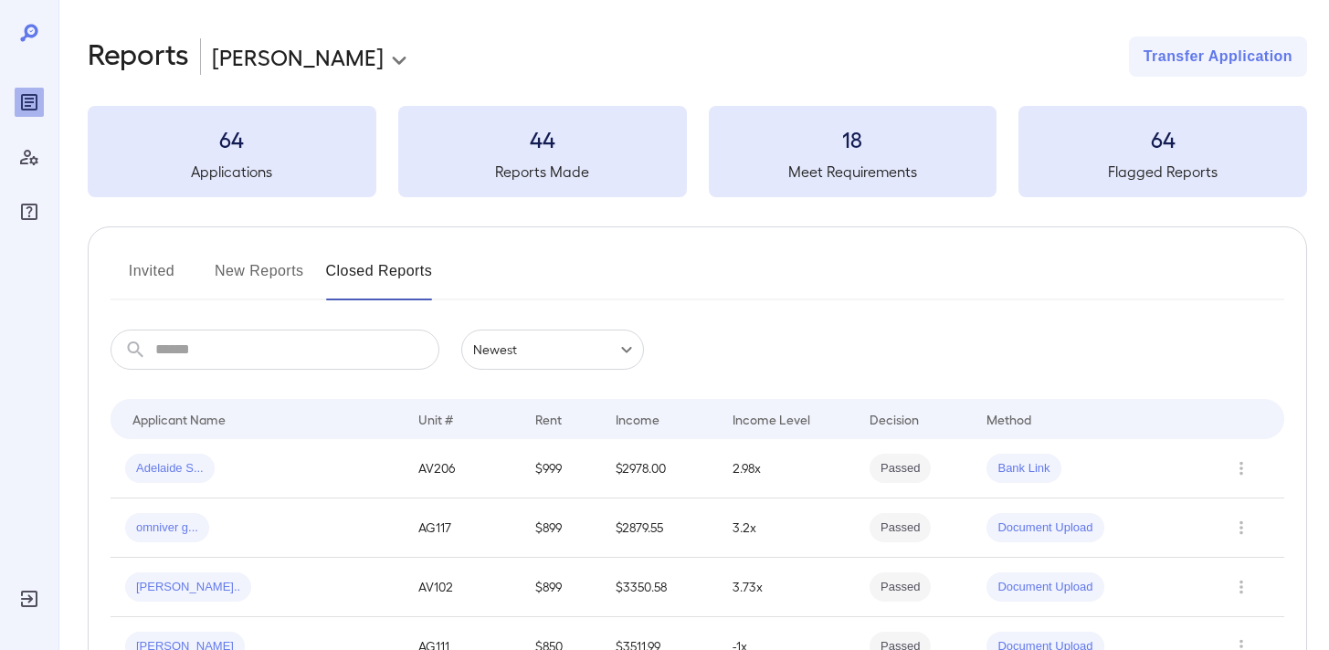
click at [255, 273] on button "New Reports" at bounding box center [259, 279] width 89 height 44
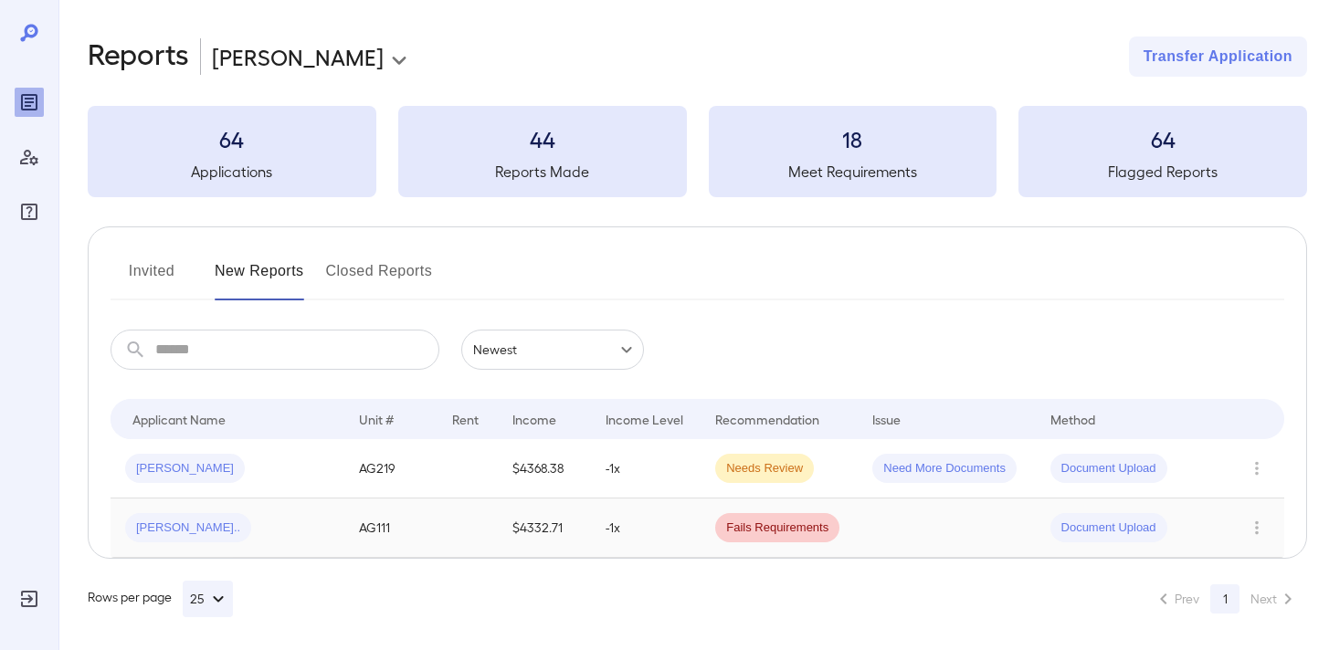
click at [300, 543] on td "[PERSON_NAME].." at bounding box center [227, 528] width 234 height 59
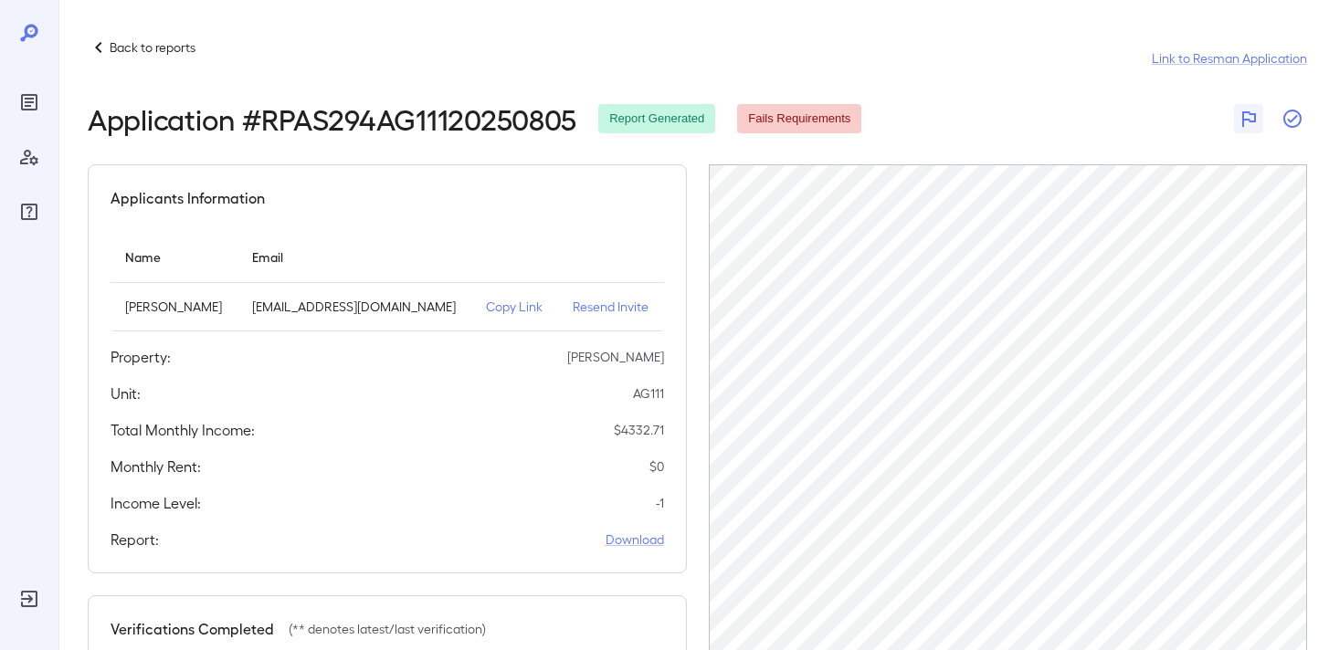
click at [1292, 117] on icon "button" at bounding box center [1292, 119] width 22 height 22
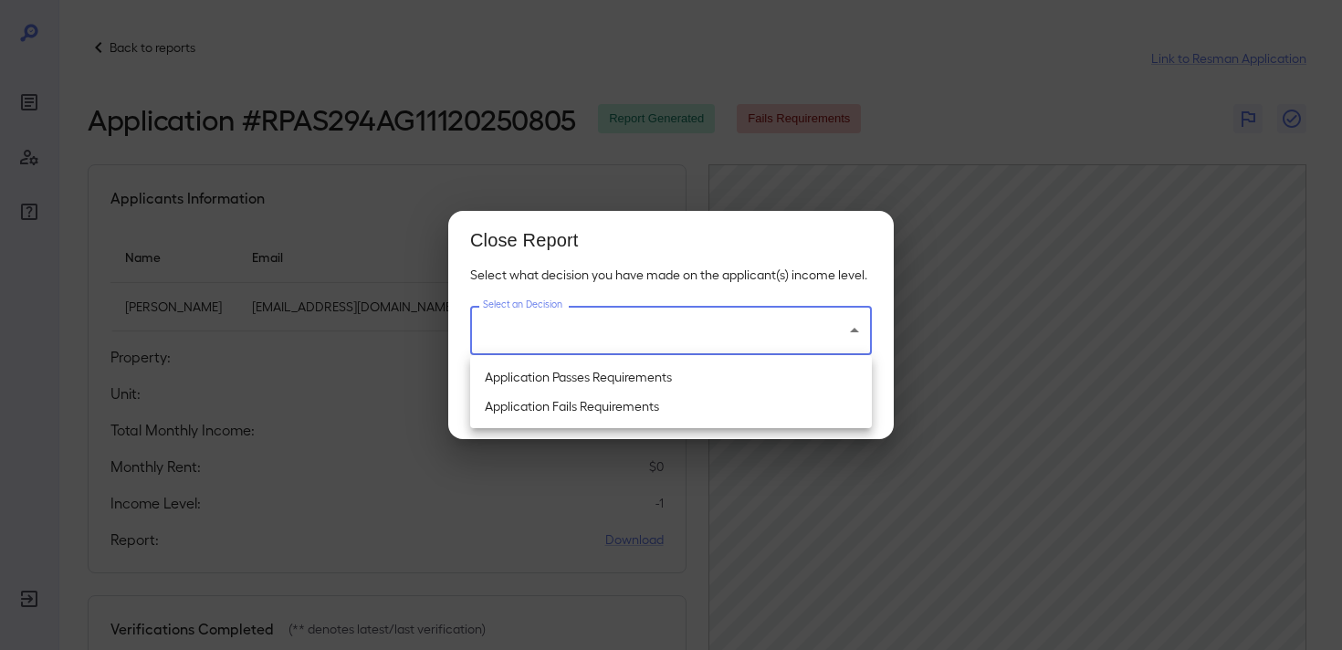
click at [602, 342] on body "Back to reports Link to Resman Application Application # RPAS294AG11120250805 R…" at bounding box center [671, 325] width 1342 height 650
click at [586, 409] on li "Application Fails Requirements" at bounding box center [671, 406] width 402 height 29
type input "**********"
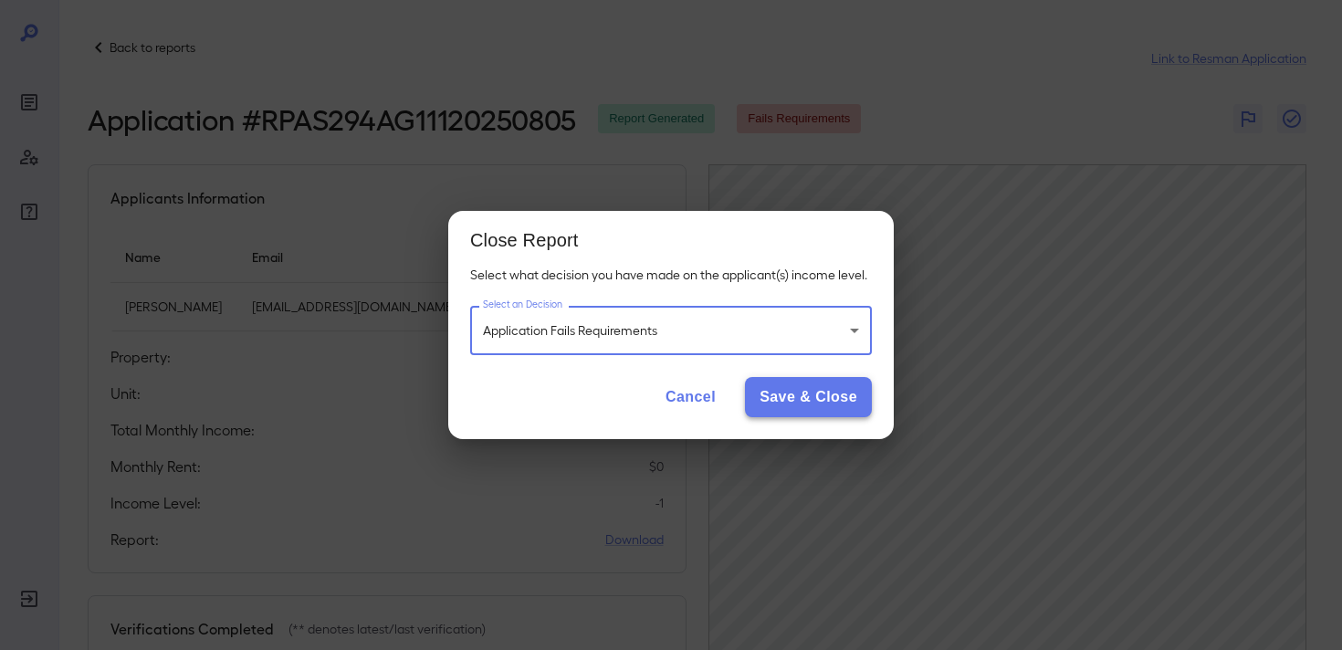
click at [802, 394] on button "Save & Close" at bounding box center [808, 397] width 127 height 40
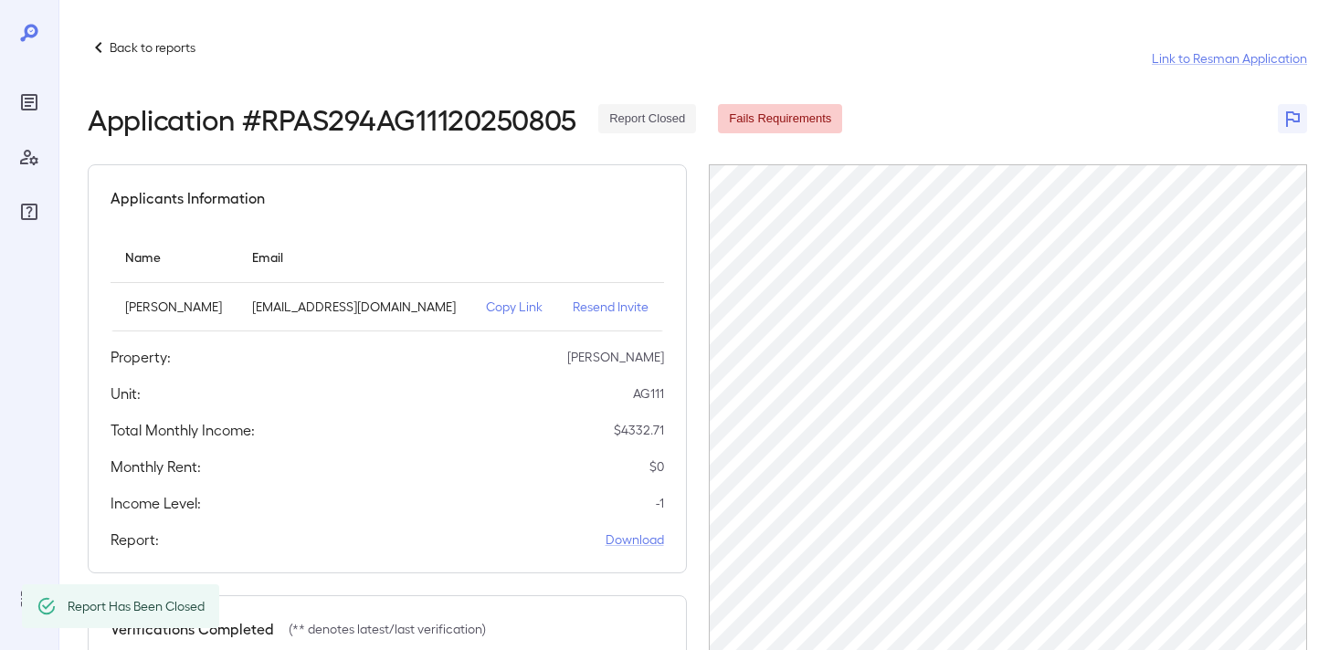
click at [132, 45] on p "Back to reports" at bounding box center [153, 47] width 86 height 18
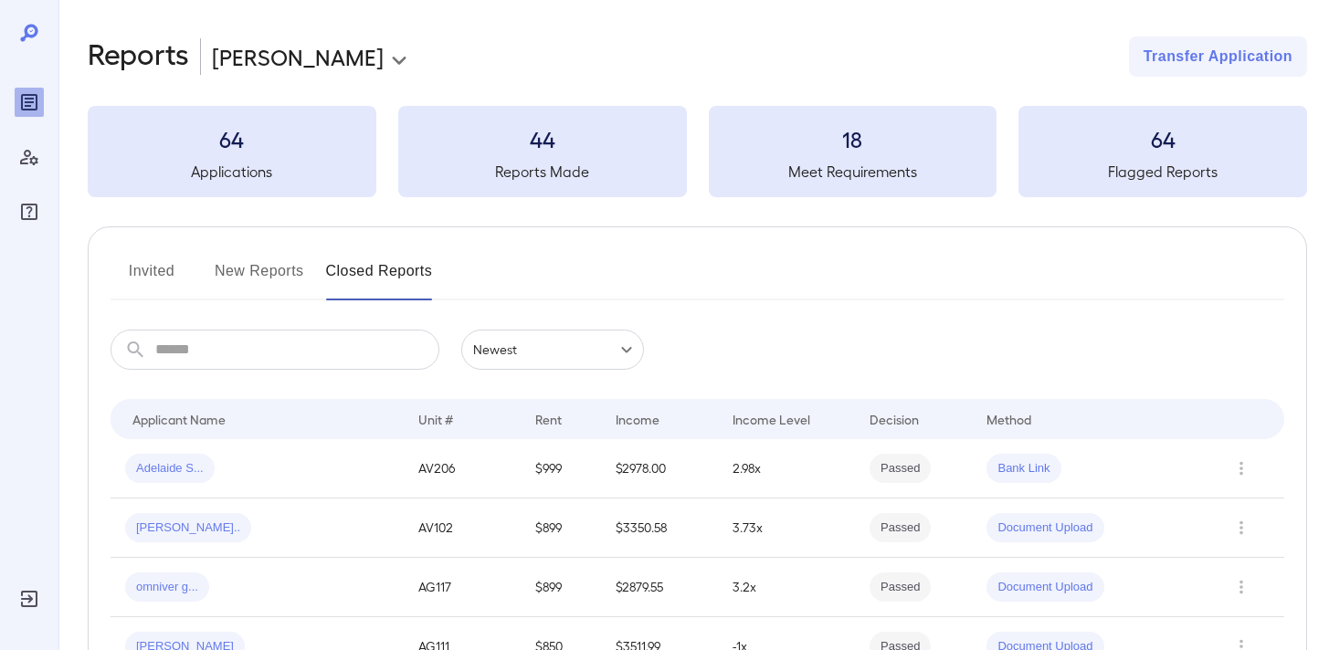
click at [266, 285] on button "New Reports" at bounding box center [259, 279] width 89 height 44
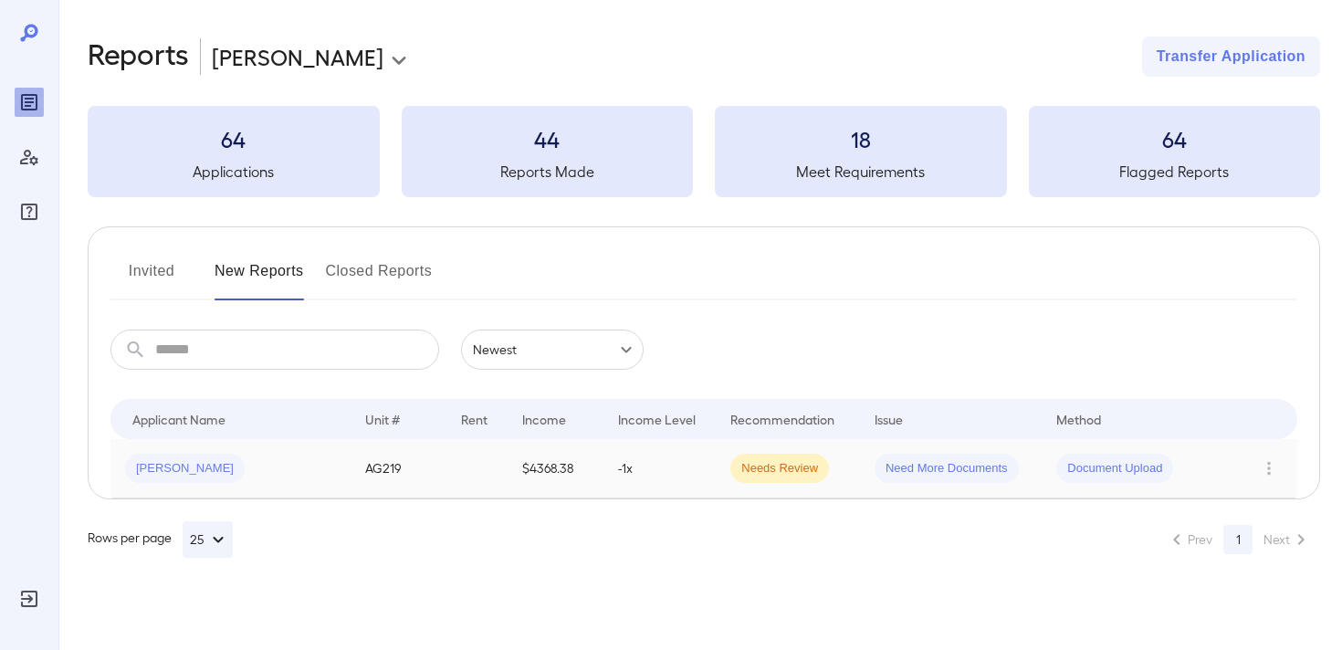
click at [532, 462] on td "$4368.38" at bounding box center [556, 468] width 96 height 59
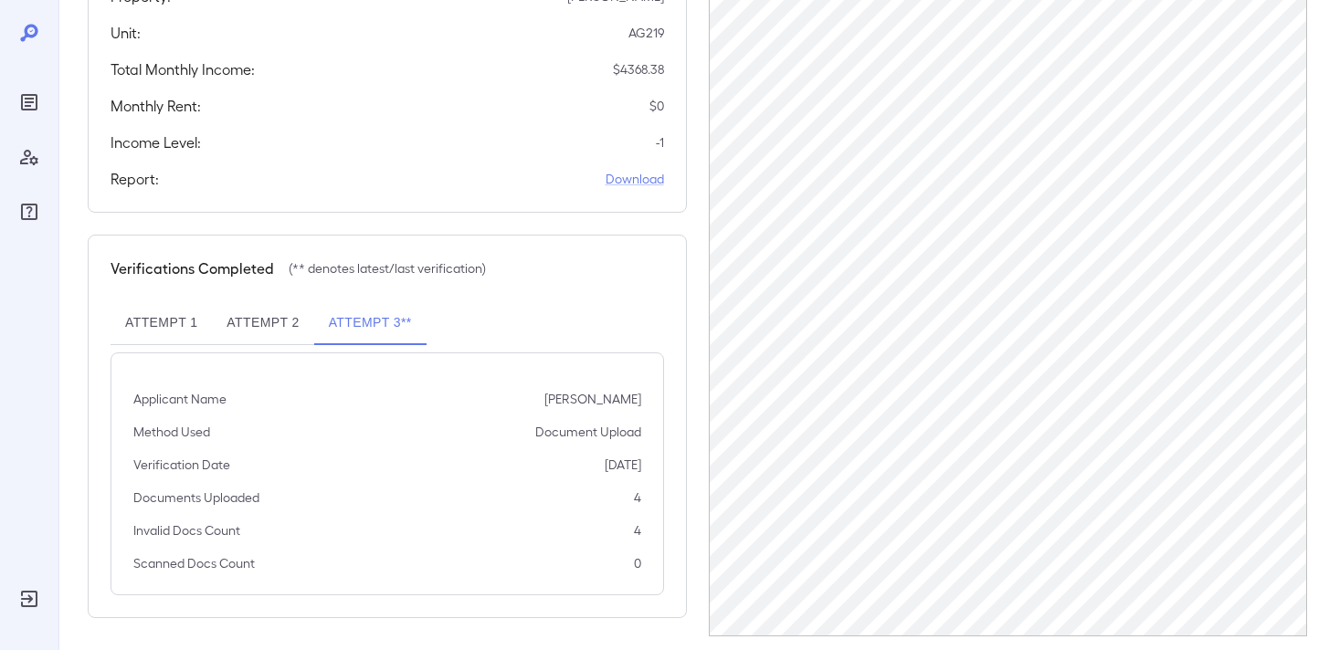
scroll to position [350, 0]
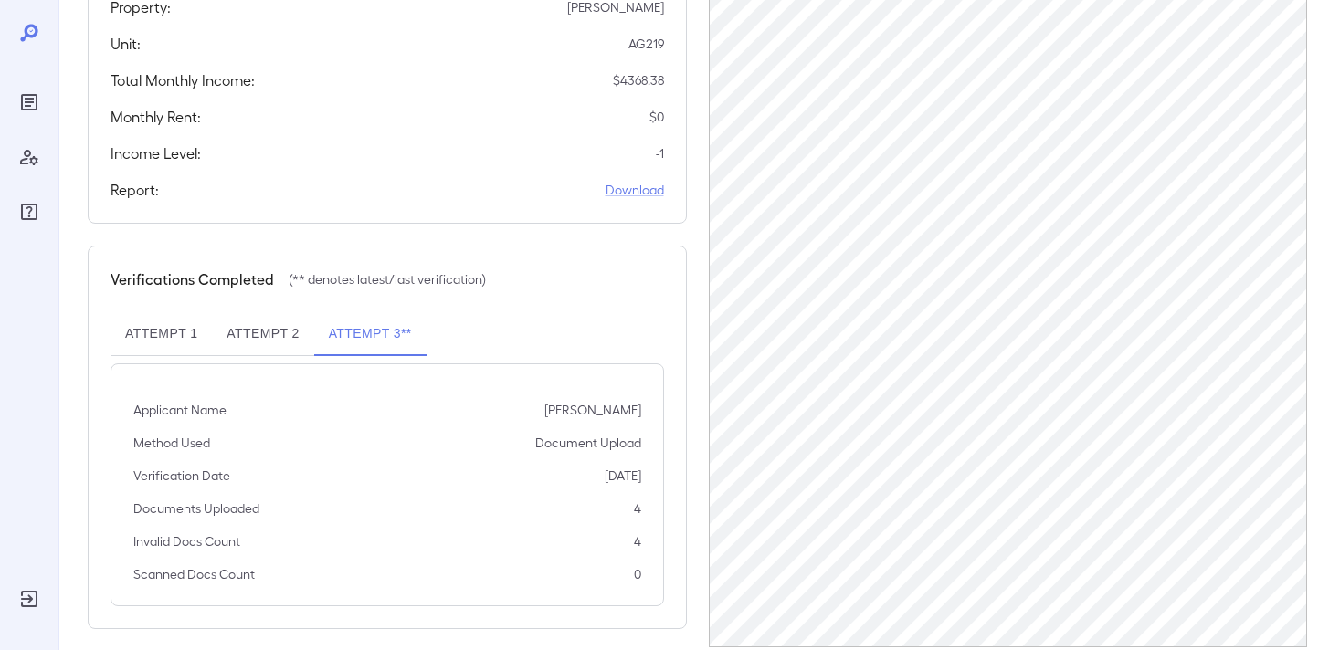
click at [257, 353] on button "Attempt 2" at bounding box center [262, 334] width 101 height 44
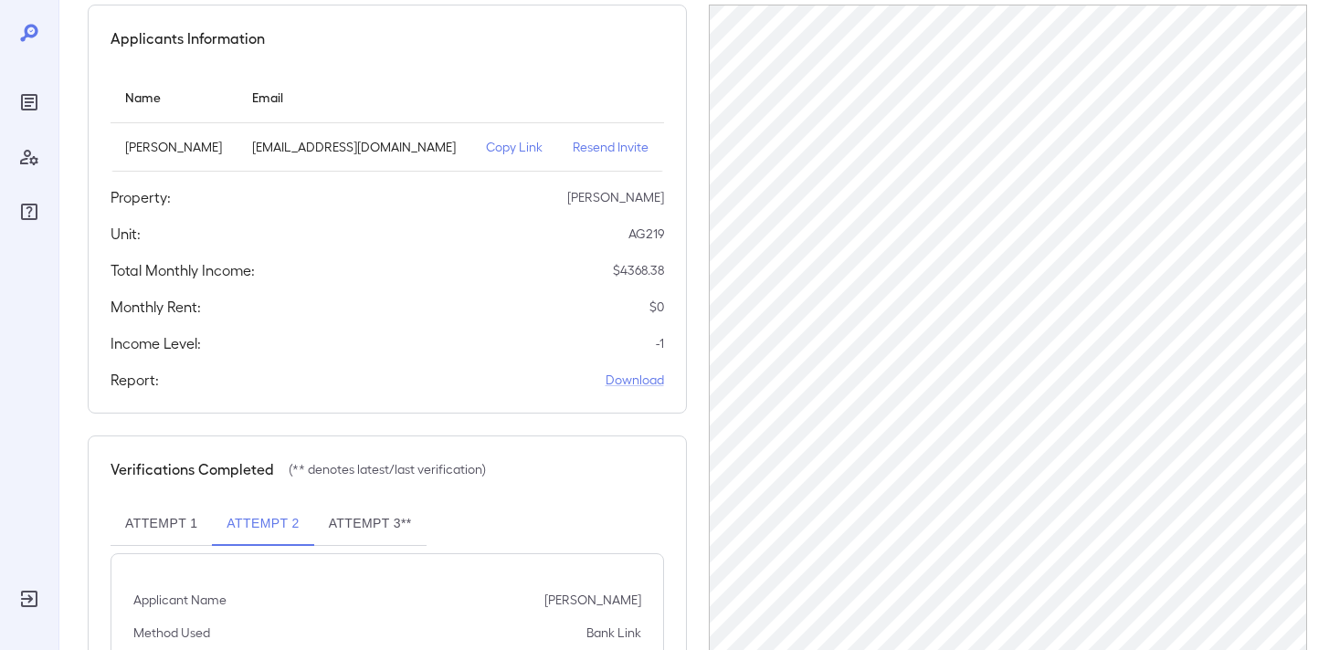
scroll to position [153, 0]
